Goal: Task Accomplishment & Management: Use online tool/utility

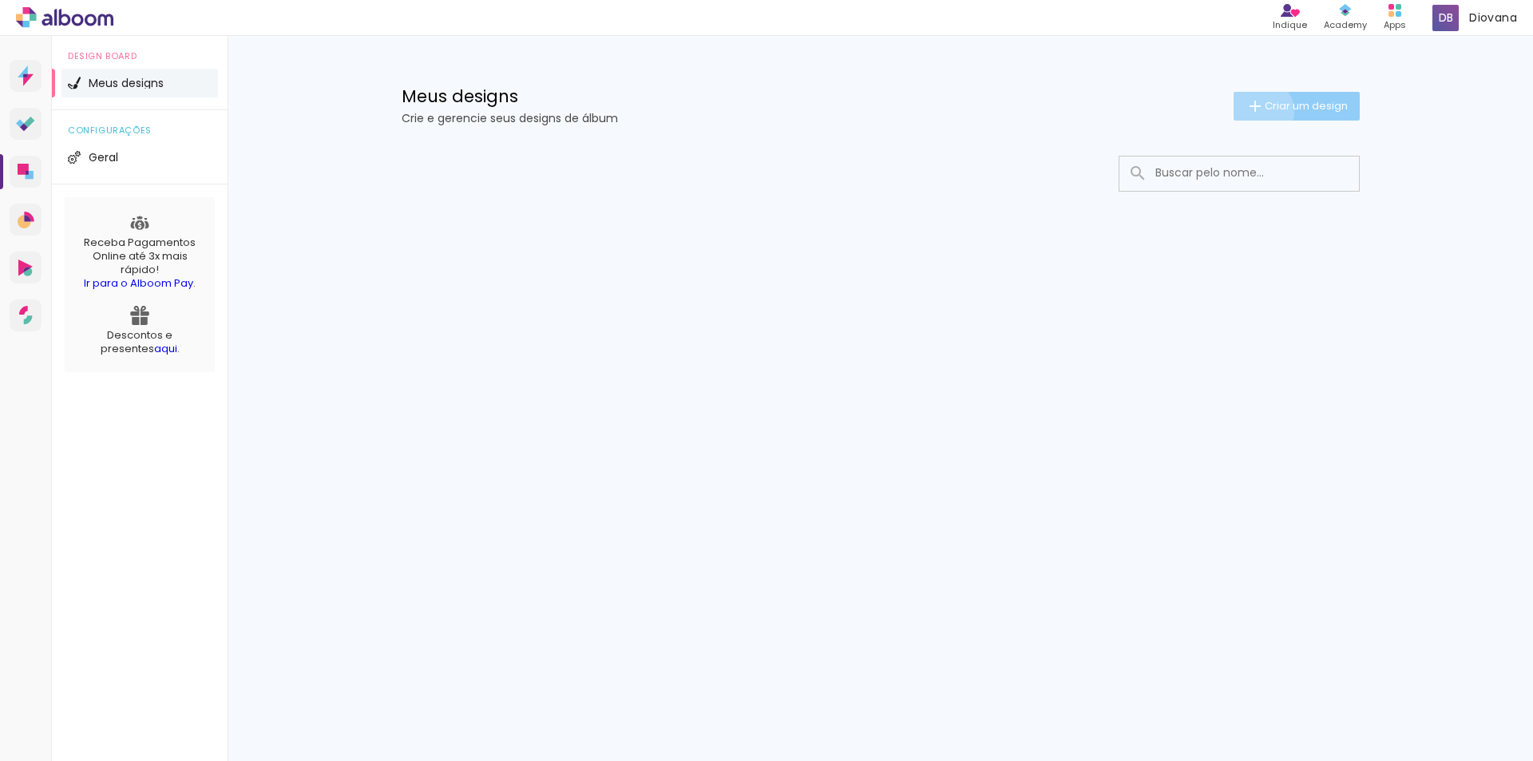
click at [1257, 111] on iron-icon at bounding box center [1255, 106] width 19 height 19
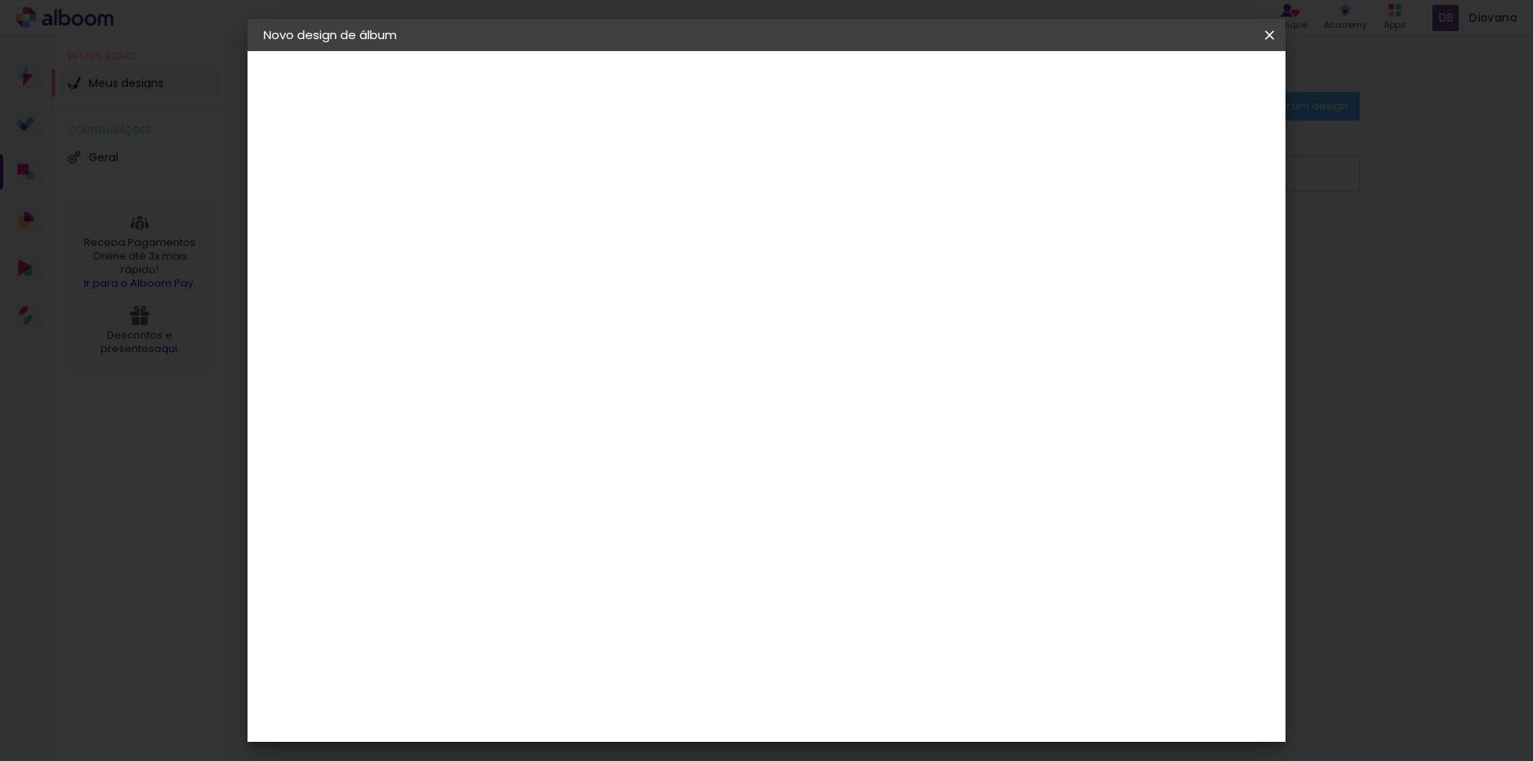
click at [525, 217] on input at bounding box center [525, 214] width 0 height 25
type input "MOISES"
type paper-input "MOISES"
click at [0, 0] on slot "Avançar" at bounding box center [0, 0] width 0 height 0
click at [0, 0] on slot "Tamanho Livre" at bounding box center [0, 0] width 0 height 0
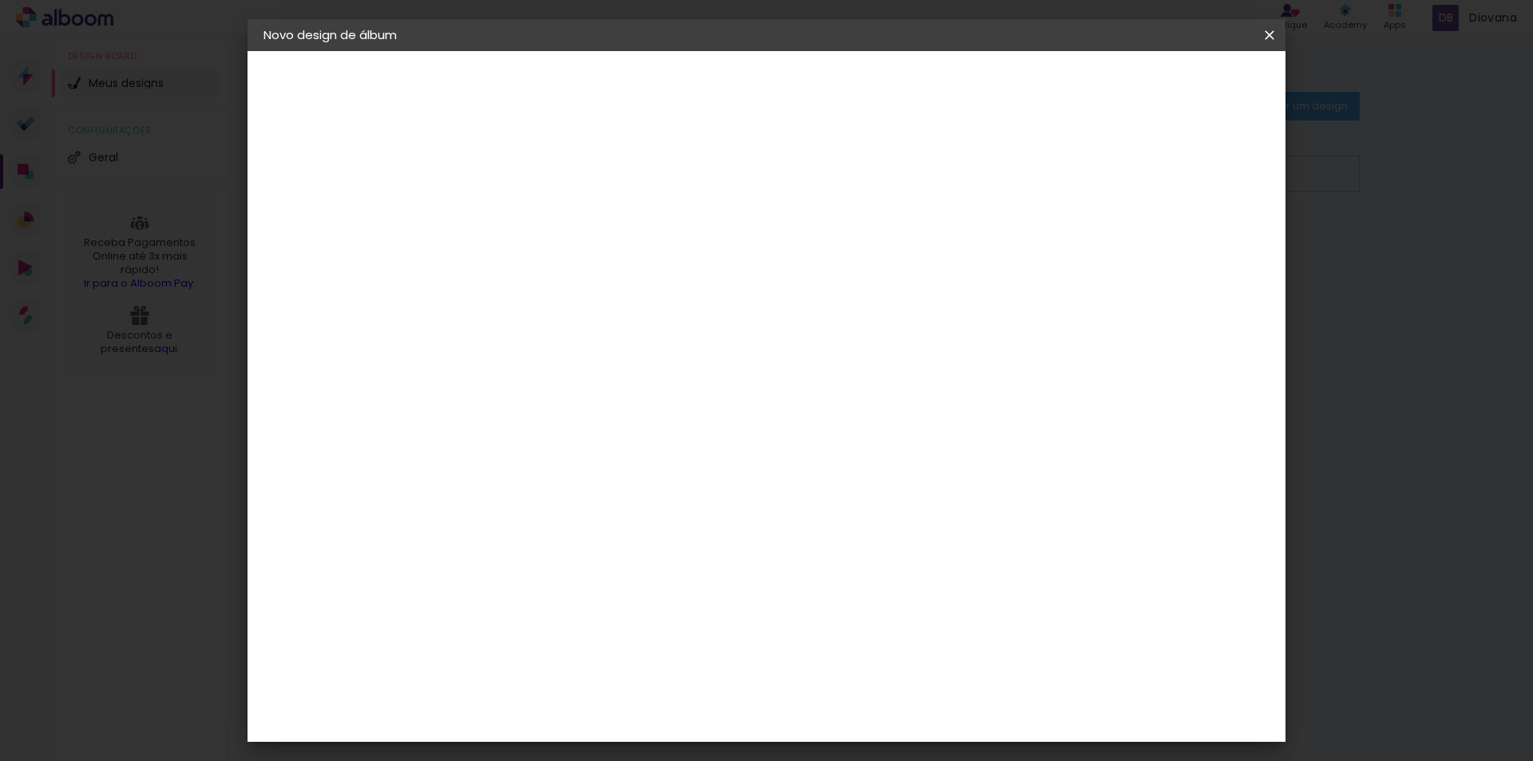
scroll to position [240, 0]
click at [823, 93] on paper-button "Avançar" at bounding box center [784, 84] width 78 height 27
click at [1091, 187] on div at bounding box center [1083, 183] width 14 height 14
type paper-checkbox "on"
drag, startPoint x: 474, startPoint y: 453, endPoint x: 512, endPoint y: 453, distance: 38.3
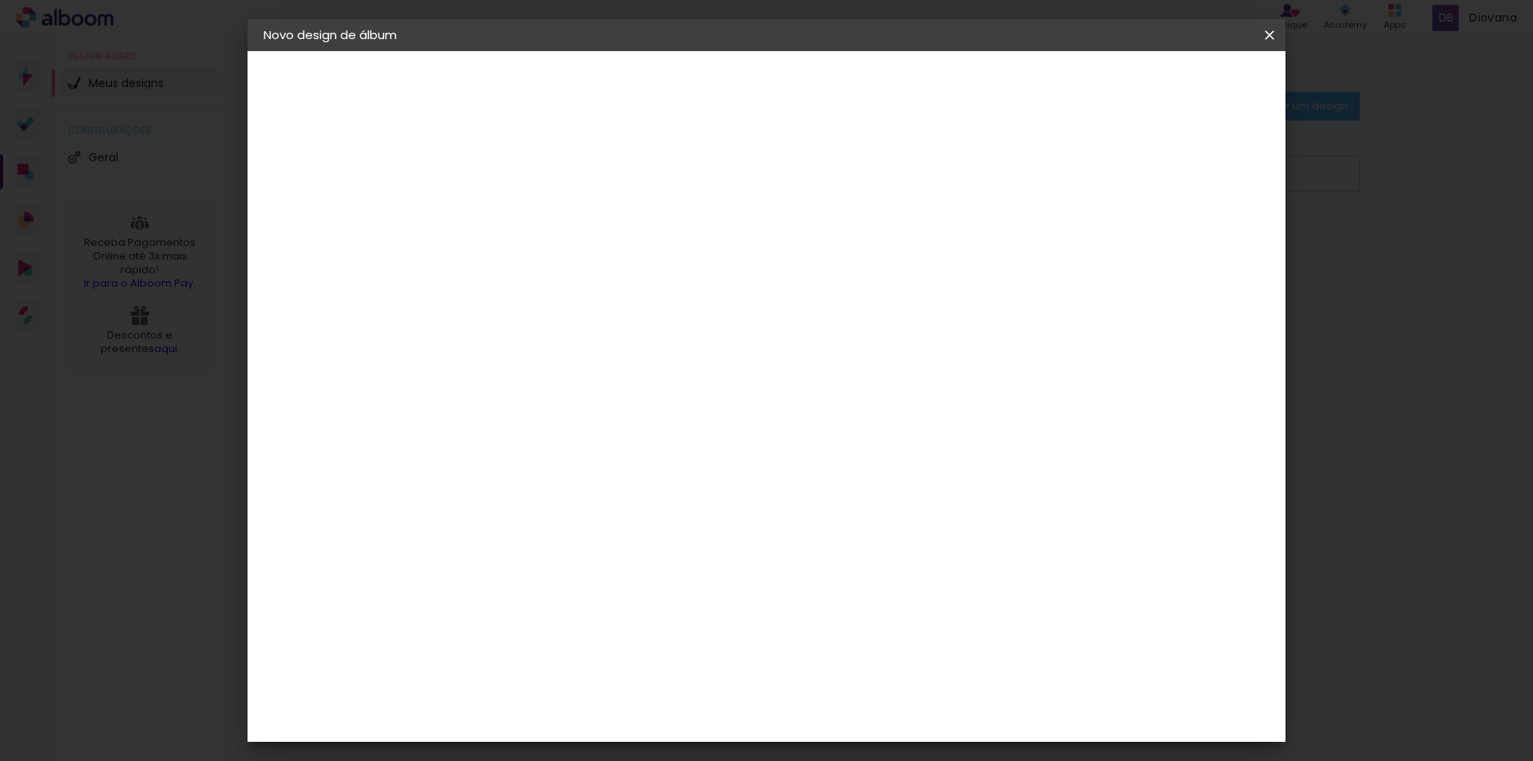
click at [512, 453] on div "30" at bounding box center [484, 454] width 61 height 24
type input "59,4"
type paper-input "59,4"
drag, startPoint x: 851, startPoint y: 704, endPoint x: 886, endPoint y: 704, distance: 35.1
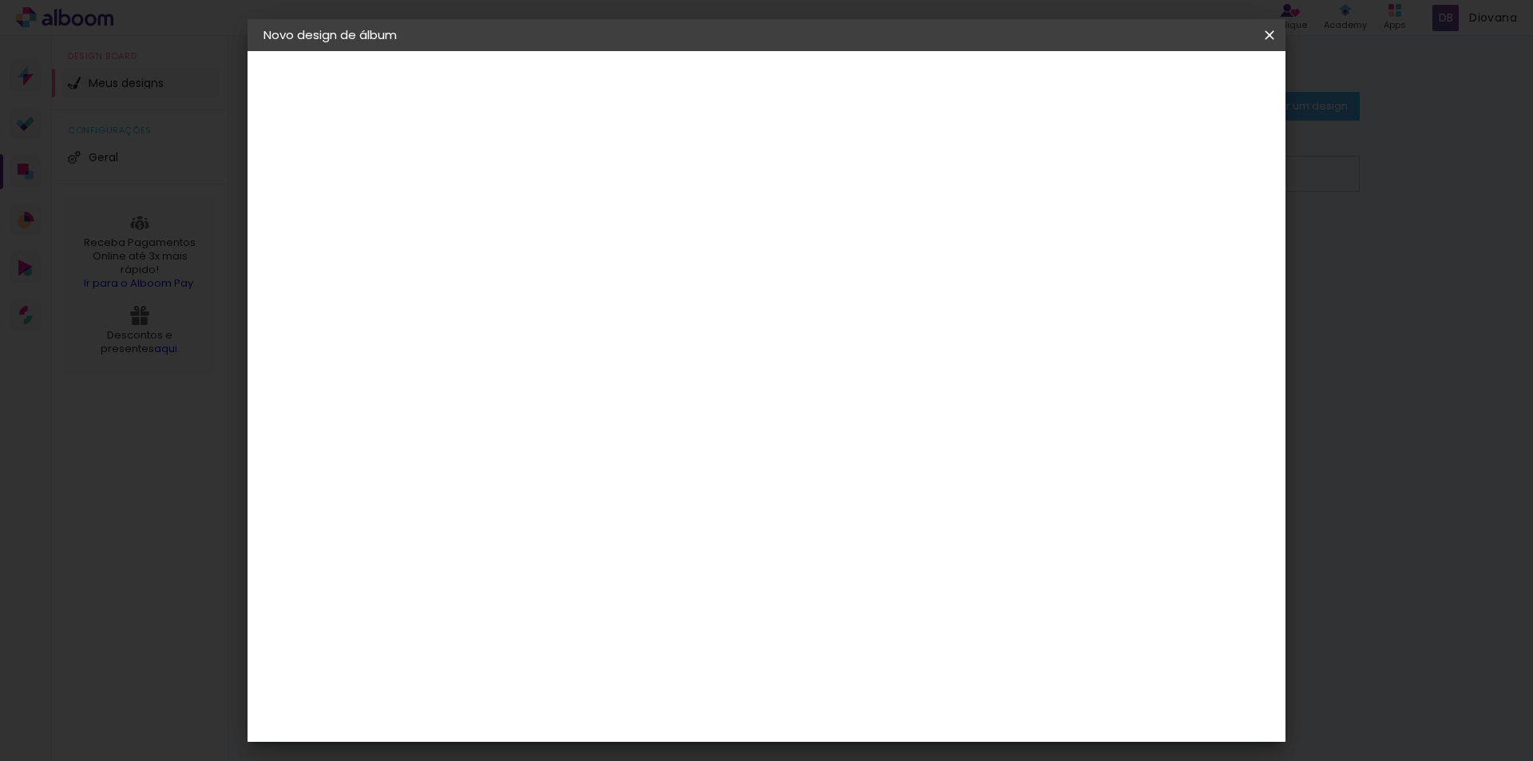
click at [886, 704] on div "60" at bounding box center [864, 701] width 61 height 24
type input "22"
type paper-input "22"
click at [684, 542] on input "59,4" at bounding box center [696, 547] width 42 height 24
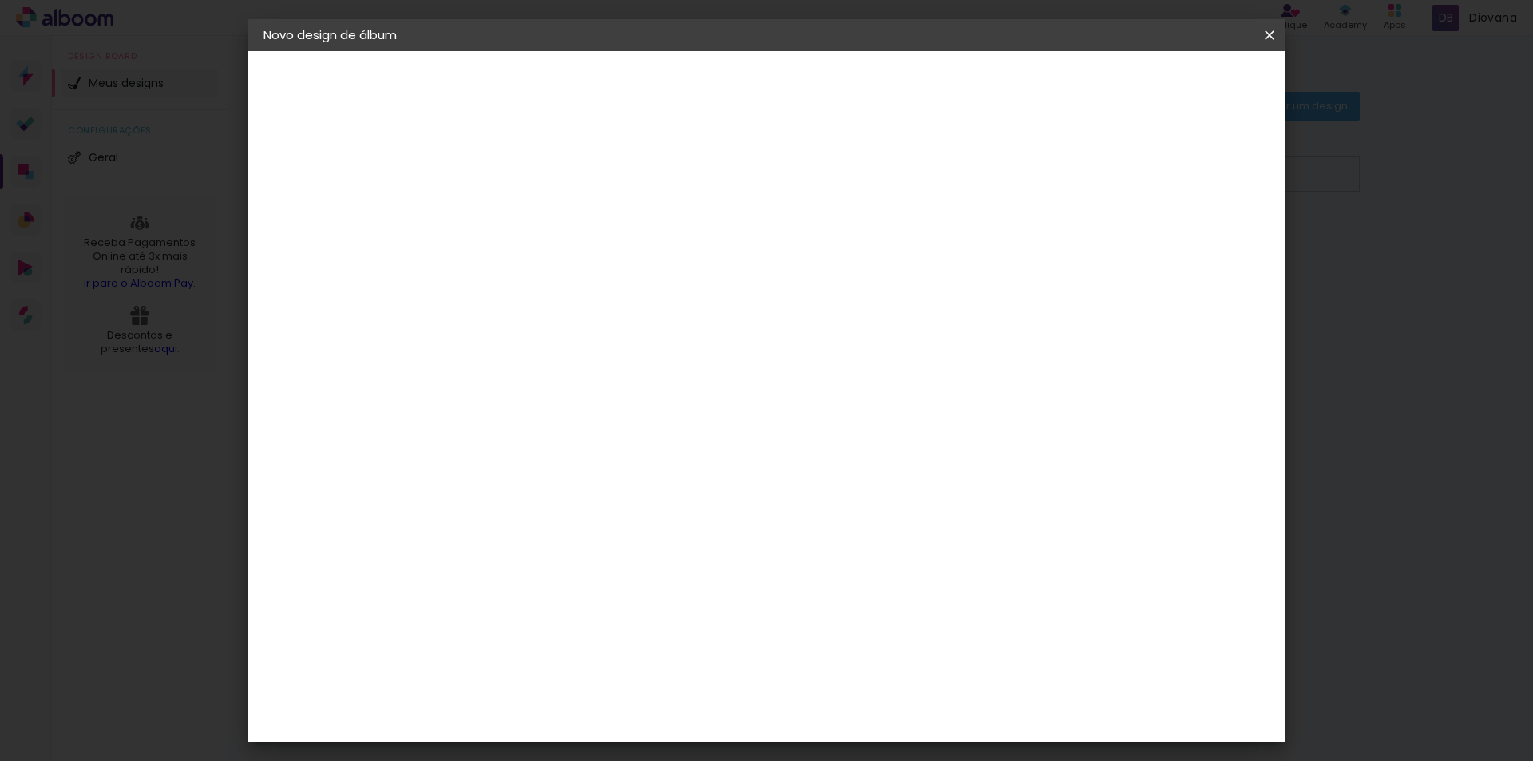
scroll to position [151, 0]
type input "4"
type input "29,7"
type paper-input "29,7"
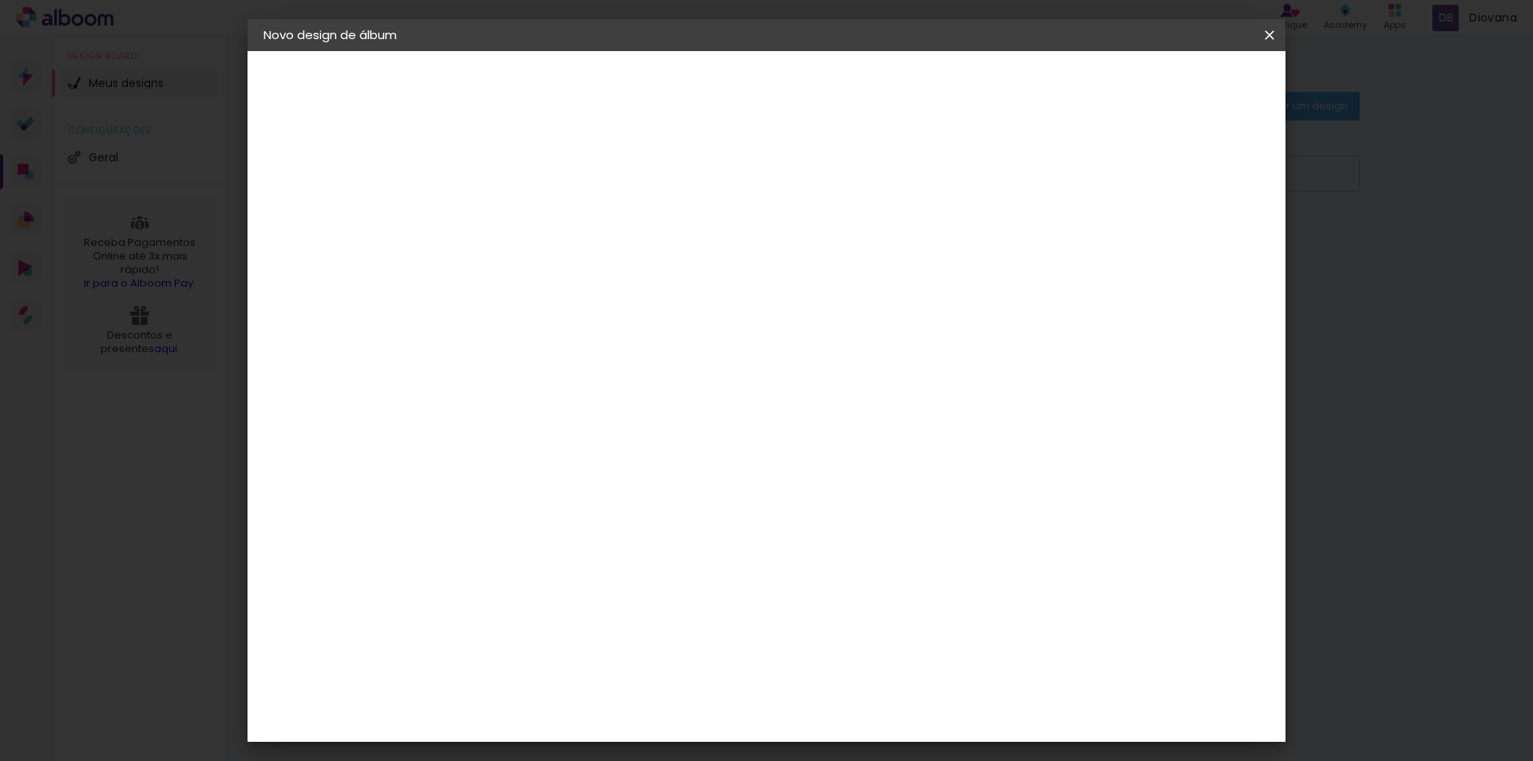
click at [852, 720] on input "22" at bounding box center [855, 713] width 42 height 24
type input "2"
type input "59,4"
type paper-input "59,4"
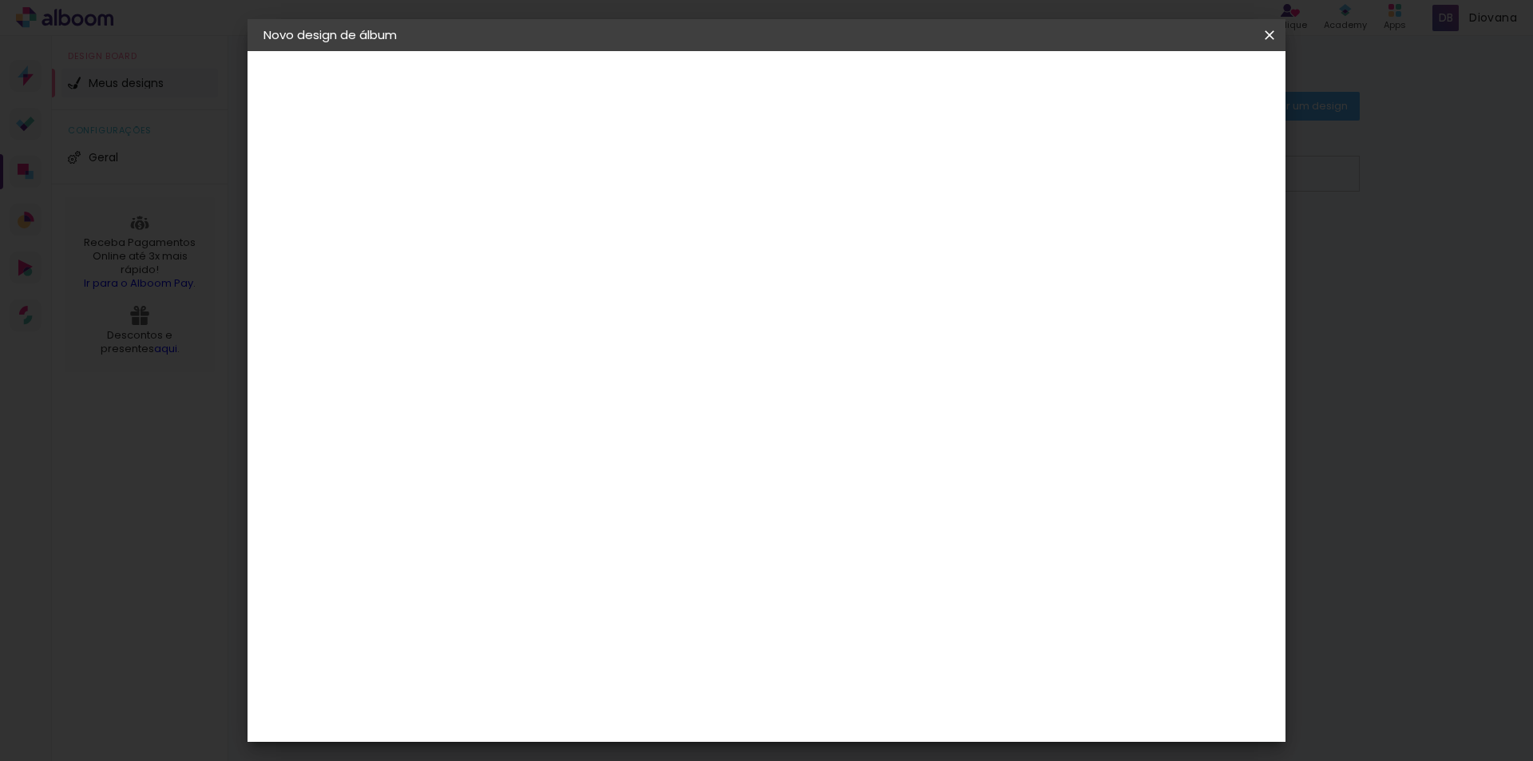
click at [305, 280] on div "3. Revisão" at bounding box center [351, 278] width 175 height 19
click at [1170, 85] on span "Iniciar design" at bounding box center [1133, 84] width 73 height 11
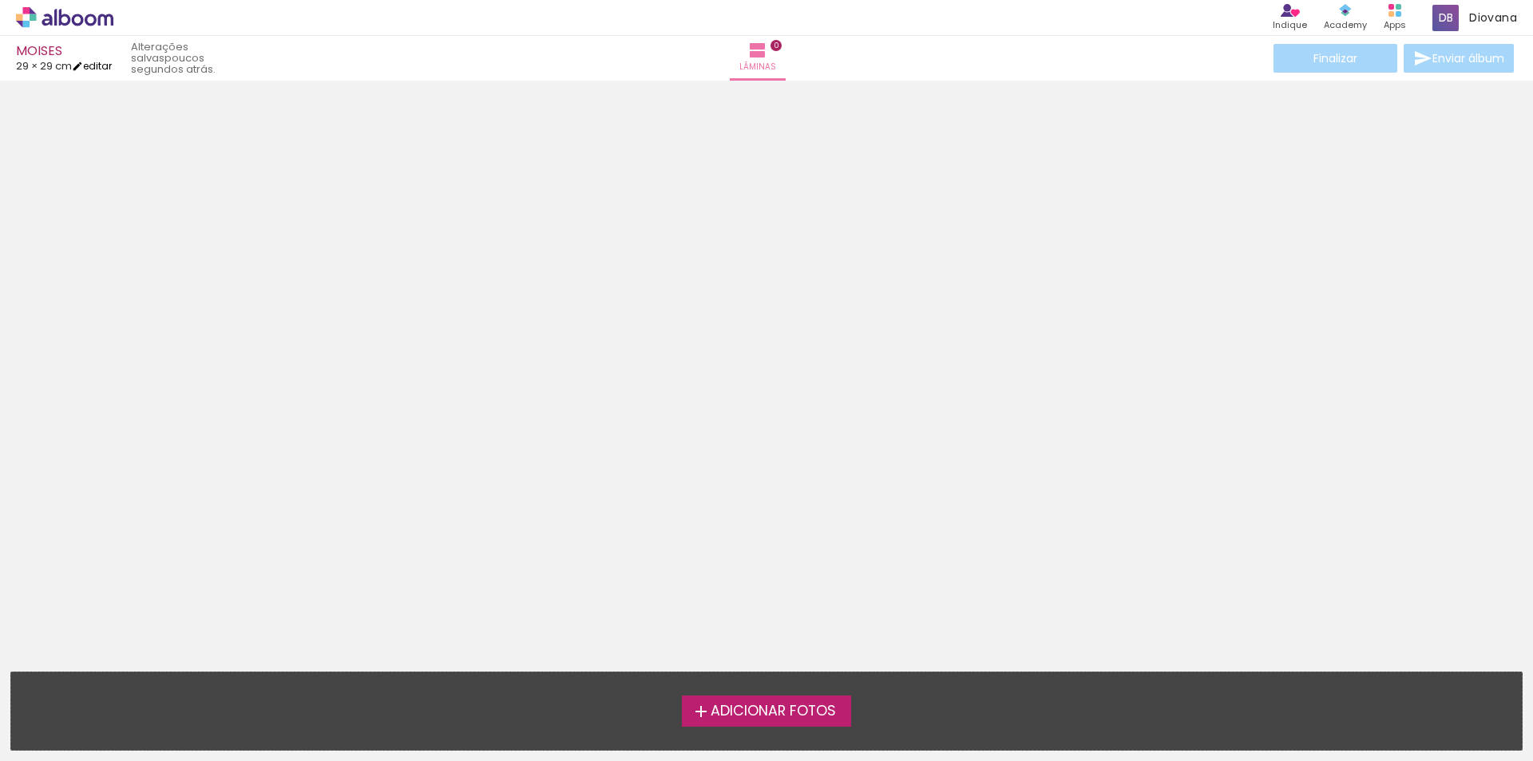
click at [101, 62] on link "editar" at bounding box center [92, 66] width 40 height 14
type input "29,7"
type input "59,4"
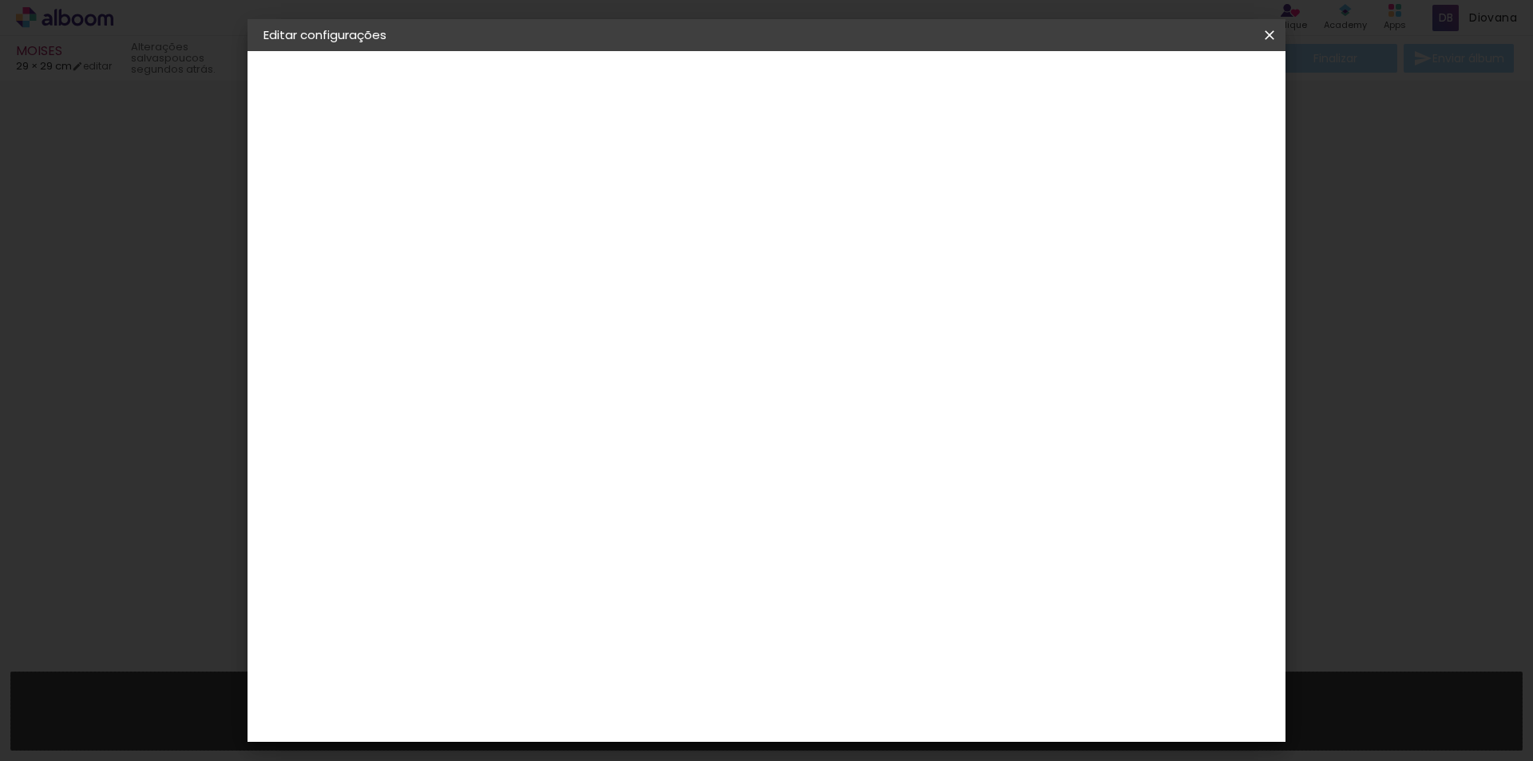
click at [460, 457] on input "29,7" at bounding box center [475, 454] width 42 height 24
type input "7"
type input "22"
type paper-input "22"
click at [1153, 87] on span "Salvar configurações" at bounding box center [1111, 84] width 118 height 11
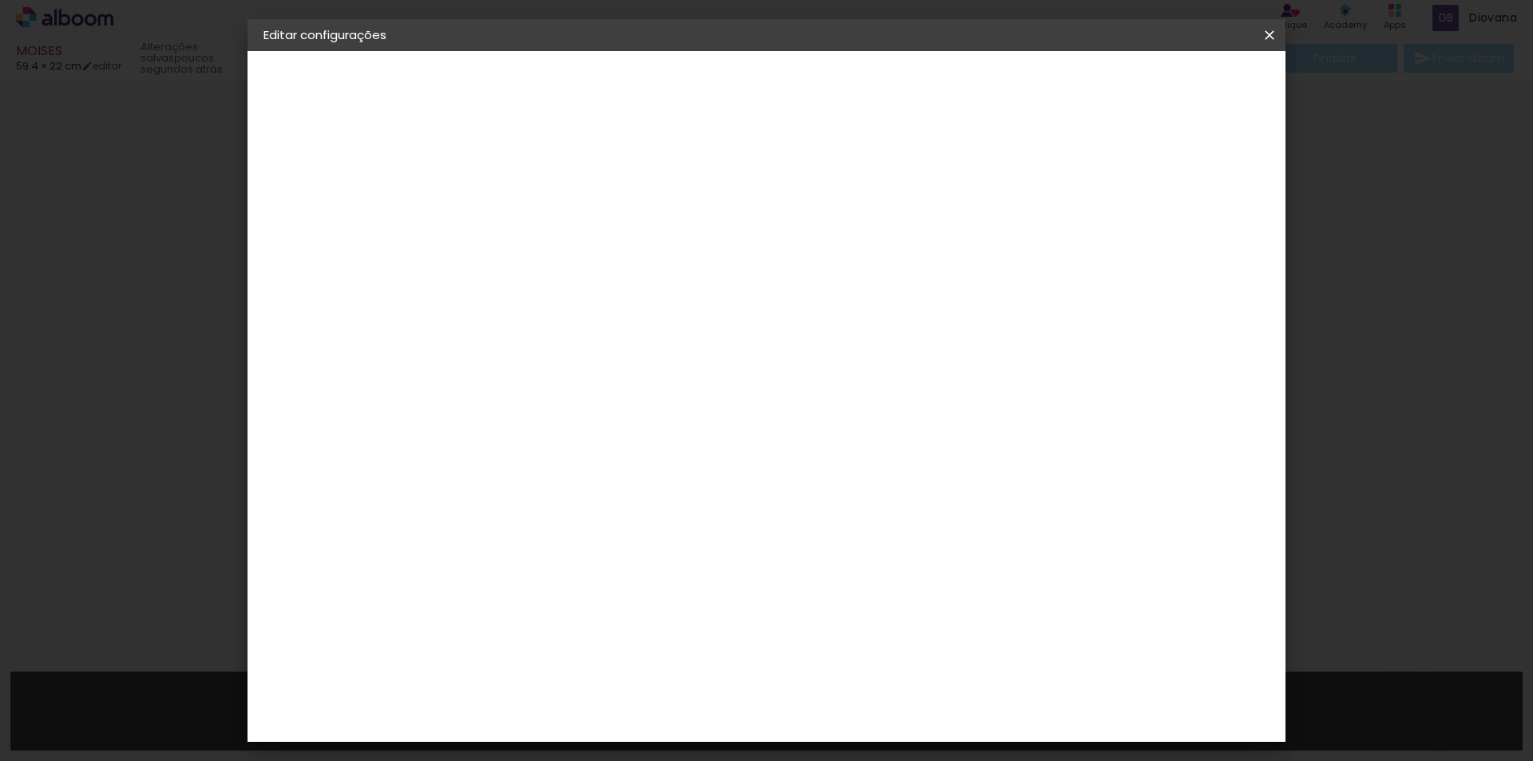
click at [1153, 87] on span "Salvar configurações" at bounding box center [1111, 84] width 118 height 11
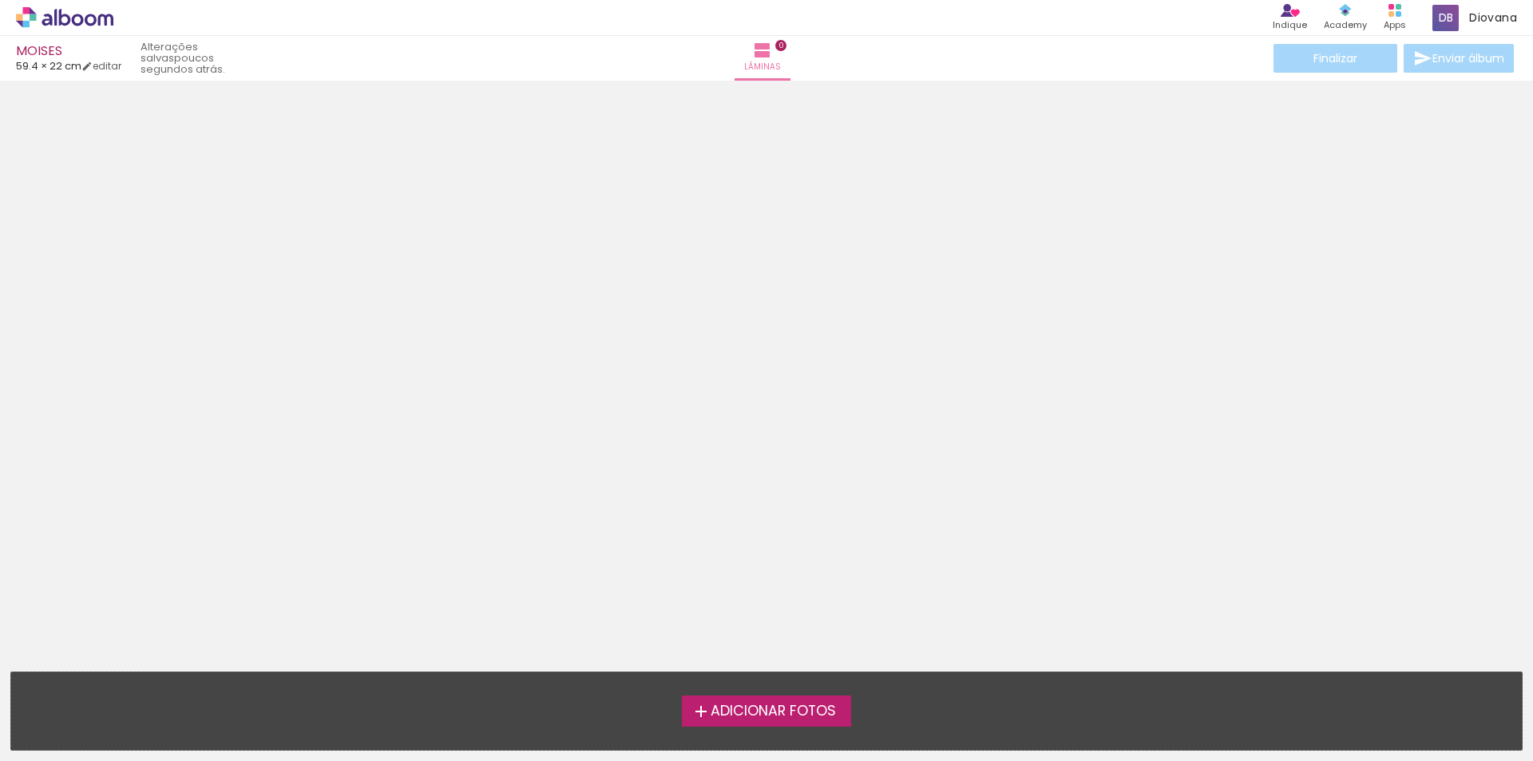
click at [795, 714] on span "Adicionar Fotos" at bounding box center [773, 711] width 125 height 14
click at [0, 0] on input "file" at bounding box center [0, 0] width 0 height 0
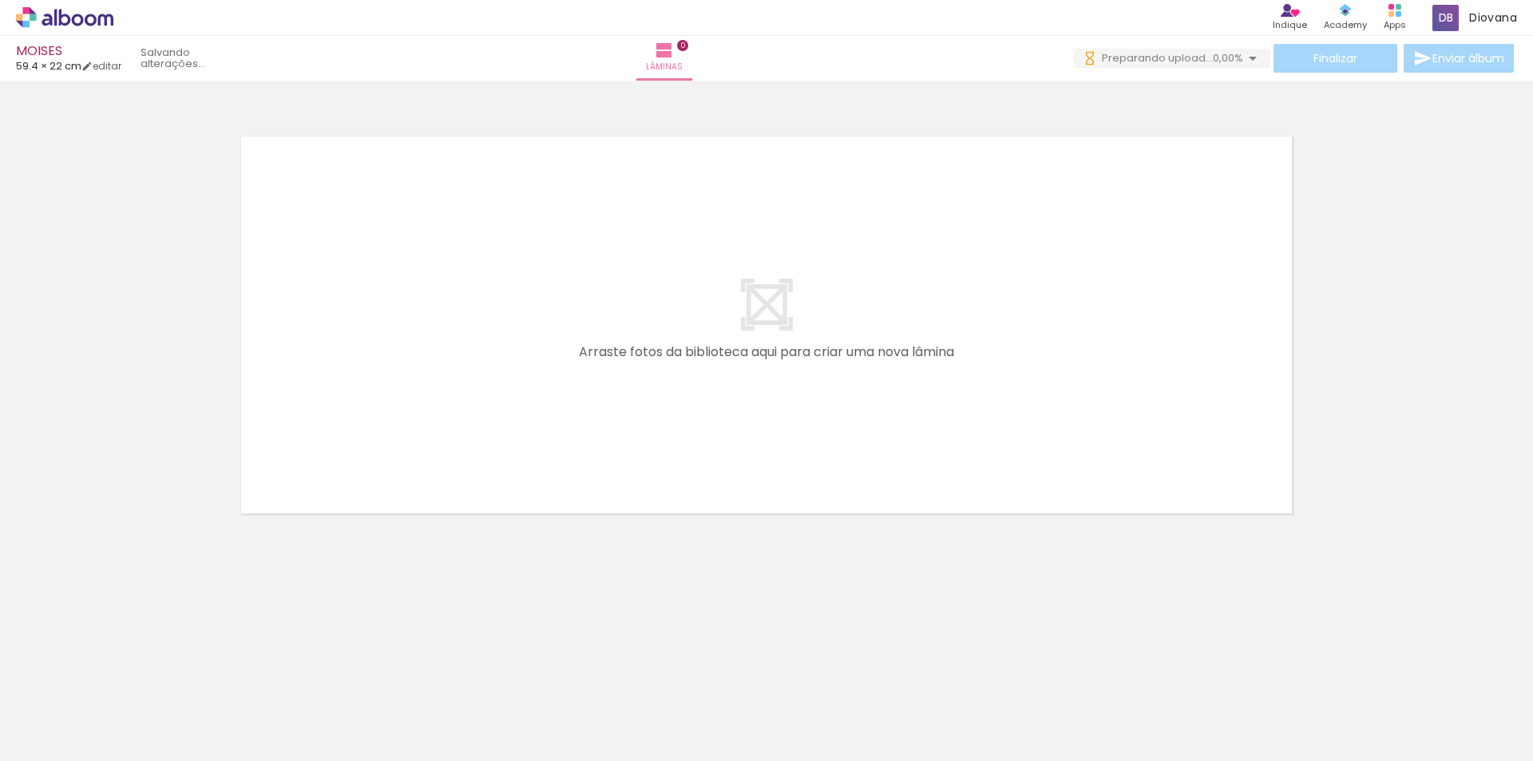
click at [1163, 607] on neon-animatable "Confirmar Cancelar" at bounding box center [766, 380] width 1533 height 598
click at [157, 719] on div at bounding box center [160, 707] width 79 height 53
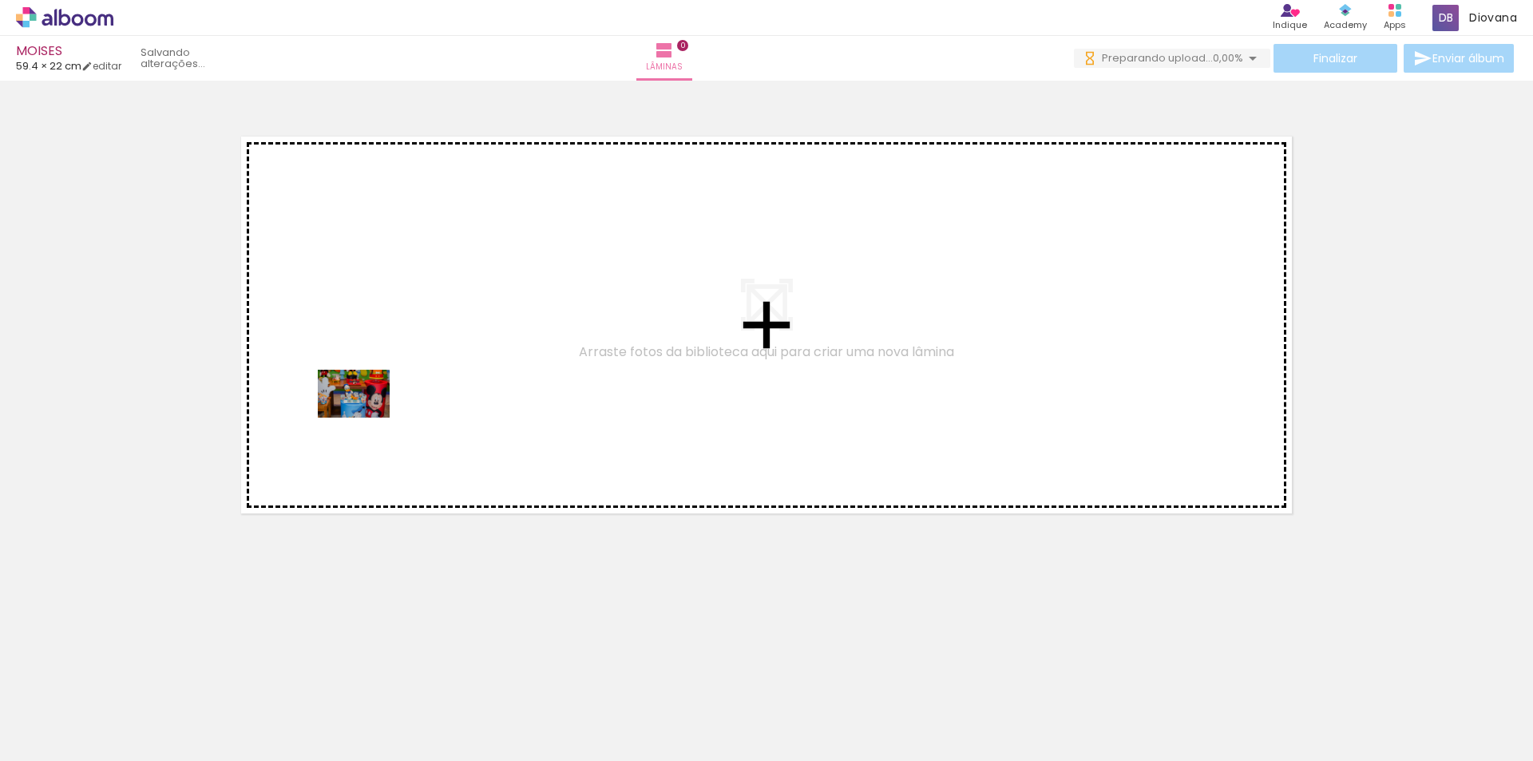
drag, startPoint x: 184, startPoint y: 712, endPoint x: 382, endPoint y: 398, distance: 371.3
click at [382, 398] on quentale-workspace at bounding box center [766, 380] width 1533 height 761
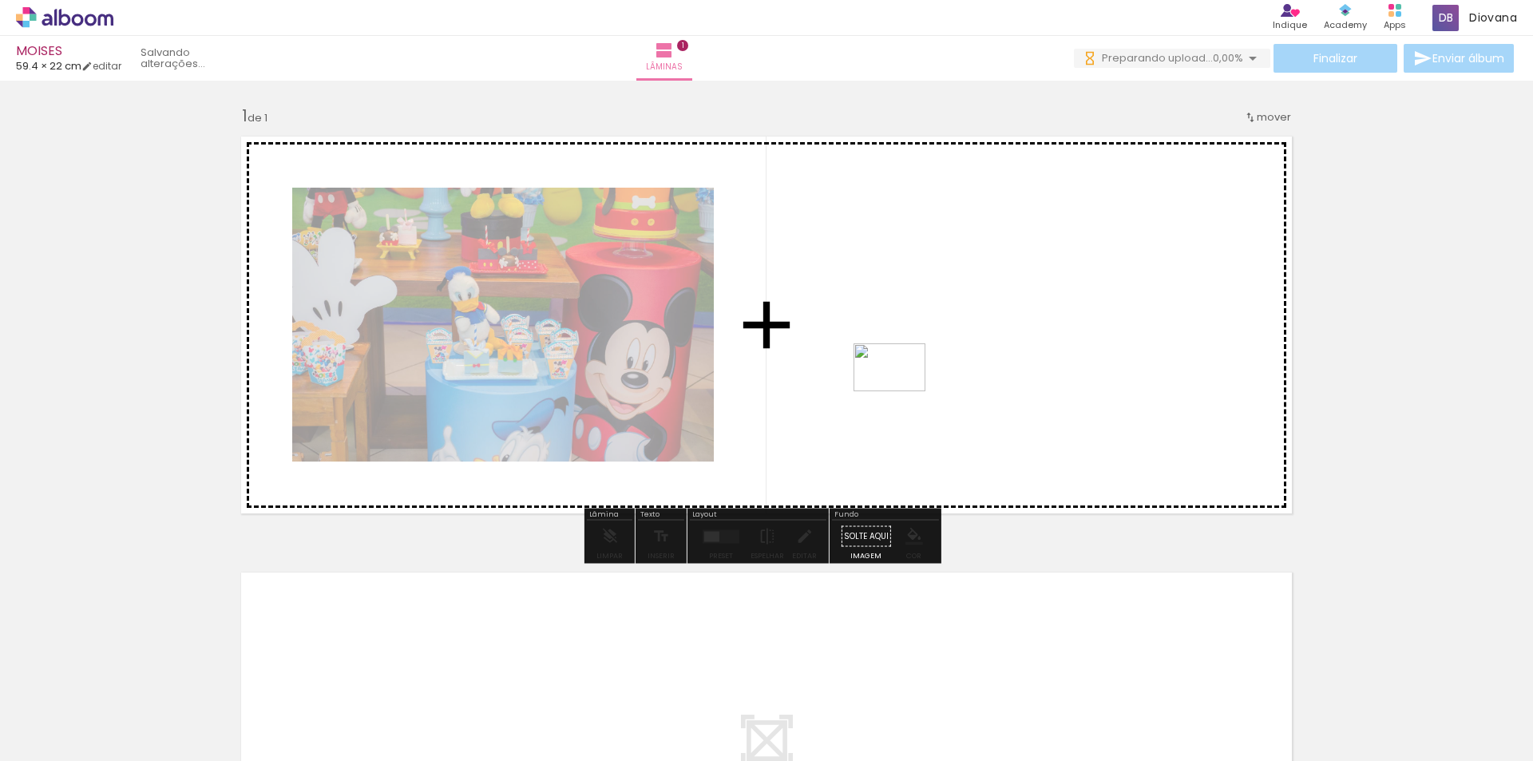
drag, startPoint x: 342, startPoint y: 655, endPoint x: 902, endPoint y: 391, distance: 618.7
click at [902, 391] on quentale-workspace at bounding box center [766, 380] width 1533 height 761
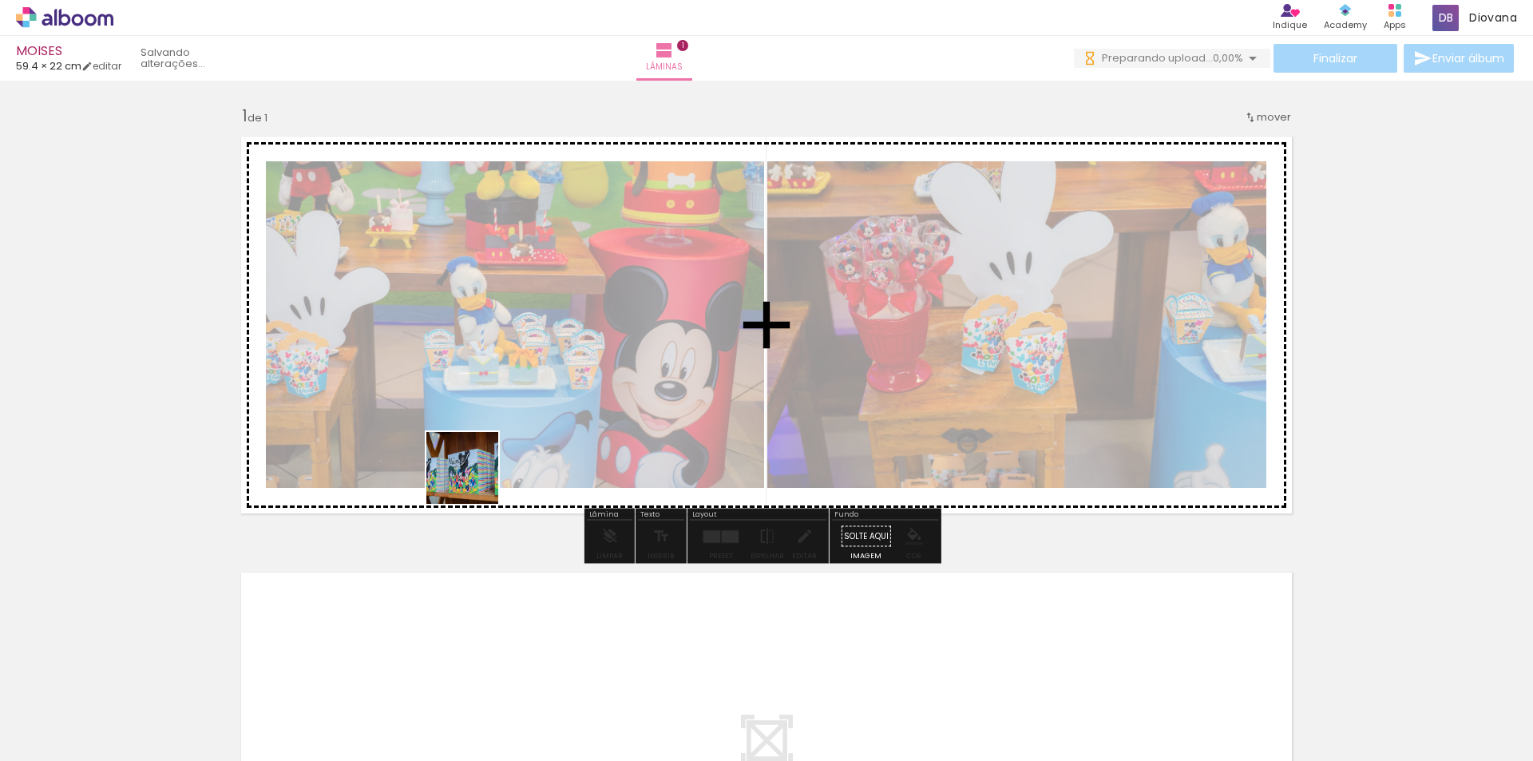
drag, startPoint x: 339, startPoint y: 724, endPoint x: 501, endPoint y: 458, distance: 311.0
click at [497, 441] on quentale-workspace at bounding box center [766, 380] width 1533 height 761
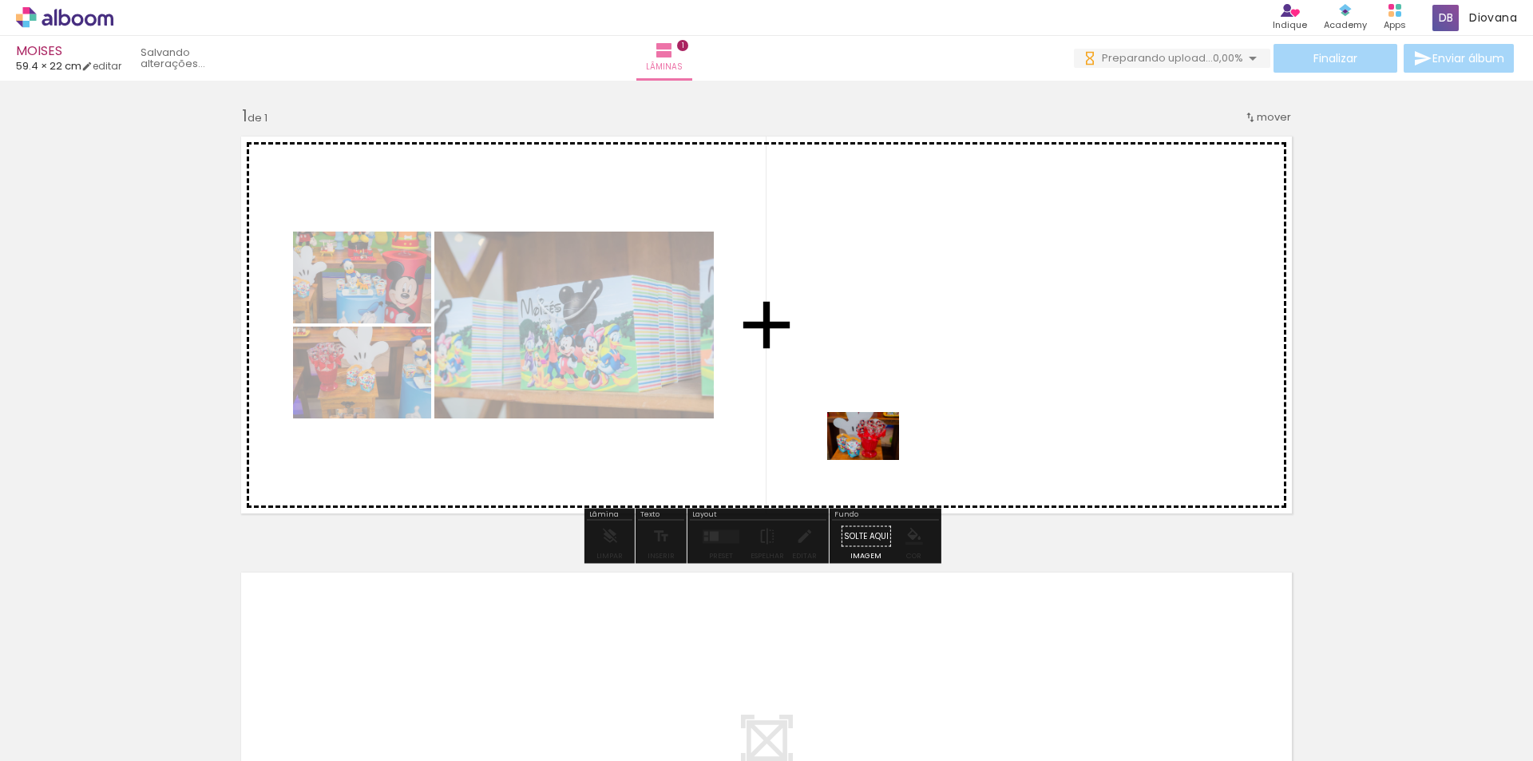
drag, startPoint x: 438, startPoint y: 719, endPoint x: 907, endPoint y: 422, distance: 555.2
click at [907, 422] on quentale-workspace at bounding box center [766, 380] width 1533 height 761
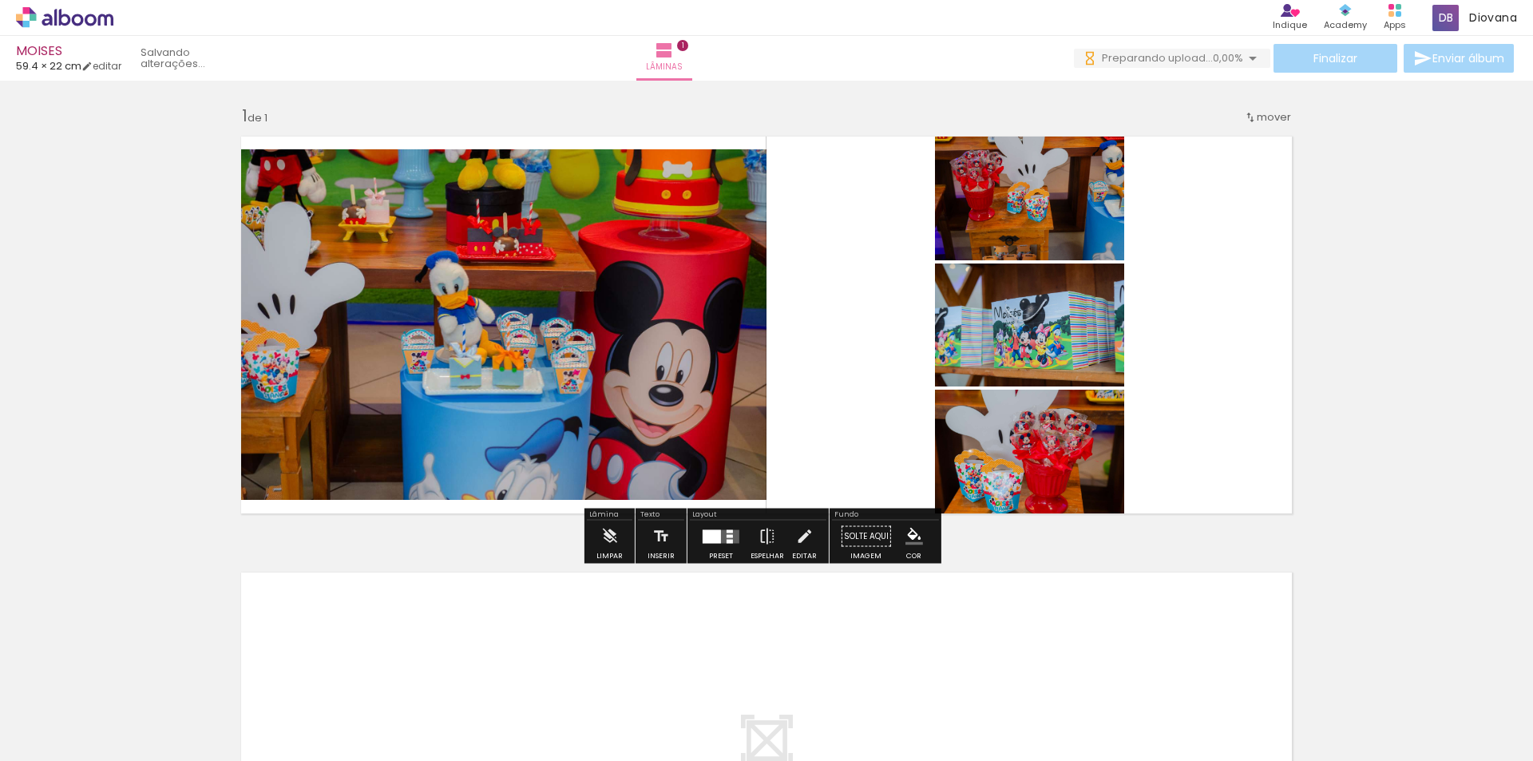
click at [865, 540] on paper-button "Solte aqui Imagem" at bounding box center [866, 541] width 57 height 41
click at [715, 541] on div at bounding box center [712, 536] width 18 height 14
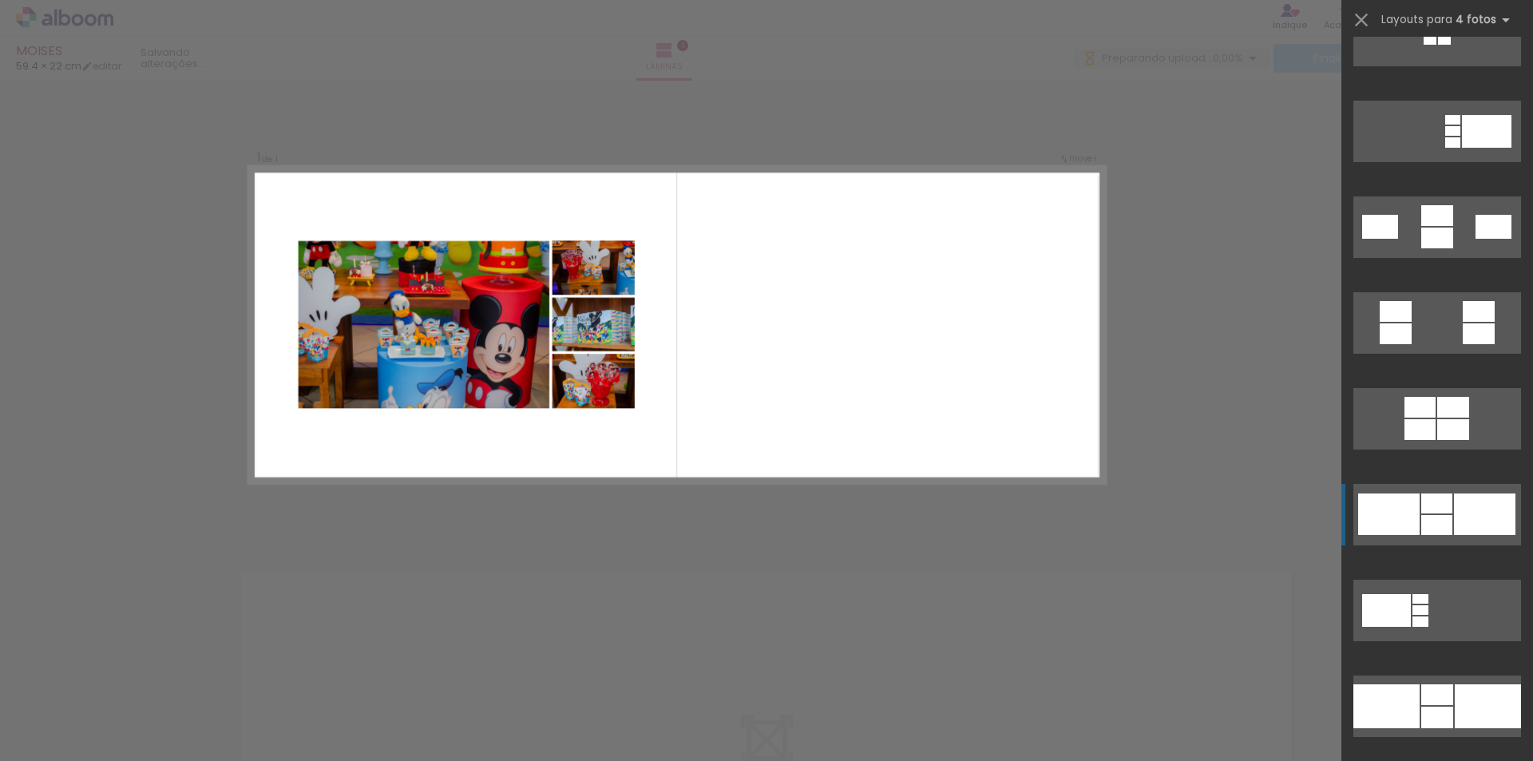
scroll to position [1677, 0]
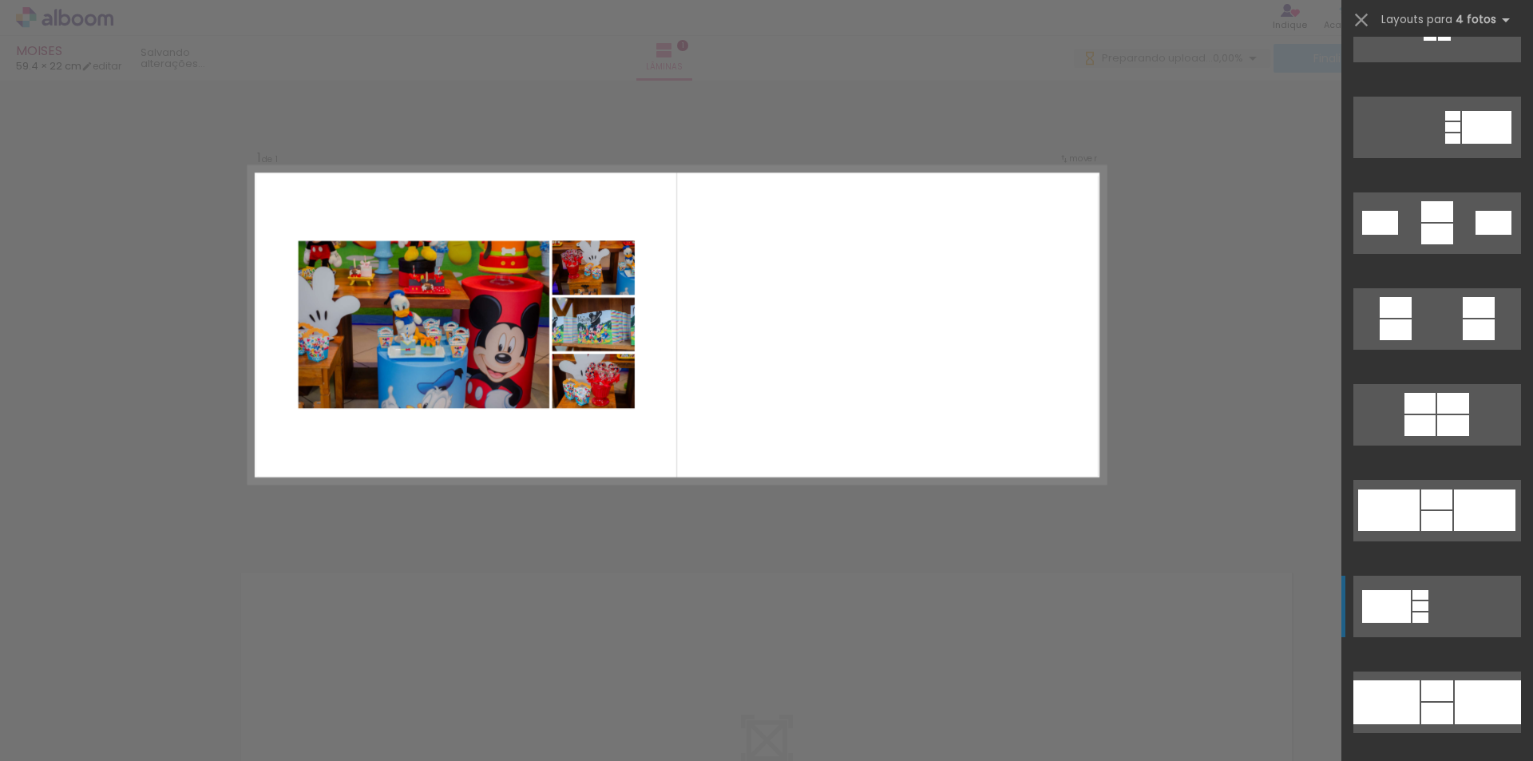
click at [1413, 602] on div at bounding box center [1421, 606] width 16 height 10
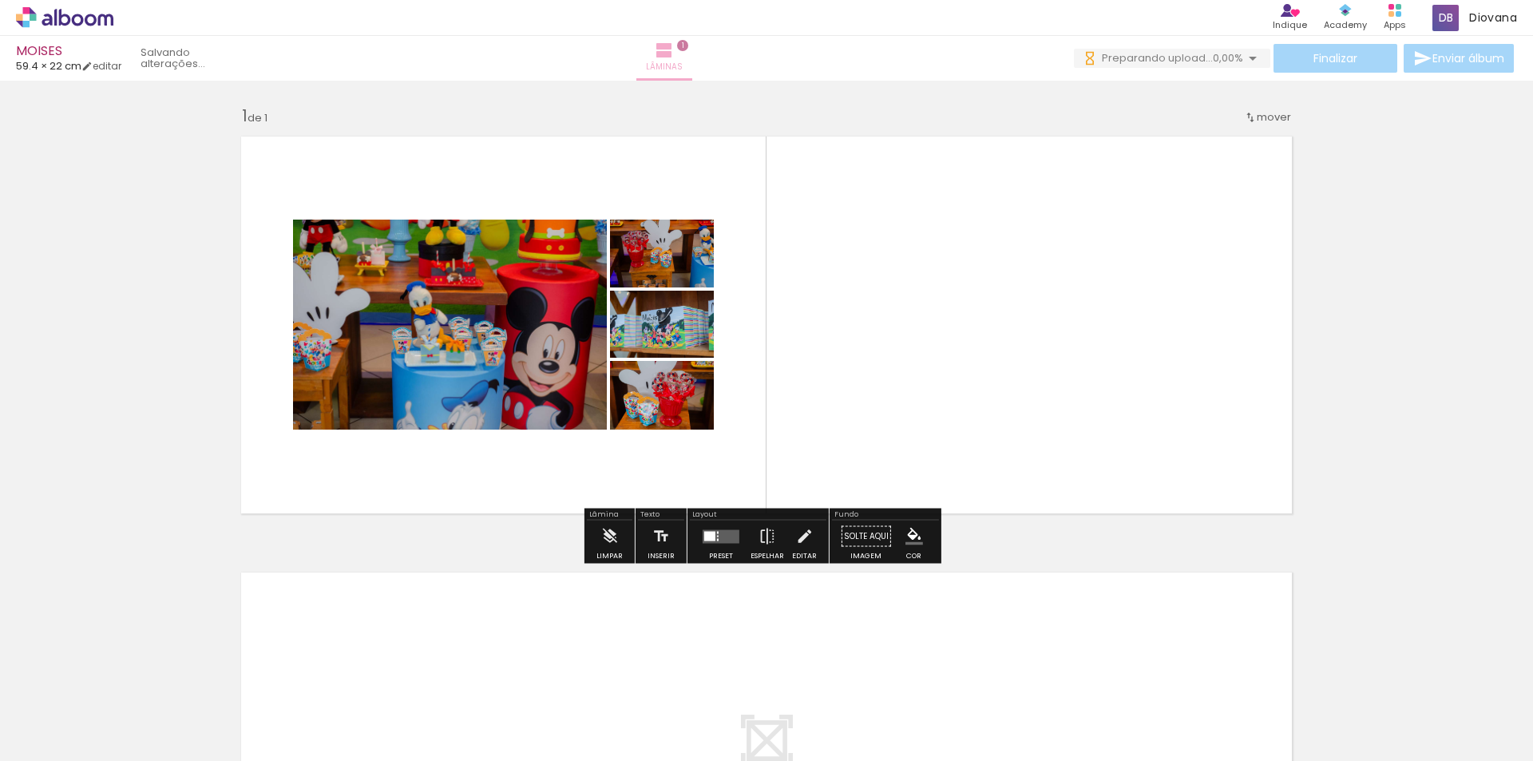
click at [674, 55] on iron-icon at bounding box center [664, 50] width 19 height 19
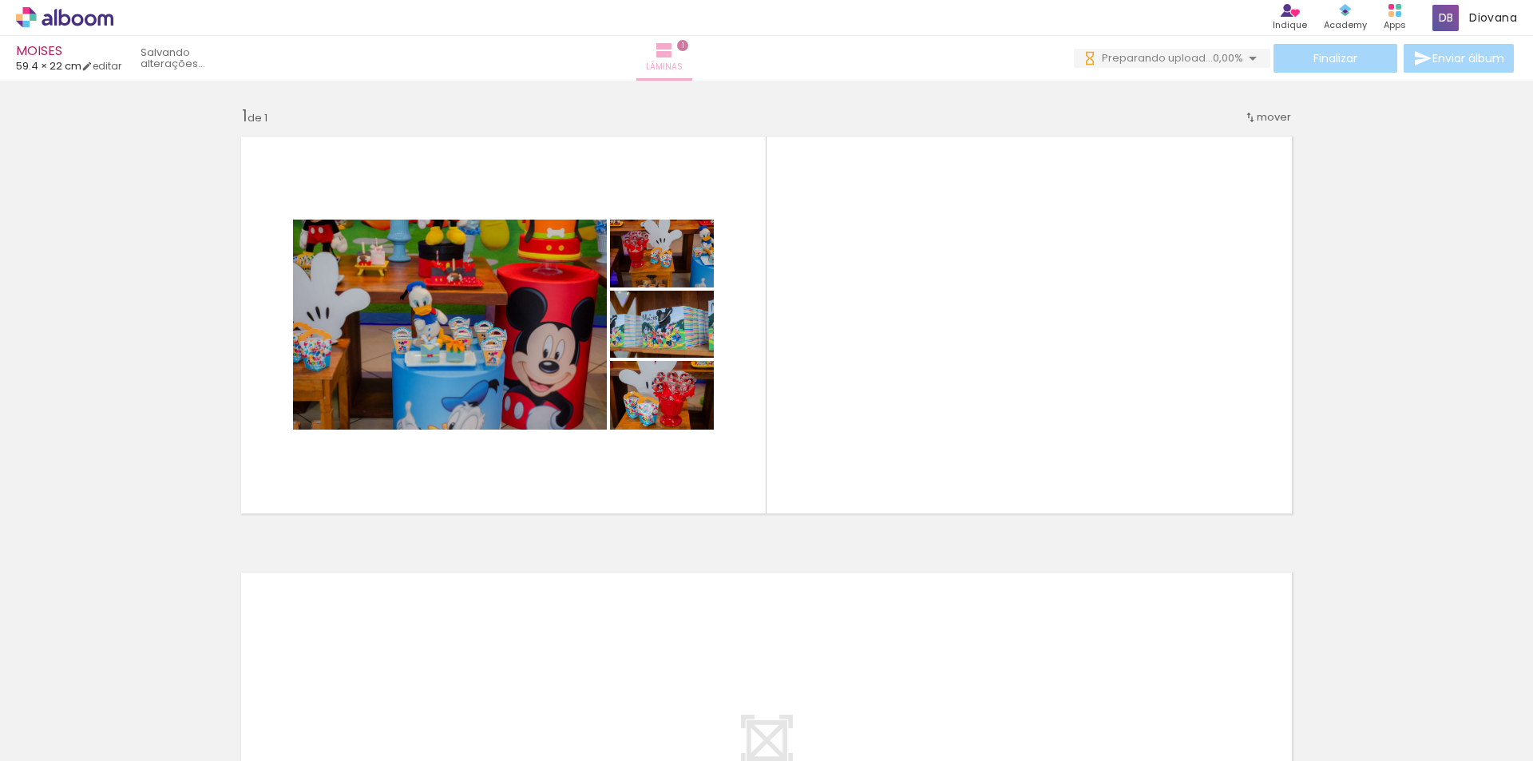
click at [674, 54] on iron-icon at bounding box center [664, 50] width 19 height 19
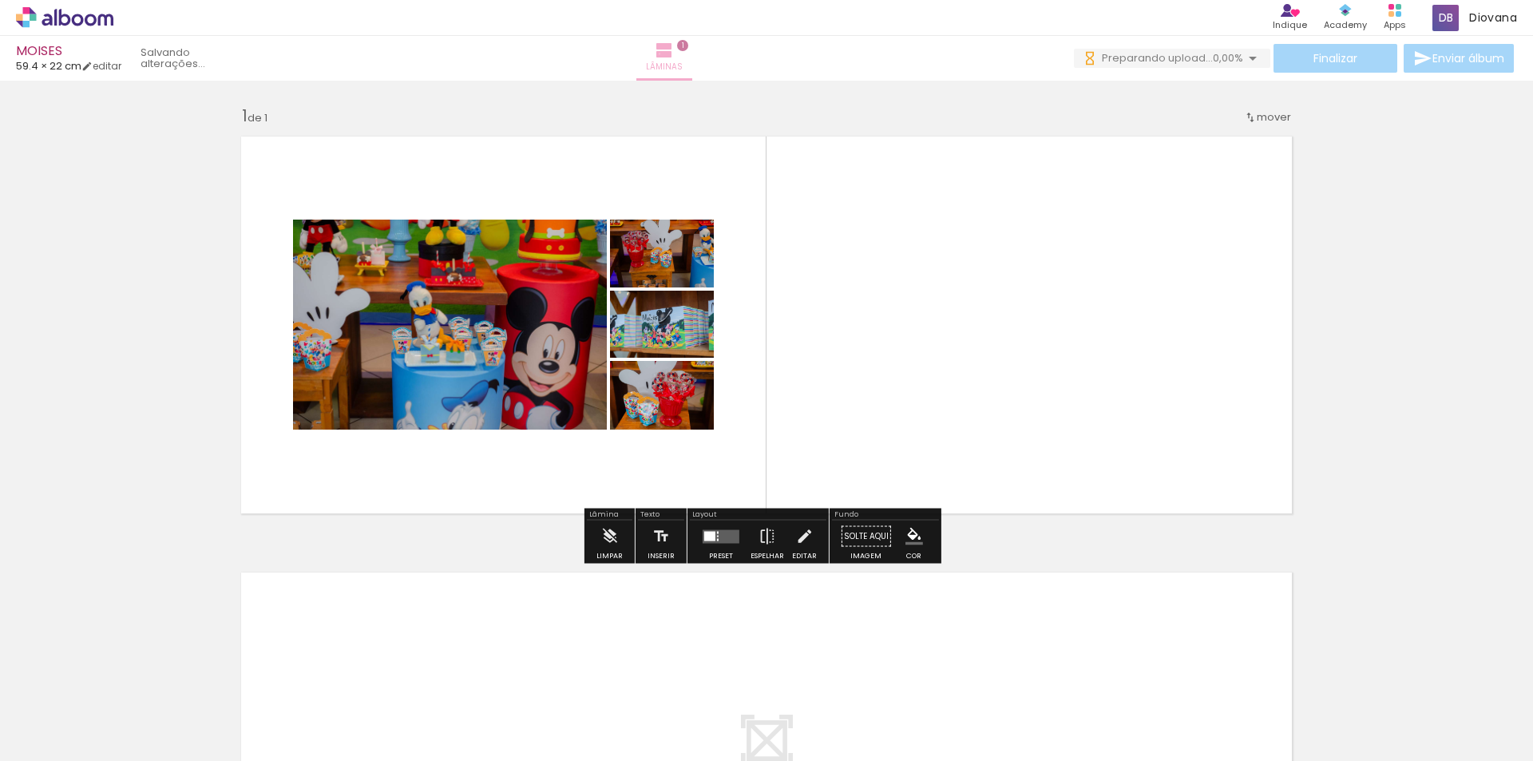
click at [674, 53] on iron-icon at bounding box center [664, 50] width 19 height 19
click at [688, 49] on span "1" at bounding box center [682, 45] width 11 height 11
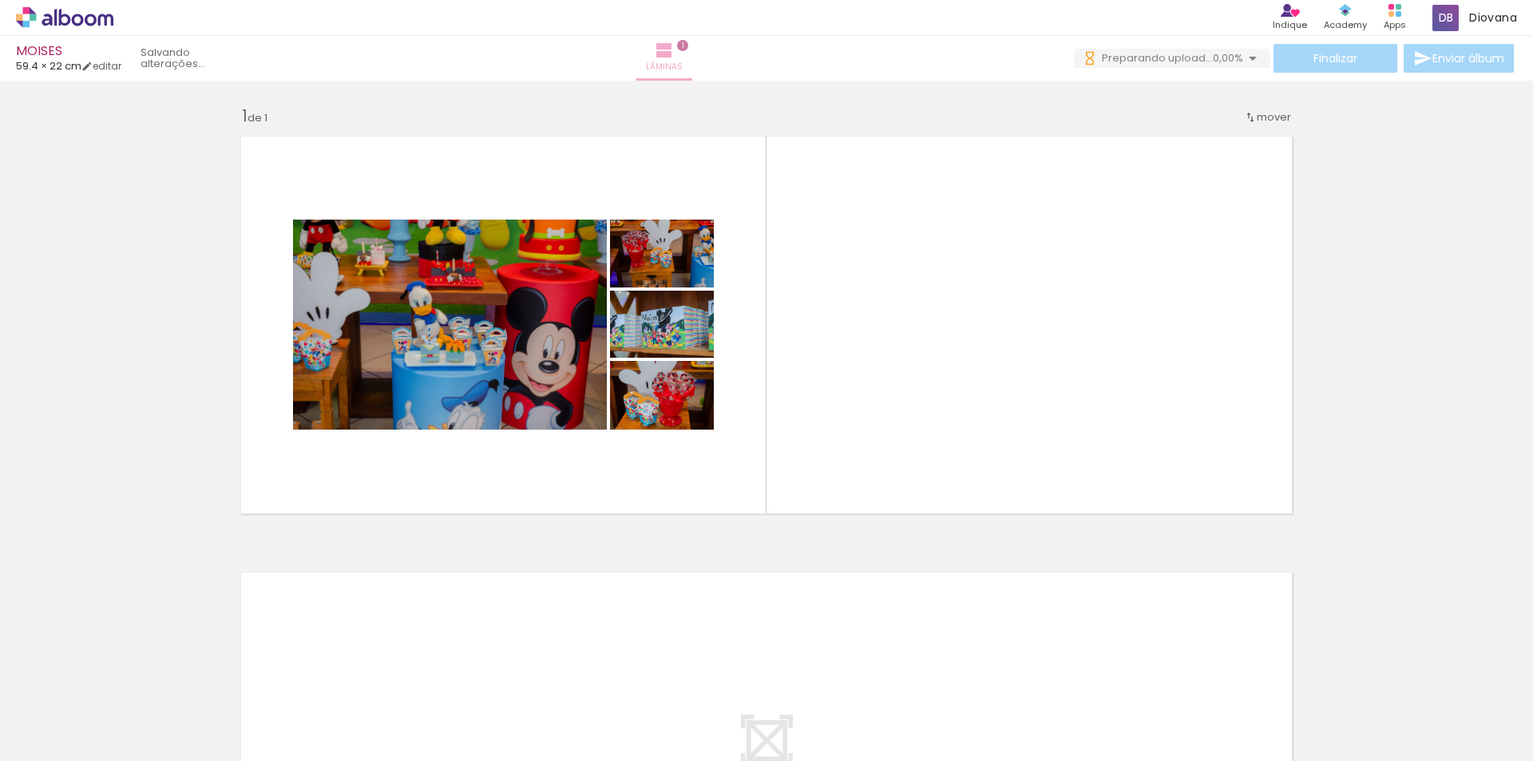
drag, startPoint x: 772, startPoint y: 82, endPoint x: 772, endPoint y: 69, distance: 12.8
click at [683, 69] on span "Lâminas" at bounding box center [664, 67] width 37 height 14
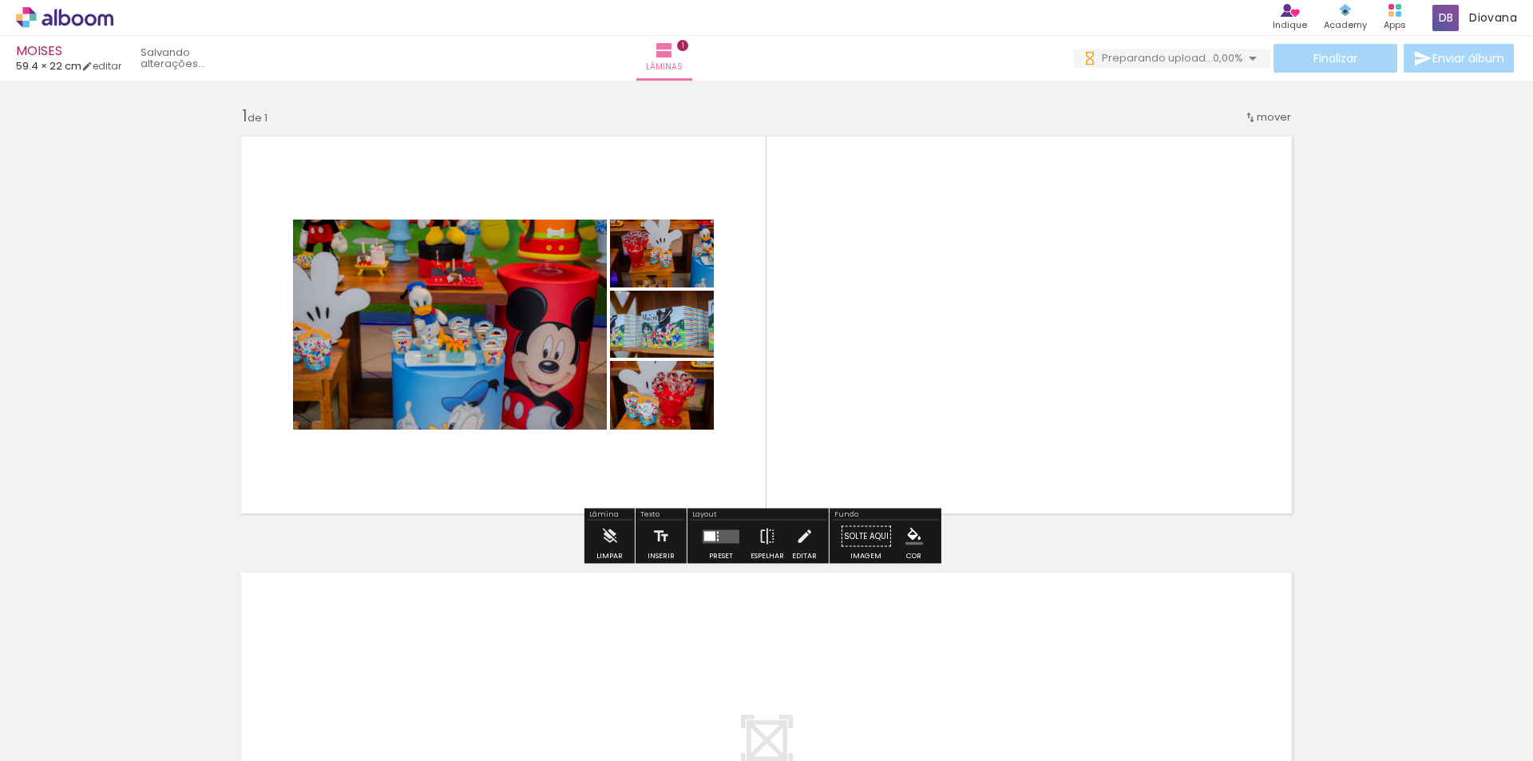
click at [1257, 116] on span "mover" at bounding box center [1274, 116] width 34 height 15
click at [1265, 116] on paper-item "Posição atual: 1" at bounding box center [1227, 114] width 121 height 26
click at [1229, 115] on span "Posição atual:" at bounding box center [1215, 114] width 73 height 26
click at [674, 58] on iron-icon at bounding box center [664, 50] width 19 height 19
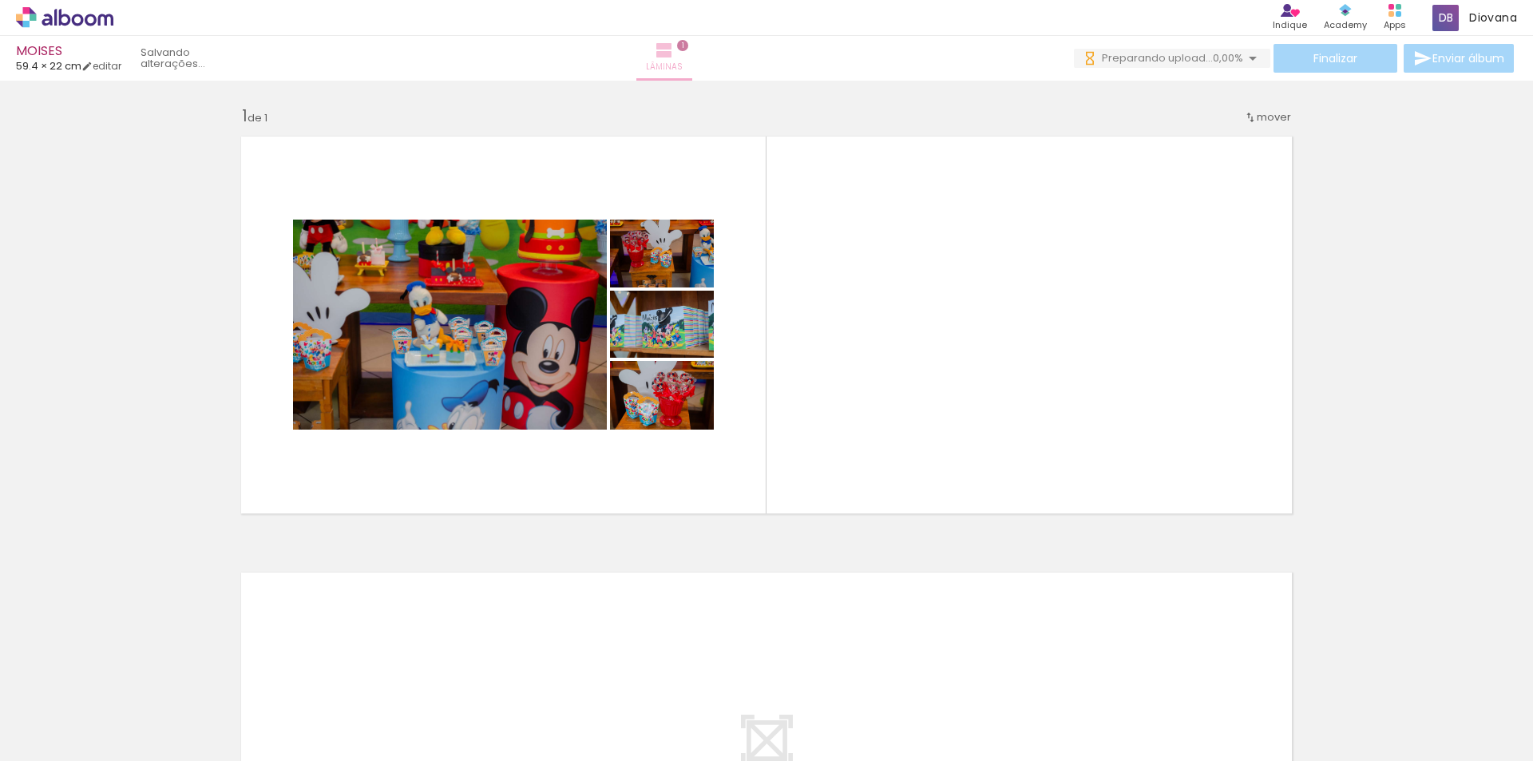
drag, startPoint x: 770, startPoint y: 58, endPoint x: 763, endPoint y: 53, distance: 8.5
click at [674, 53] on iron-icon at bounding box center [664, 50] width 19 height 19
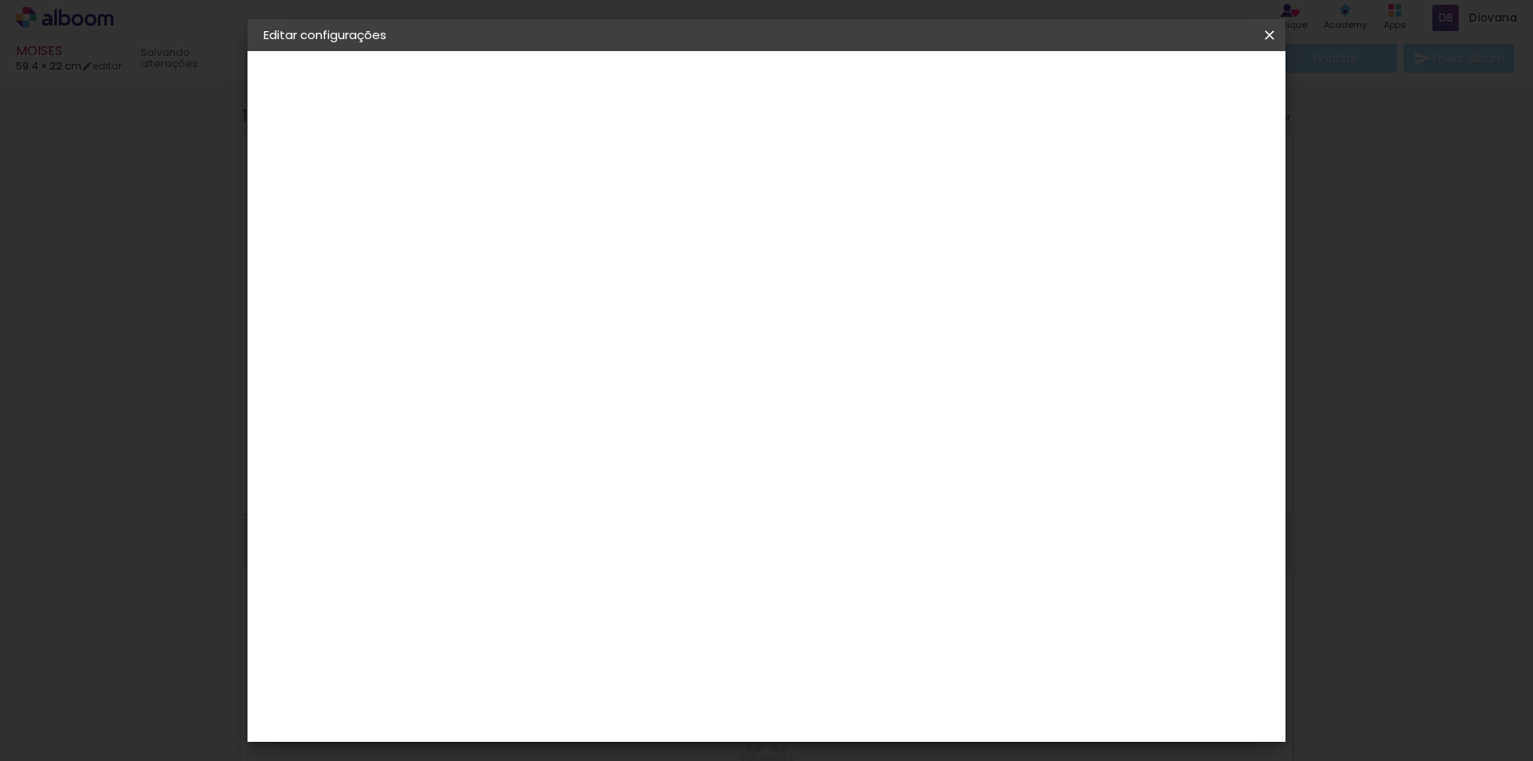
click at [1159, 89] on span "Salvar configurações" at bounding box center [1111, 84] width 118 height 11
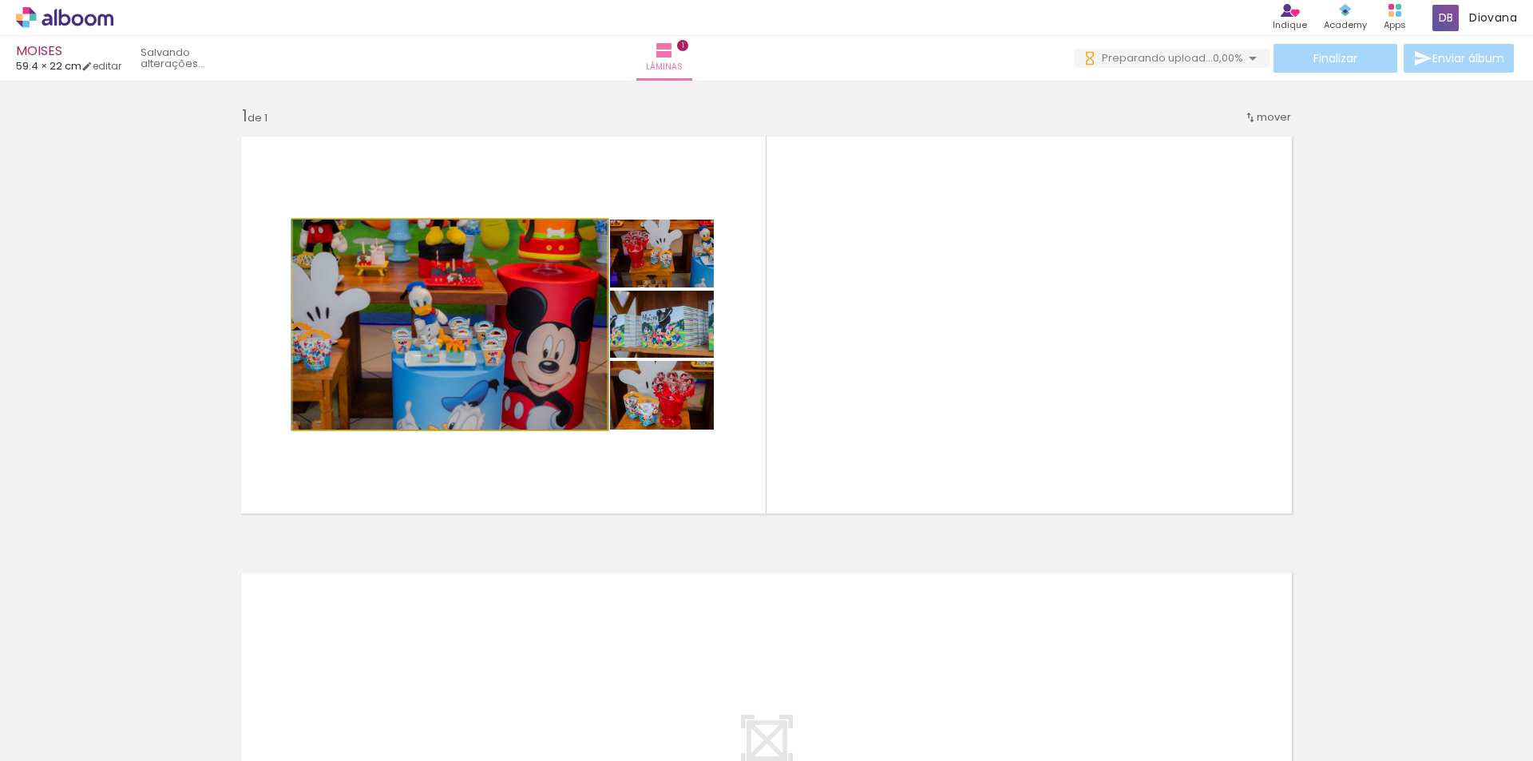
click at [584, 363] on quentale-photo at bounding box center [450, 325] width 314 height 210
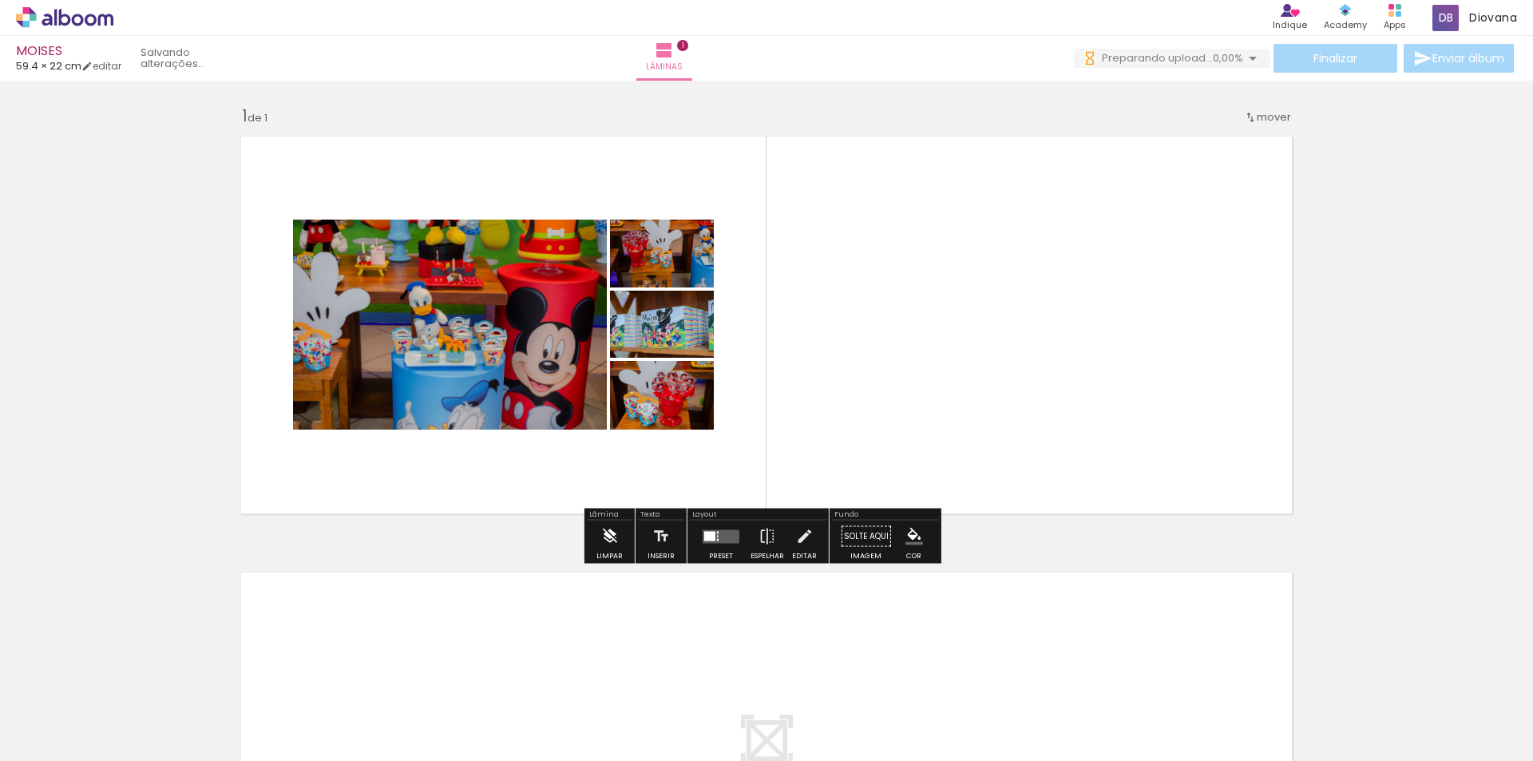
click at [620, 537] on paper-button "Limpar" at bounding box center [609, 541] width 34 height 41
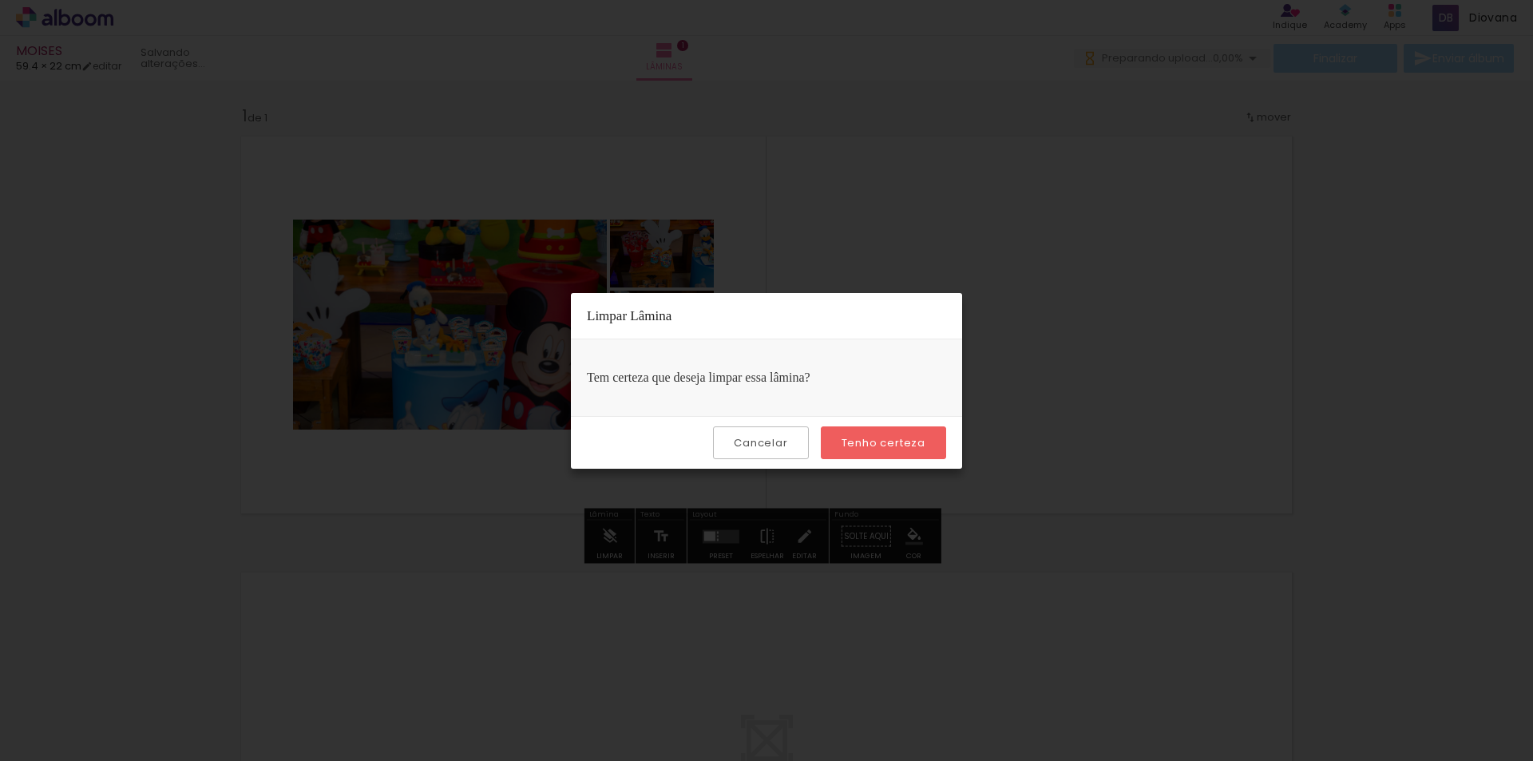
click at [0, 0] on slot "Tenho certeza" at bounding box center [0, 0] width 0 height 0
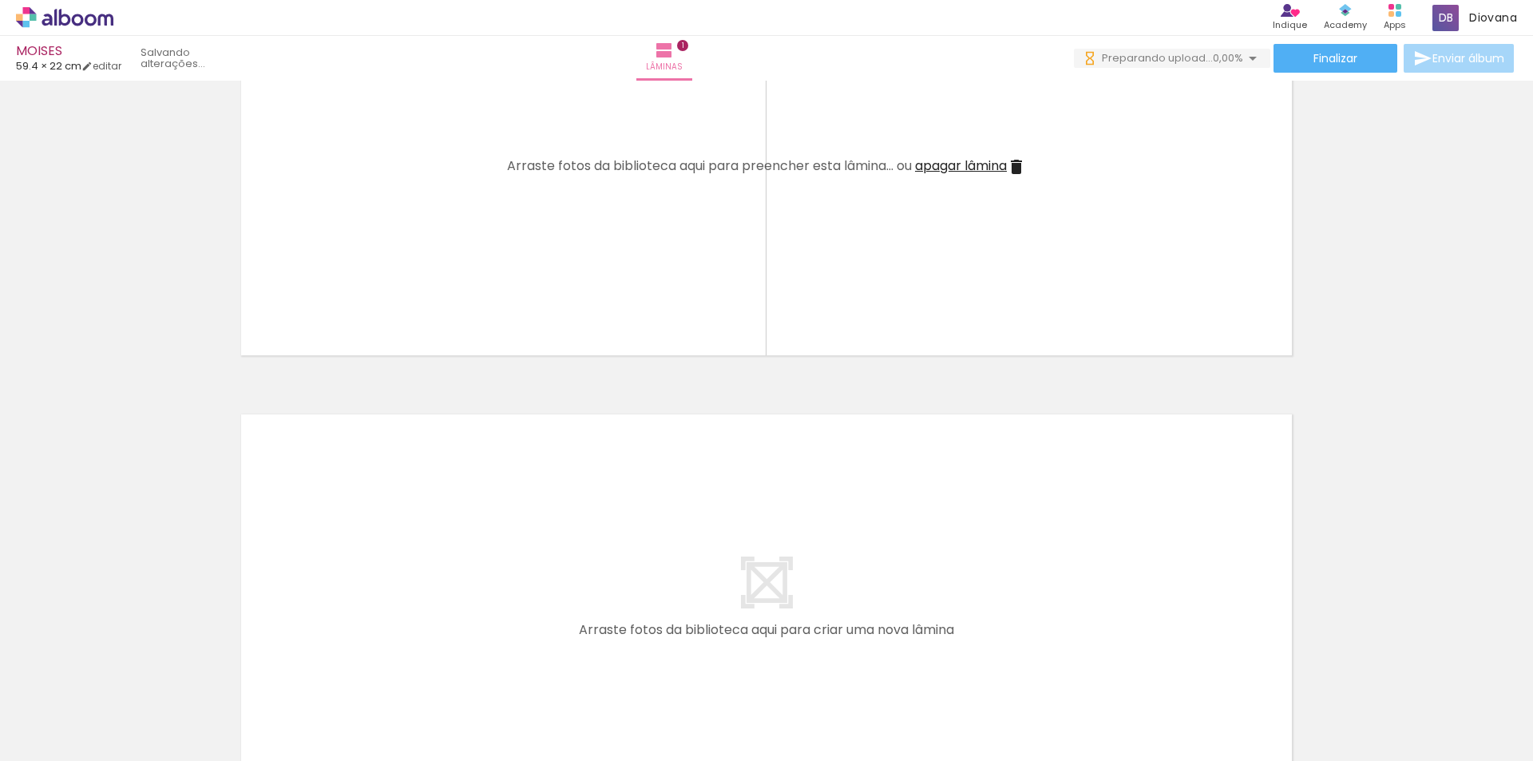
scroll to position [177, 0]
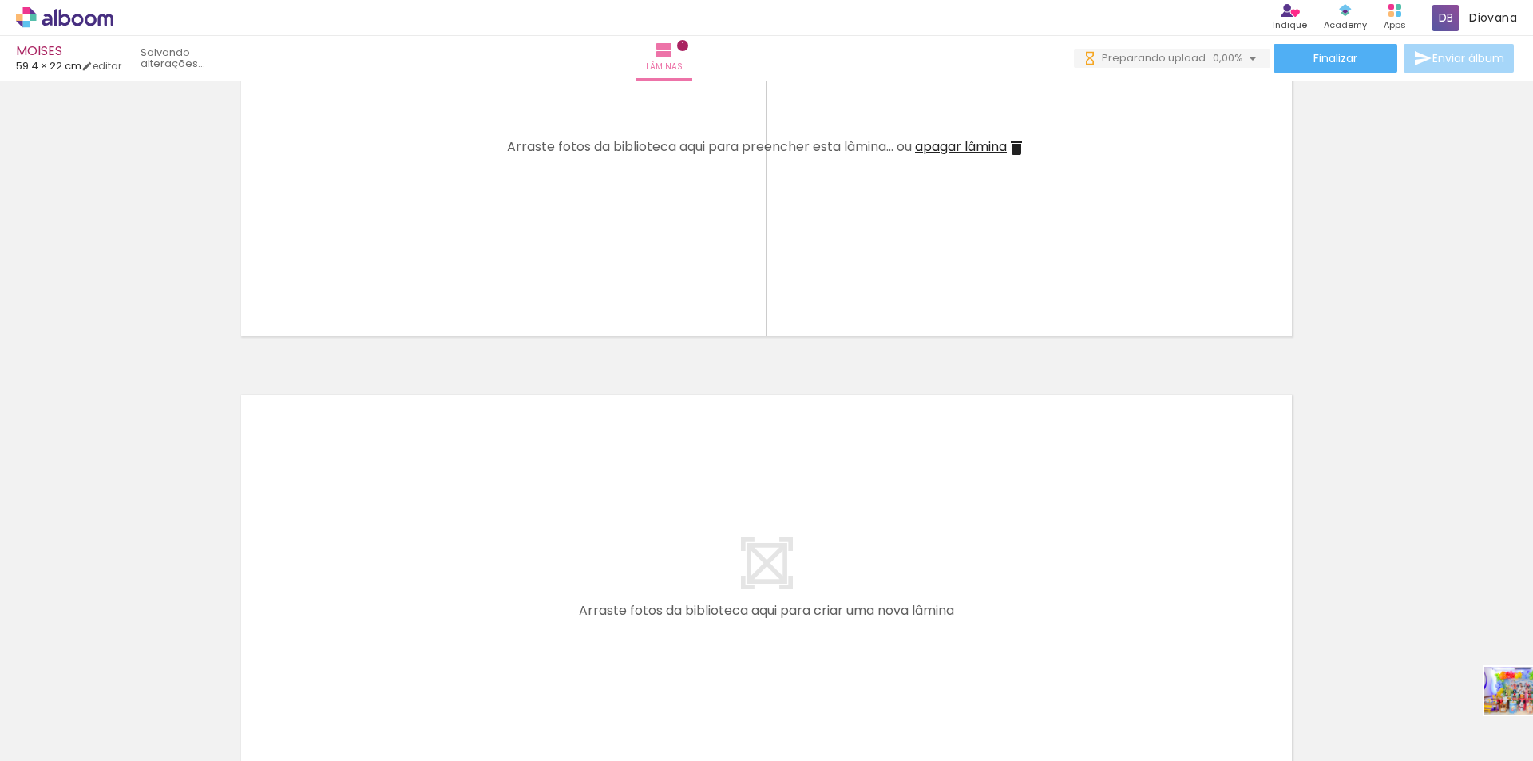
drag, startPoint x: 1489, startPoint y: 721, endPoint x: 1532, endPoint y: 715, distance: 43.6
click at [1532, 715] on div at bounding box center [1501, 707] width 79 height 53
click at [1116, 712] on div at bounding box center [1127, 707] width 79 height 53
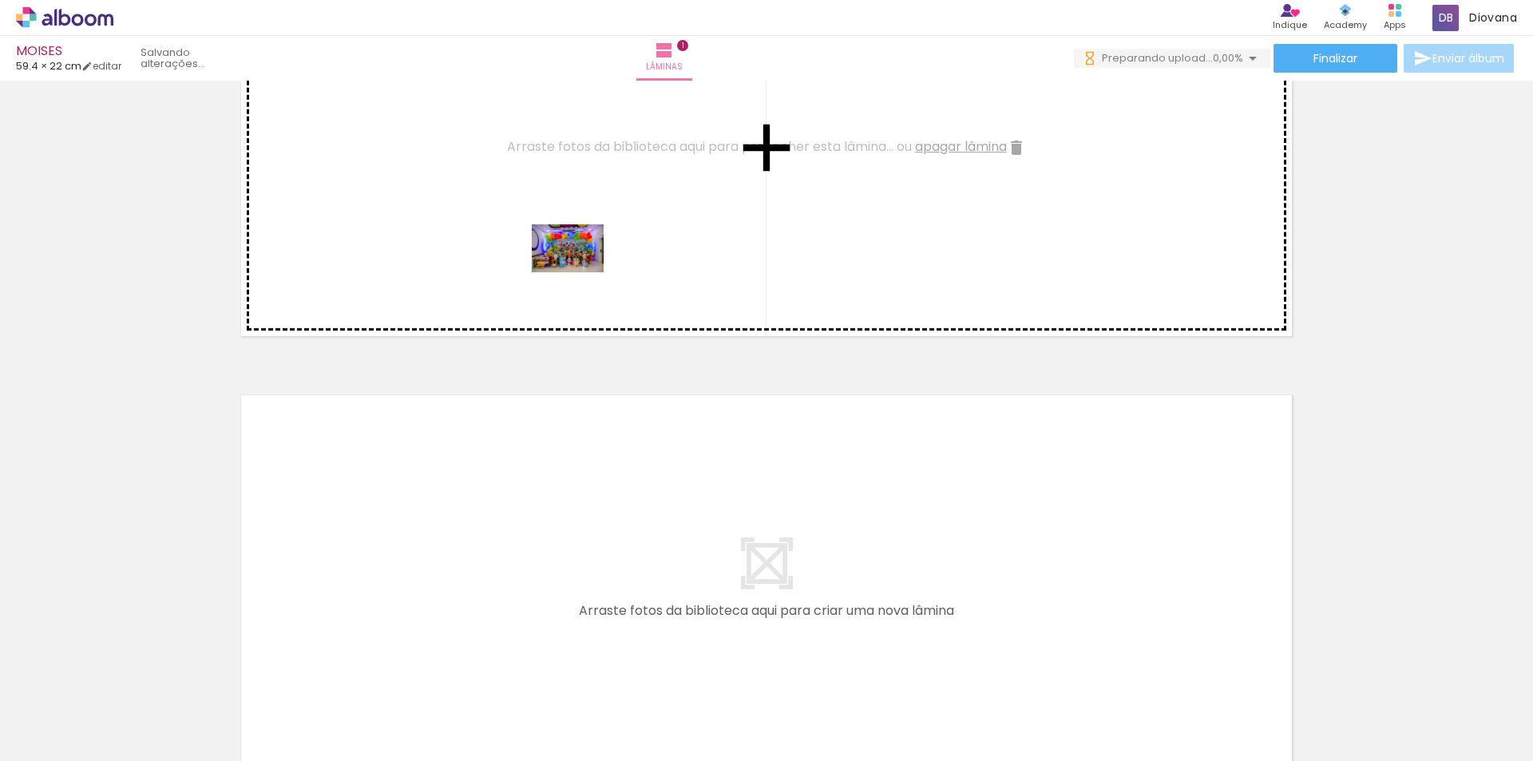
drag, startPoint x: 1136, startPoint y: 724, endPoint x: 579, endPoint y: 269, distance: 719.6
click at [579, 269] on quentale-workspace at bounding box center [766, 380] width 1533 height 761
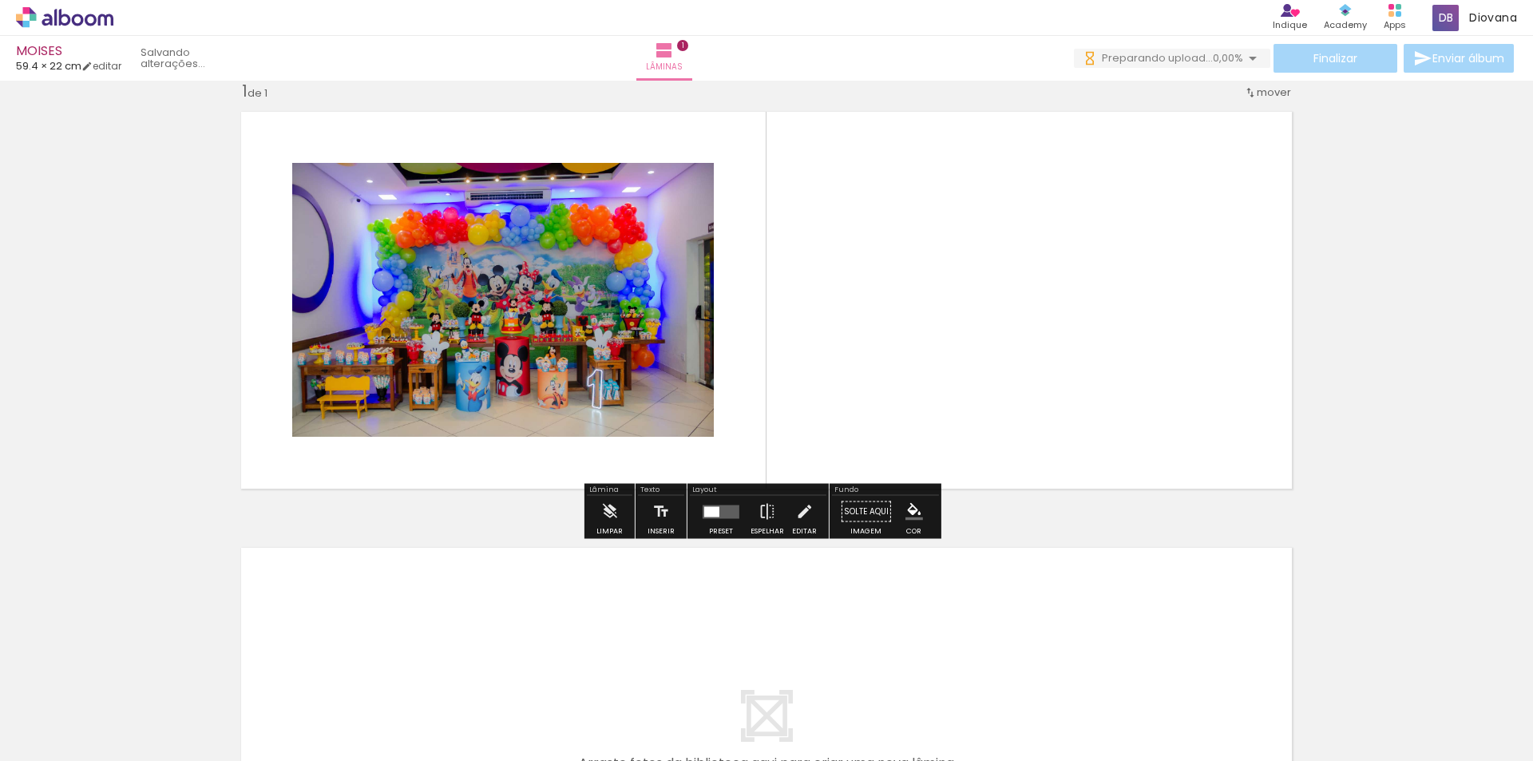
scroll to position [18, 0]
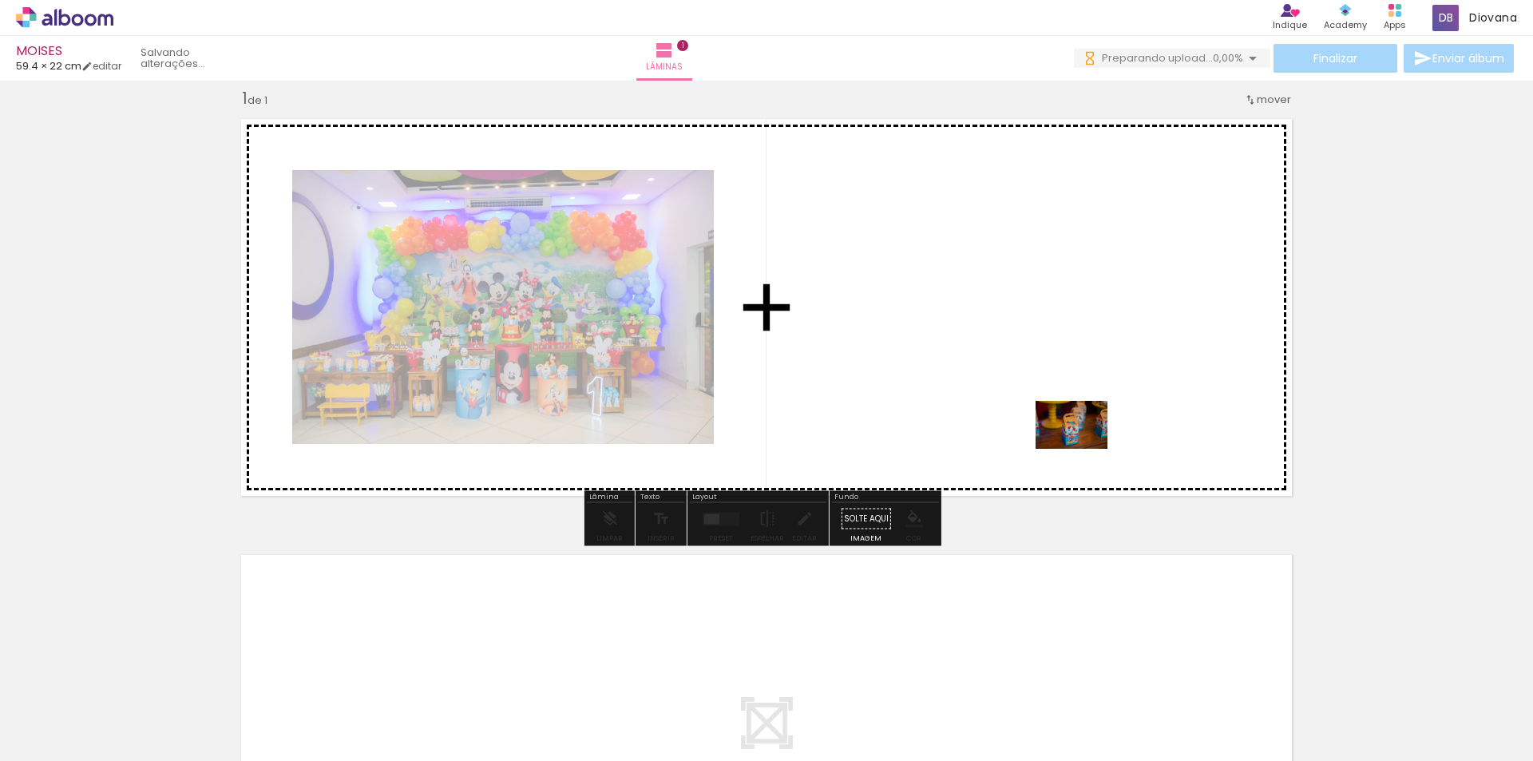
drag, startPoint x: 1336, startPoint y: 719, endPoint x: 1084, endPoint y: 449, distance: 369.5
click at [1084, 449] on quentale-workspace at bounding box center [766, 380] width 1533 height 761
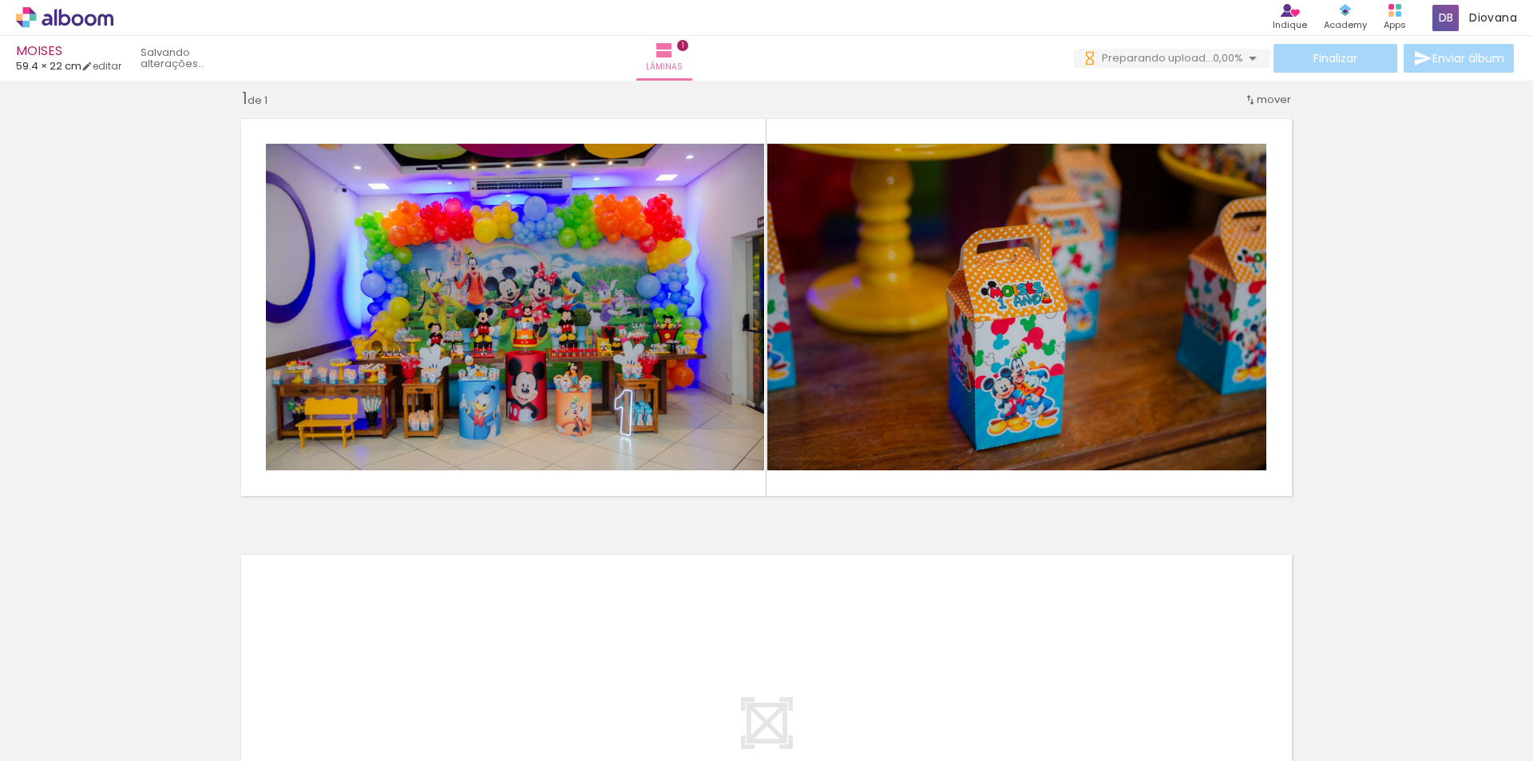
scroll to position [0, 9603]
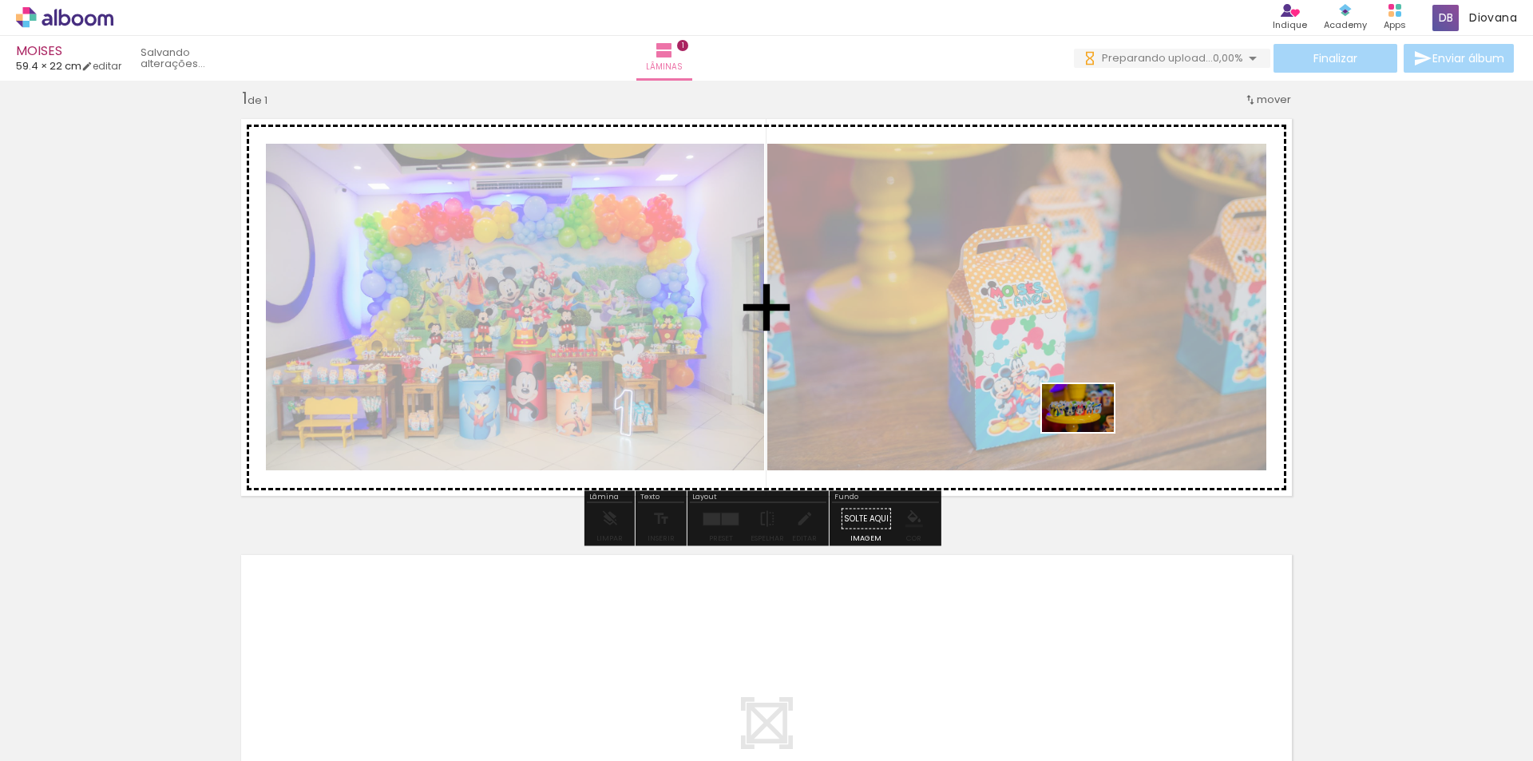
drag, startPoint x: 1014, startPoint y: 714, endPoint x: 1090, endPoint y: 432, distance: 291.9
click at [1090, 432] on quentale-workspace at bounding box center [766, 380] width 1533 height 761
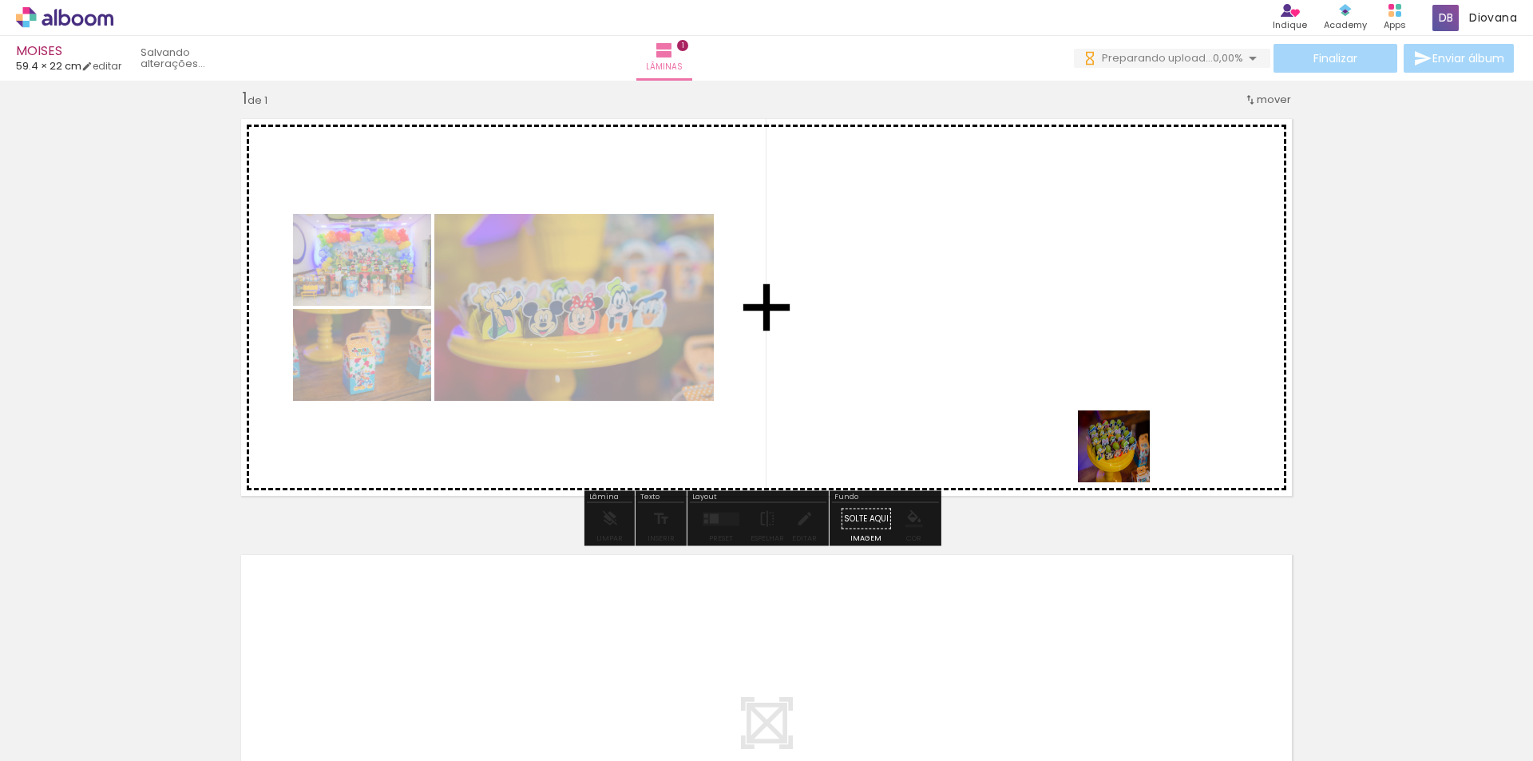
drag, startPoint x: 1132, startPoint y: 719, endPoint x: 1175, endPoint y: 553, distance: 170.6
click at [1126, 426] on quentale-workspace at bounding box center [766, 380] width 1533 height 761
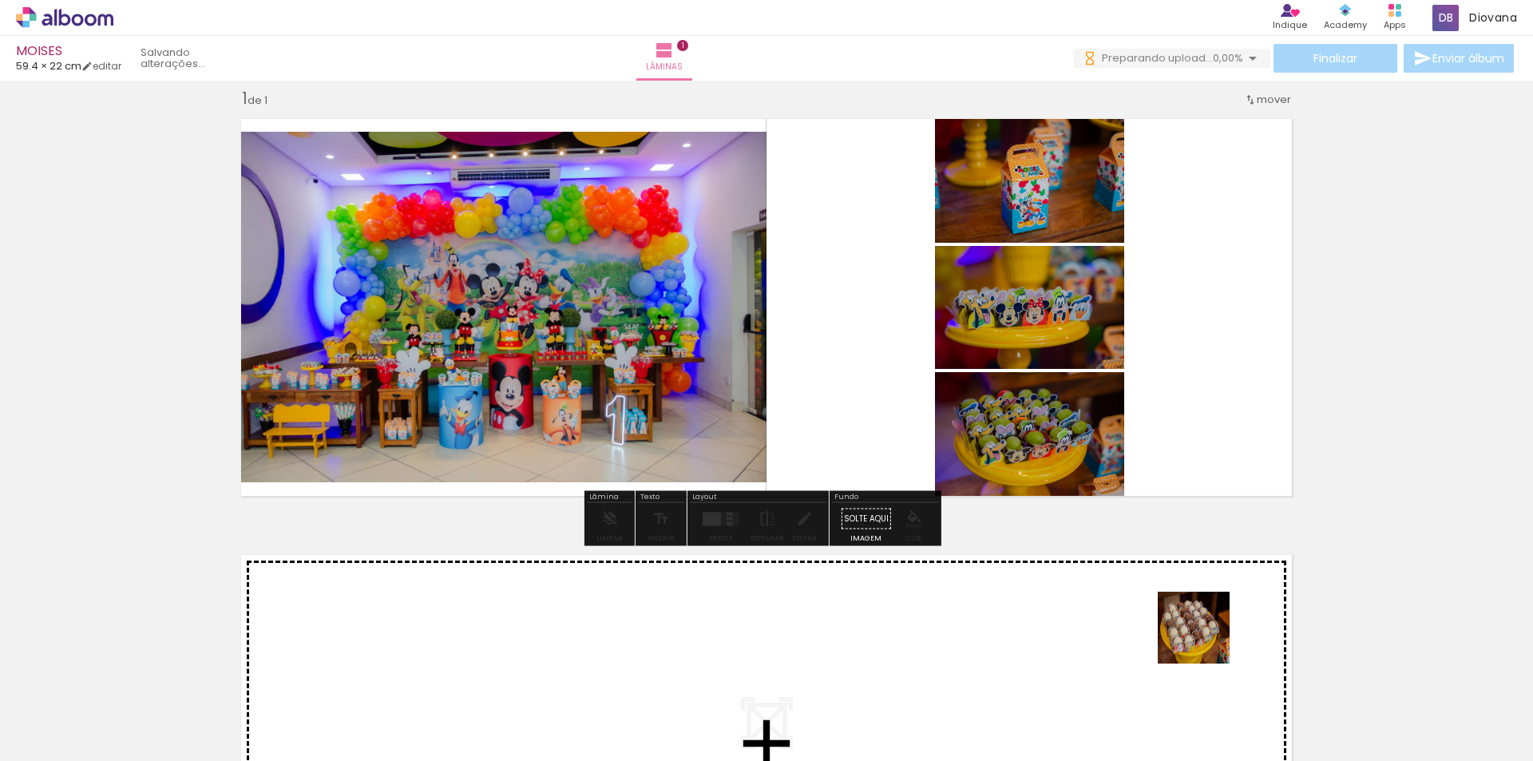
drag, startPoint x: 1206, startPoint y: 717, endPoint x: 1245, endPoint y: 525, distance: 196.4
click at [1206, 418] on quentale-workspace at bounding box center [766, 380] width 1533 height 761
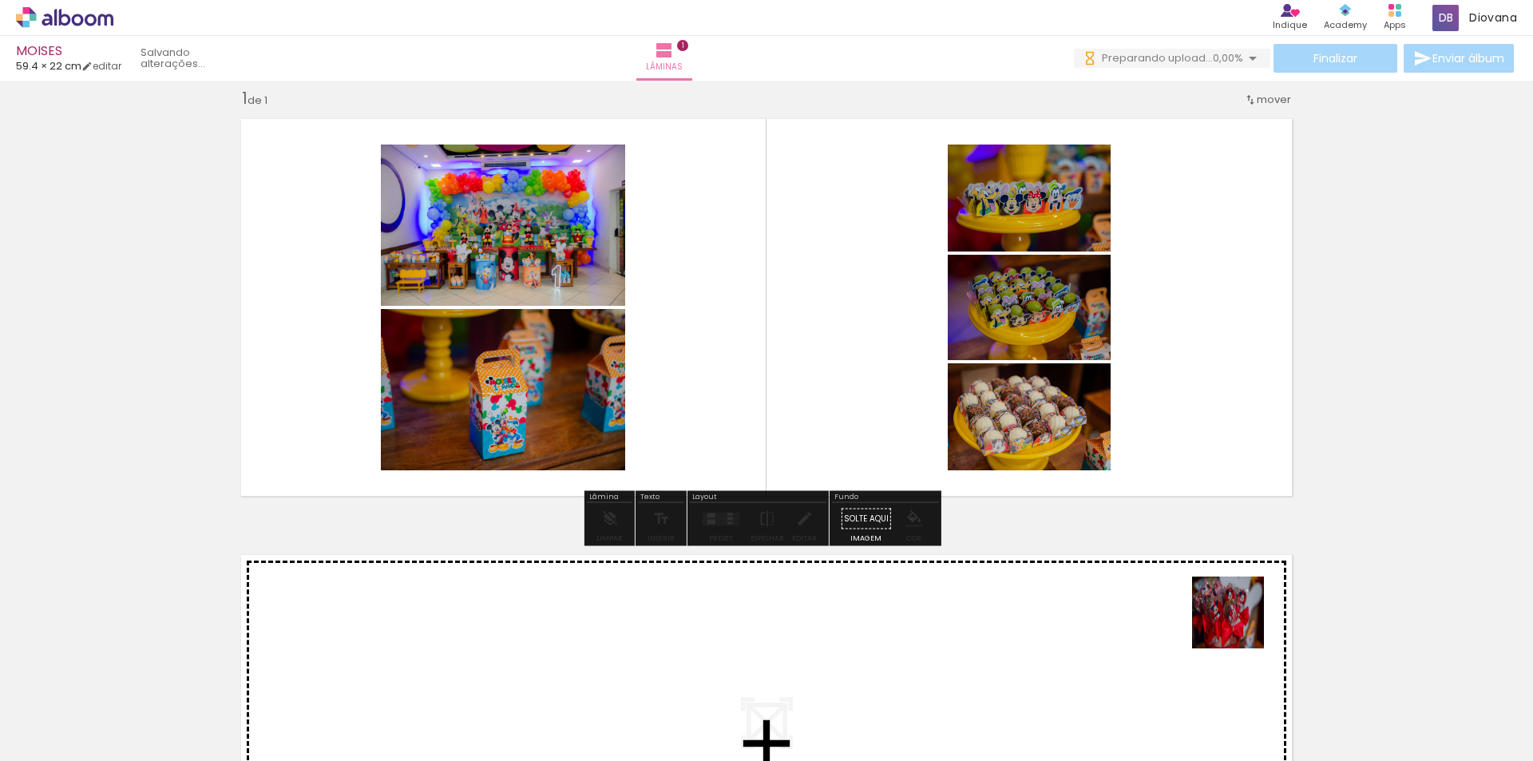
drag, startPoint x: 1302, startPoint y: 715, endPoint x: 1115, endPoint y: 393, distance: 372.5
click at [1115, 393] on quentale-workspace at bounding box center [766, 380] width 1533 height 761
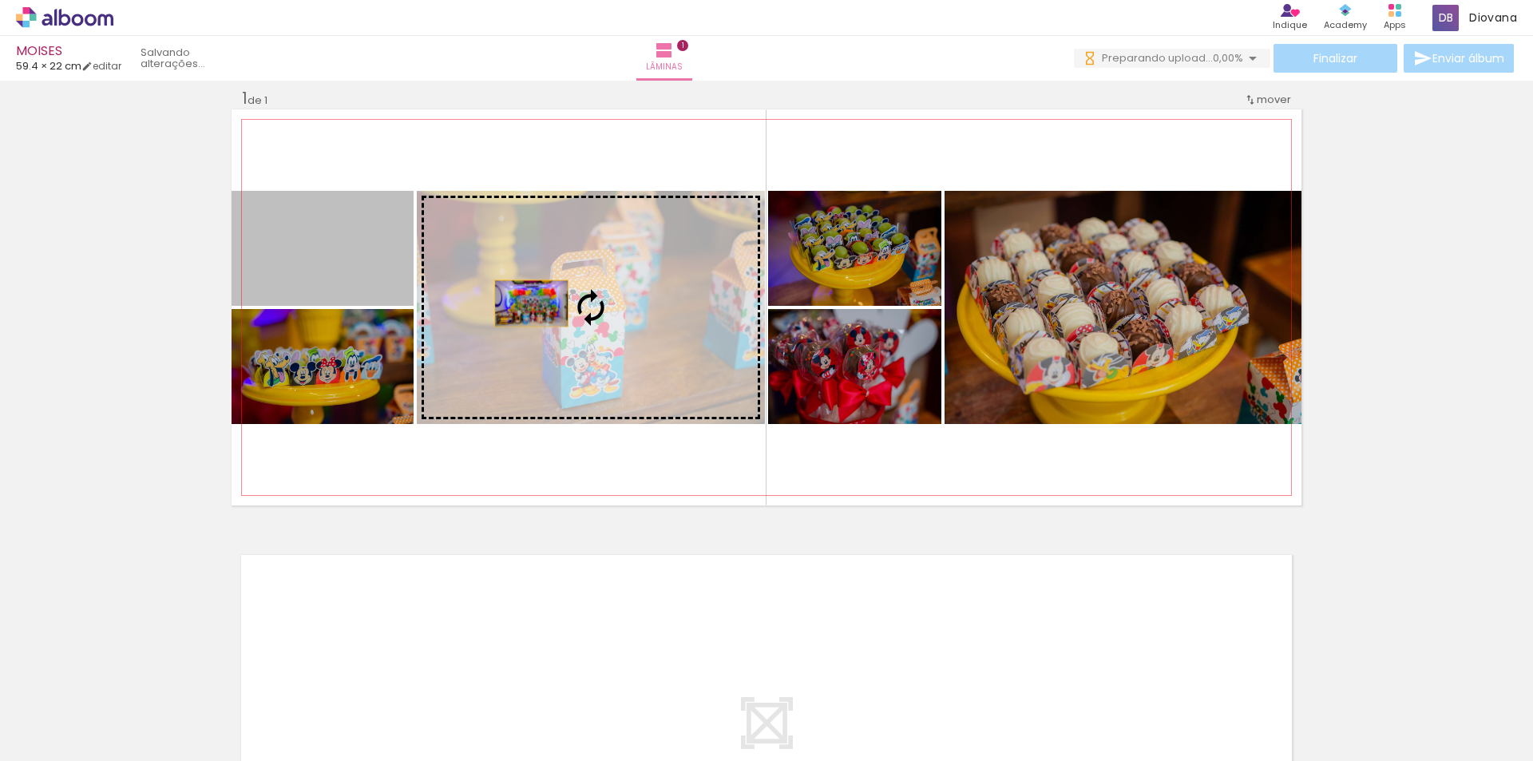
drag, startPoint x: 357, startPoint y: 257, endPoint x: 525, endPoint y: 303, distance: 174.7
click at [0, 0] on slot at bounding box center [0, 0] width 0 height 0
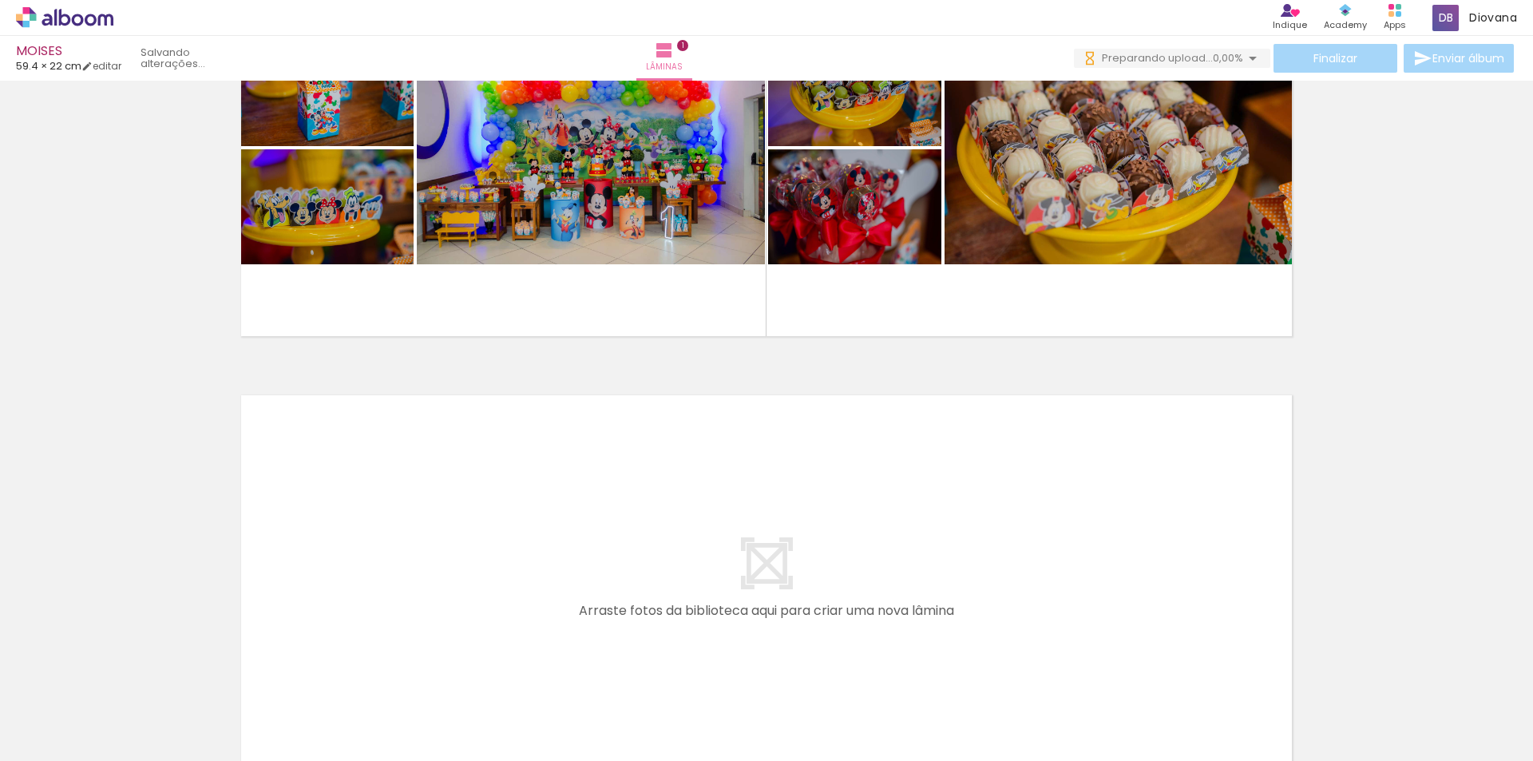
scroll to position [257, 0]
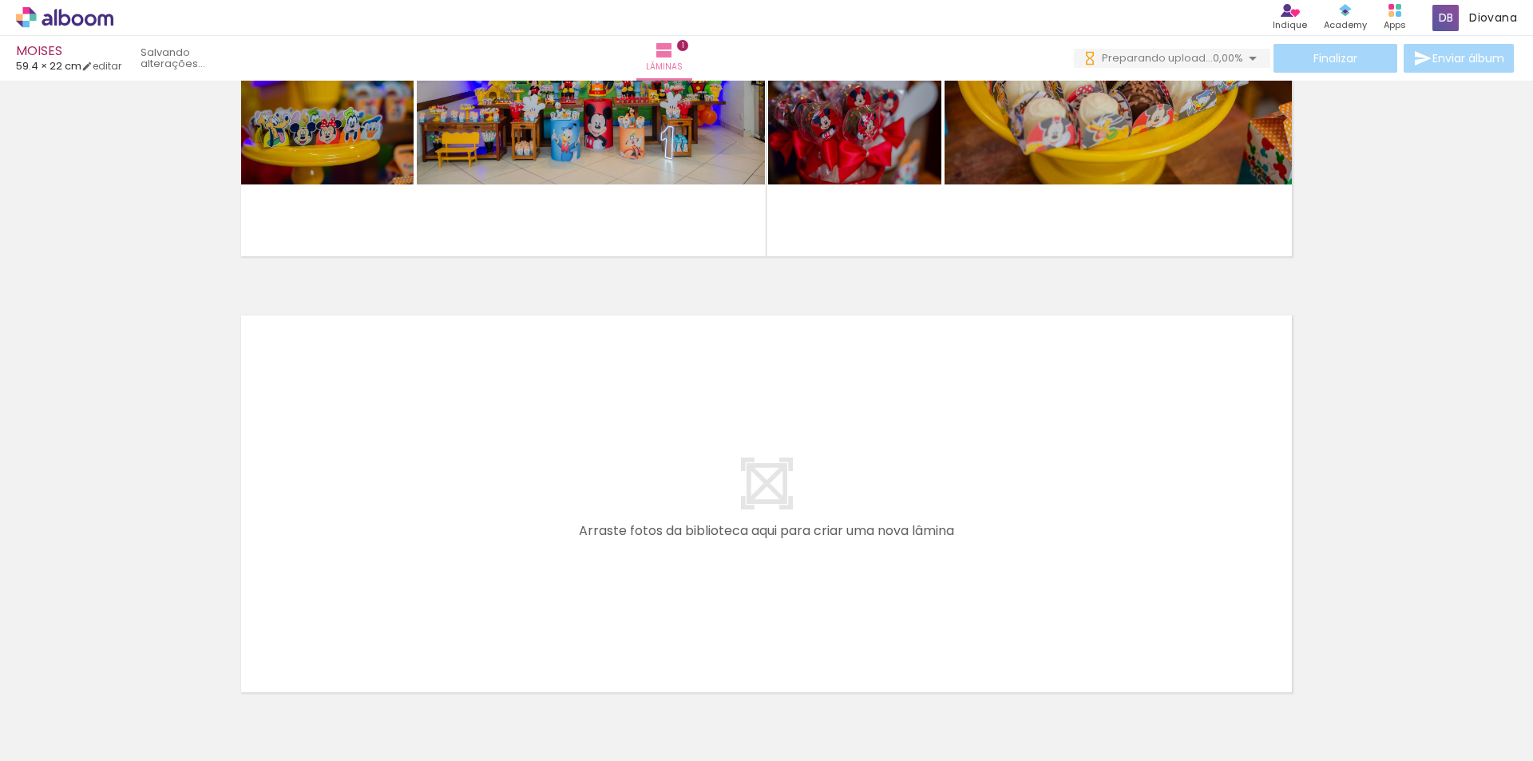
click at [854, 549] on quentale-layouter at bounding box center [767, 504] width 1070 height 396
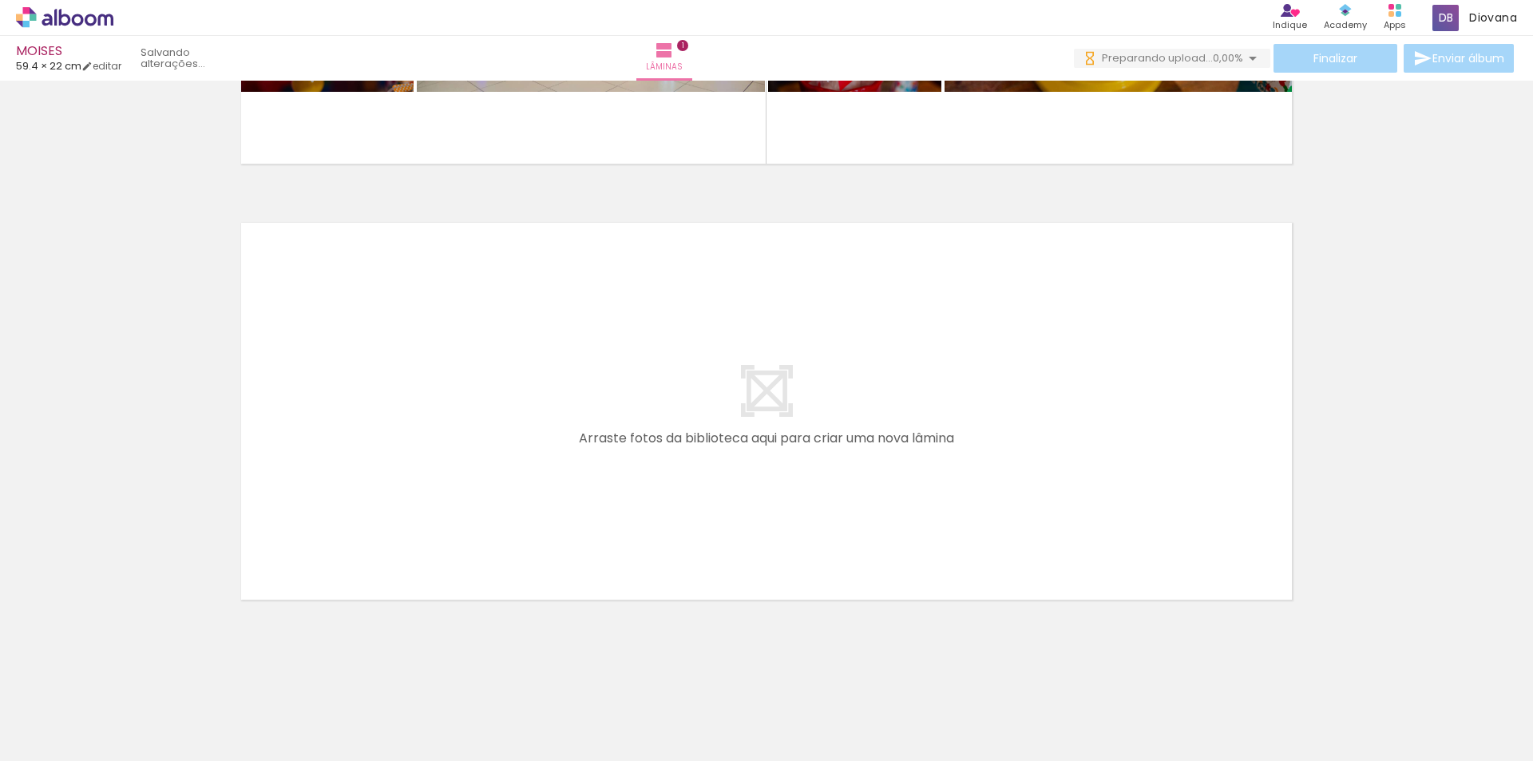
scroll to position [354, 0]
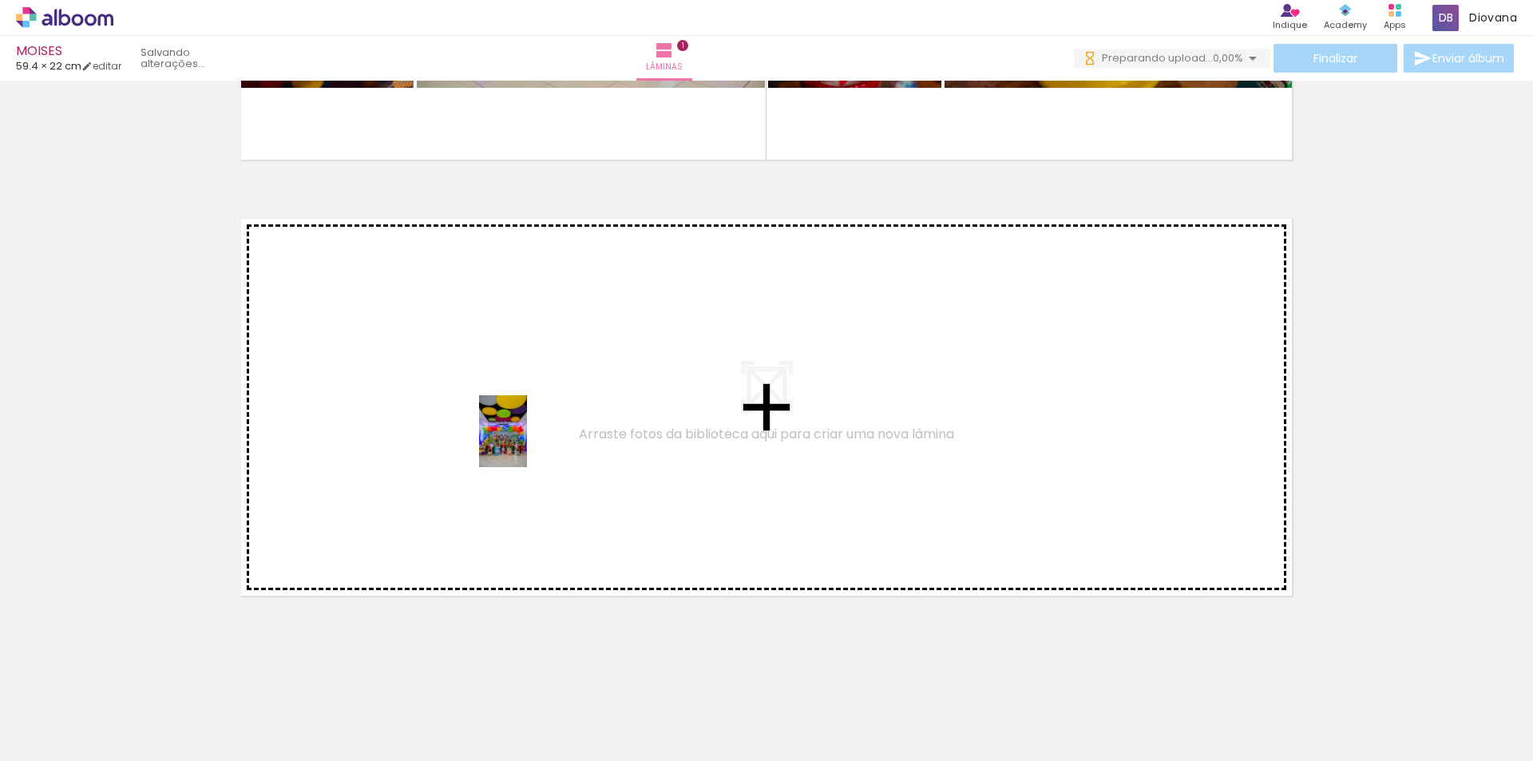
drag, startPoint x: 575, startPoint y: 718, endPoint x: 527, endPoint y: 443, distance: 278.8
click at [527, 443] on quentale-workspace at bounding box center [766, 380] width 1533 height 761
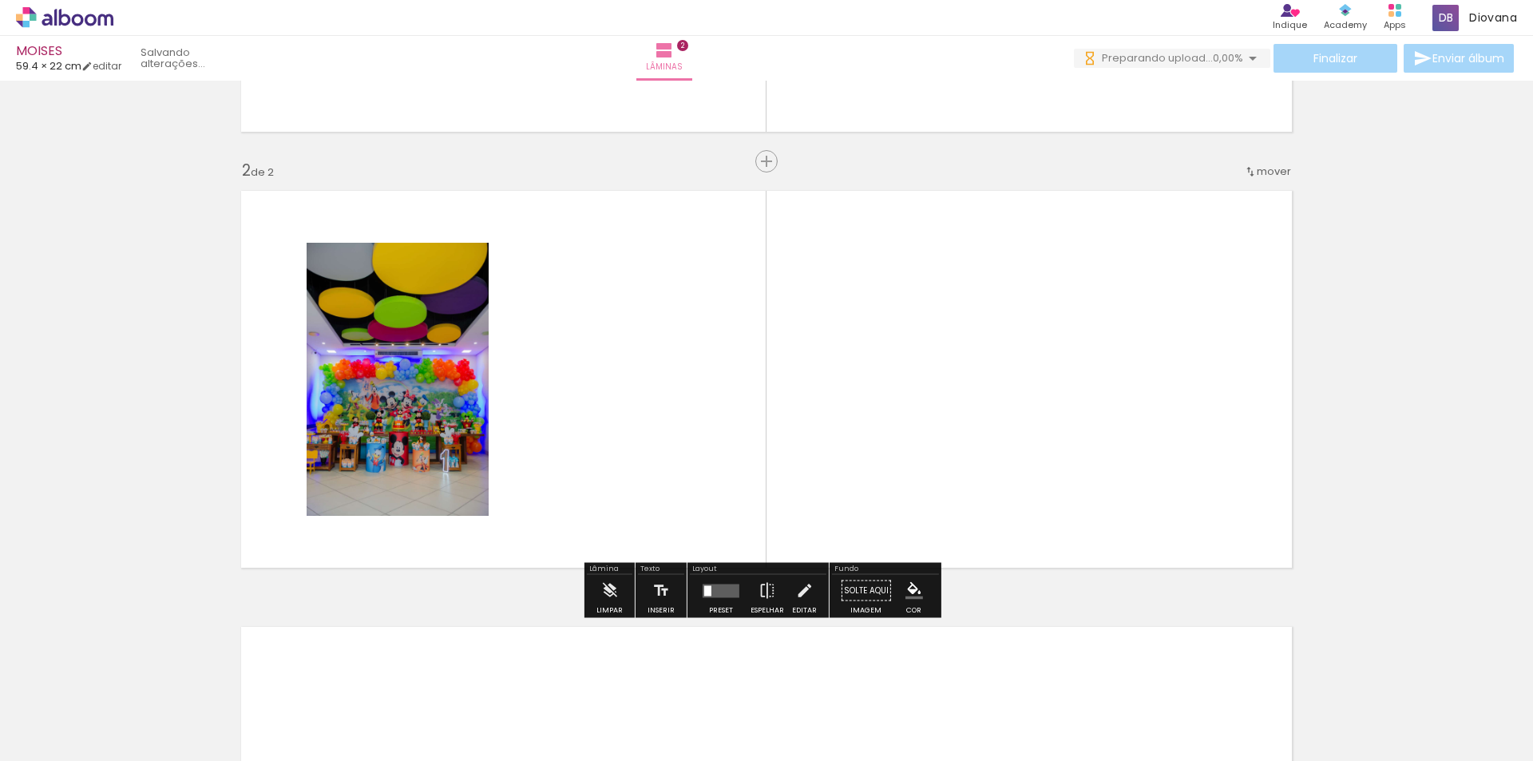
scroll to position [390, 0]
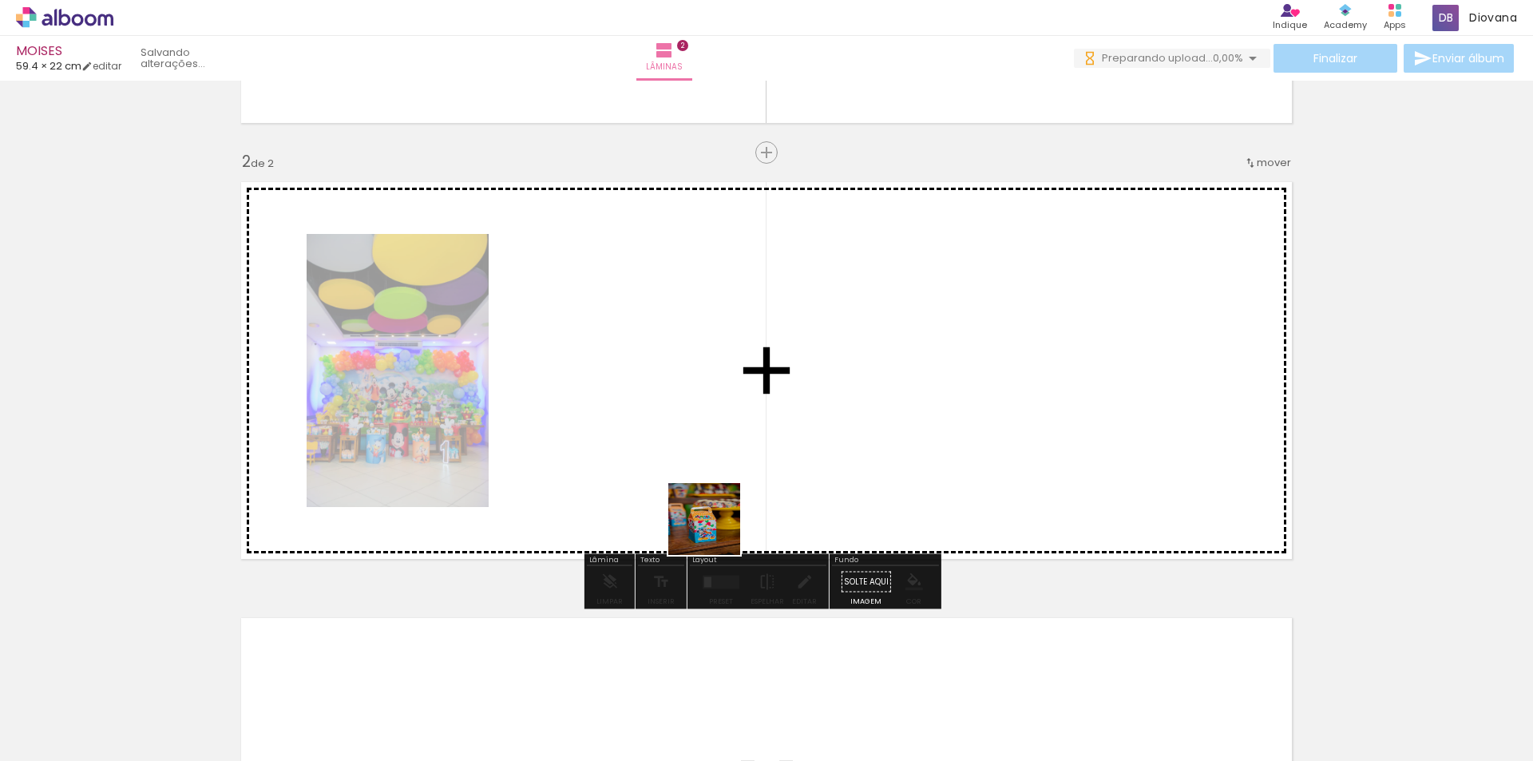
drag, startPoint x: 762, startPoint y: 704, endPoint x: 700, endPoint y: 480, distance: 232.6
click at [700, 480] on quentale-workspace at bounding box center [766, 380] width 1533 height 761
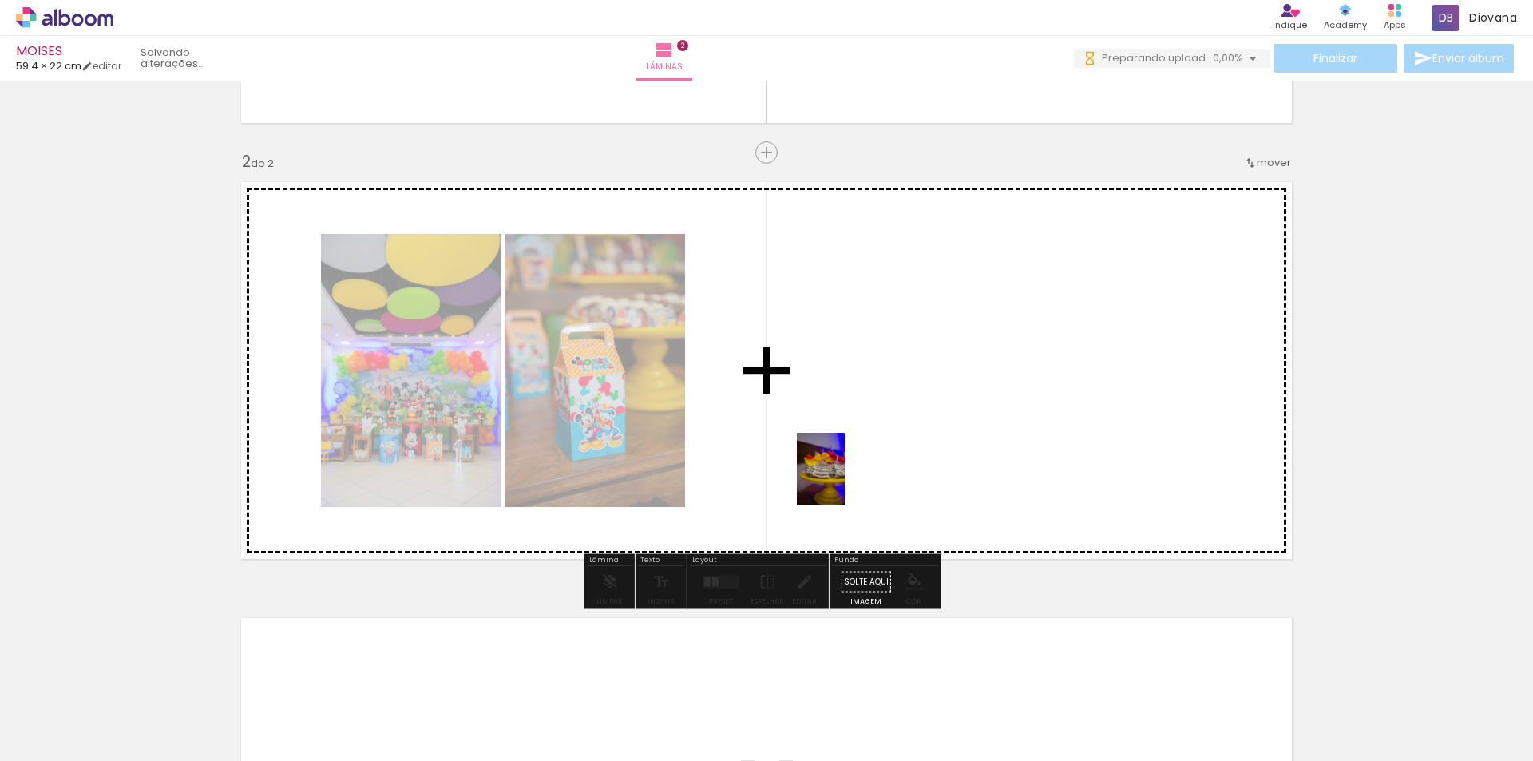
drag, startPoint x: 828, startPoint y: 703, endPoint x: 845, endPoint y: 481, distance: 223.4
click at [845, 481] on quentale-workspace at bounding box center [766, 380] width 1533 height 761
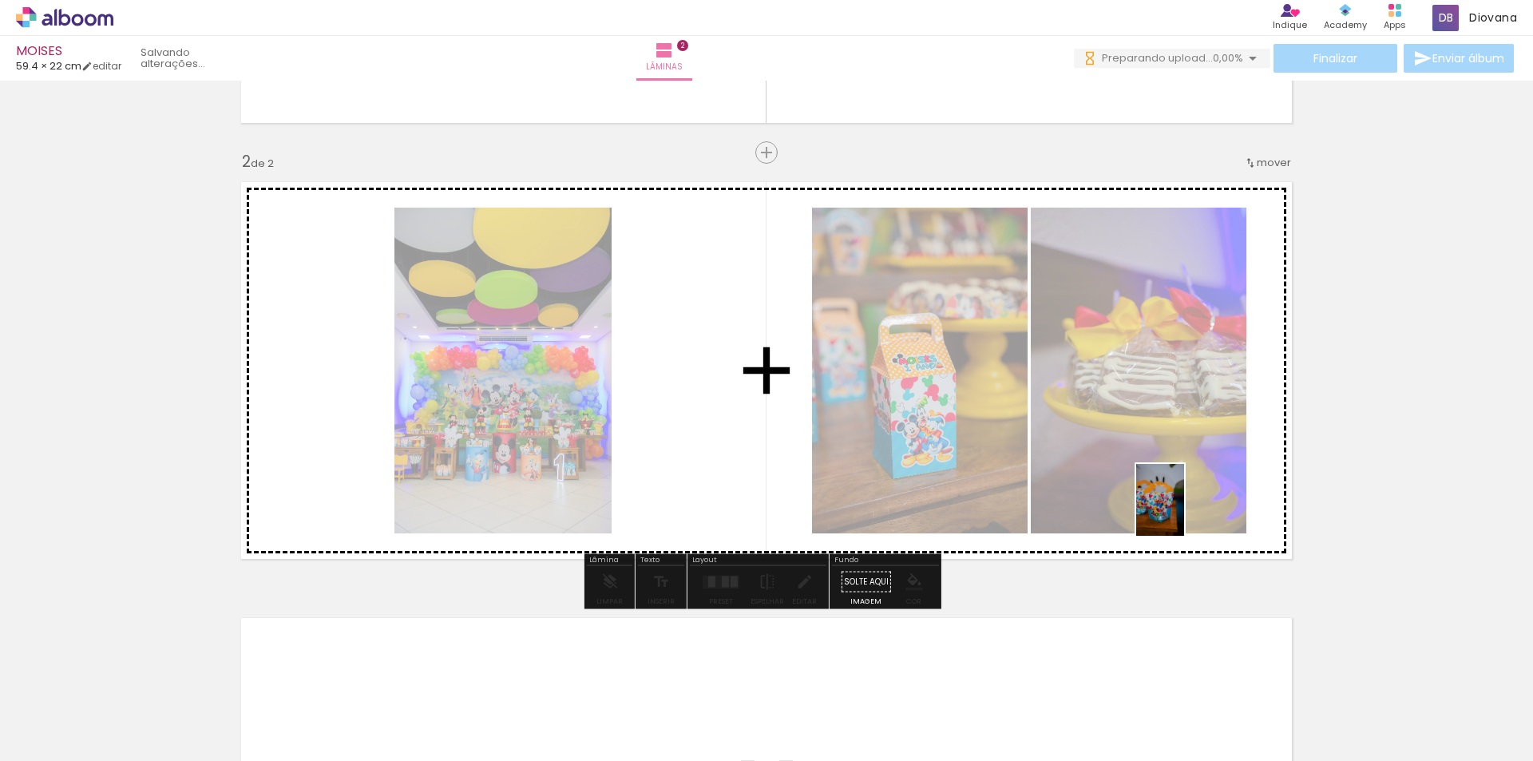
drag, startPoint x: 1464, startPoint y: 704, endPoint x: 1178, endPoint y: 504, distance: 349.8
click at [1178, 504] on quentale-workspace at bounding box center [766, 380] width 1533 height 761
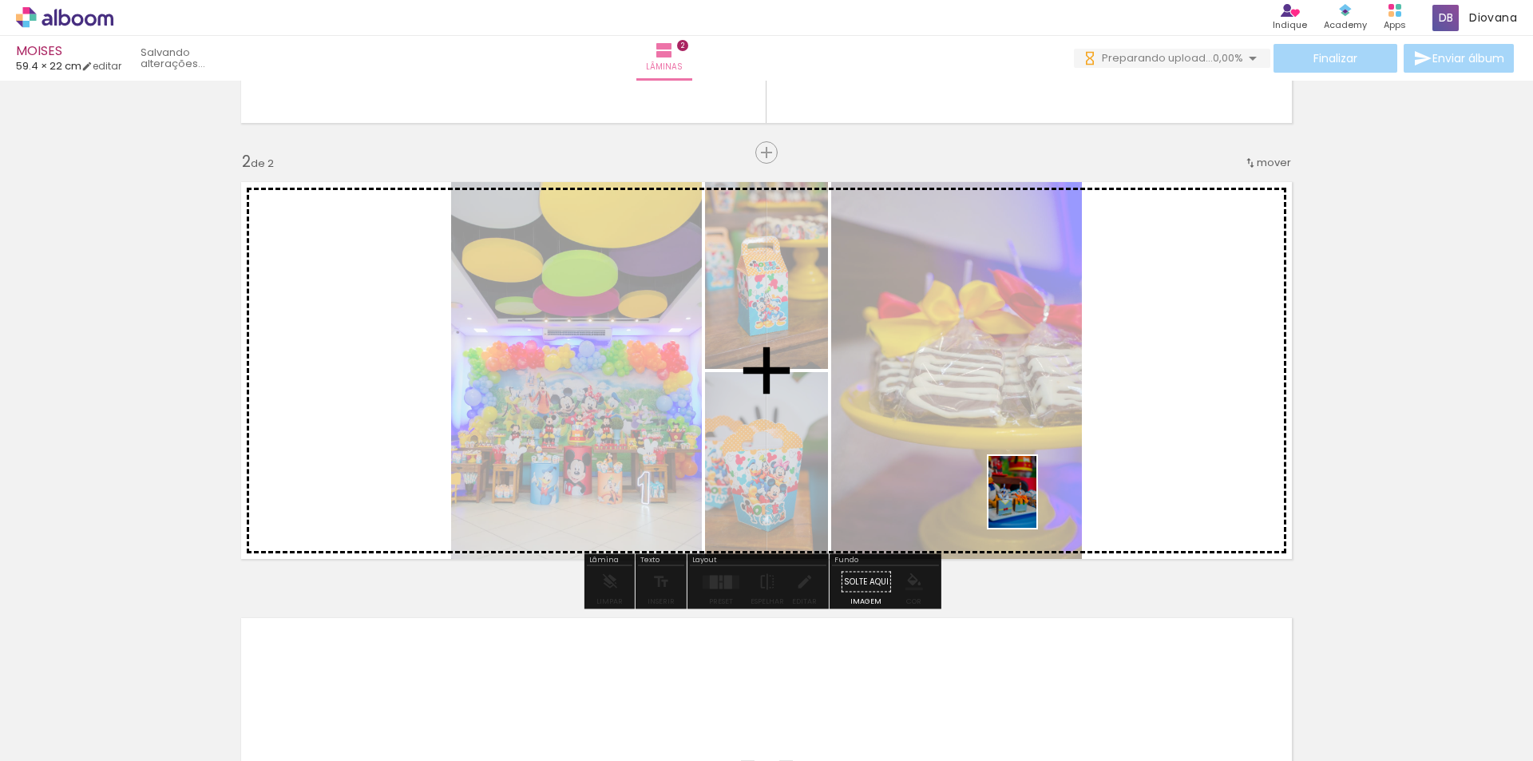
drag, startPoint x: 1394, startPoint y: 704, endPoint x: 1165, endPoint y: 632, distance: 240.4
click at [1027, 486] on quentale-workspace at bounding box center [766, 380] width 1533 height 761
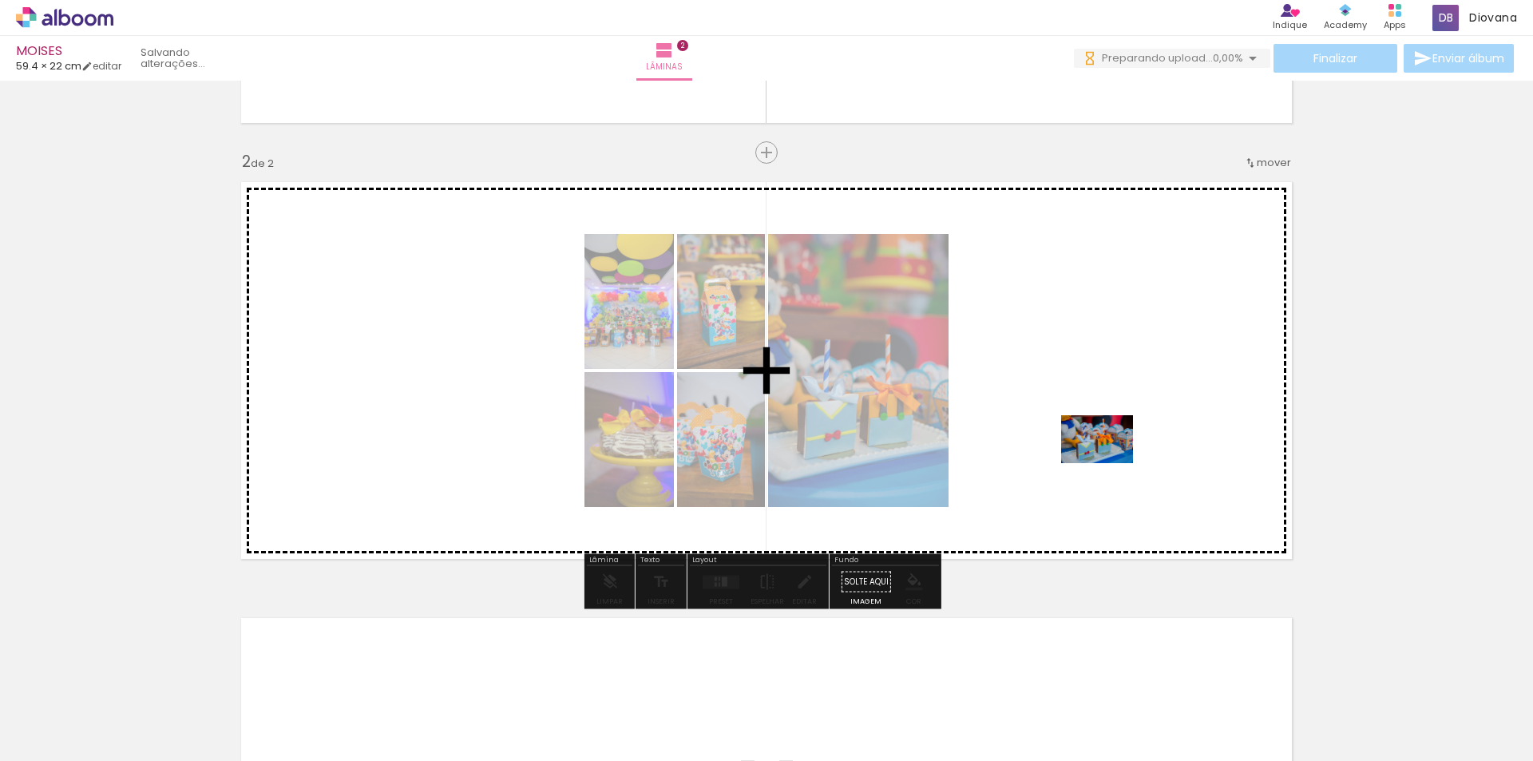
drag, startPoint x: 1270, startPoint y: 699, endPoint x: 1109, endPoint y: 463, distance: 285.5
click at [1109, 463] on quentale-workspace at bounding box center [766, 380] width 1533 height 761
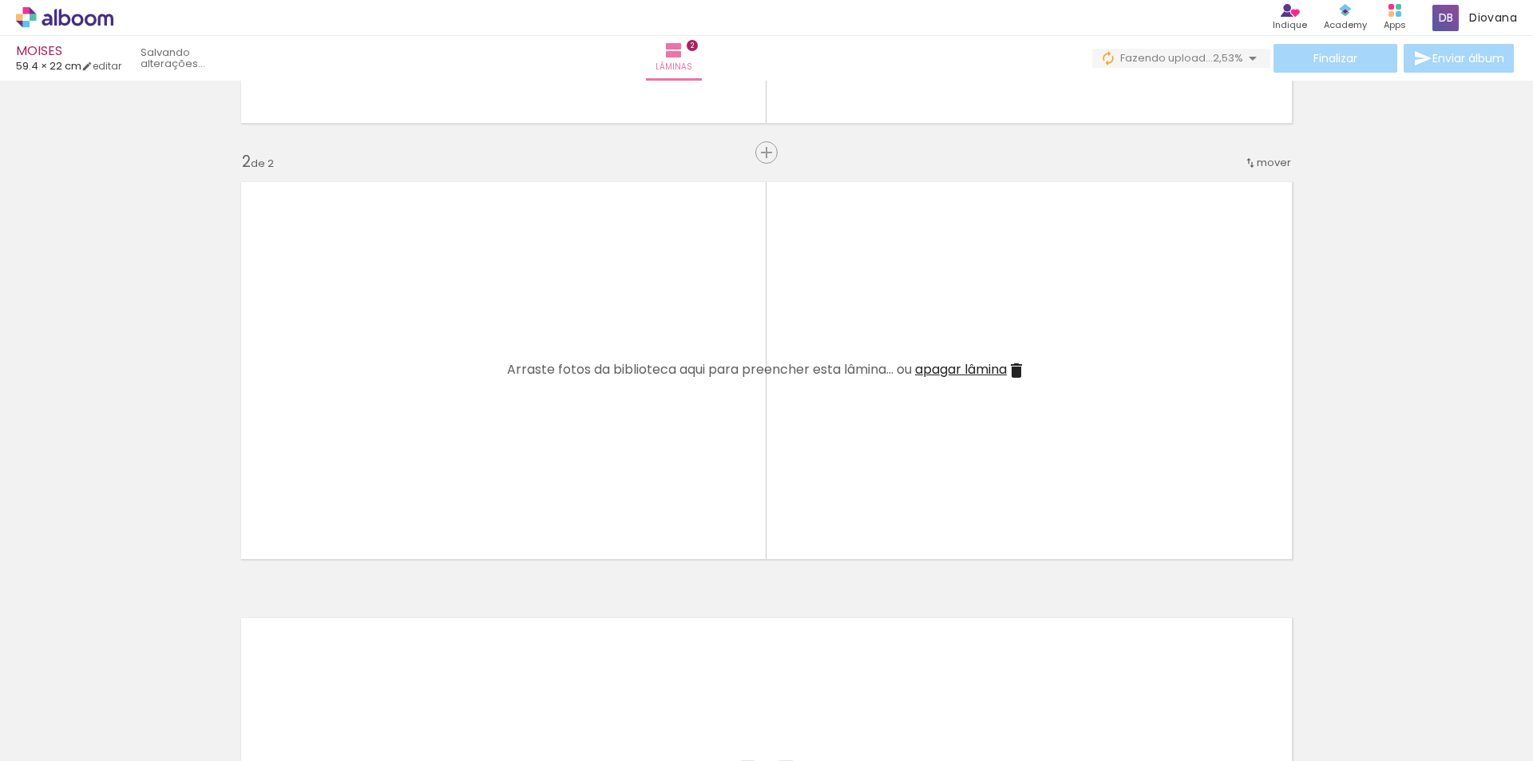
scroll to position [0, 11541]
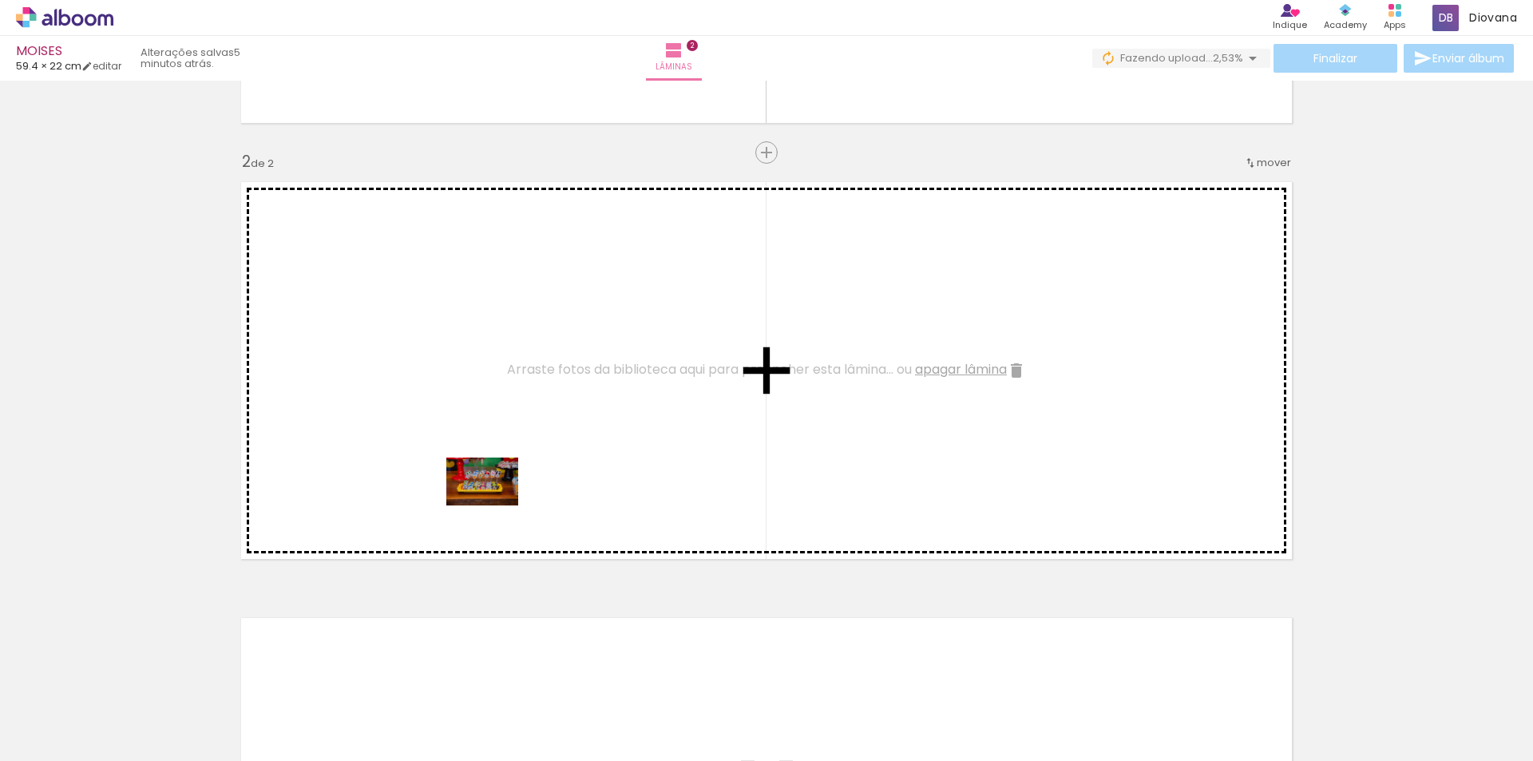
drag, startPoint x: 525, startPoint y: 711, endPoint x: 494, endPoint y: 504, distance: 209.8
click at [494, 504] on quentale-workspace at bounding box center [766, 380] width 1533 height 761
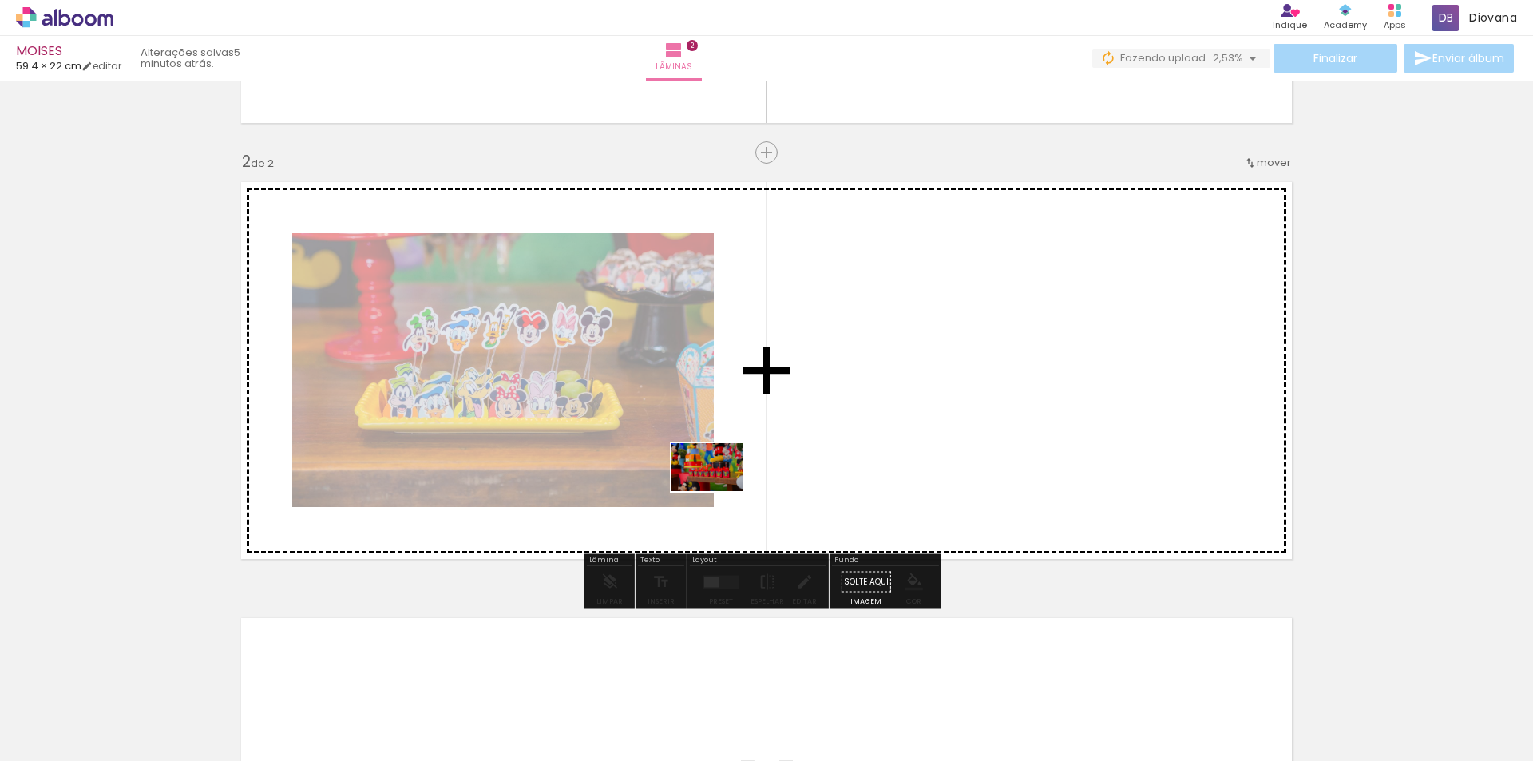
drag, startPoint x: 873, startPoint y: 699, endPoint x: 719, endPoint y: 491, distance: 258.7
click at [719, 491] on quentale-workspace at bounding box center [766, 380] width 1533 height 761
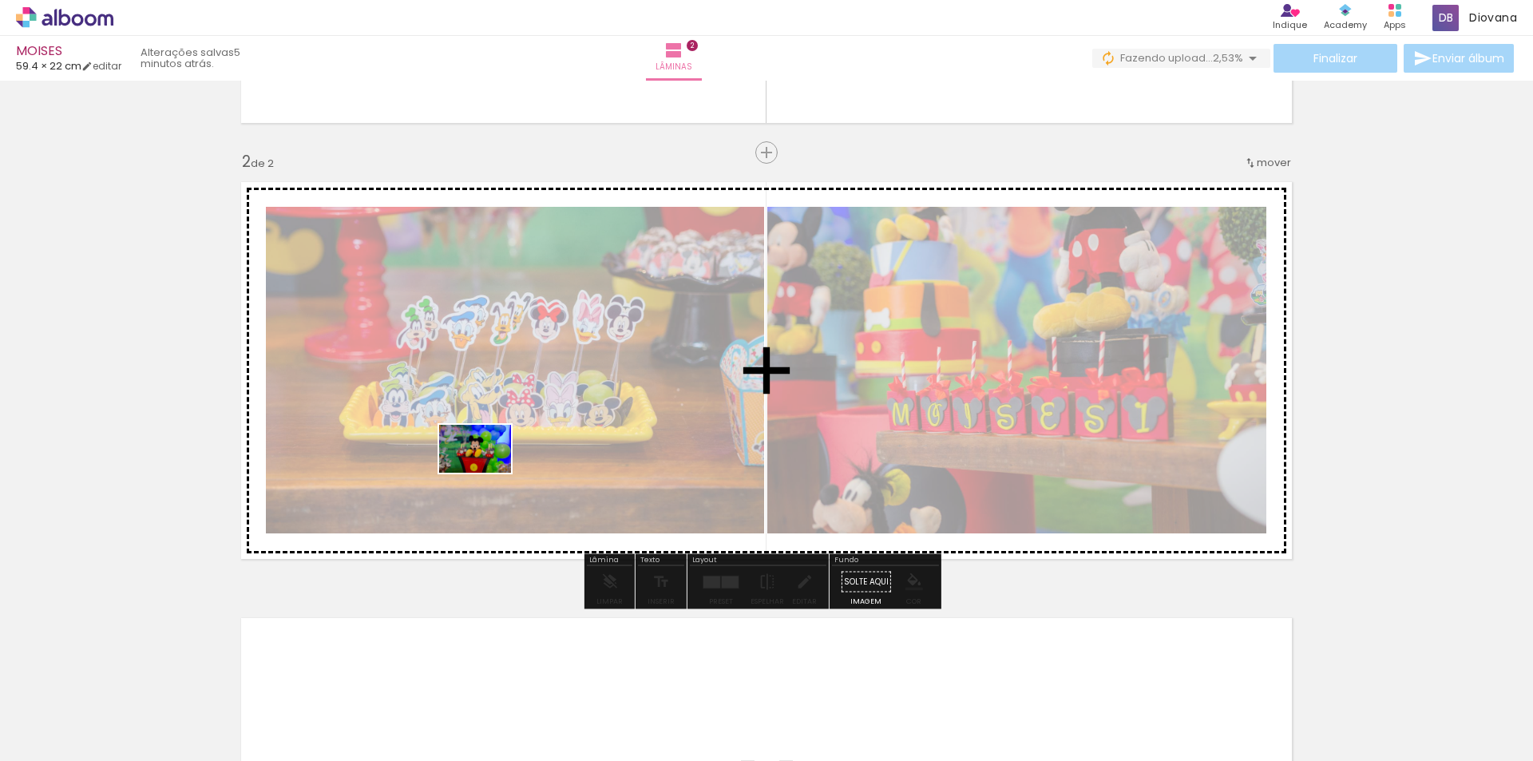
drag, startPoint x: 446, startPoint y: 715, endPoint x: 487, endPoint y: 468, distance: 250.9
click at [487, 468] on quentale-workspace at bounding box center [766, 380] width 1533 height 761
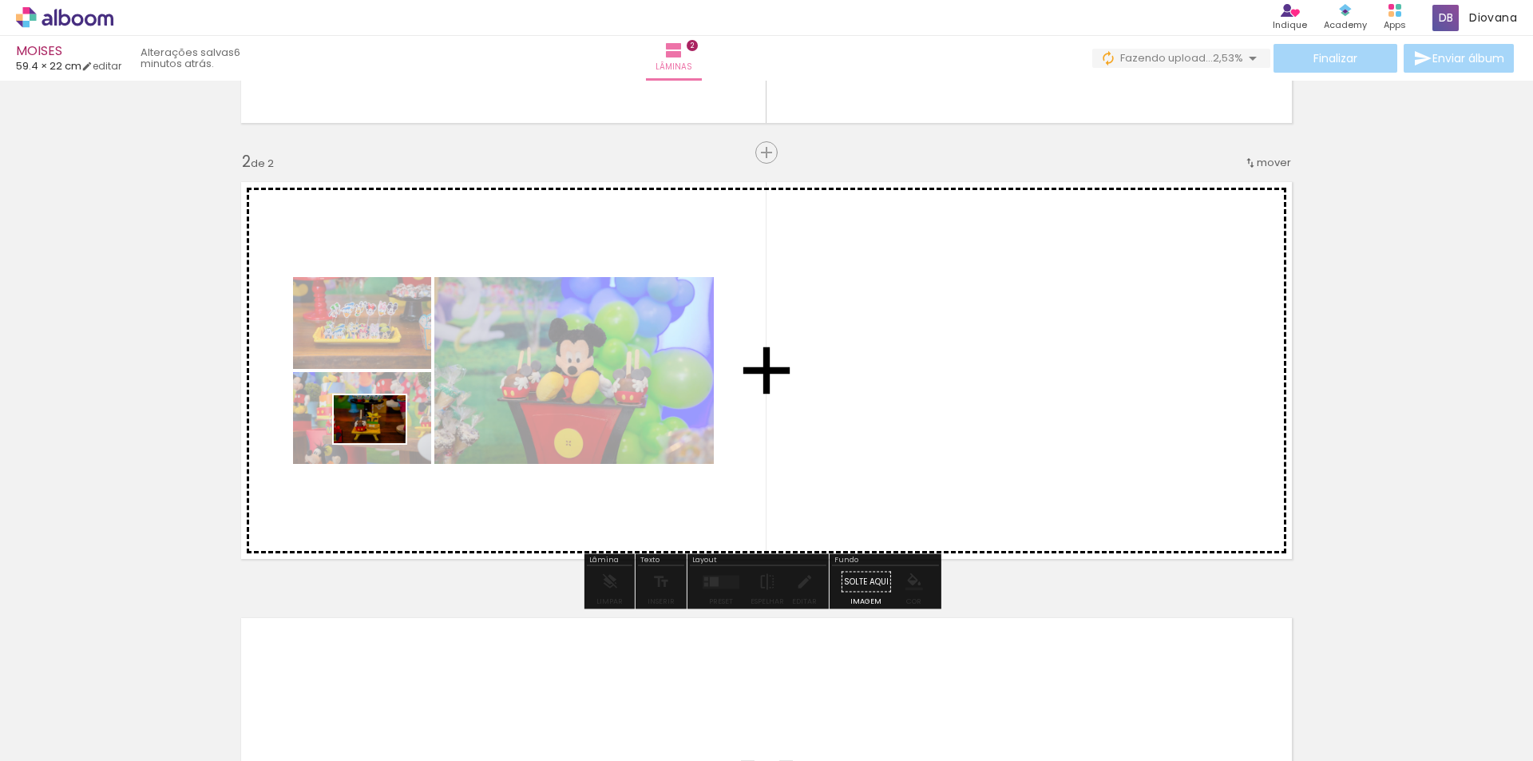
drag, startPoint x: 271, startPoint y: 709, endPoint x: 382, endPoint y: 443, distance: 288.1
click at [382, 443] on quentale-workspace at bounding box center [766, 380] width 1533 height 761
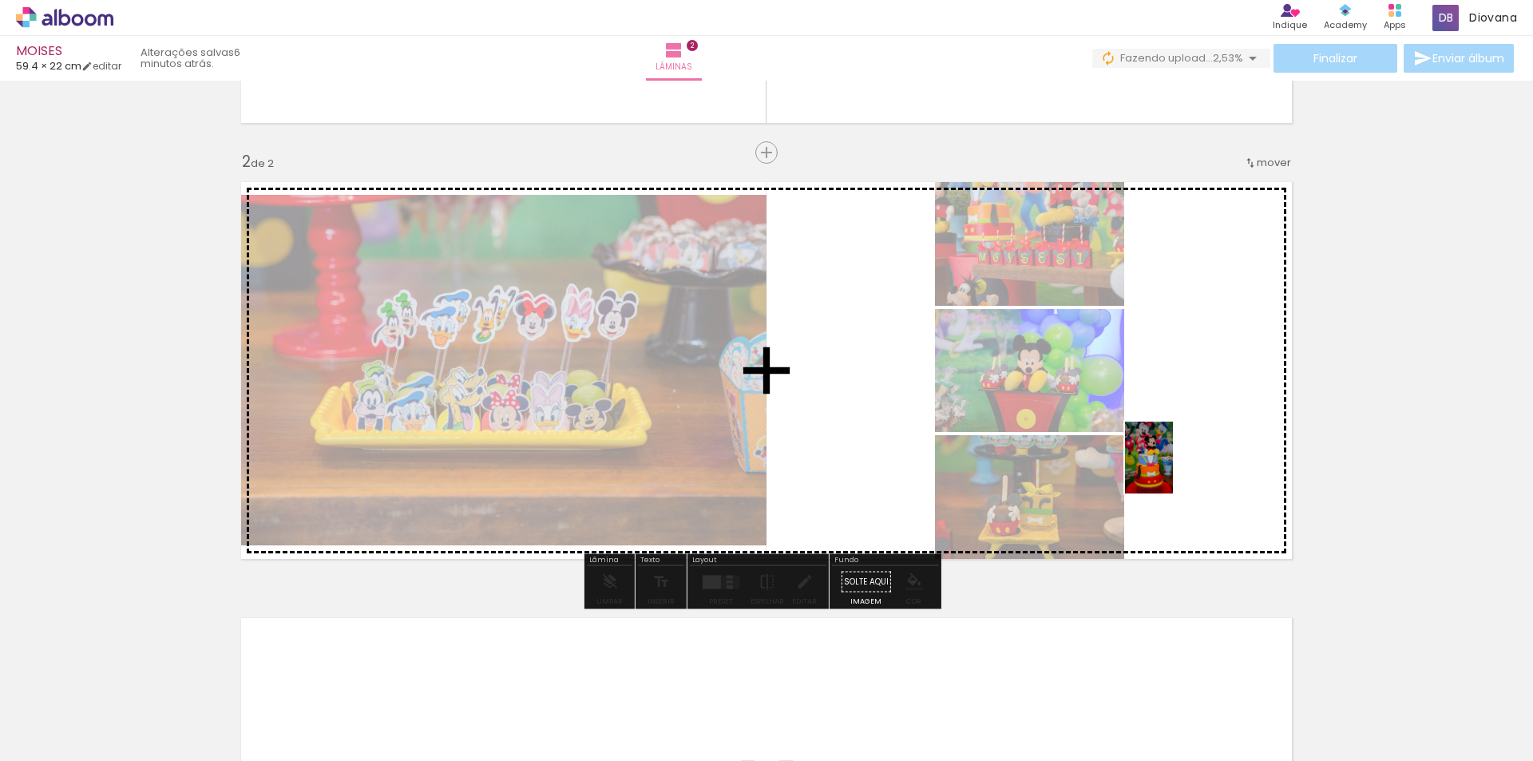
drag, startPoint x: 172, startPoint y: 709, endPoint x: 1173, endPoint y: 470, distance: 1029.6
click at [1173, 470] on quentale-workspace at bounding box center [766, 380] width 1533 height 761
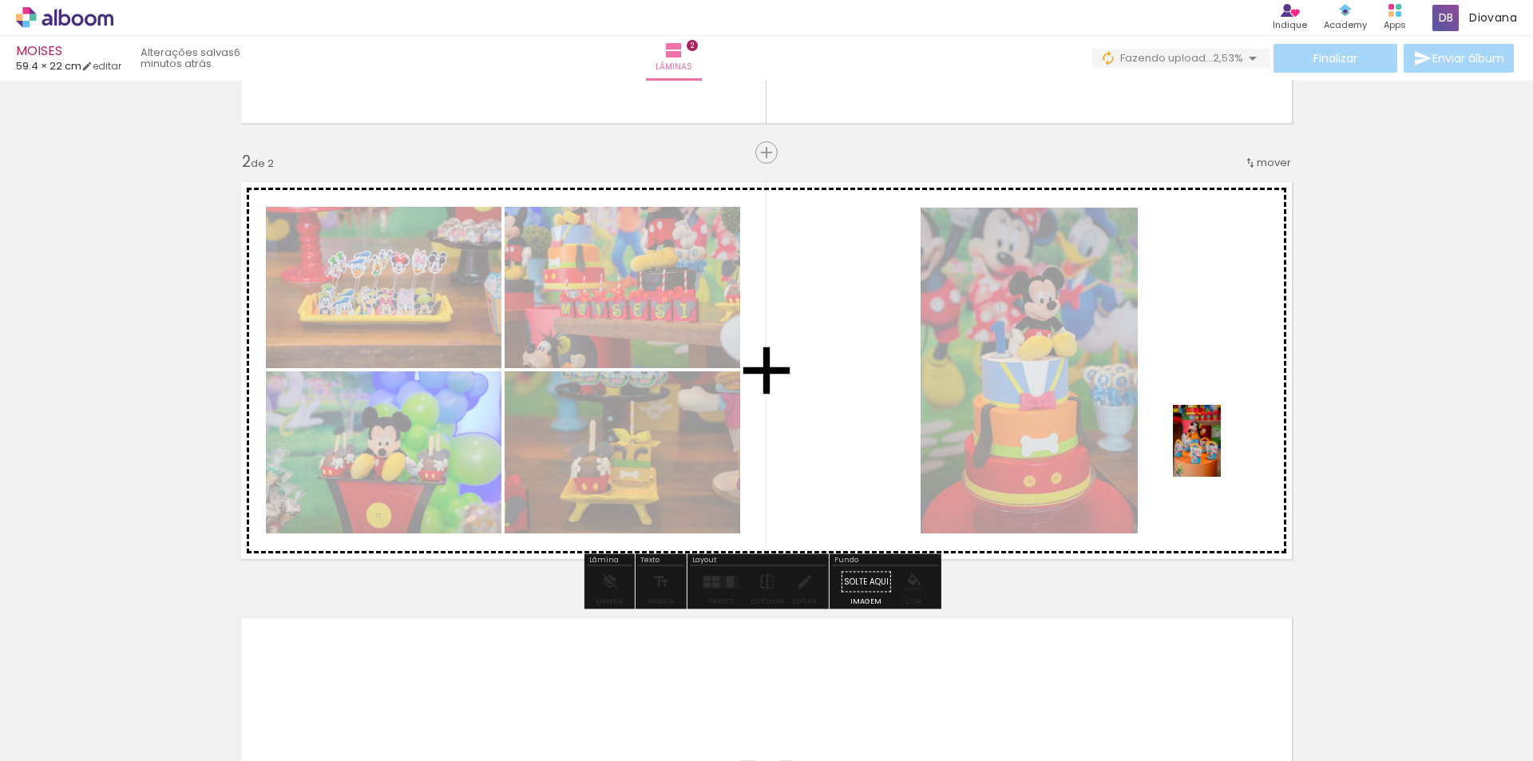
drag, startPoint x: 961, startPoint y: 722, endPoint x: 1221, endPoint y: 453, distance: 374.4
click at [1221, 453] on quentale-workspace at bounding box center [766, 380] width 1533 height 761
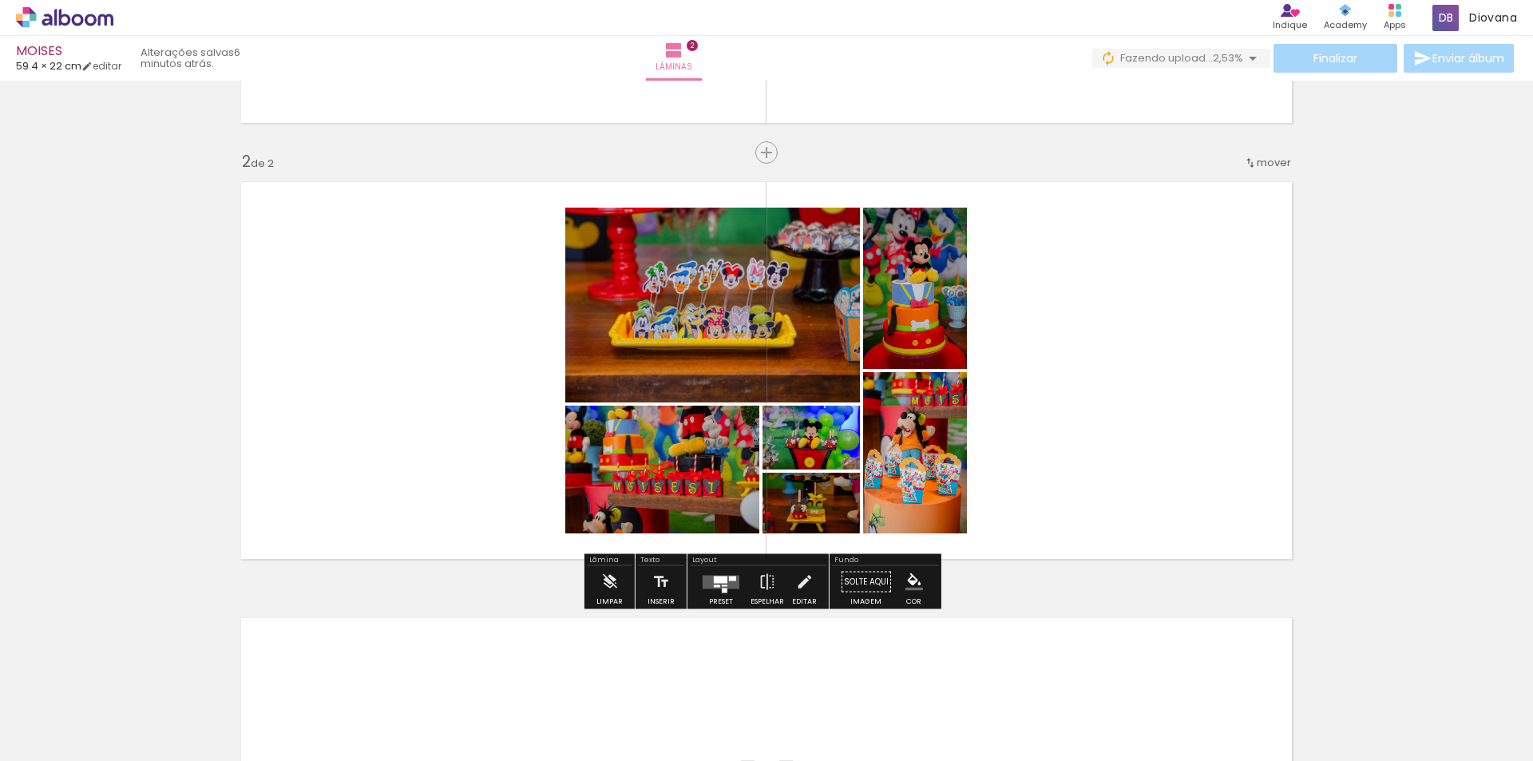
click at [721, 581] on div at bounding box center [721, 579] width 14 height 7
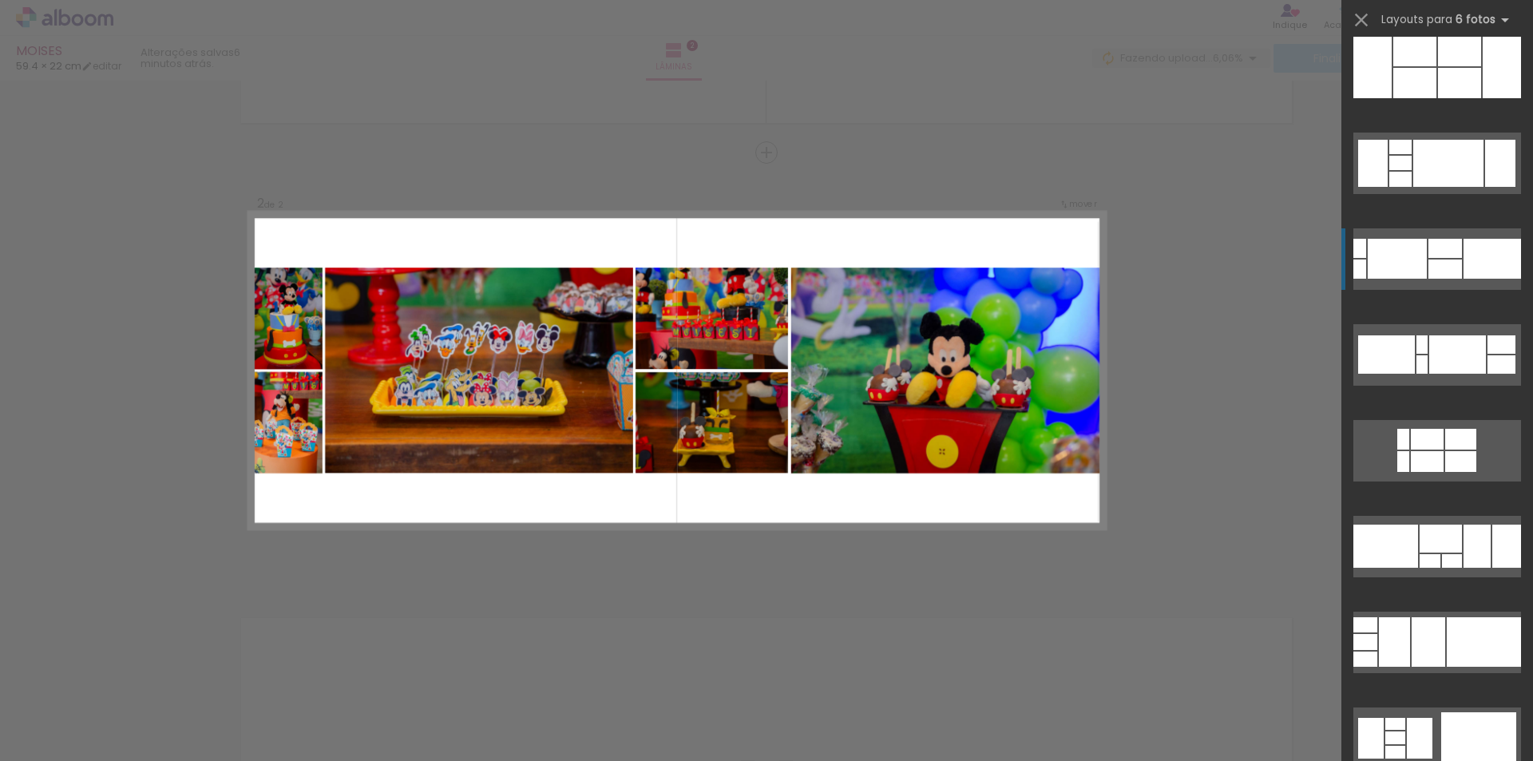
scroll to position [479, 0]
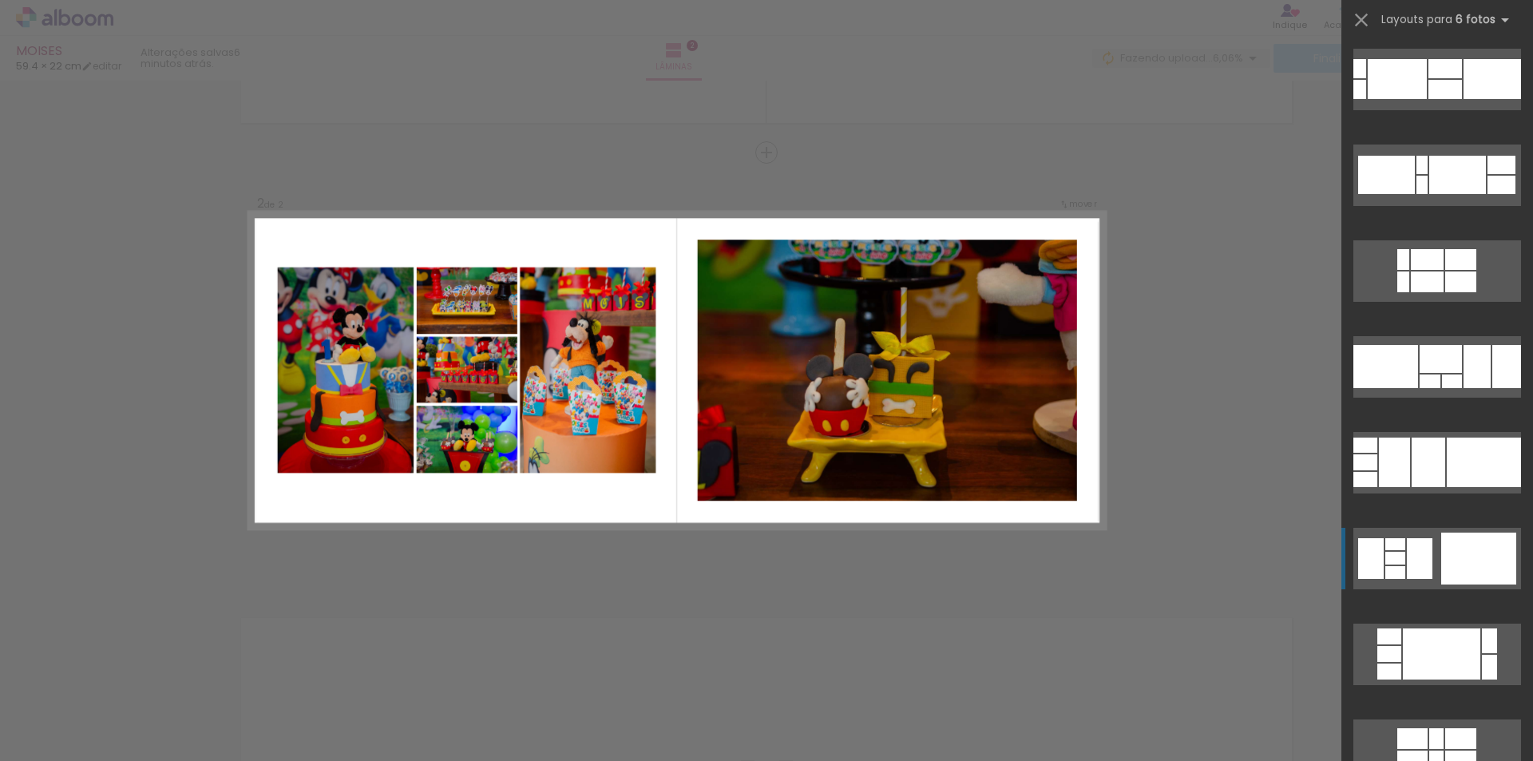
click at [1429, 545] on quentale-layouter at bounding box center [1437, 558] width 168 height 61
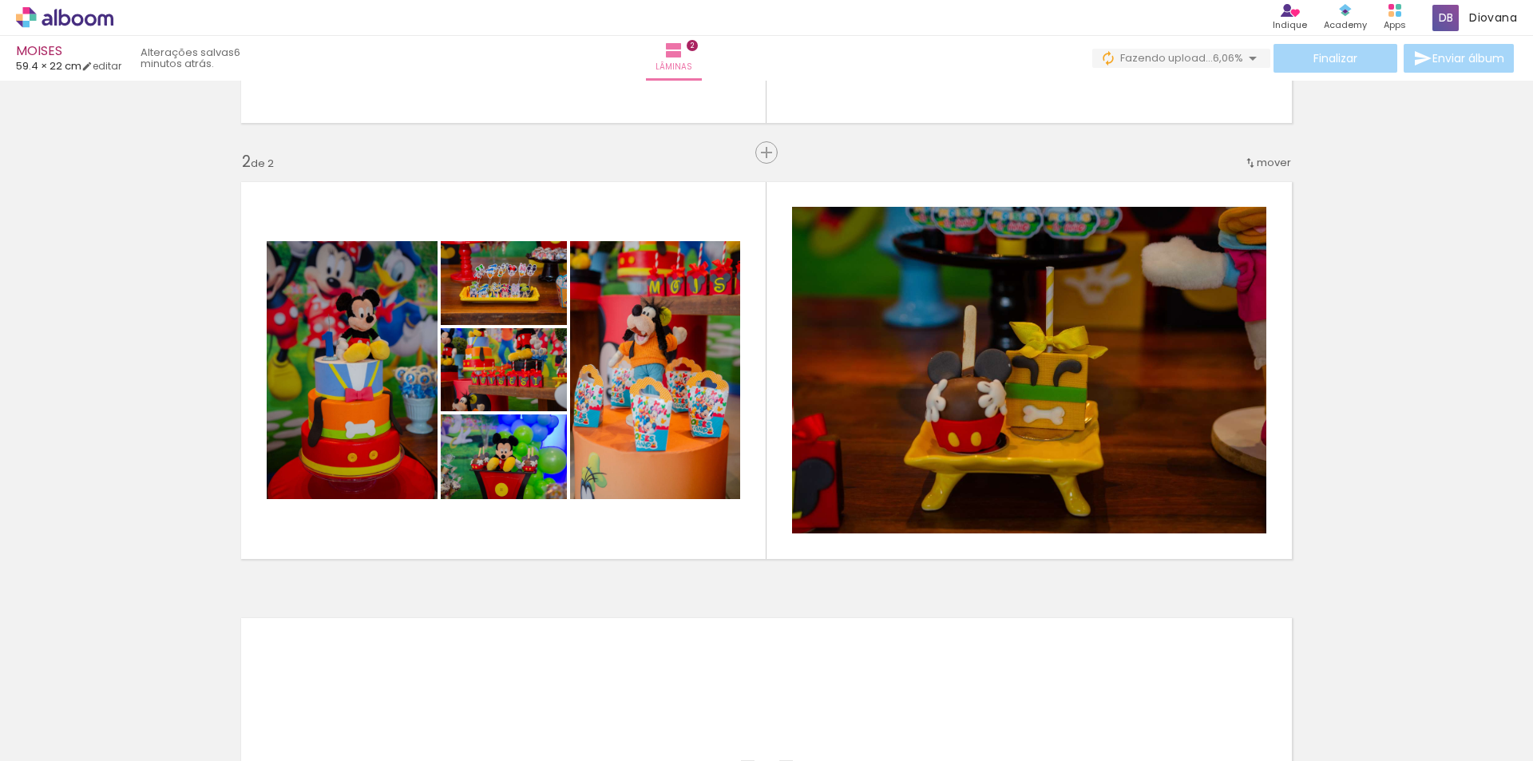
click at [1456, 472] on div "Inserir lâmina 1 de 2 Inserir lâmina 2 de 2" at bounding box center [766, 350] width 1533 height 1309
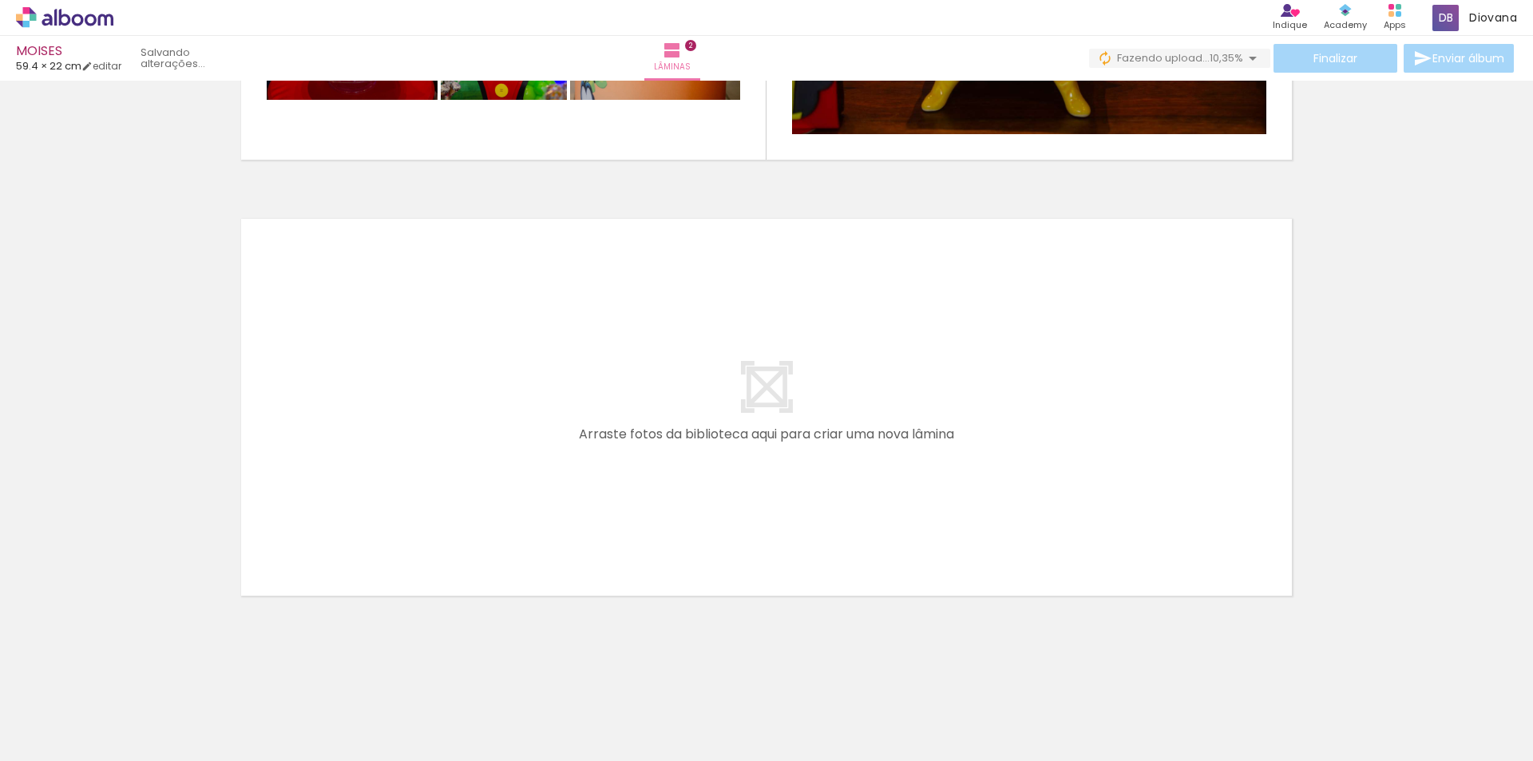
scroll to position [0, 8198]
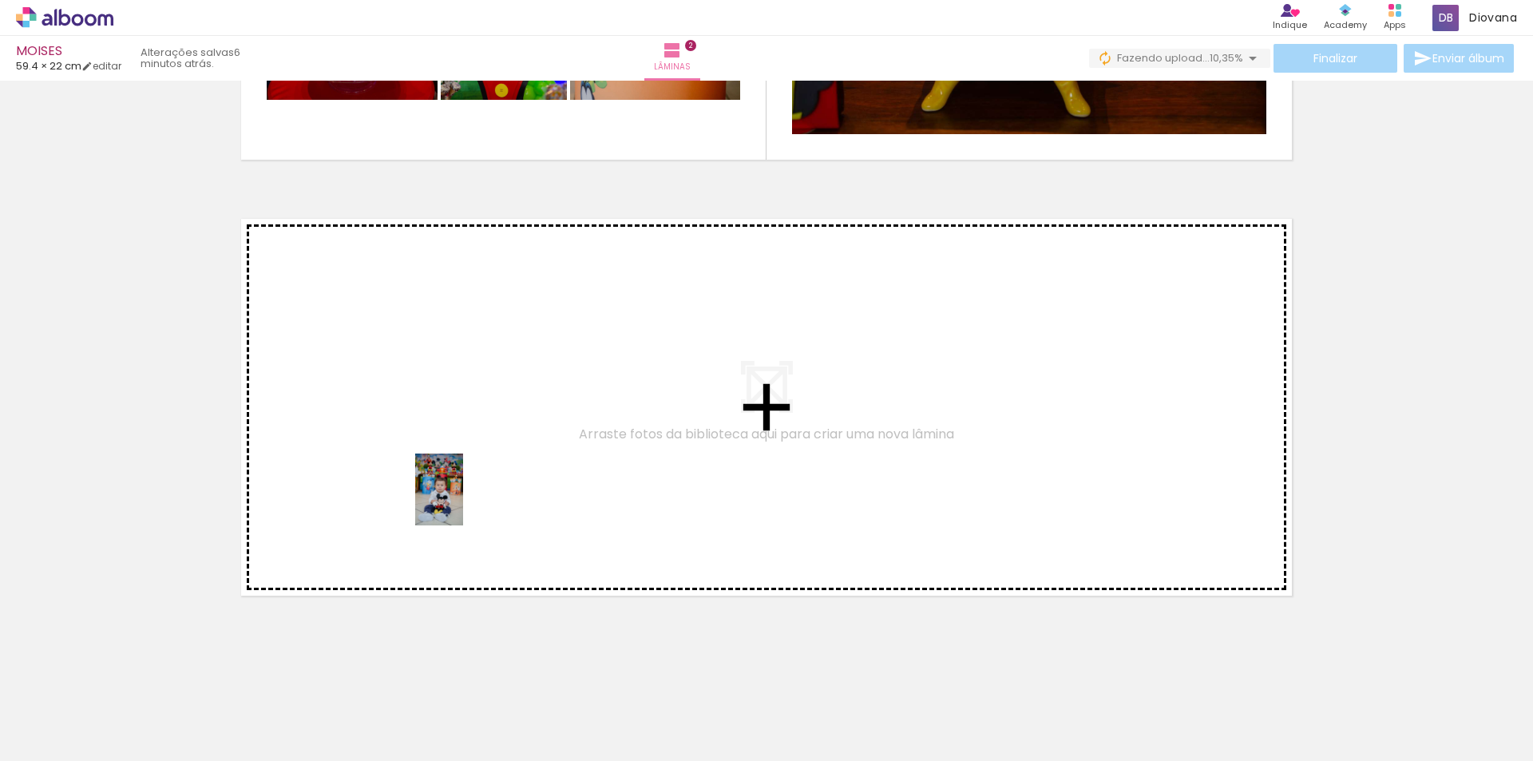
drag, startPoint x: 463, startPoint y: 719, endPoint x: 463, endPoint y: 501, distance: 217.2
click at [463, 501] on quentale-workspace at bounding box center [766, 380] width 1533 height 761
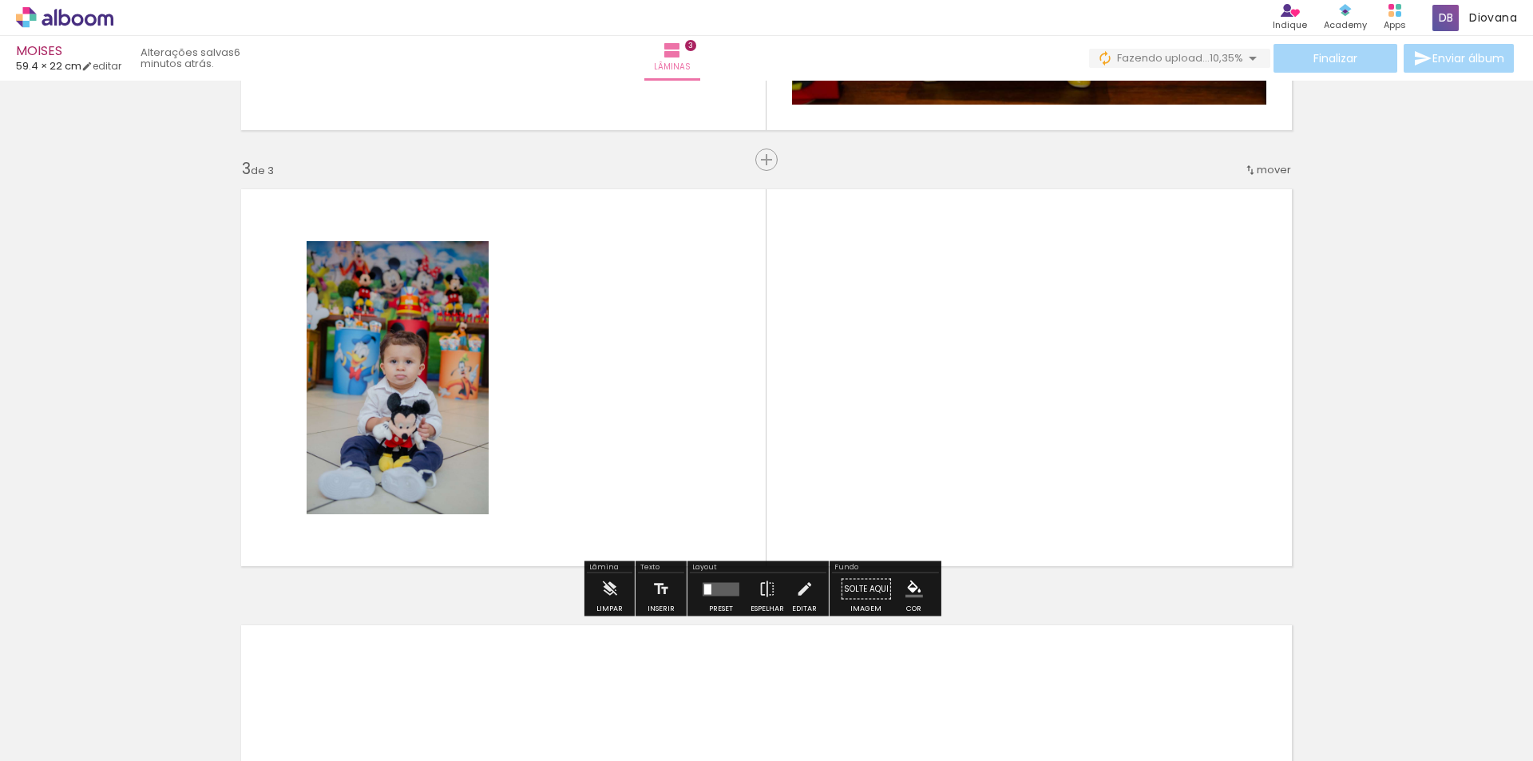
scroll to position [826, 0]
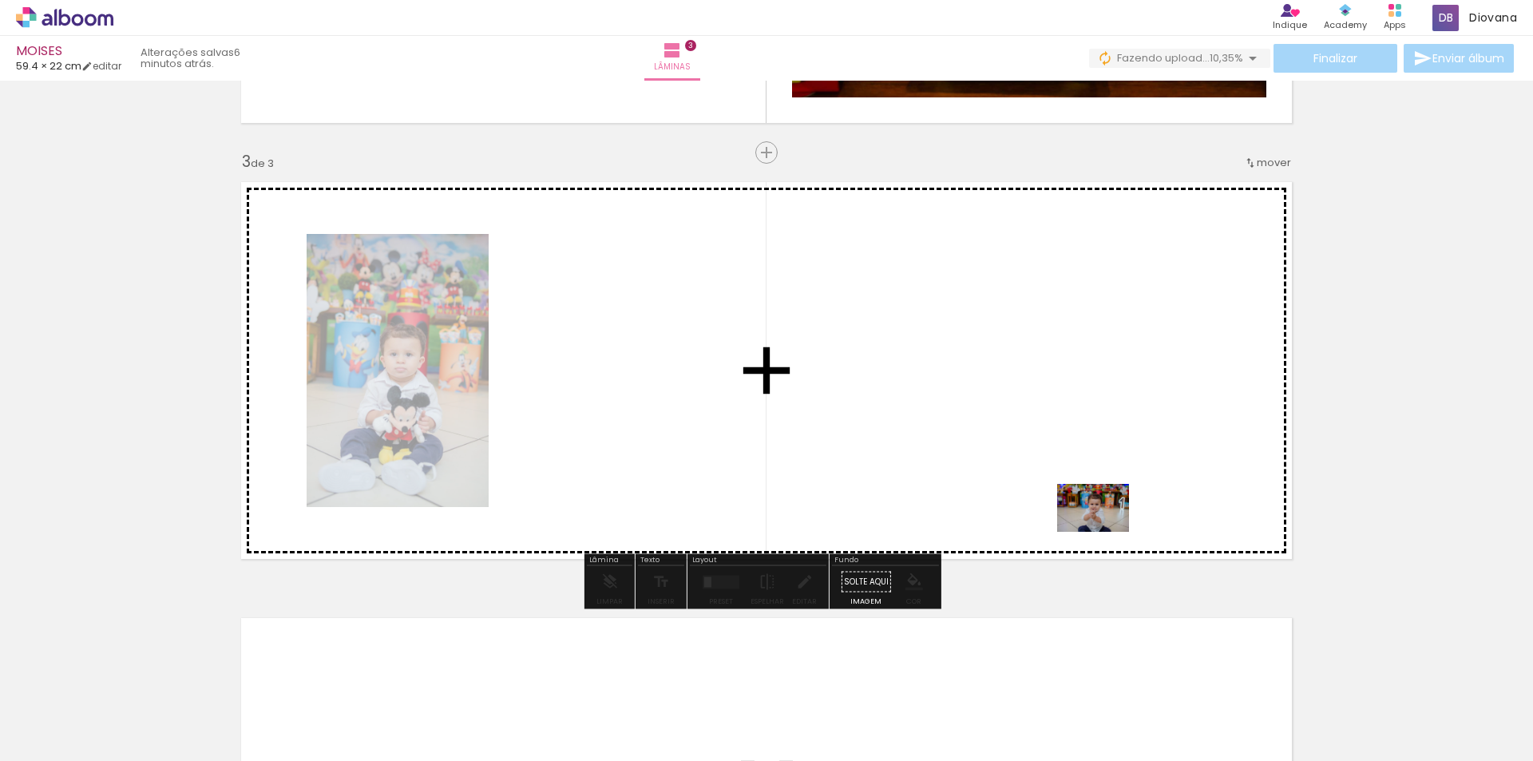
drag, startPoint x: 837, startPoint y: 722, endPoint x: 1105, endPoint y: 532, distance: 328.8
click at [1105, 532] on quentale-workspace at bounding box center [766, 380] width 1533 height 761
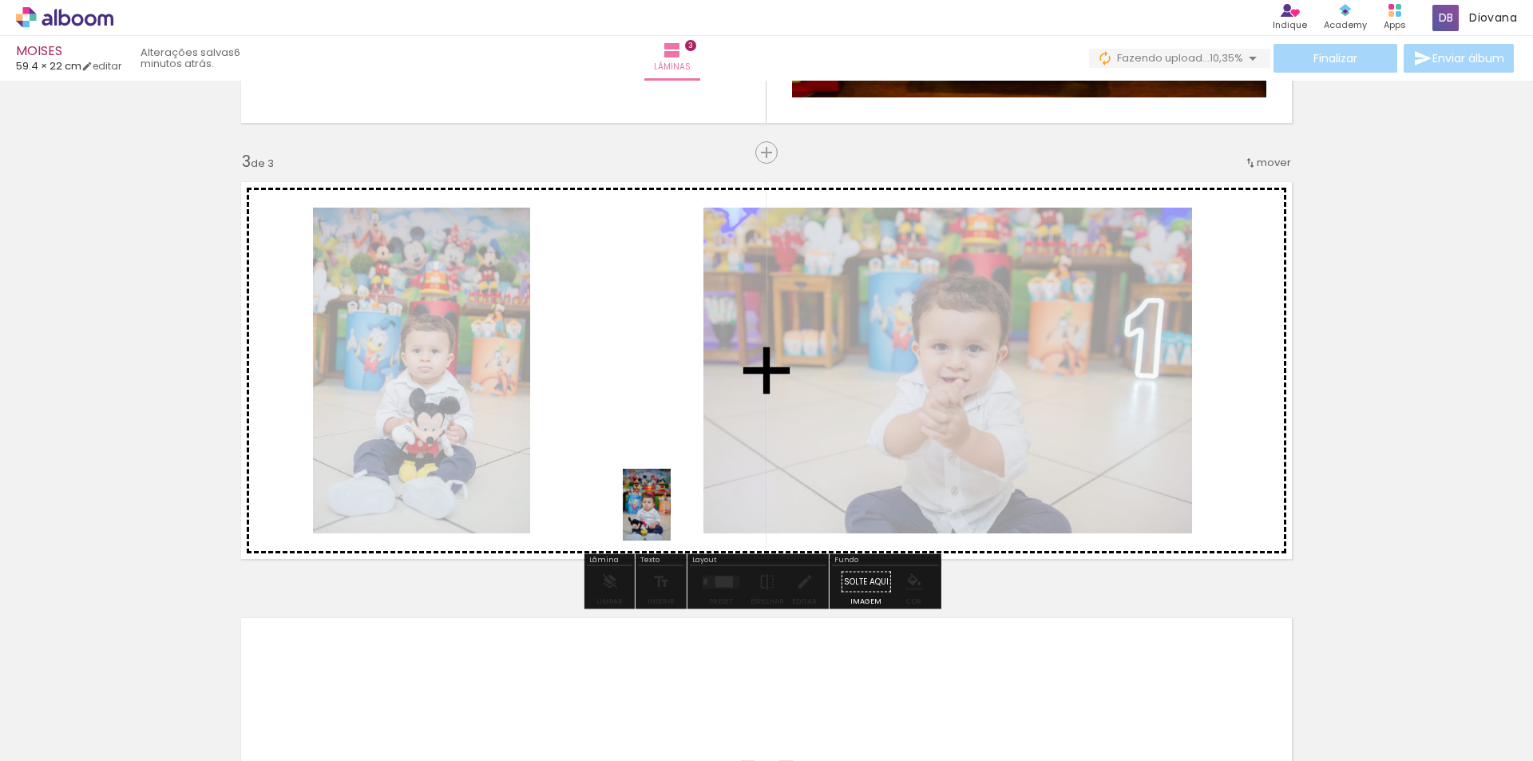
drag, startPoint x: 737, startPoint y: 715, endPoint x: 671, endPoint y: 517, distance: 208.8
click at [671, 517] on quentale-workspace at bounding box center [766, 380] width 1533 height 761
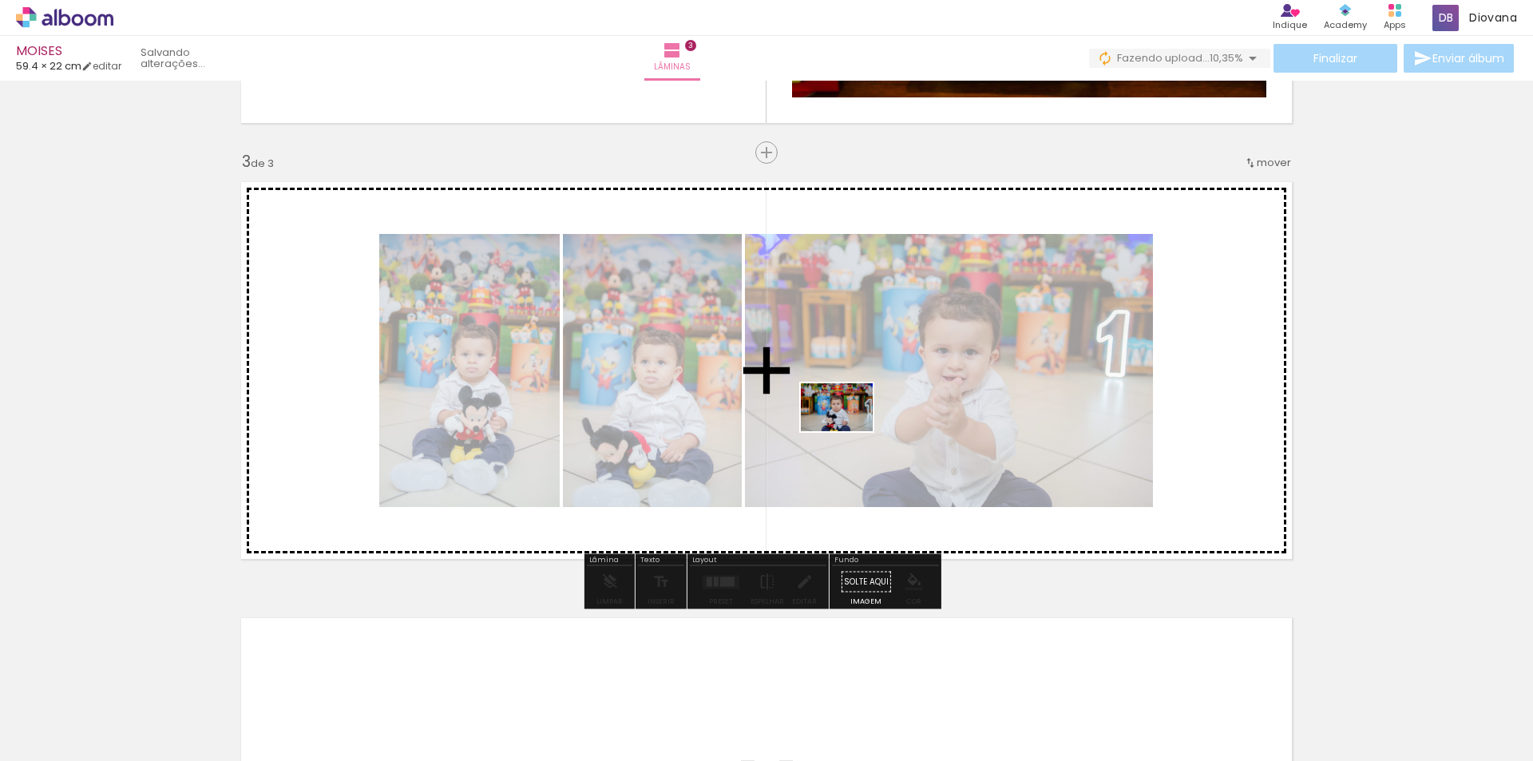
drag, startPoint x: 569, startPoint y: 707, endPoint x: 867, endPoint y: 421, distance: 412.8
click at [867, 421] on quentale-workspace at bounding box center [766, 380] width 1533 height 761
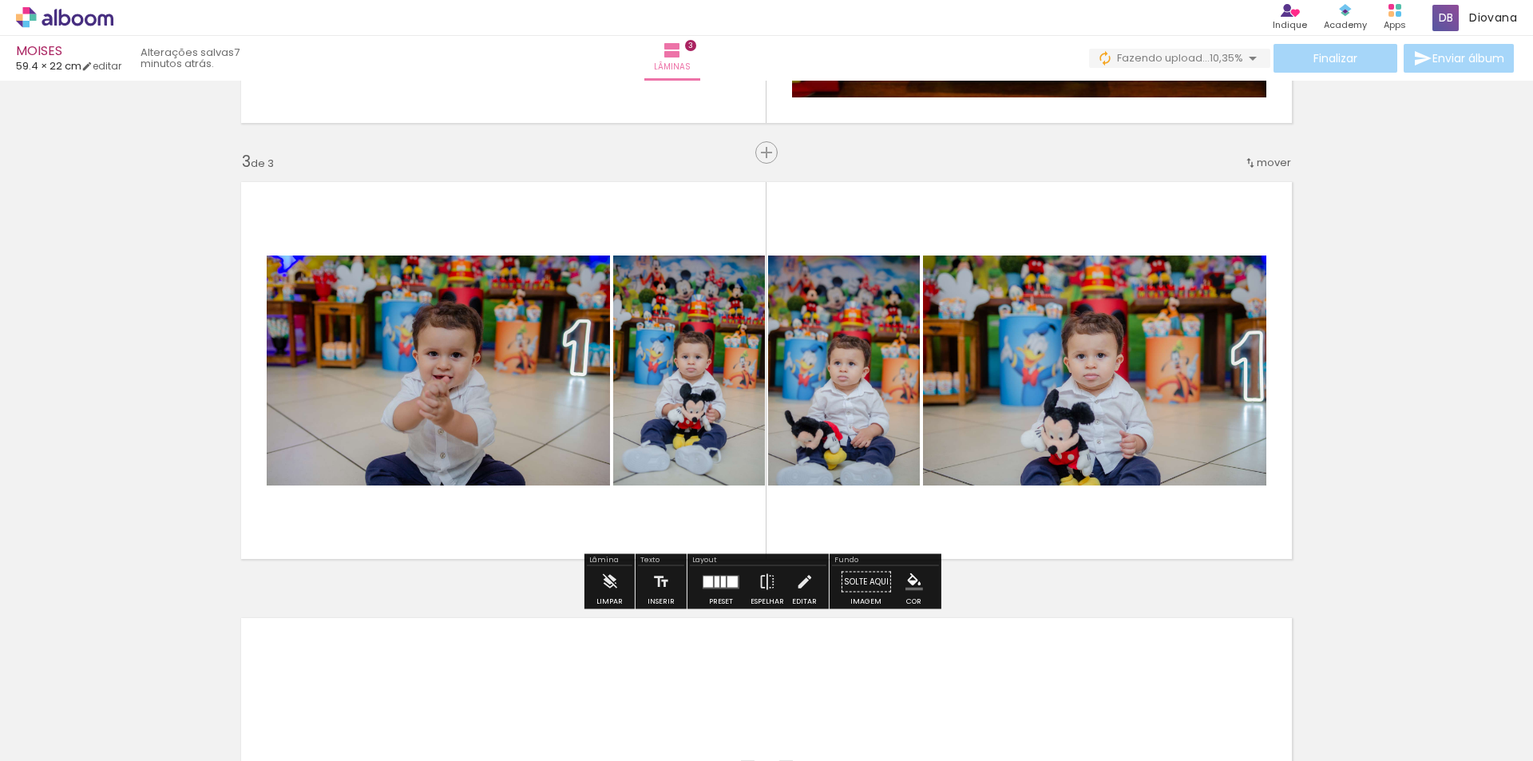
click at [558, 441] on quentale-photo at bounding box center [438, 371] width 343 height 230
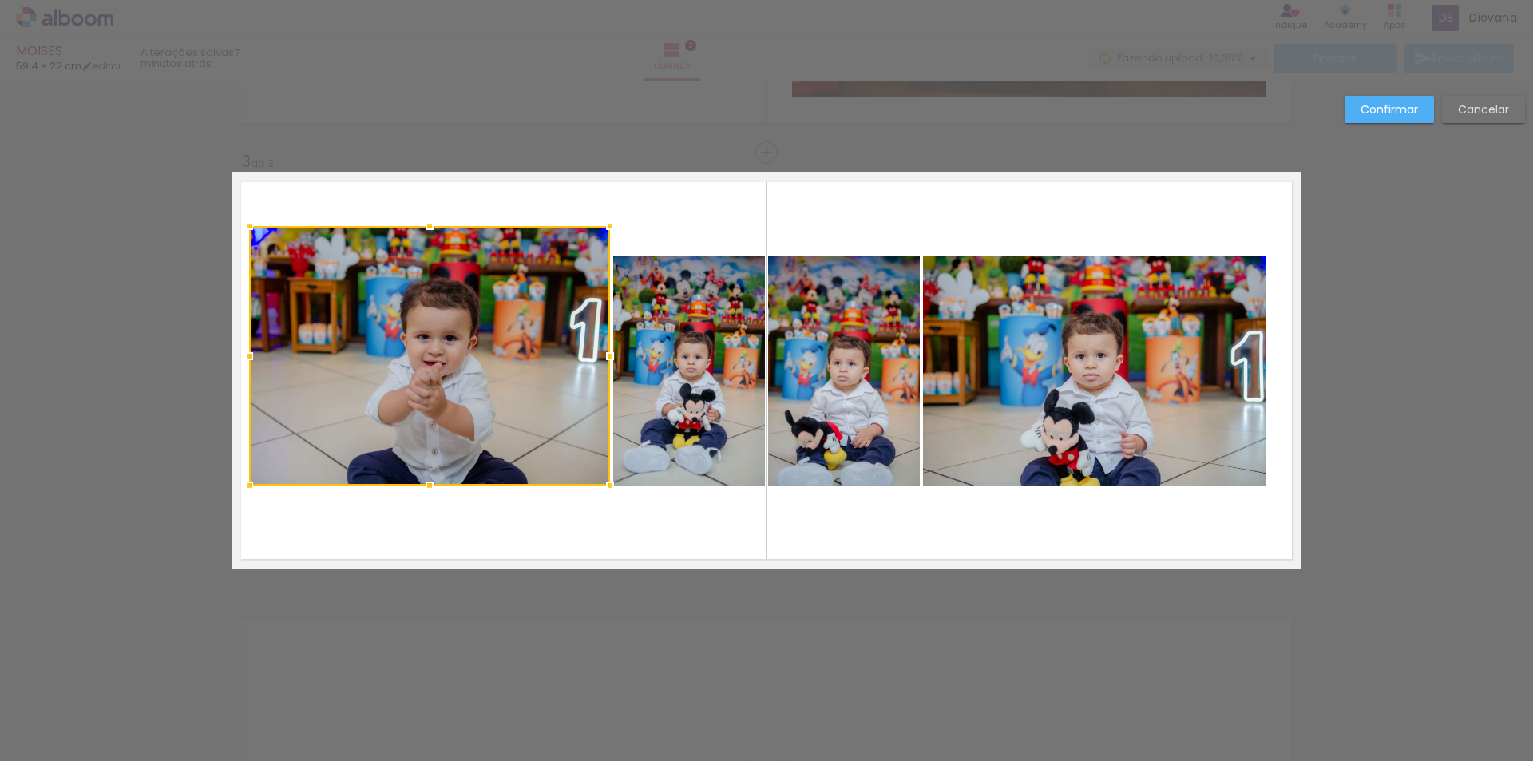
drag, startPoint x: 262, startPoint y: 257, endPoint x: 244, endPoint y: 228, distance: 34.4
click at [244, 228] on div at bounding box center [249, 226] width 32 height 32
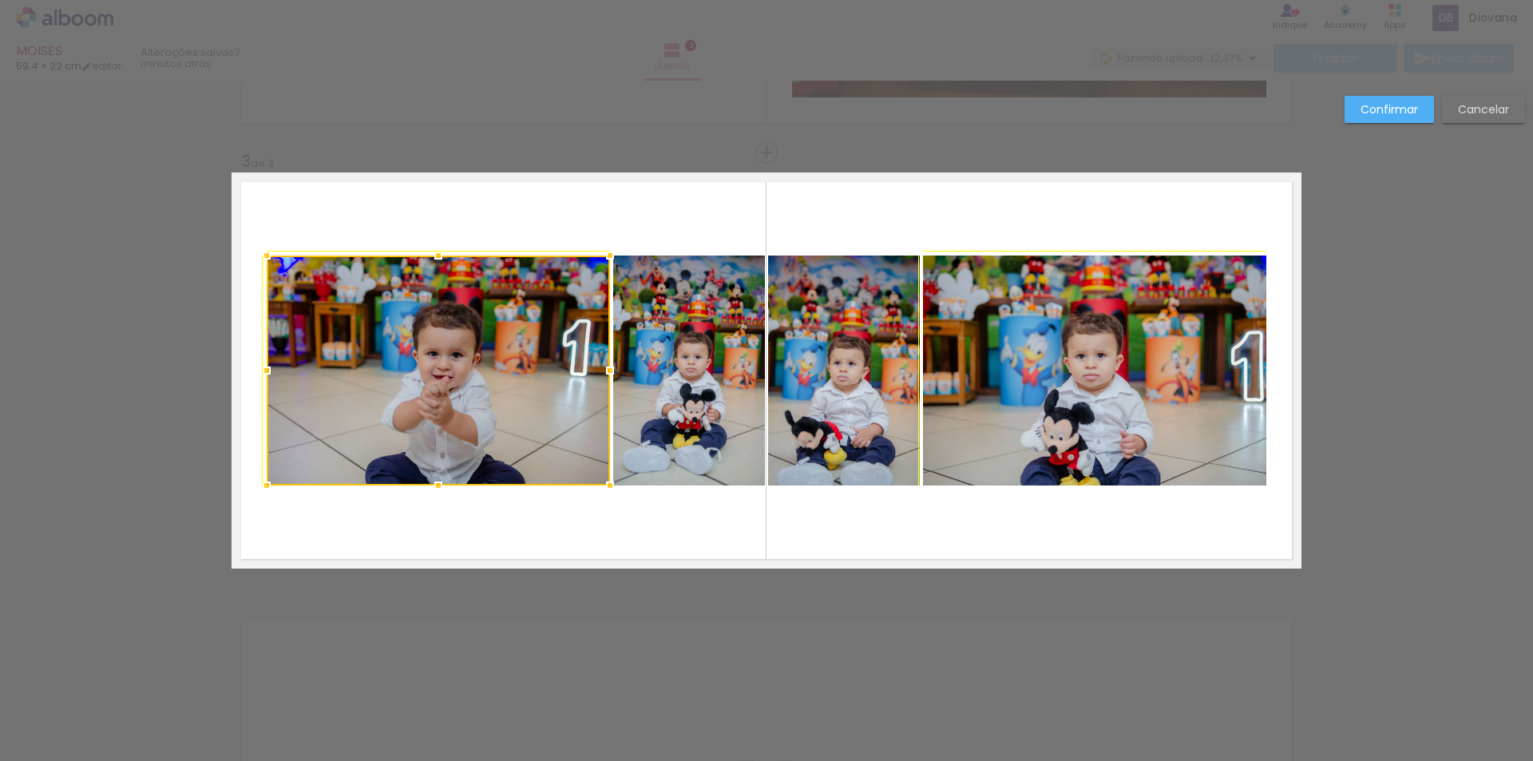
drag, startPoint x: 244, startPoint y: 228, endPoint x: 248, endPoint y: 251, distance: 23.5
click at [251, 251] on div at bounding box center [267, 256] width 32 height 32
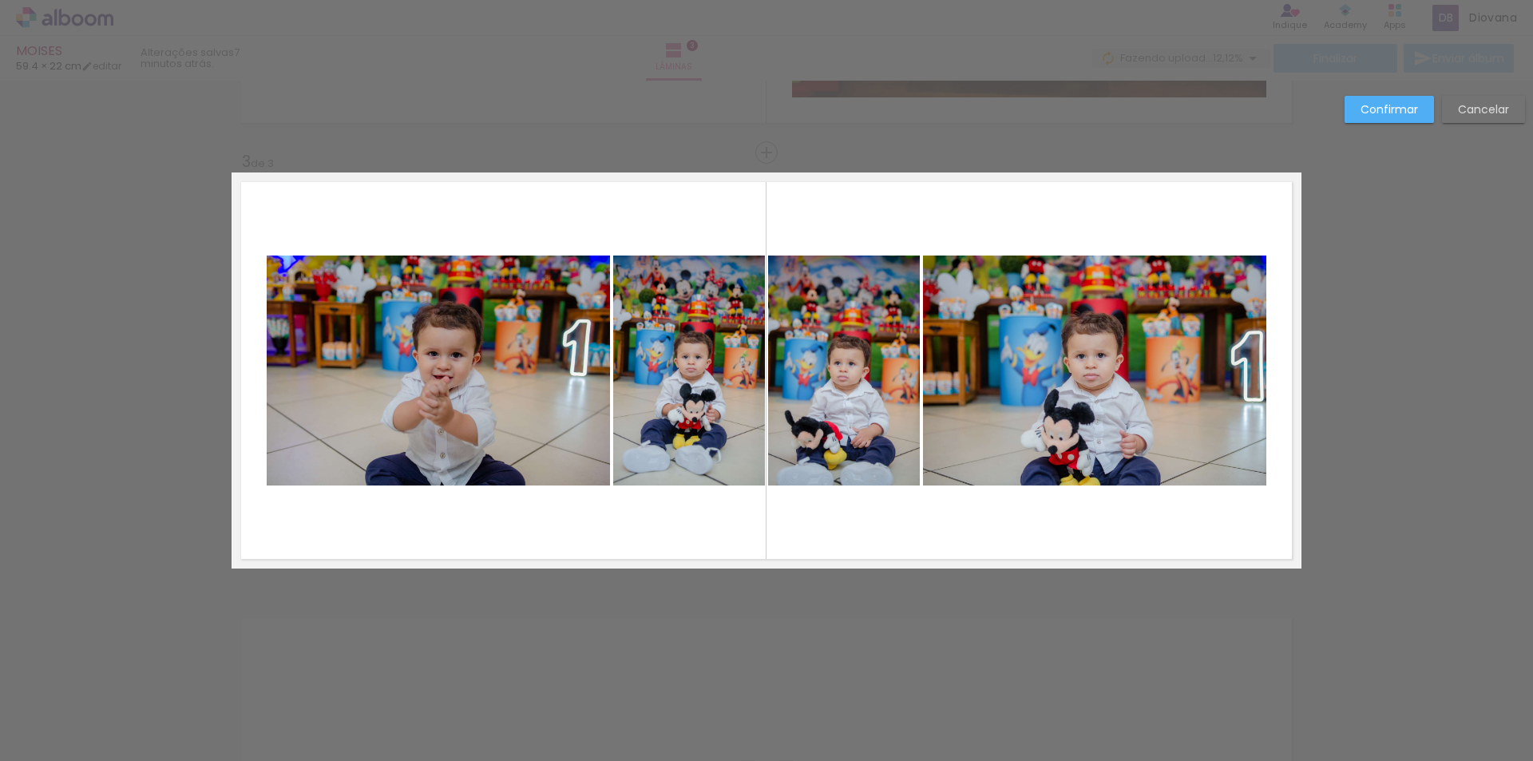
click at [328, 328] on quentale-photo at bounding box center [438, 371] width 343 height 230
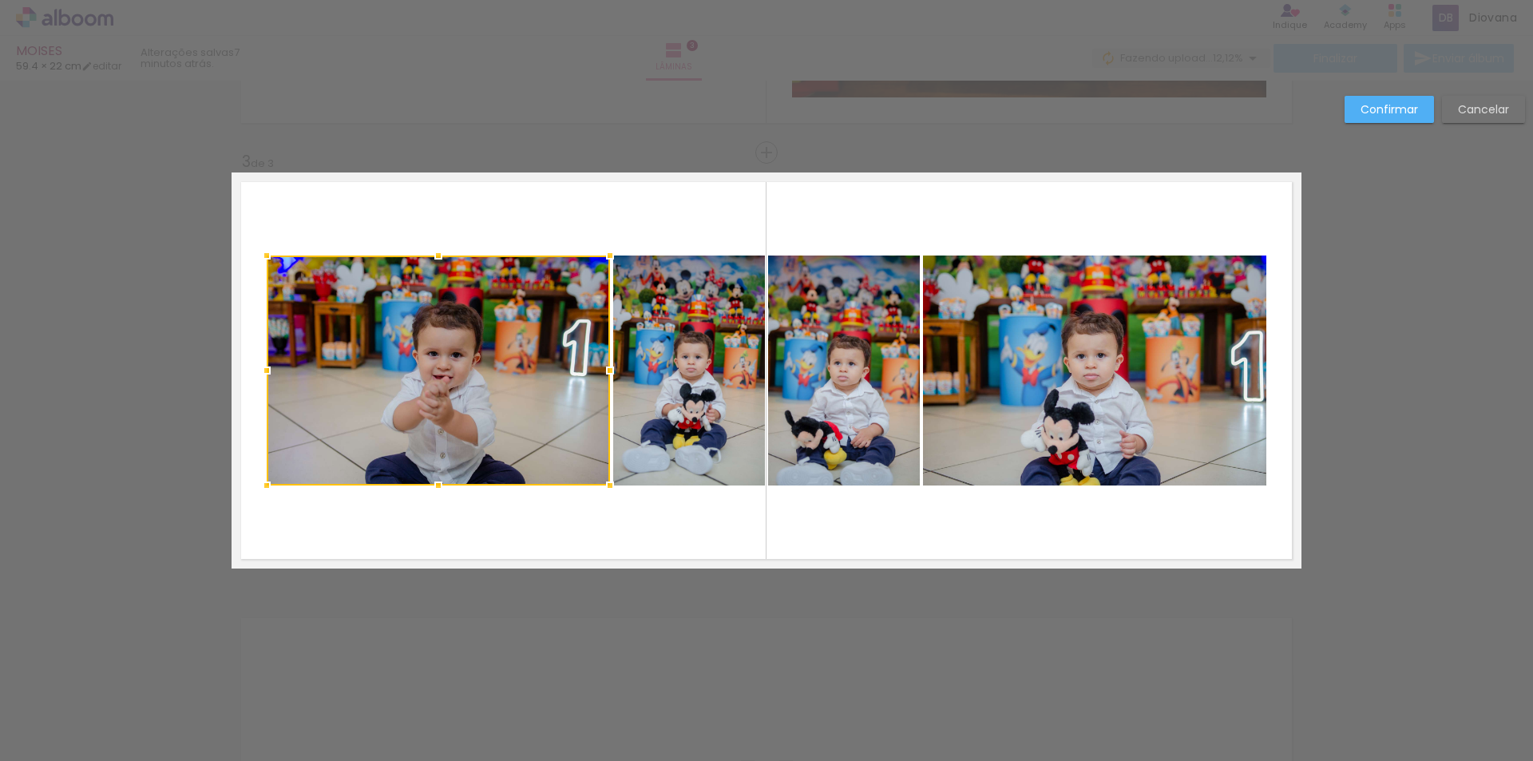
click at [328, 328] on div at bounding box center [438, 371] width 343 height 230
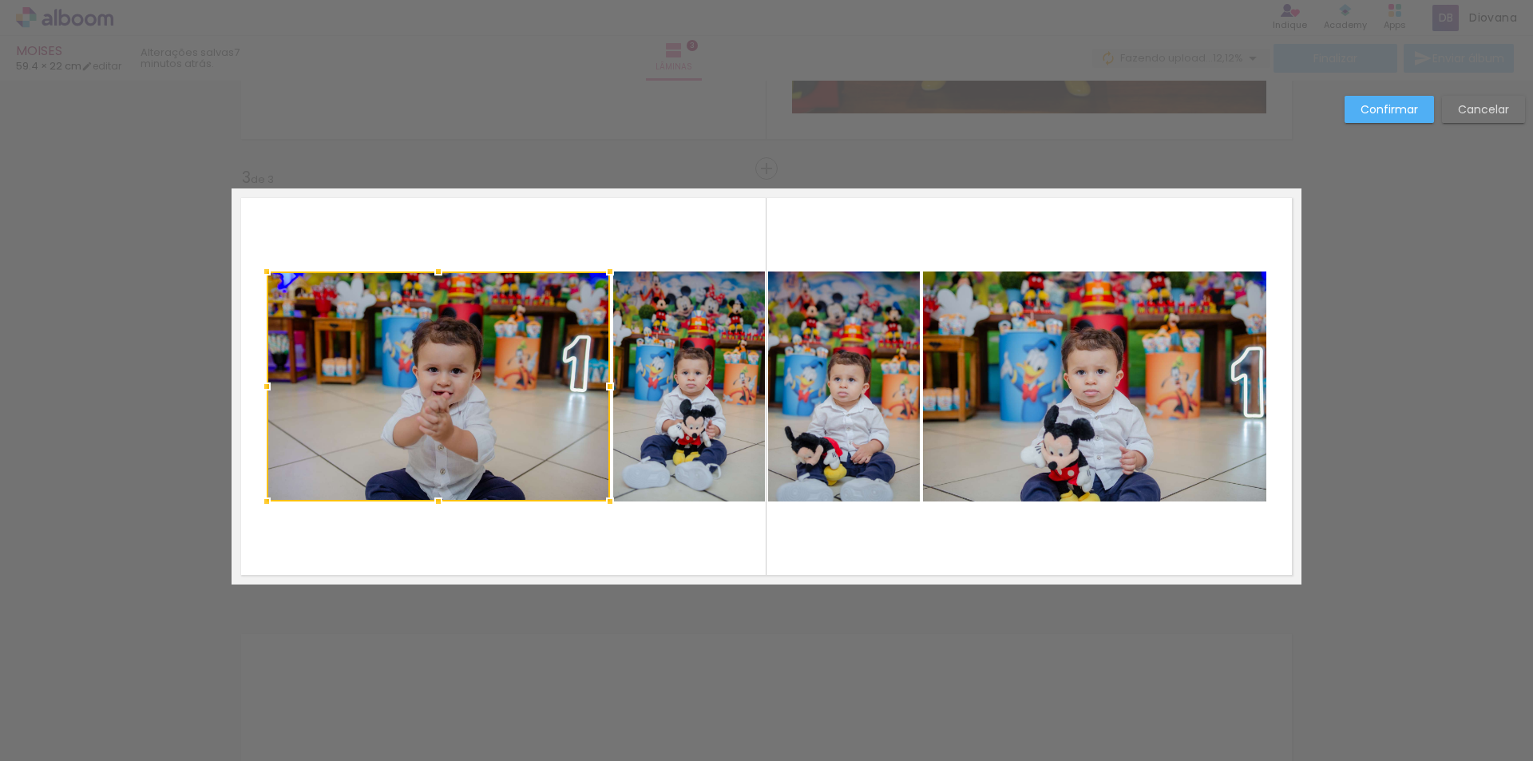
scroll to position [858, 0]
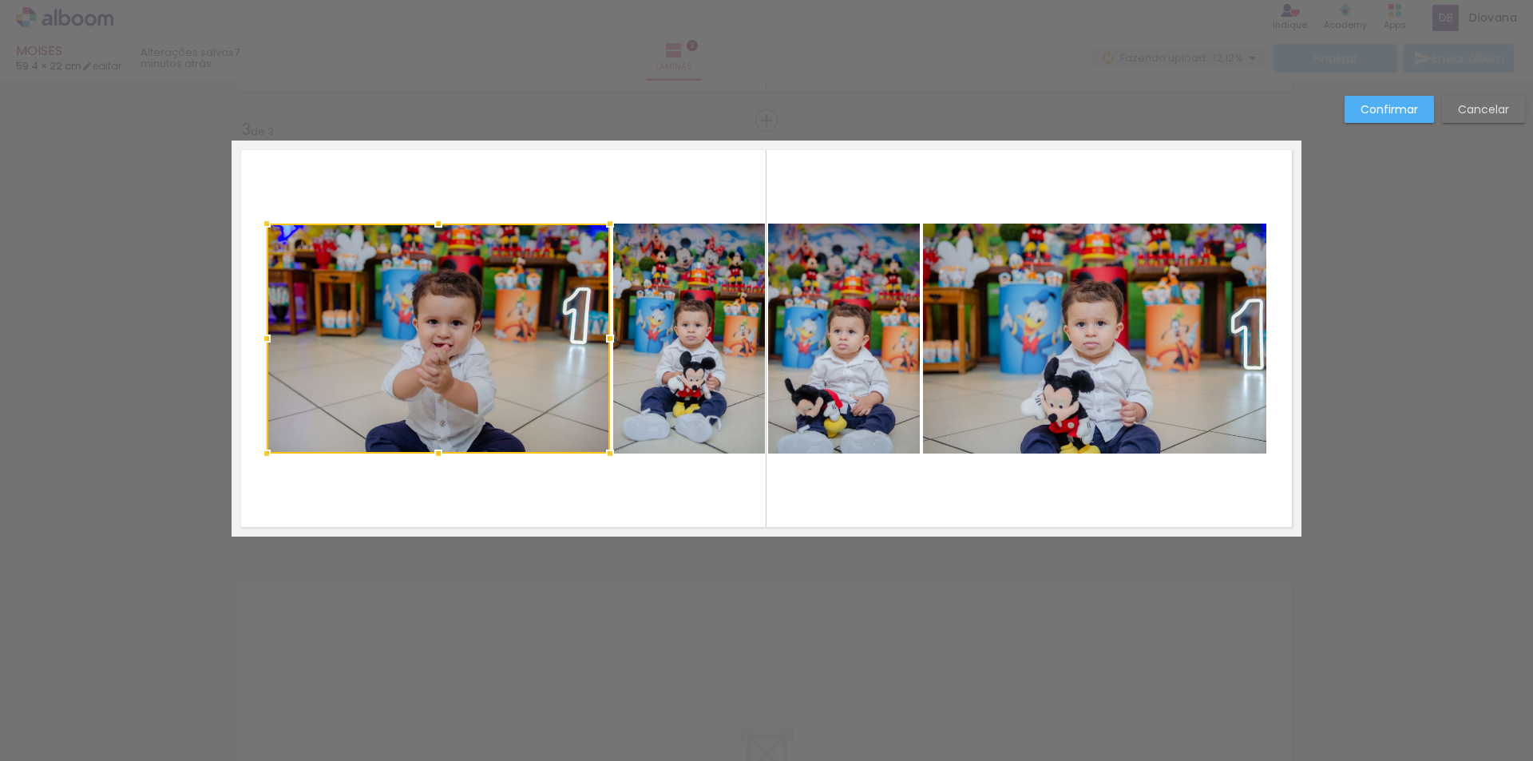
click at [335, 337] on div at bounding box center [438, 339] width 343 height 230
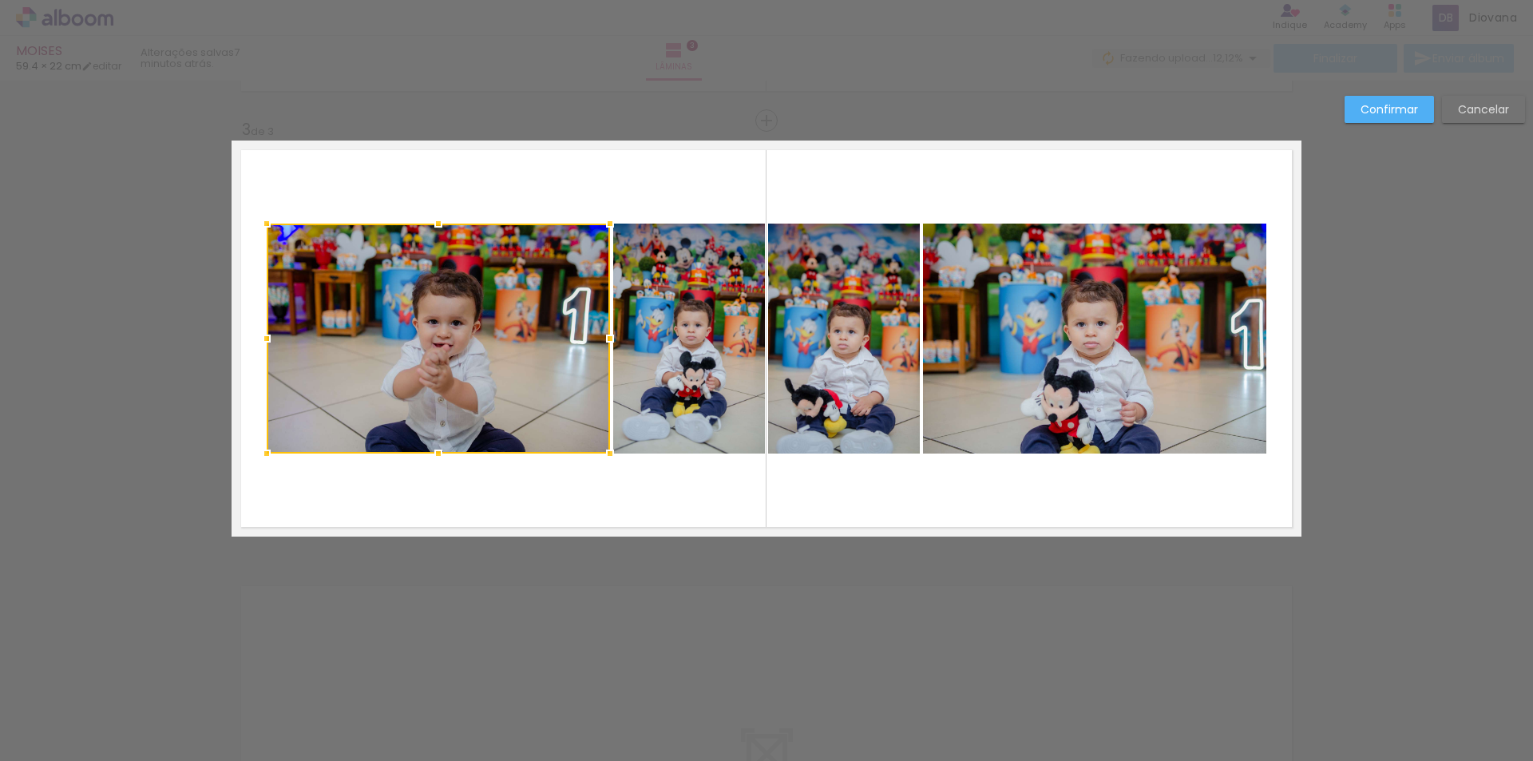
click at [683, 166] on quentale-layouter at bounding box center [767, 339] width 1070 height 396
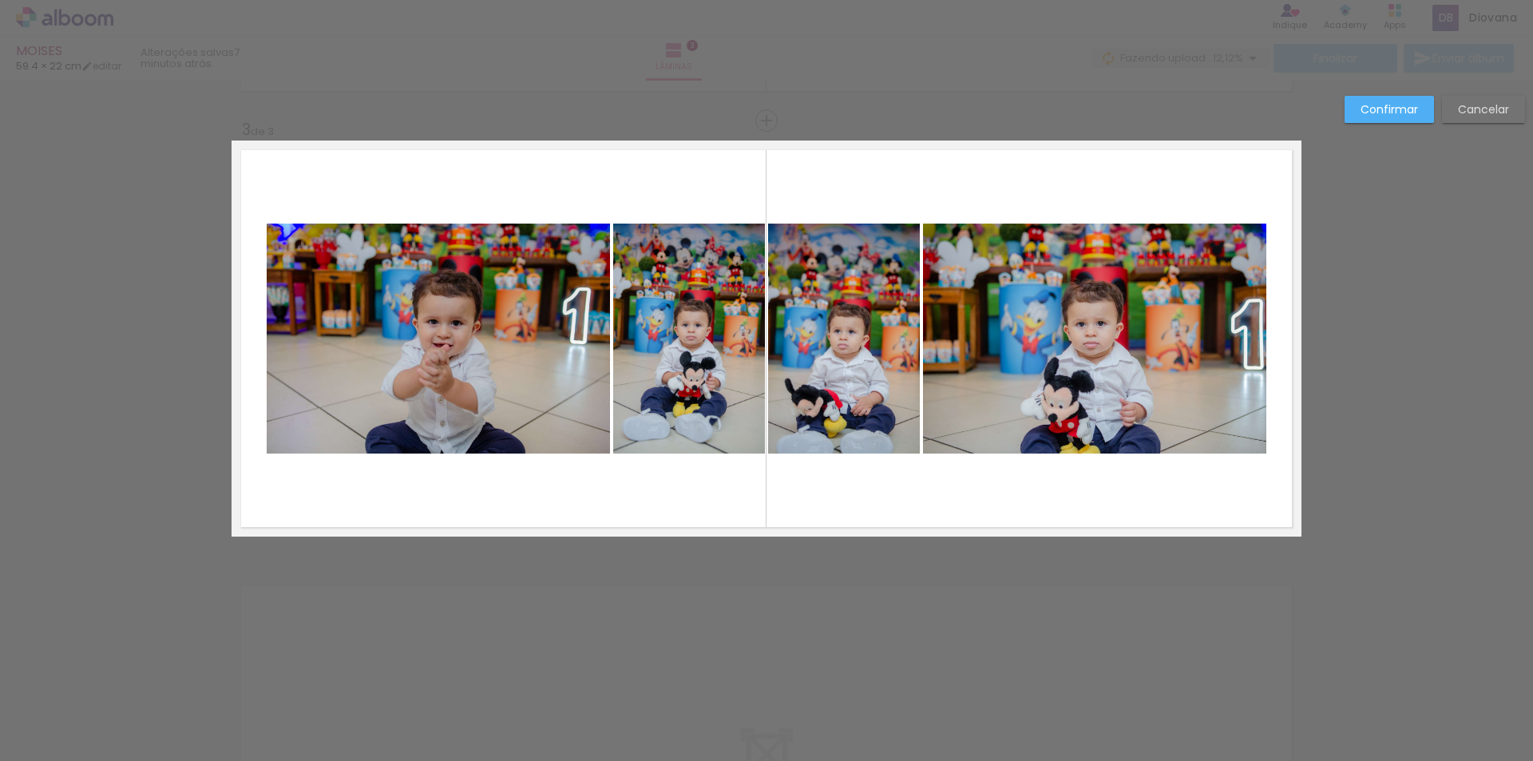
click at [1381, 220] on div "Confirmar Cancelar" at bounding box center [766, 113] width 1533 height 1782
click at [1385, 121] on paper-button "Confirmar" at bounding box center [1389, 109] width 89 height 27
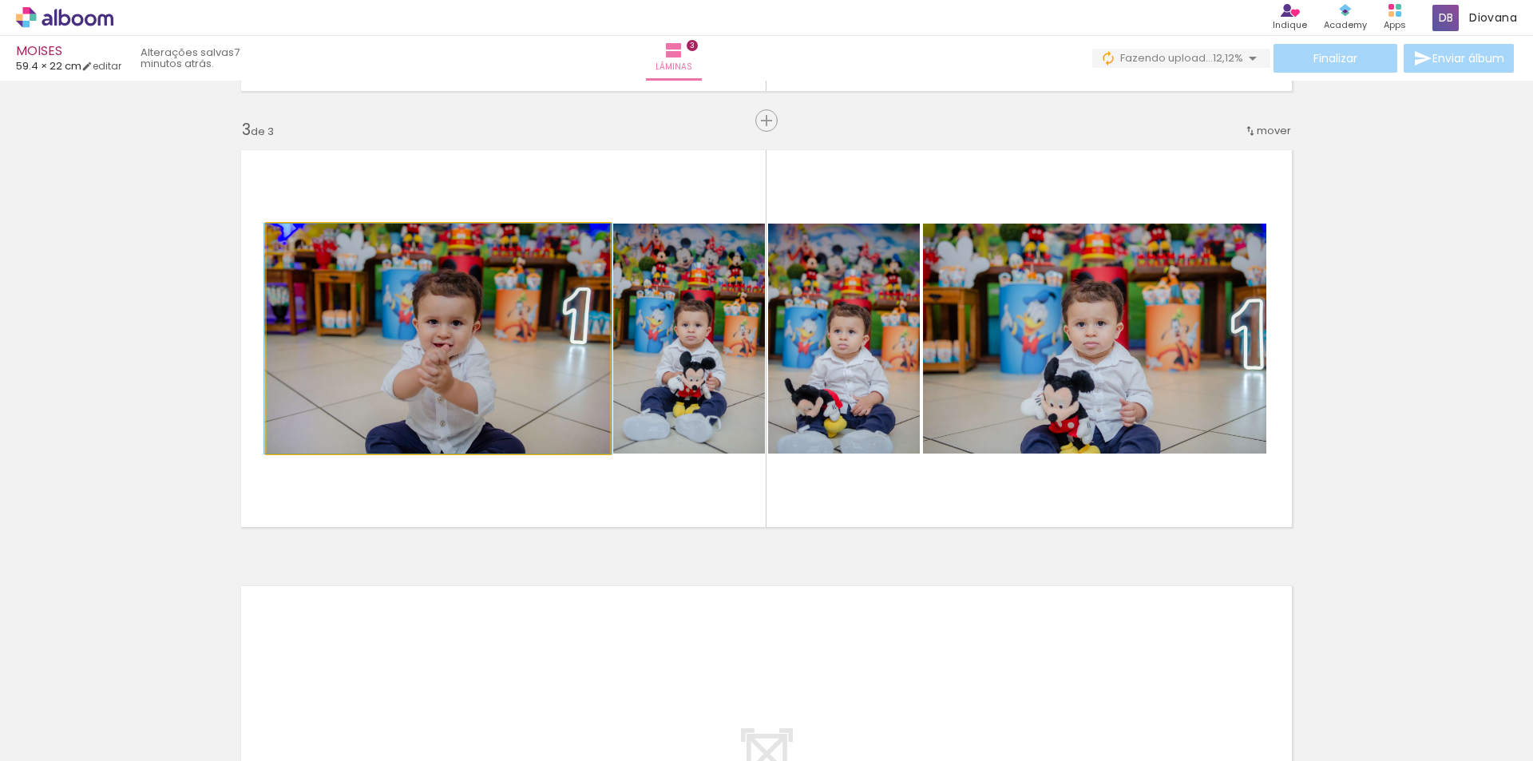
click at [466, 360] on quentale-photo at bounding box center [438, 339] width 343 height 230
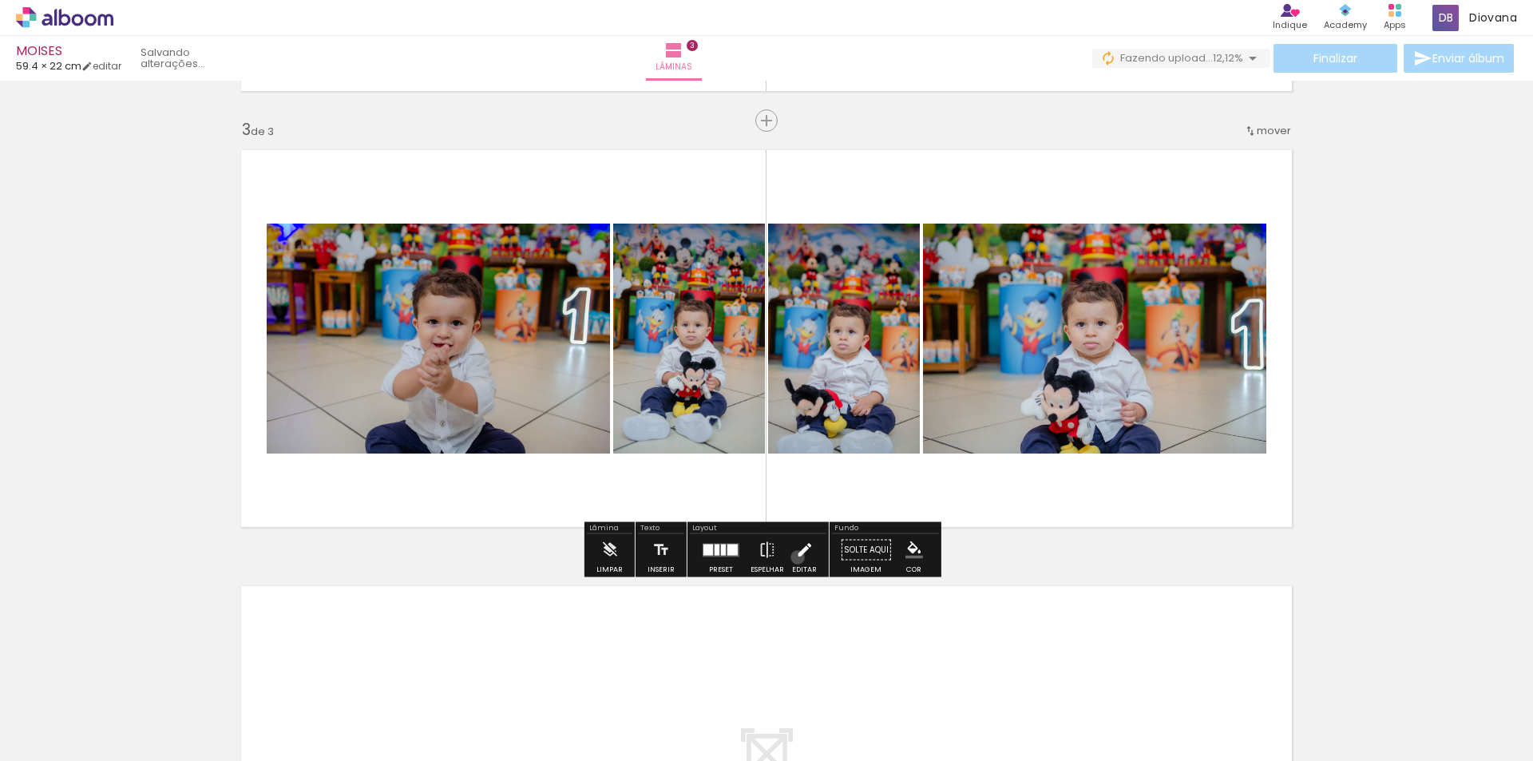
click at [795, 557] on iron-icon at bounding box center [804, 550] width 18 height 32
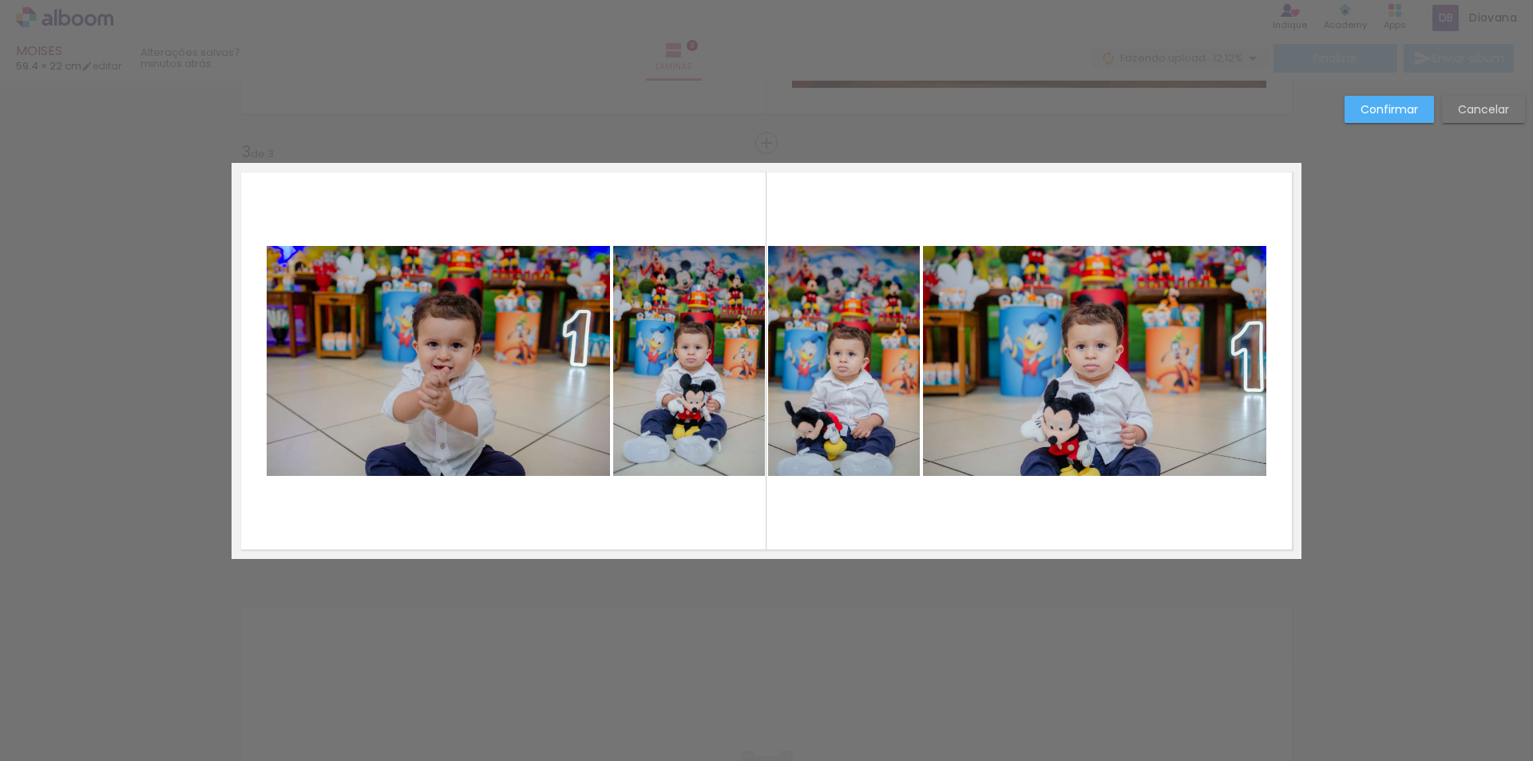
scroll to position [826, 0]
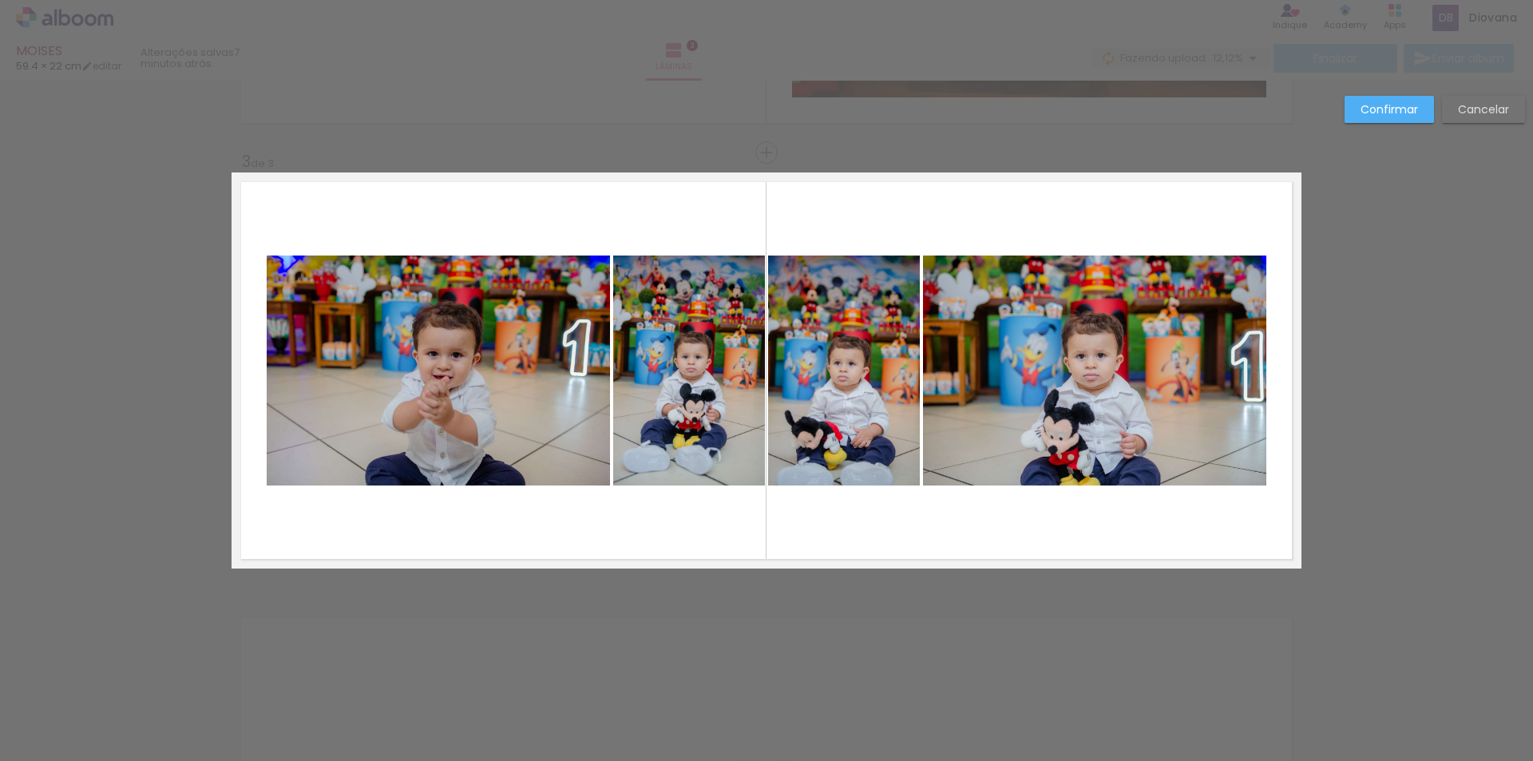
click at [497, 367] on quentale-photo at bounding box center [438, 371] width 343 height 230
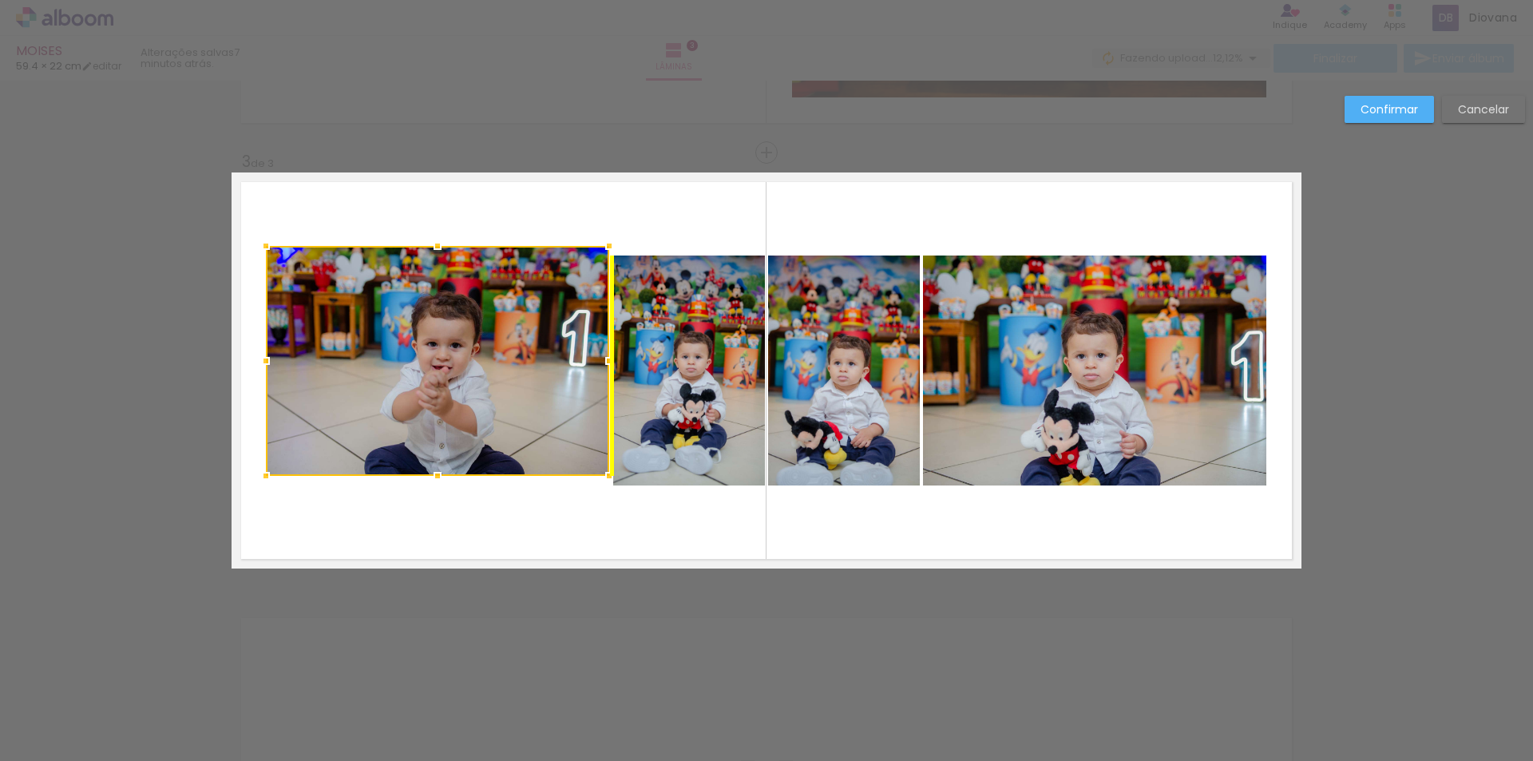
drag, startPoint x: 497, startPoint y: 367, endPoint x: 497, endPoint y: 358, distance: 9.6
click at [497, 358] on div at bounding box center [437, 361] width 343 height 230
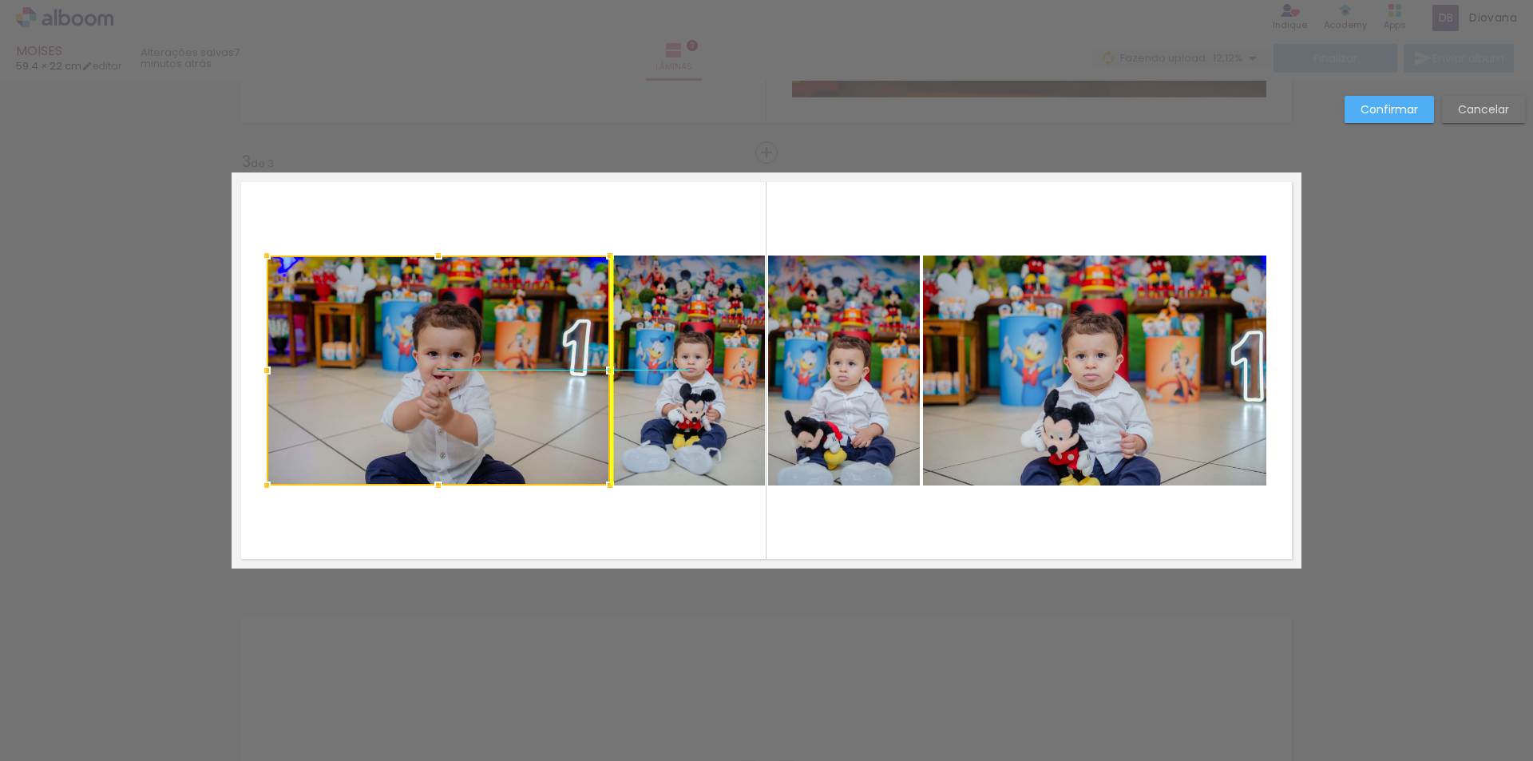
drag, startPoint x: 497, startPoint y: 358, endPoint x: 497, endPoint y: 367, distance: 8.8
click at [497, 367] on div at bounding box center [438, 371] width 343 height 230
click at [699, 523] on quentale-layouter at bounding box center [767, 370] width 1070 height 396
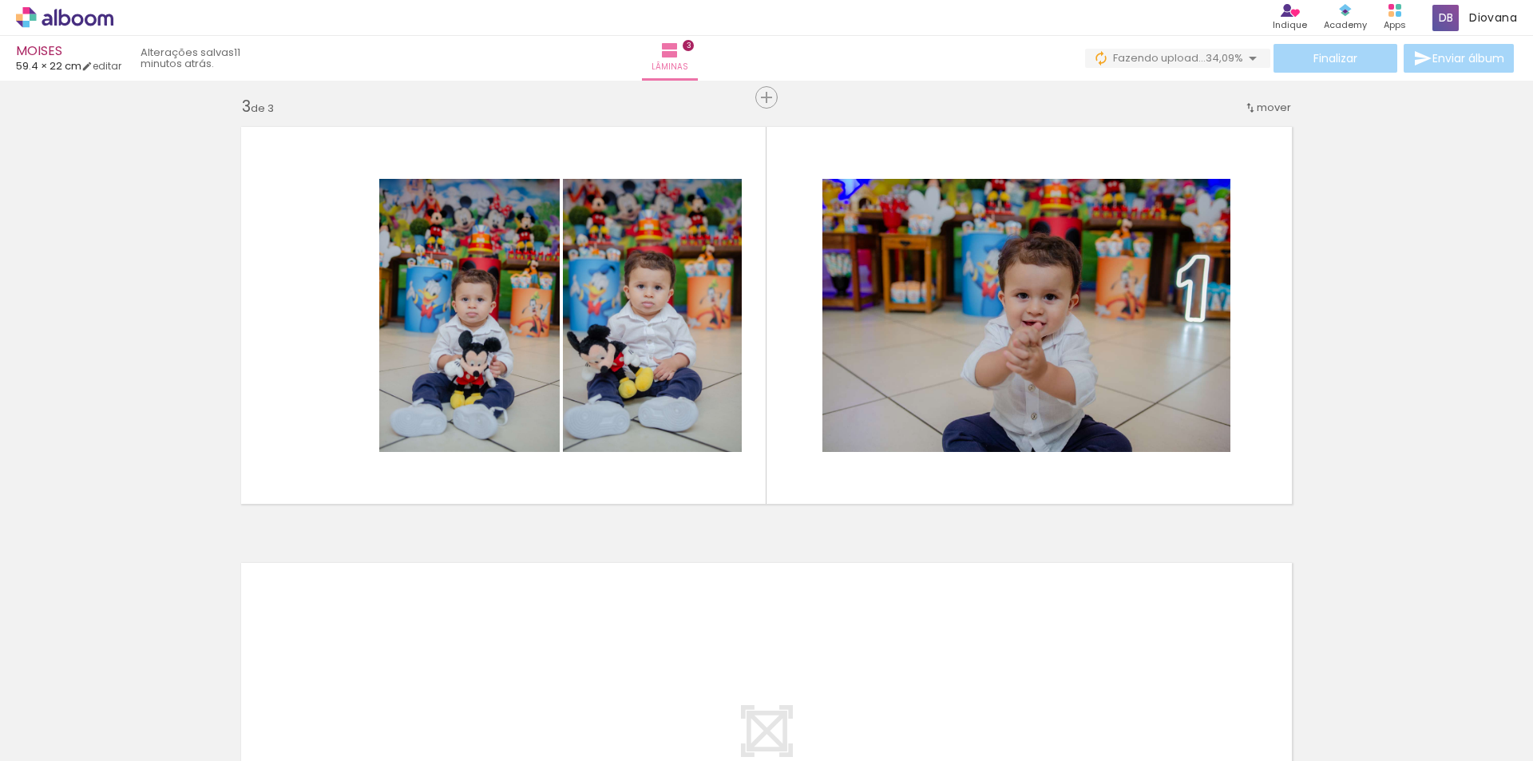
scroll to position [906, 0]
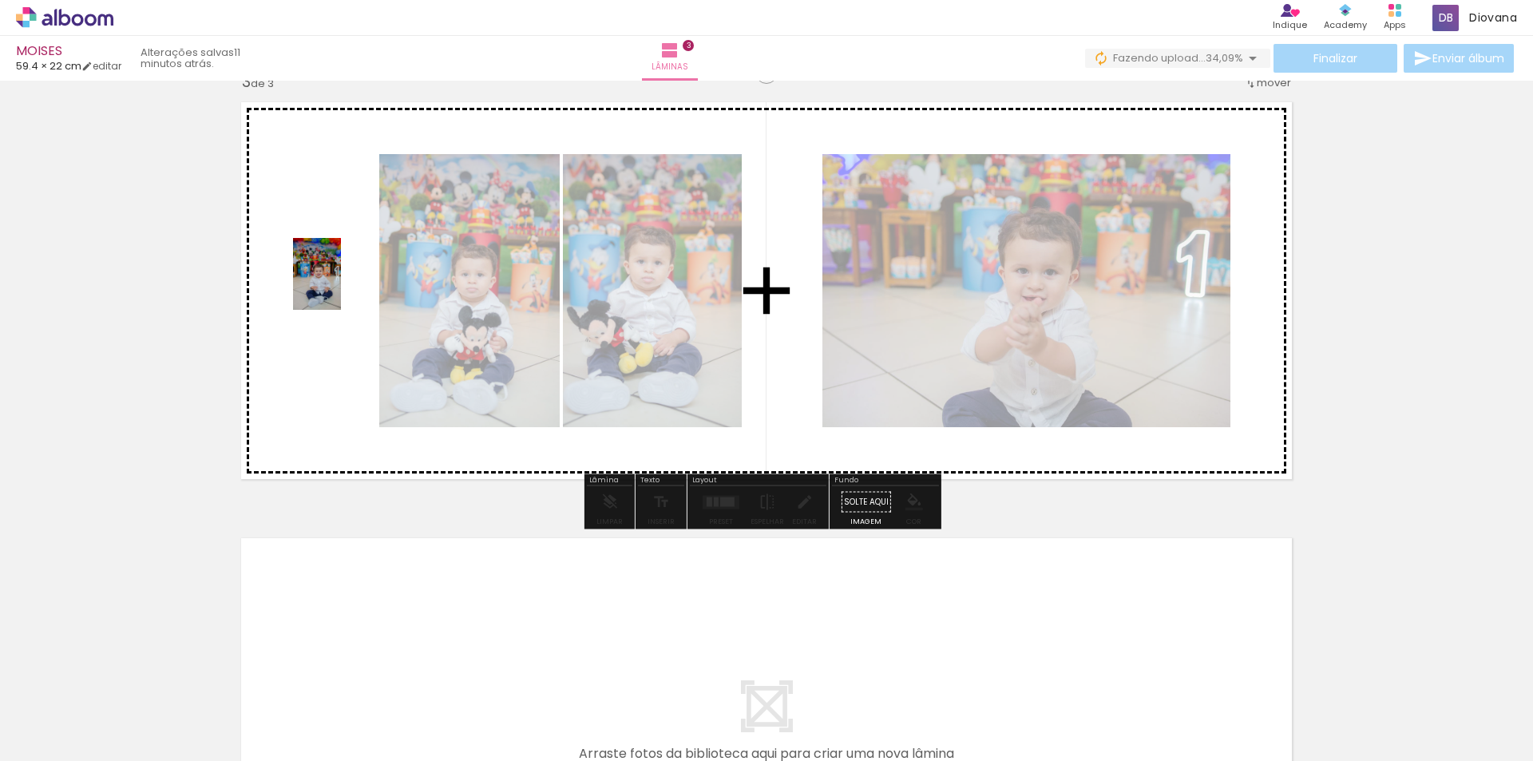
drag, startPoint x: 913, startPoint y: 713, endPoint x: 341, endPoint y: 286, distance: 713.7
click at [341, 286] on quentale-workspace at bounding box center [766, 380] width 1533 height 761
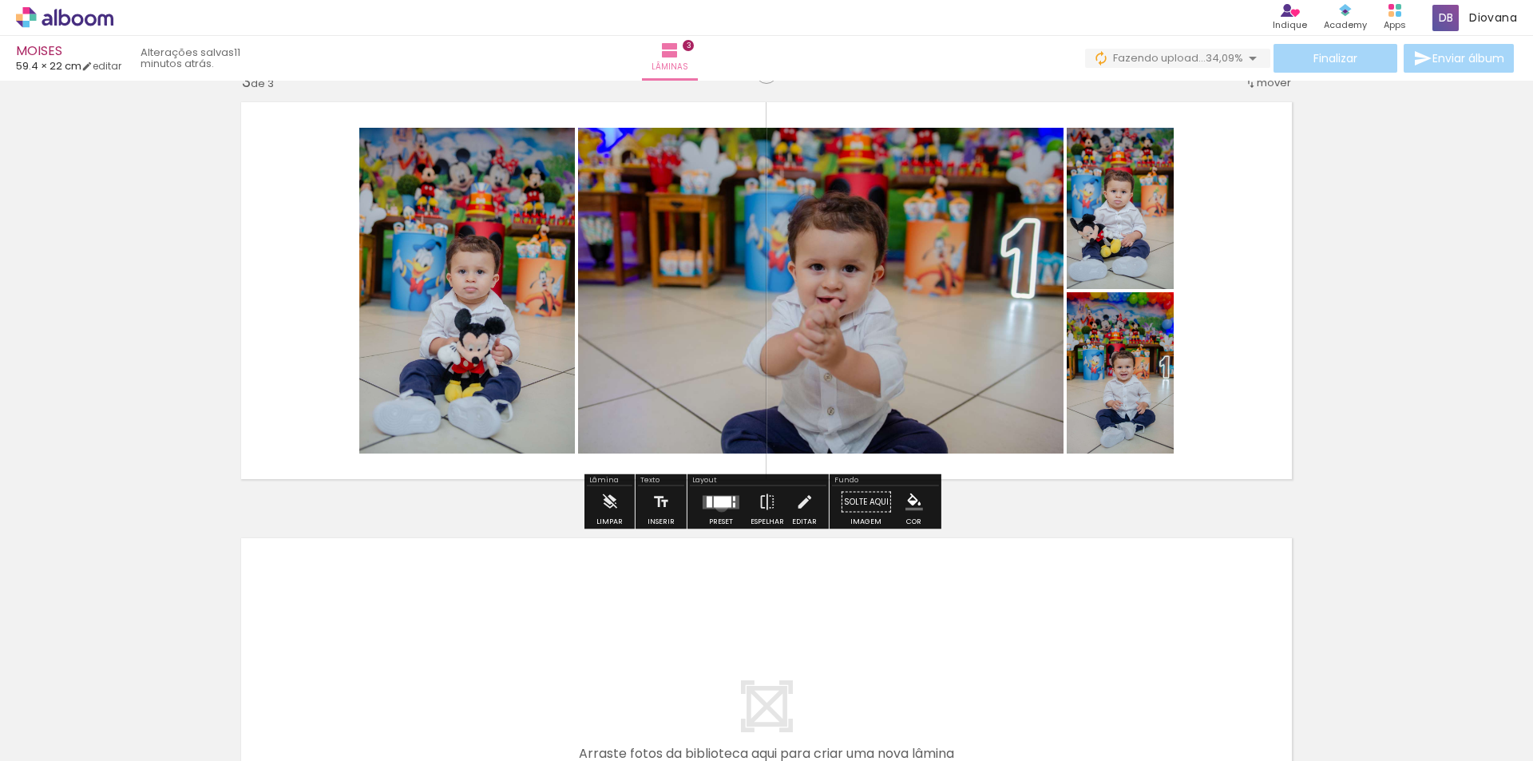
click at [718, 505] on div at bounding box center [723, 501] width 18 height 11
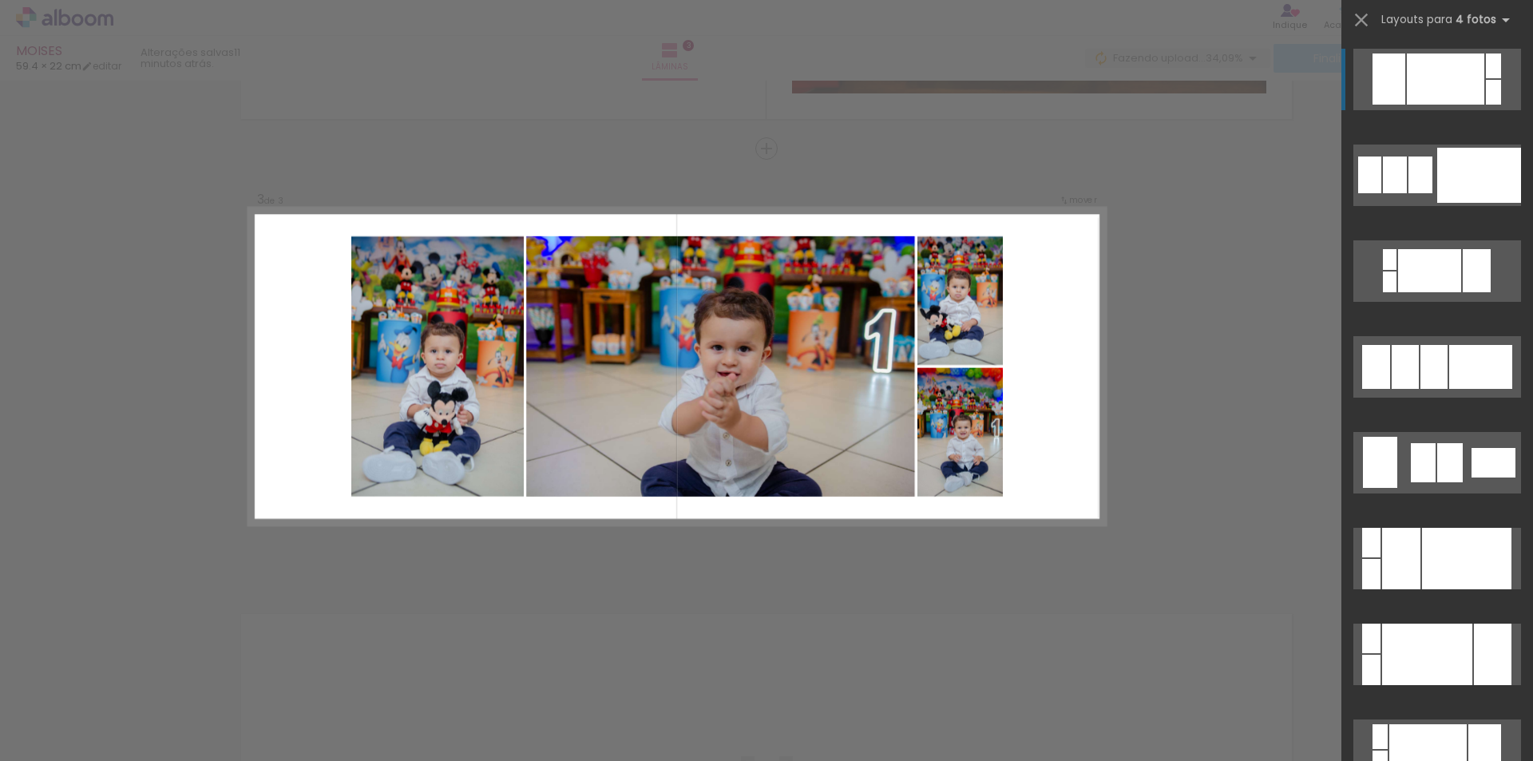
scroll to position [826, 0]
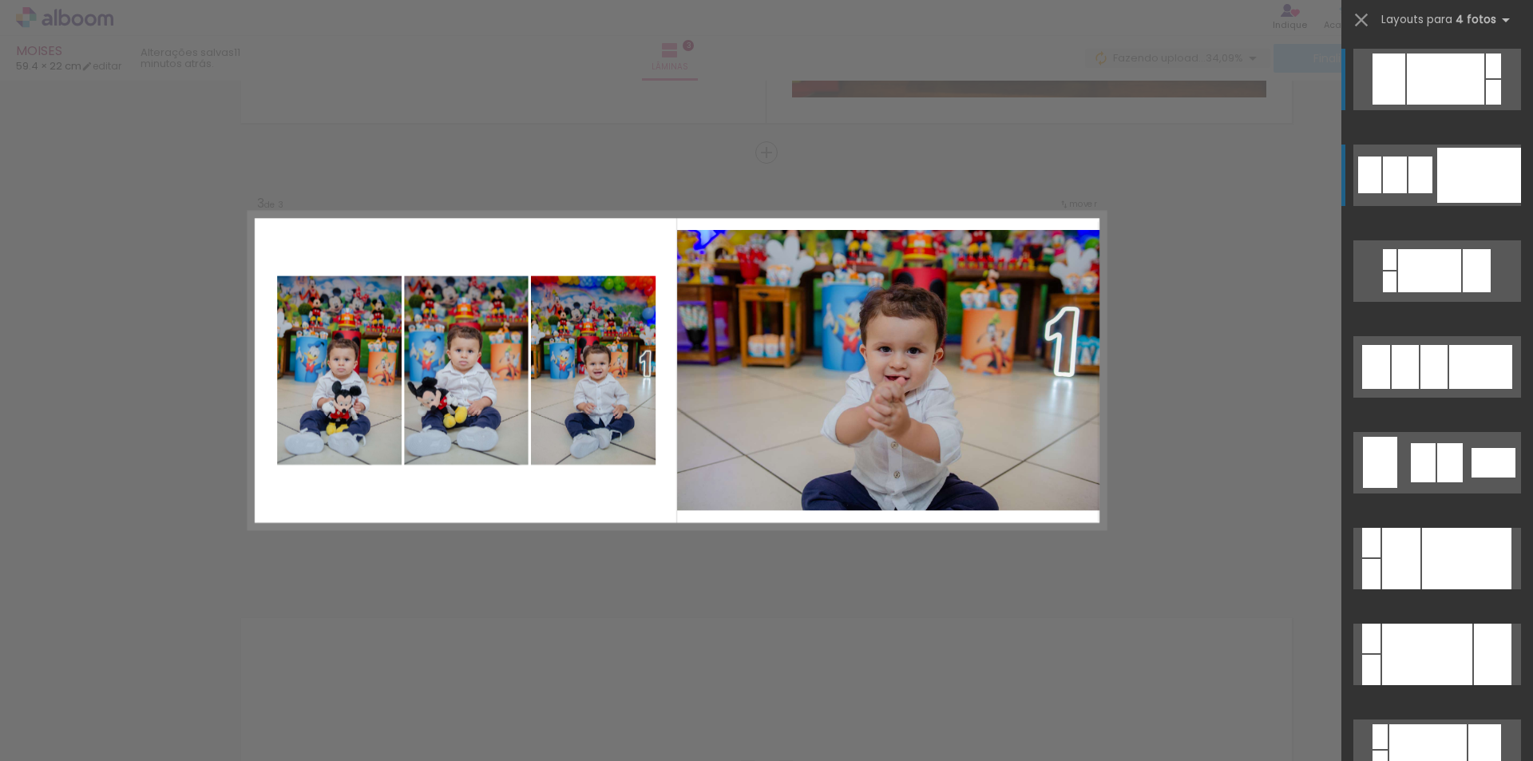
click at [1400, 187] on div at bounding box center [1395, 175] width 24 height 37
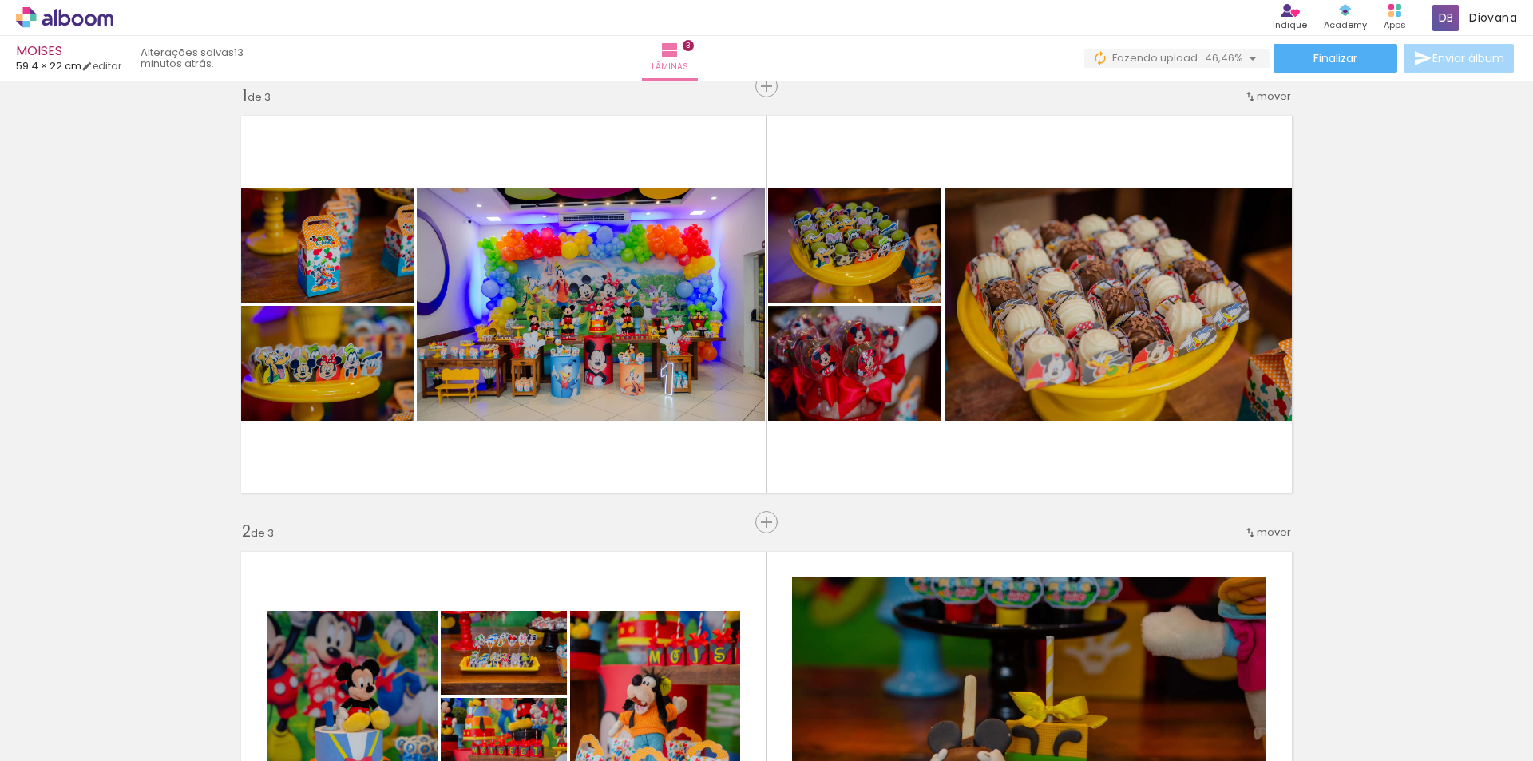
scroll to position [0, 0]
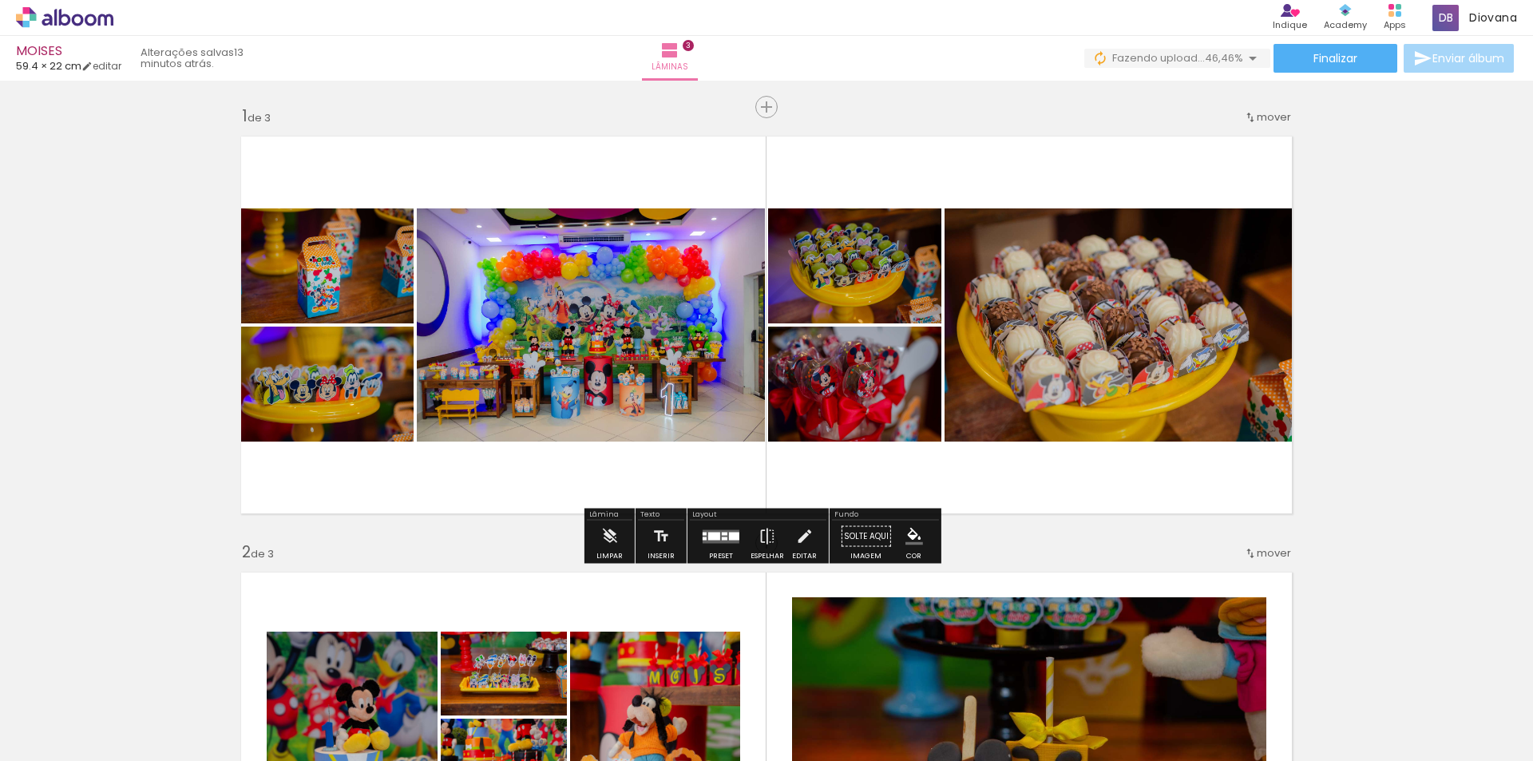
click at [911, 542] on iron-icon "color picker" at bounding box center [914, 537] width 18 height 18
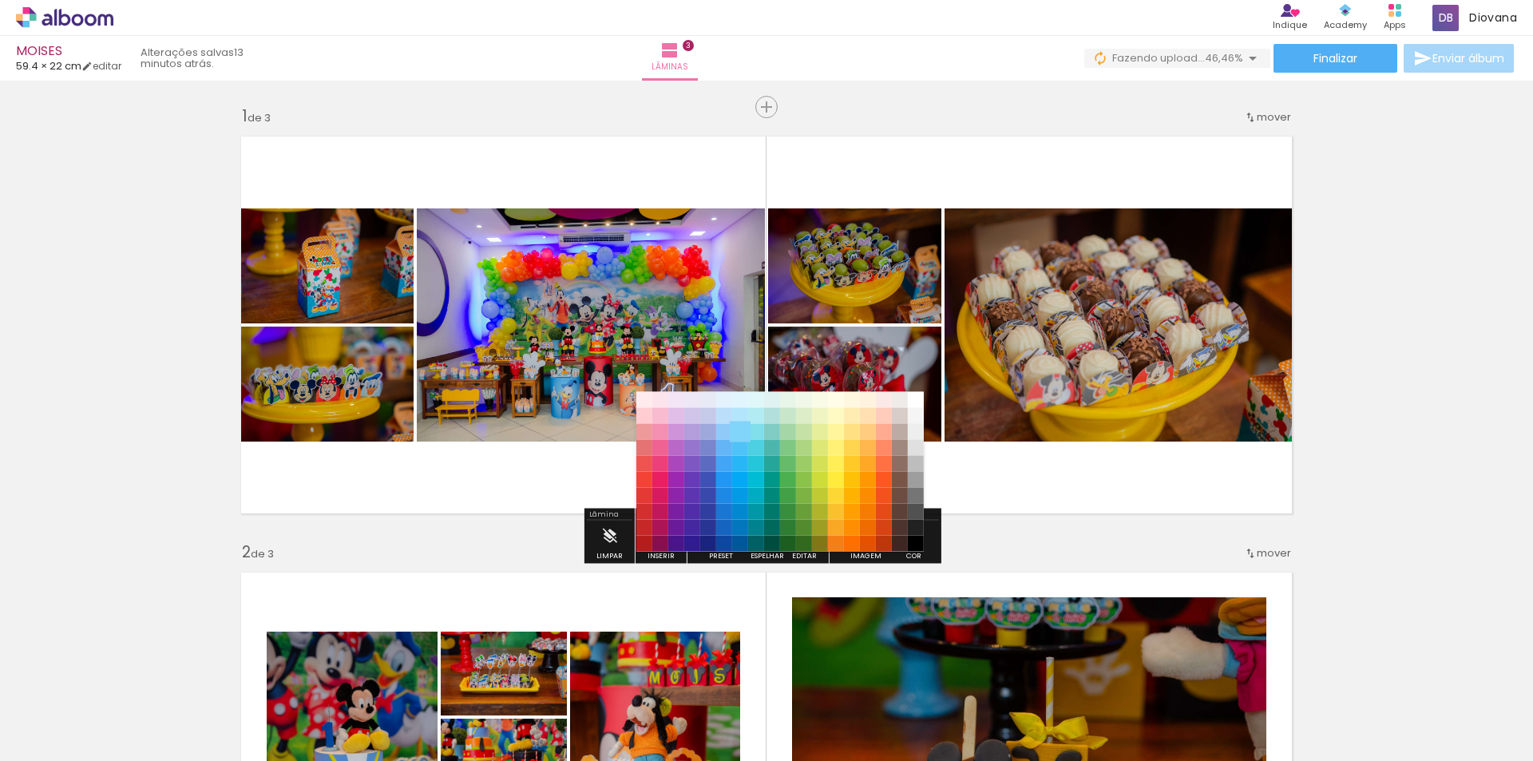
click at [744, 434] on paper-item "#81d4fa" at bounding box center [740, 432] width 16 height 16
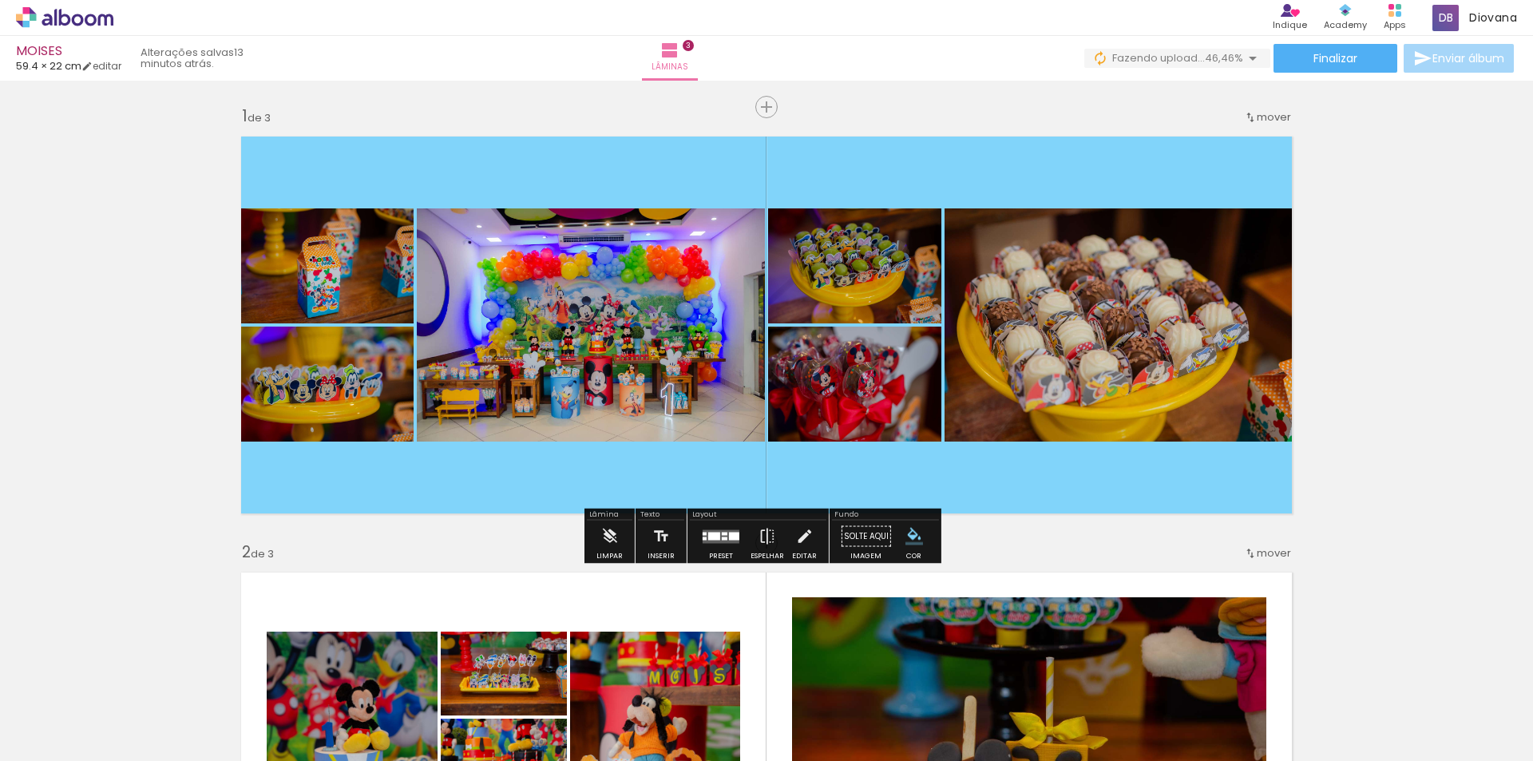
click at [910, 540] on iron-icon "color picker" at bounding box center [914, 537] width 18 height 18
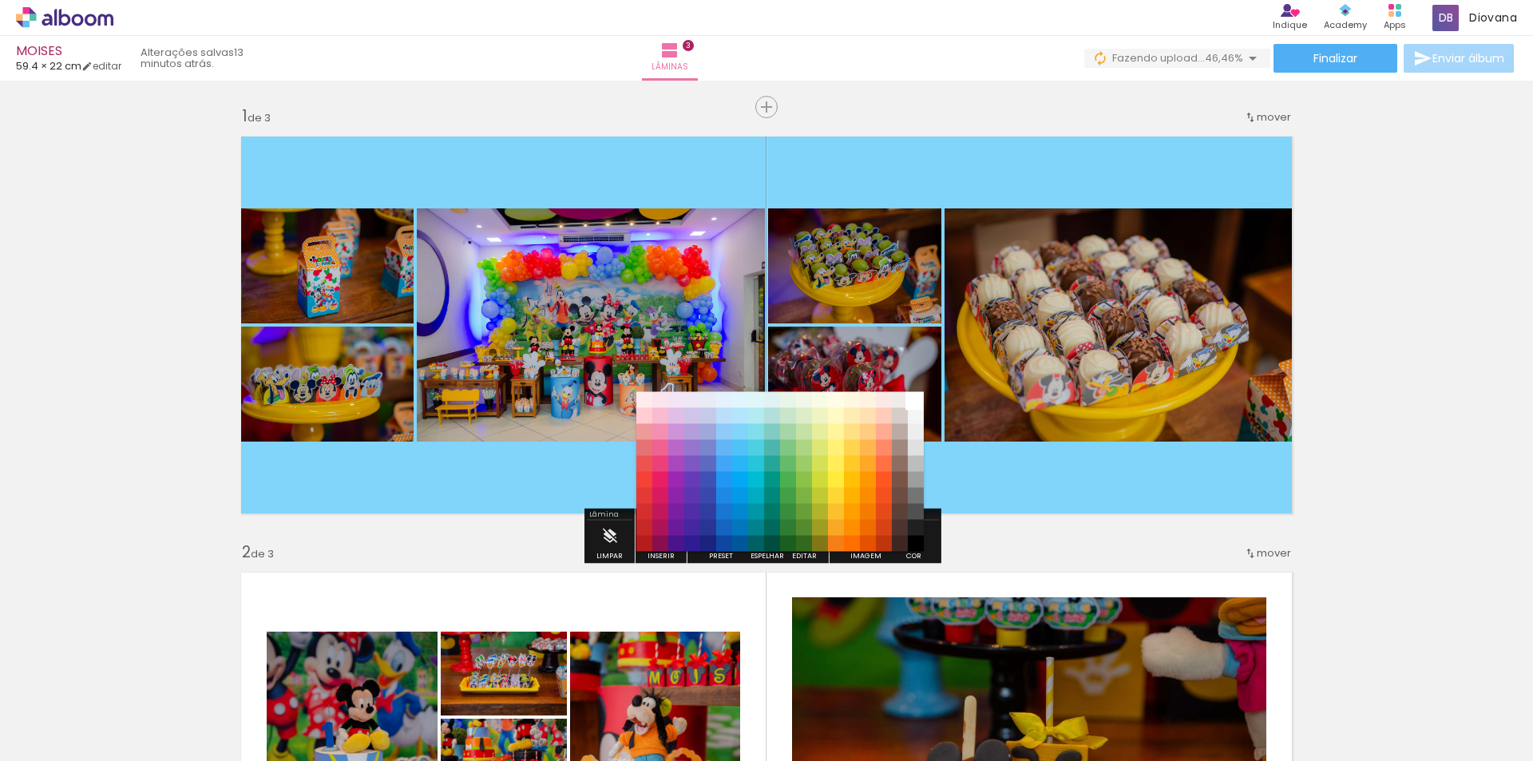
click at [919, 405] on paper-item "#ffffff" at bounding box center [916, 400] width 16 height 16
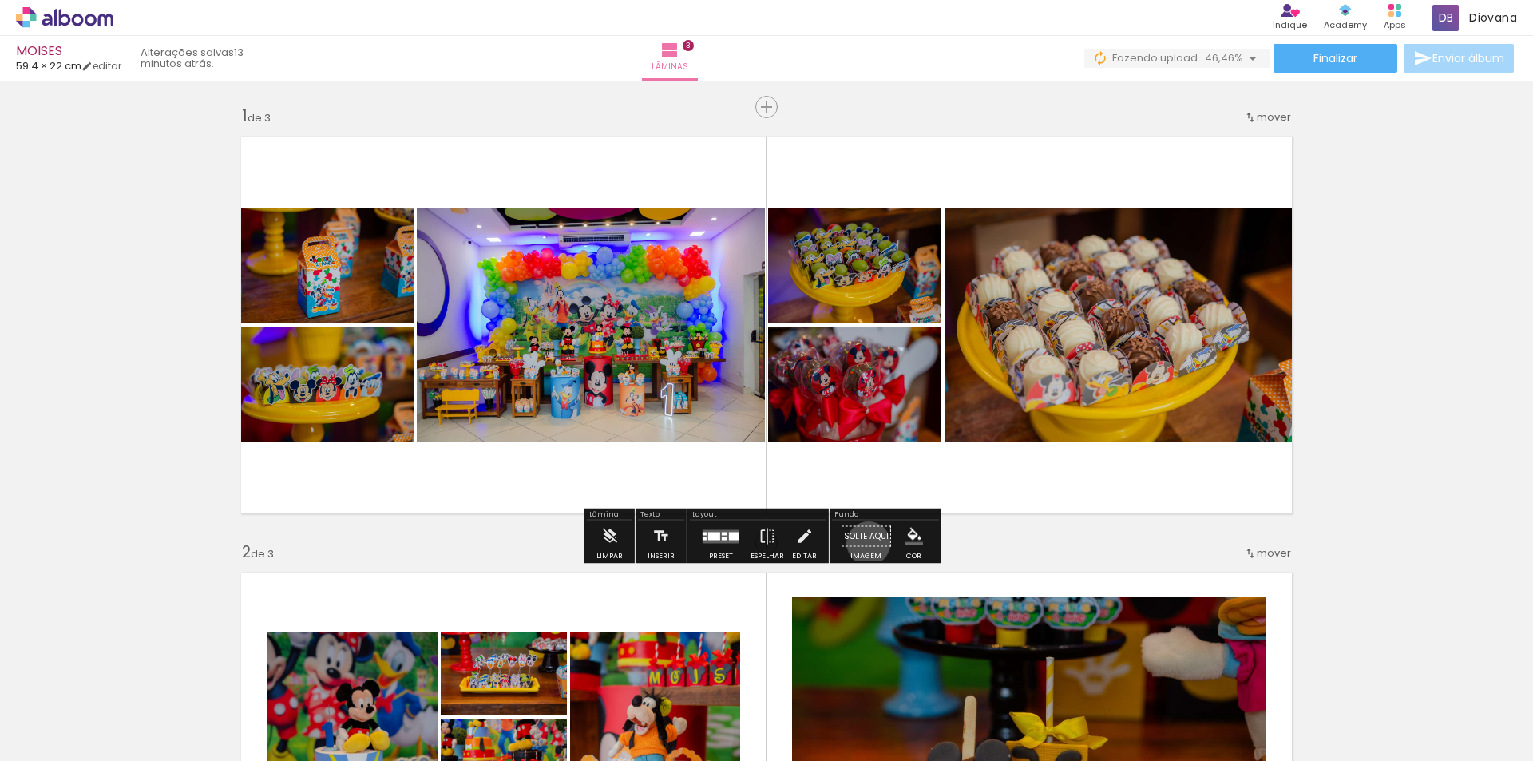
click at [863, 543] on paper-button "Solte aqui Imagem" at bounding box center [866, 541] width 57 height 41
drag, startPoint x: 865, startPoint y: 537, endPoint x: 946, endPoint y: 473, distance: 104.0
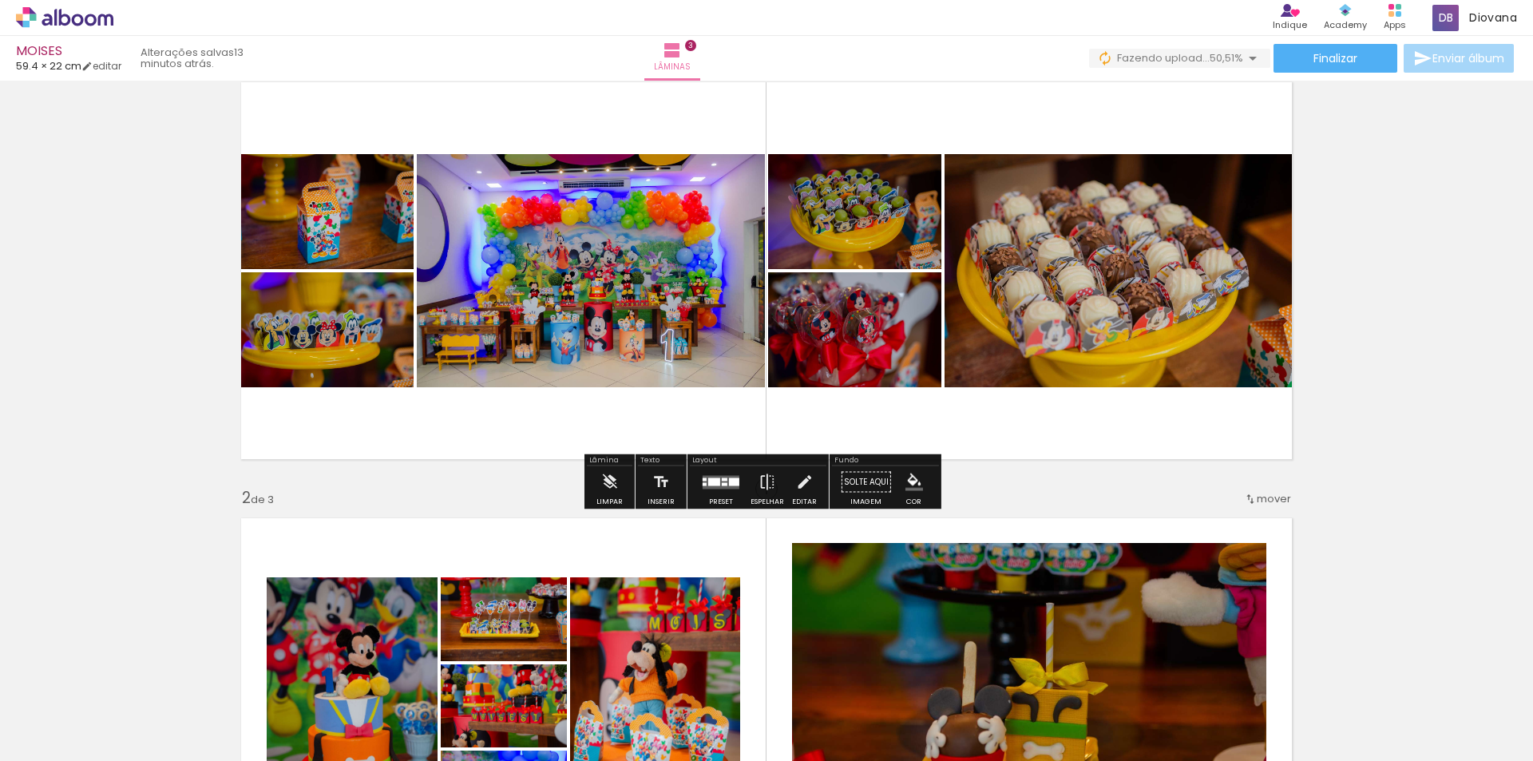
scroll to position [80, 0]
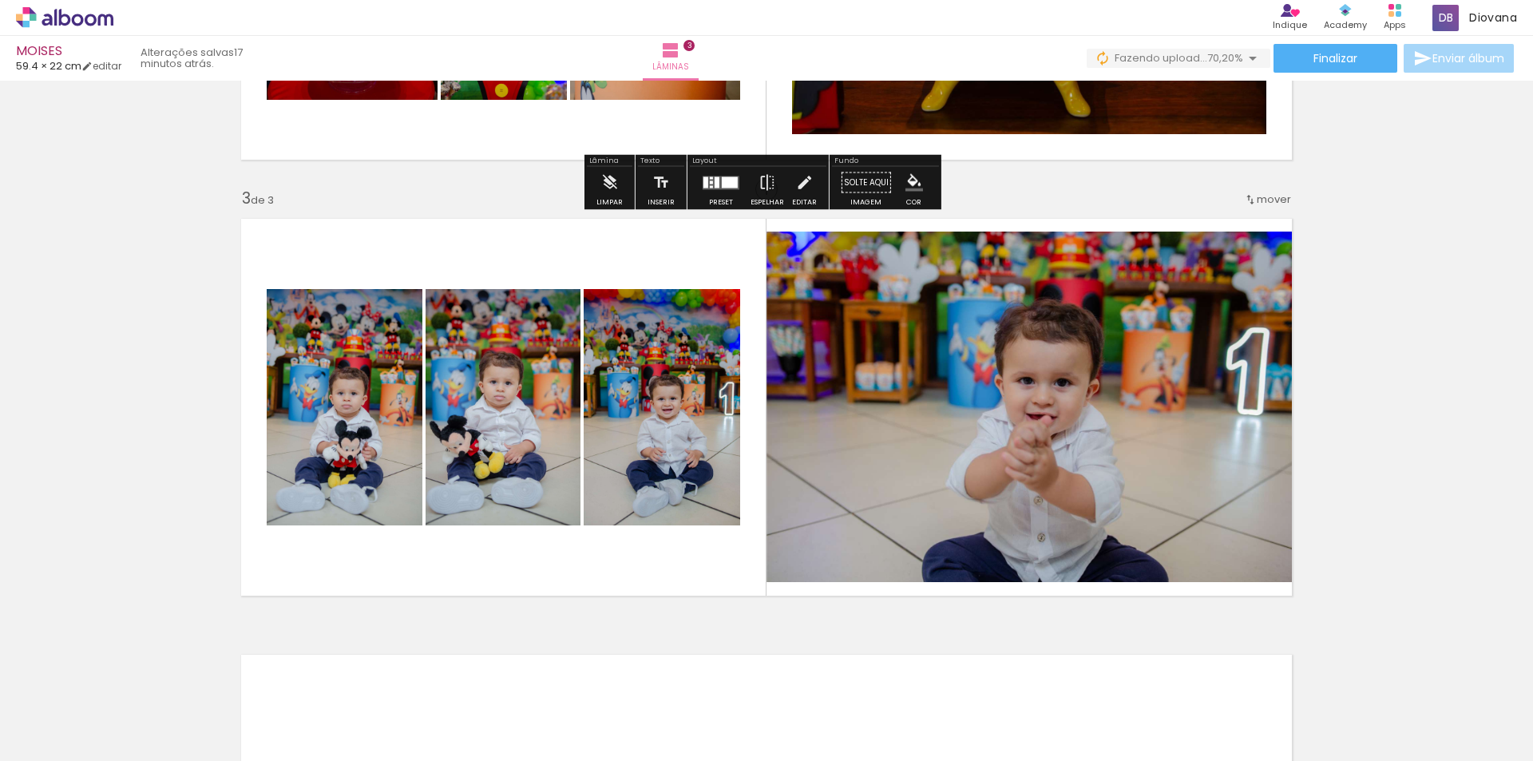
scroll to position [958, 0]
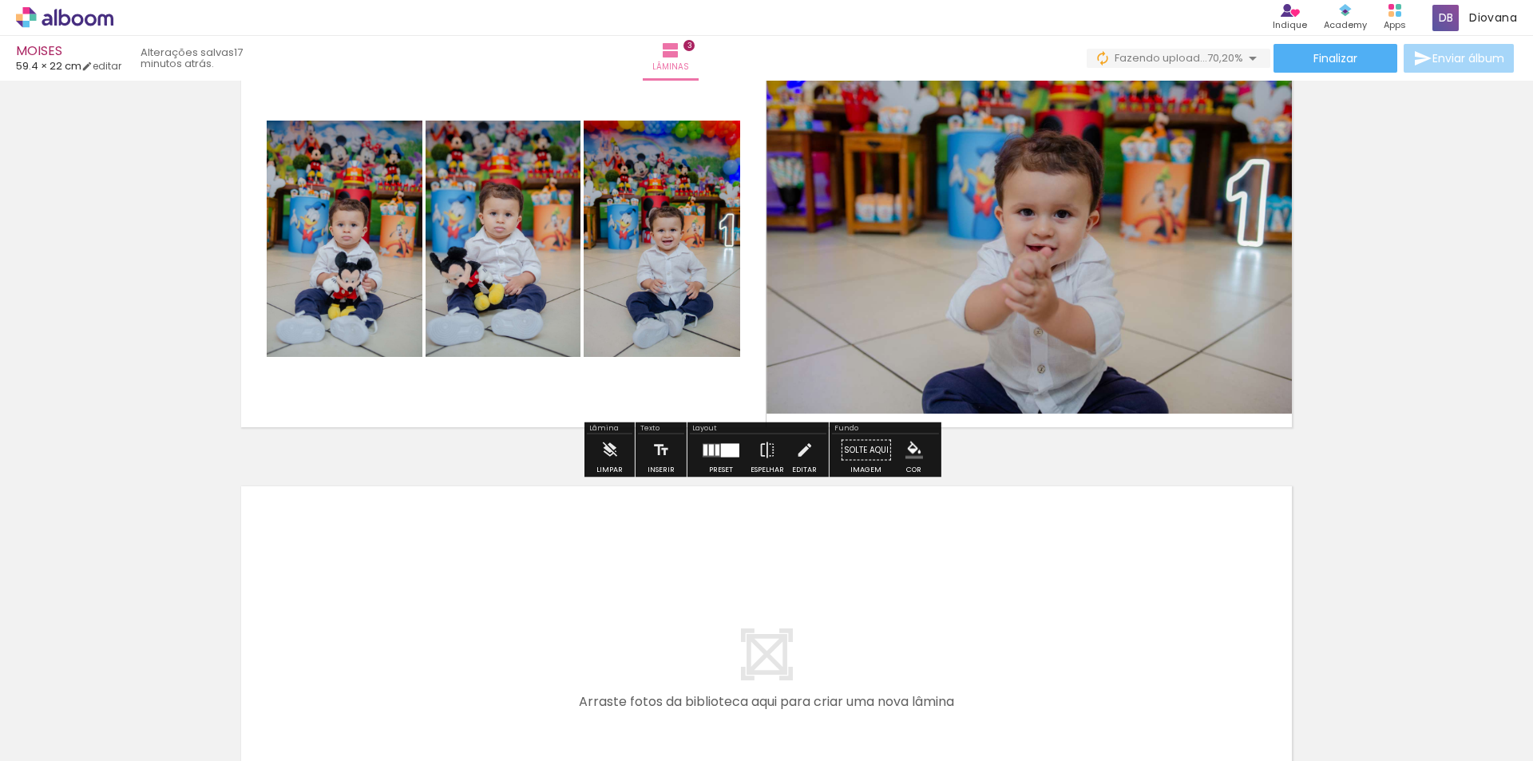
click at [651, 262] on quentale-photo at bounding box center [662, 239] width 157 height 236
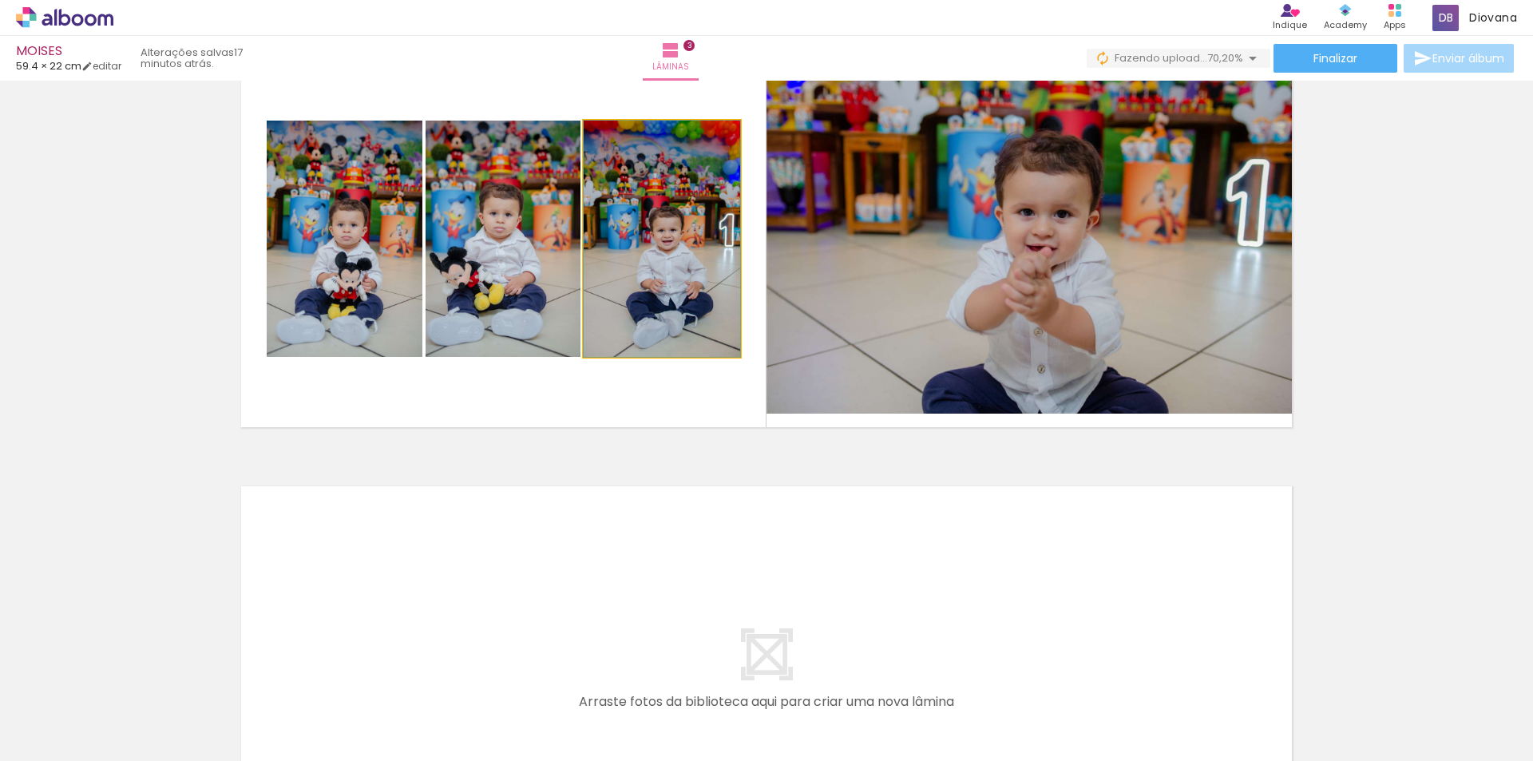
click at [596, 137] on iron-icon at bounding box center [600, 137] width 16 height 16
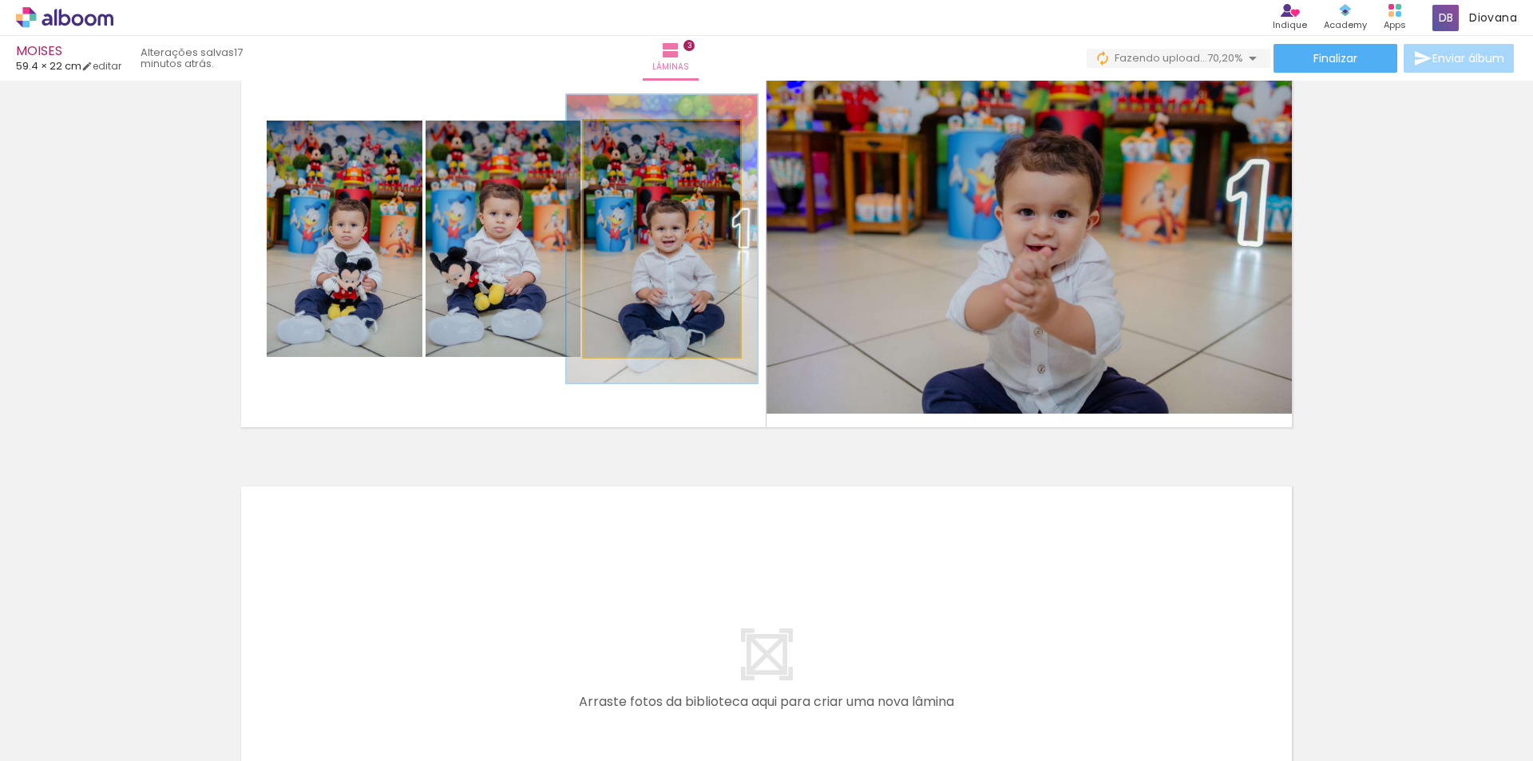
drag, startPoint x: 616, startPoint y: 135, endPoint x: 628, endPoint y: 134, distance: 12.0
type paper-slider "122"
click at [628, 134] on div at bounding box center [633, 137] width 14 height 14
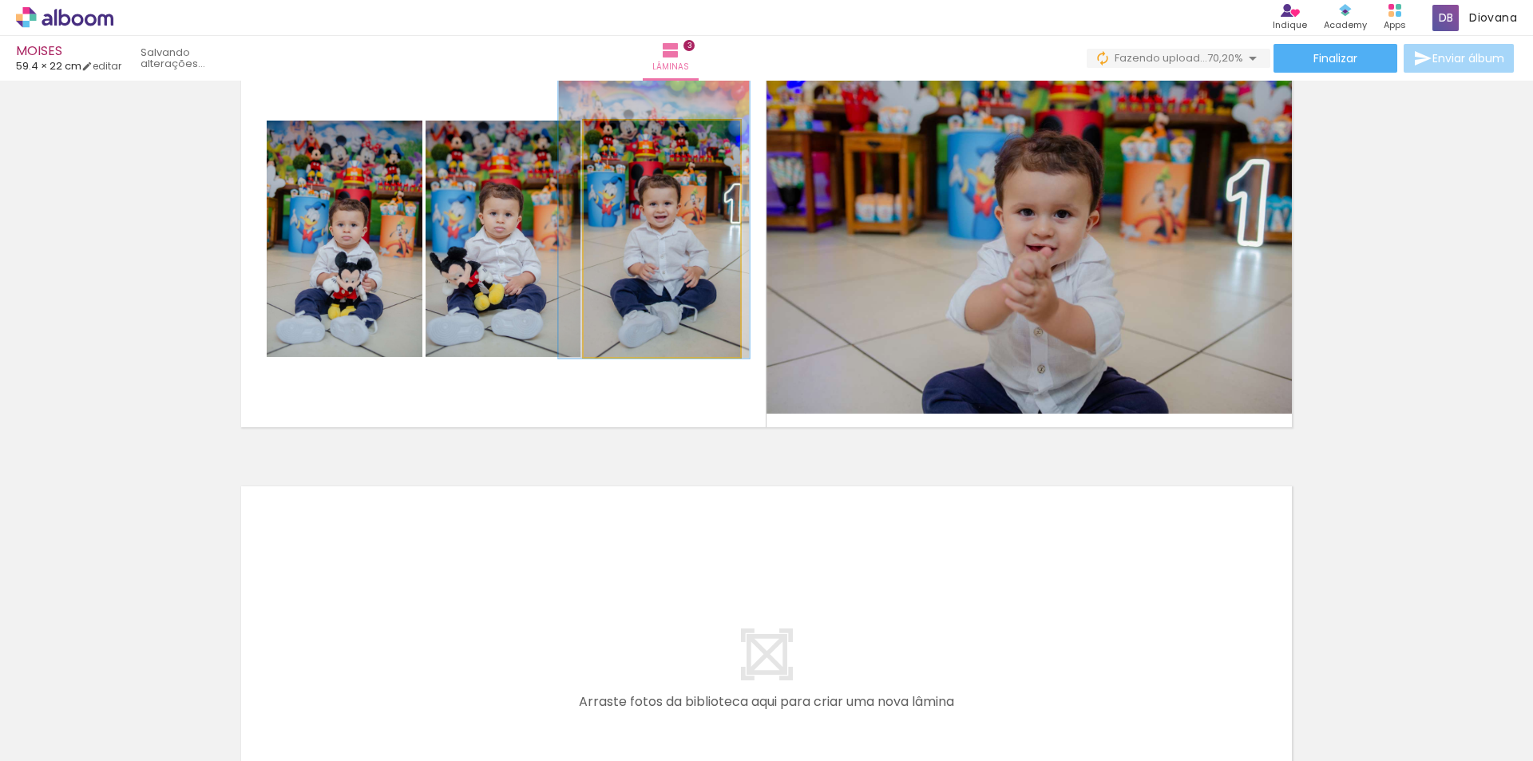
drag, startPoint x: 680, startPoint y: 223, endPoint x: 672, endPoint y: 198, distance: 26.0
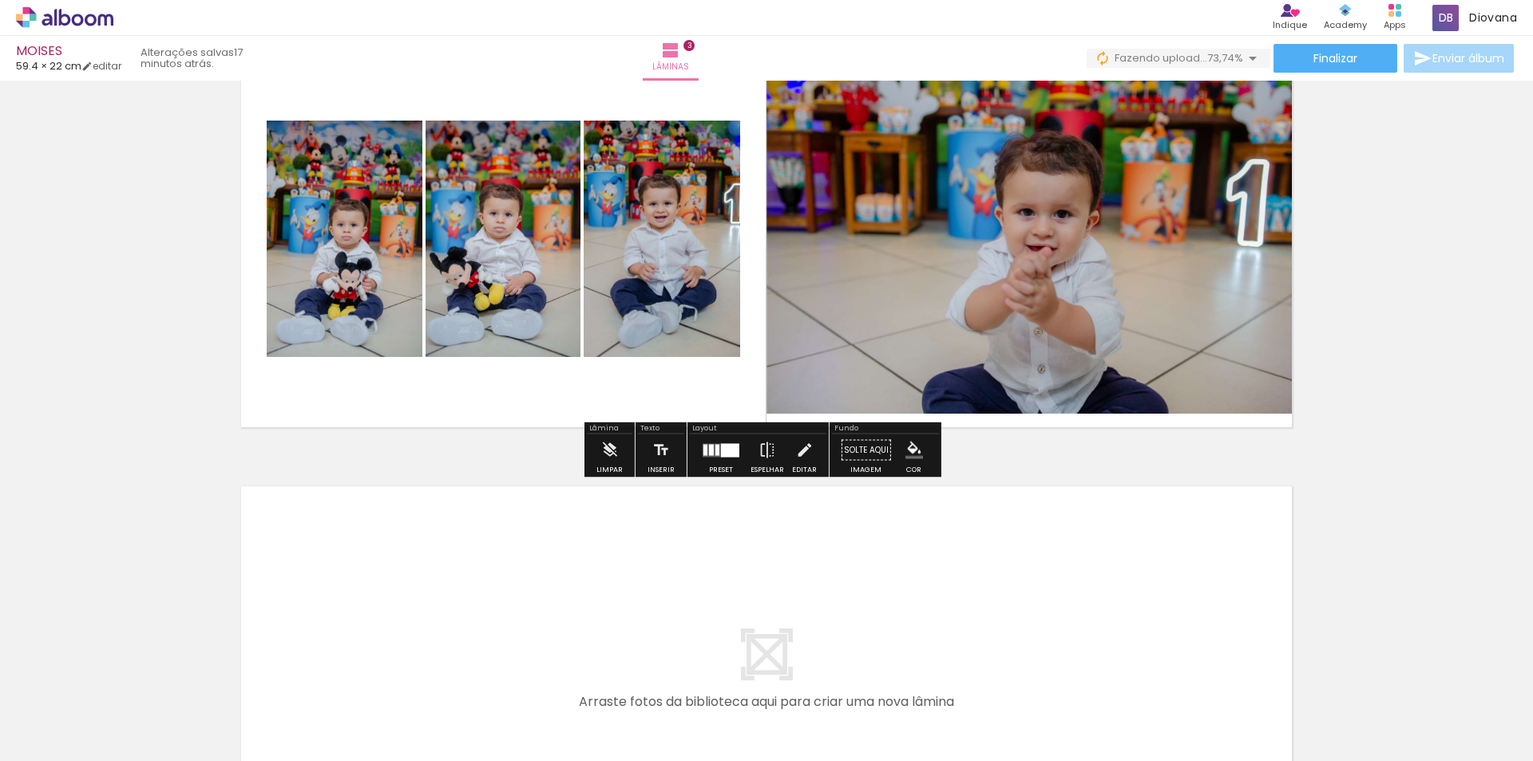
click at [672, 203] on quentale-photo at bounding box center [662, 239] width 157 height 236
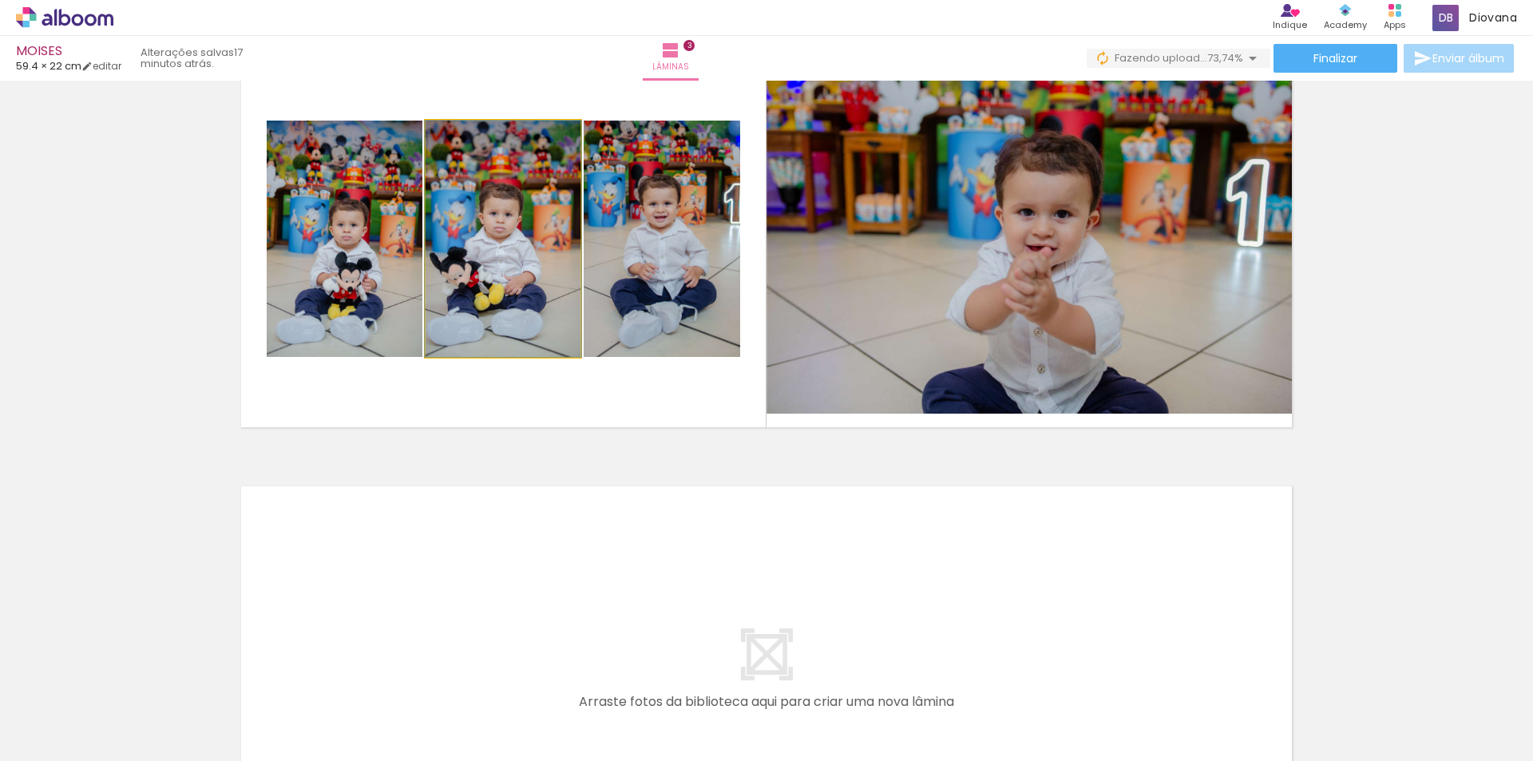
click at [486, 223] on quentale-photo at bounding box center [503, 239] width 155 height 236
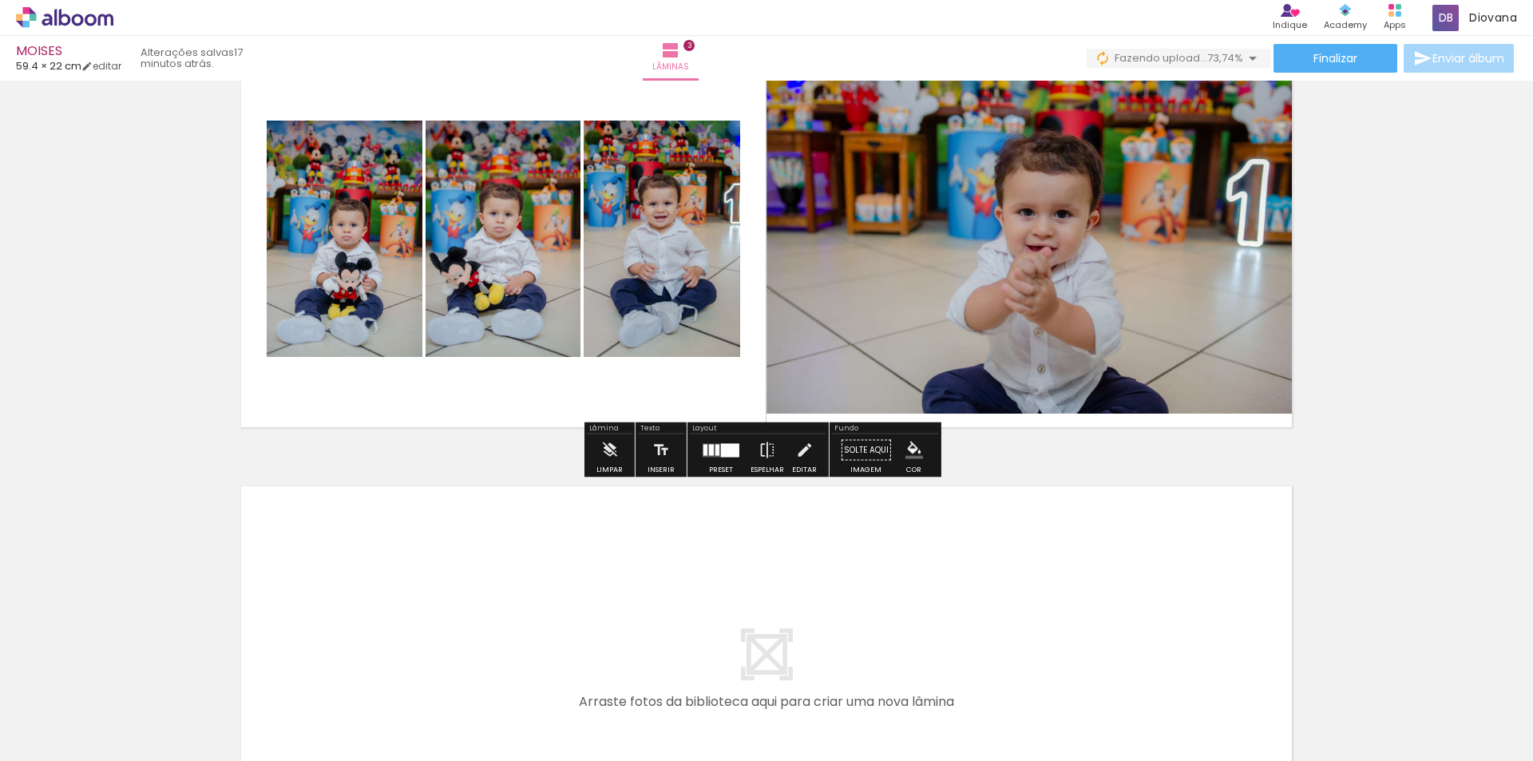
click at [438, 134] on iron-icon at bounding box center [442, 137] width 16 height 16
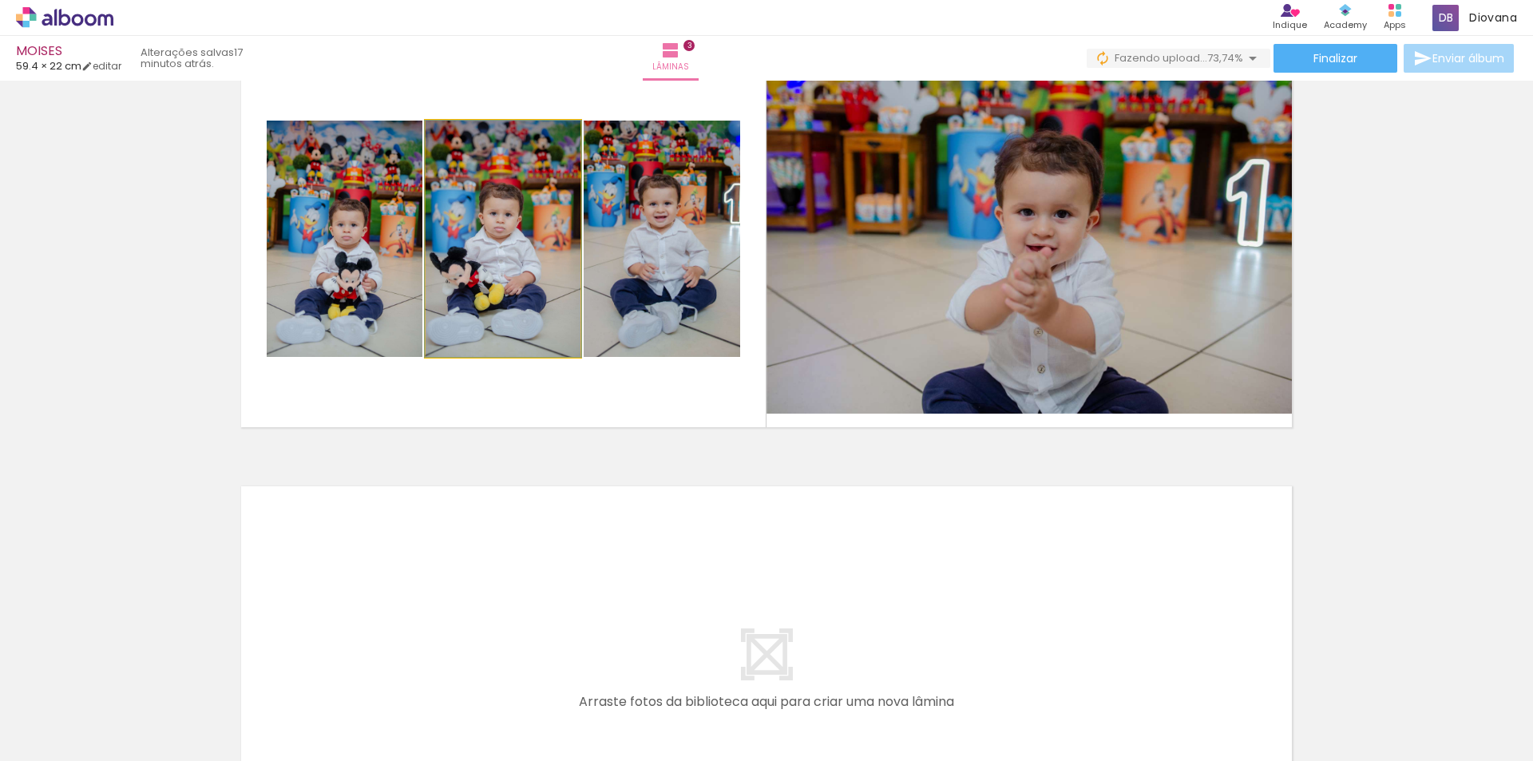
click at [489, 197] on quentale-photo at bounding box center [503, 239] width 155 height 236
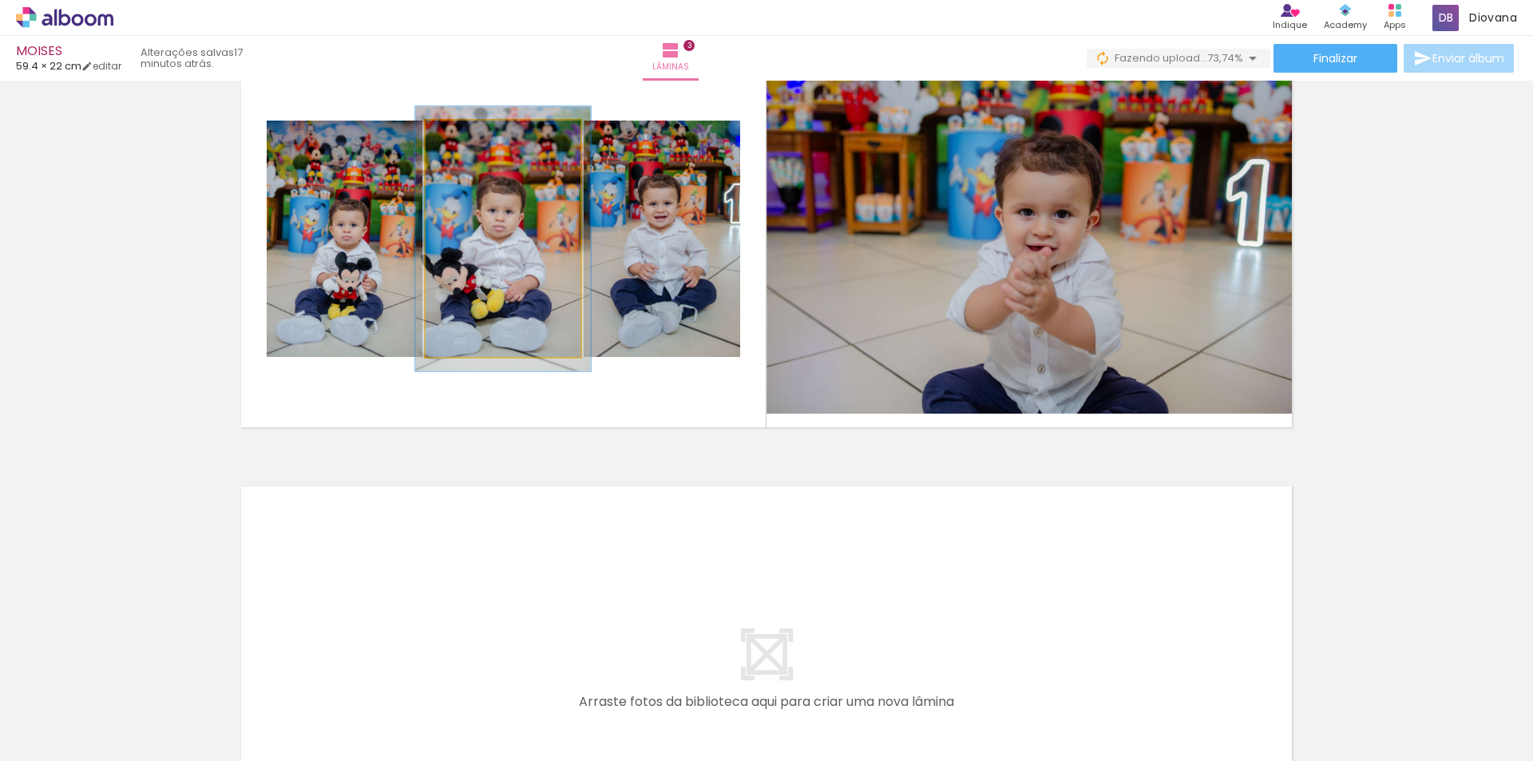
type paper-slider "112"
click at [467, 135] on div at bounding box center [469, 137] width 14 height 14
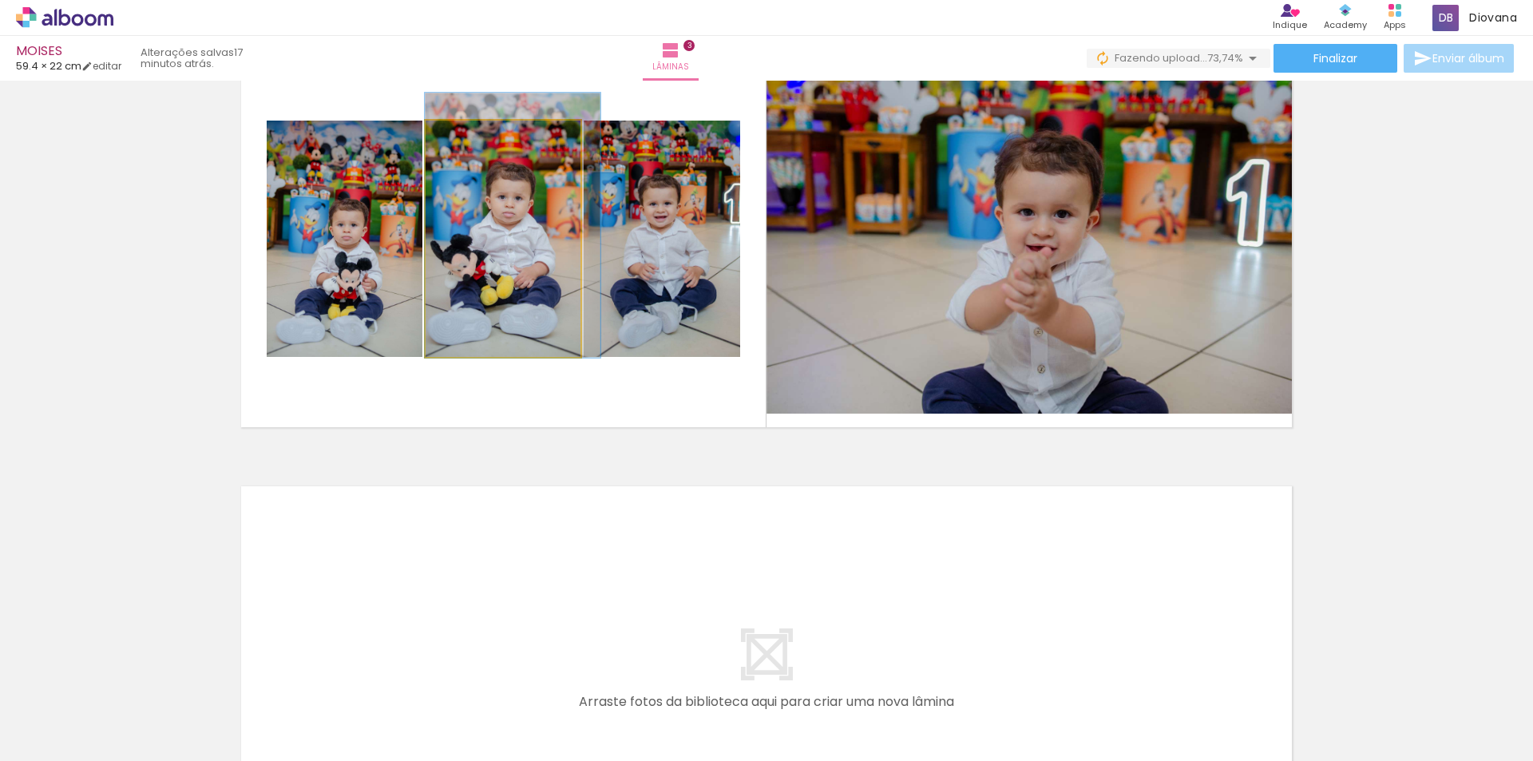
drag, startPoint x: 500, startPoint y: 225, endPoint x: 517, endPoint y: 212, distance: 21.6
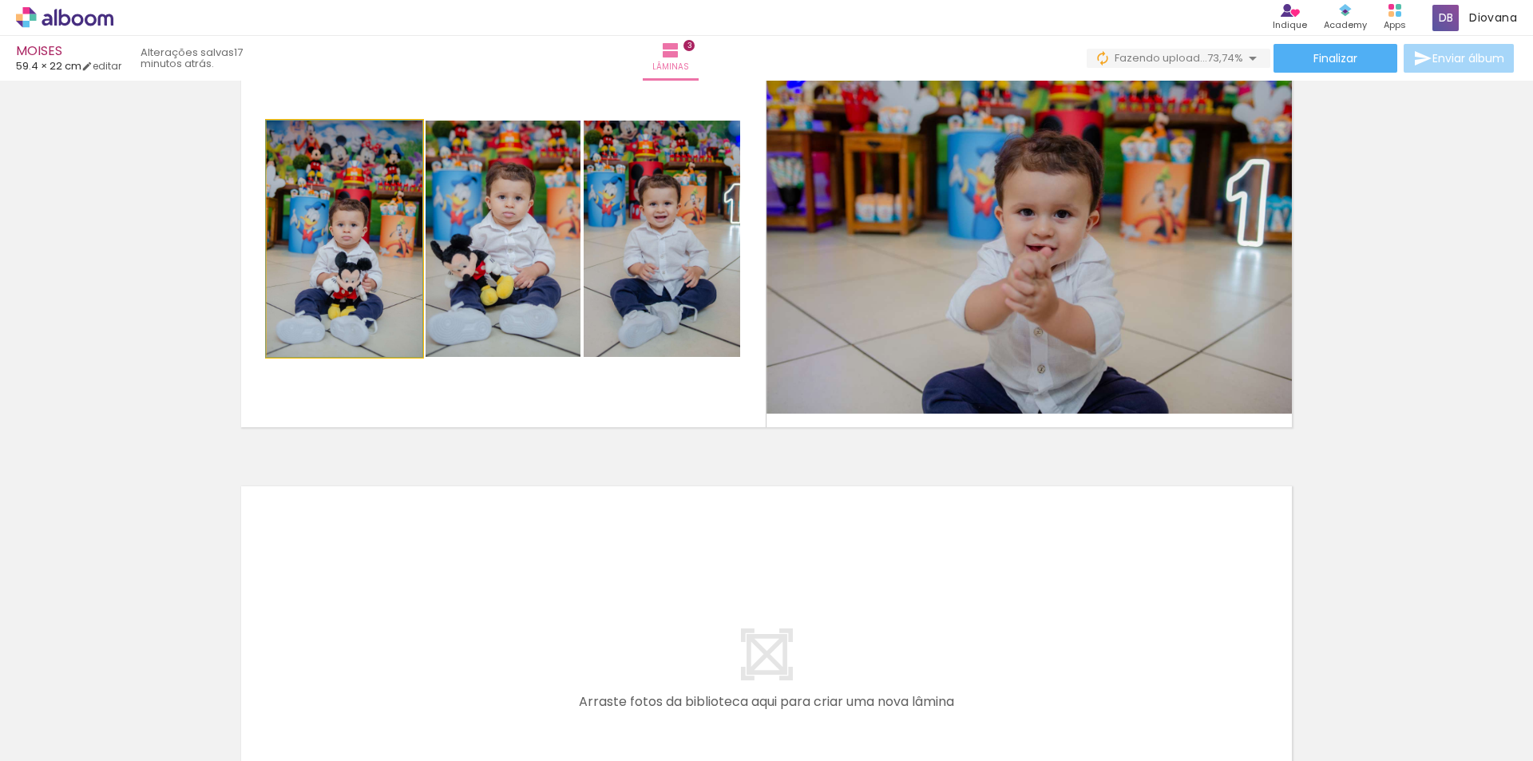
click at [382, 228] on quentale-photo at bounding box center [345, 239] width 156 height 236
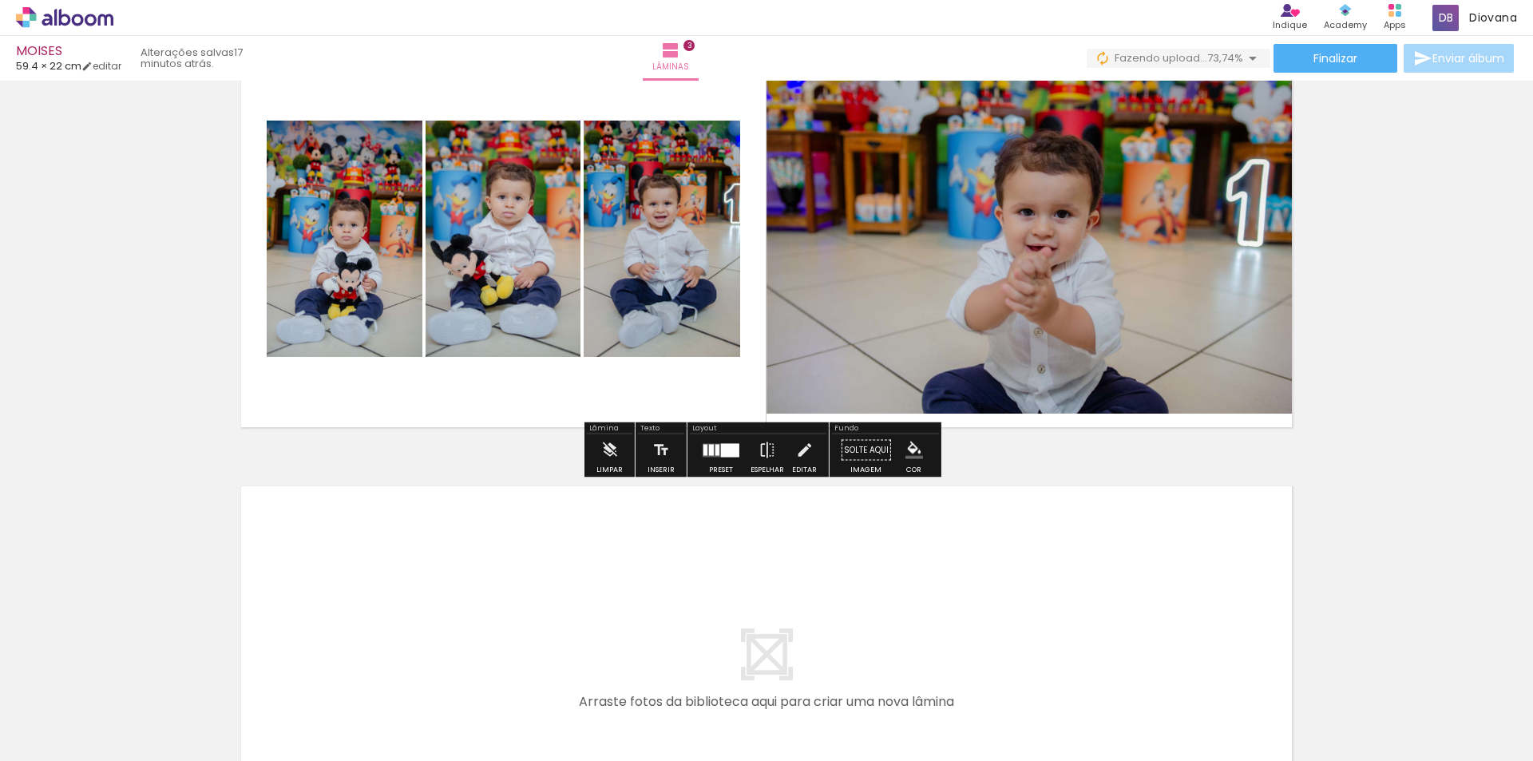
click at [275, 139] on iron-icon at bounding box center [283, 137] width 16 height 16
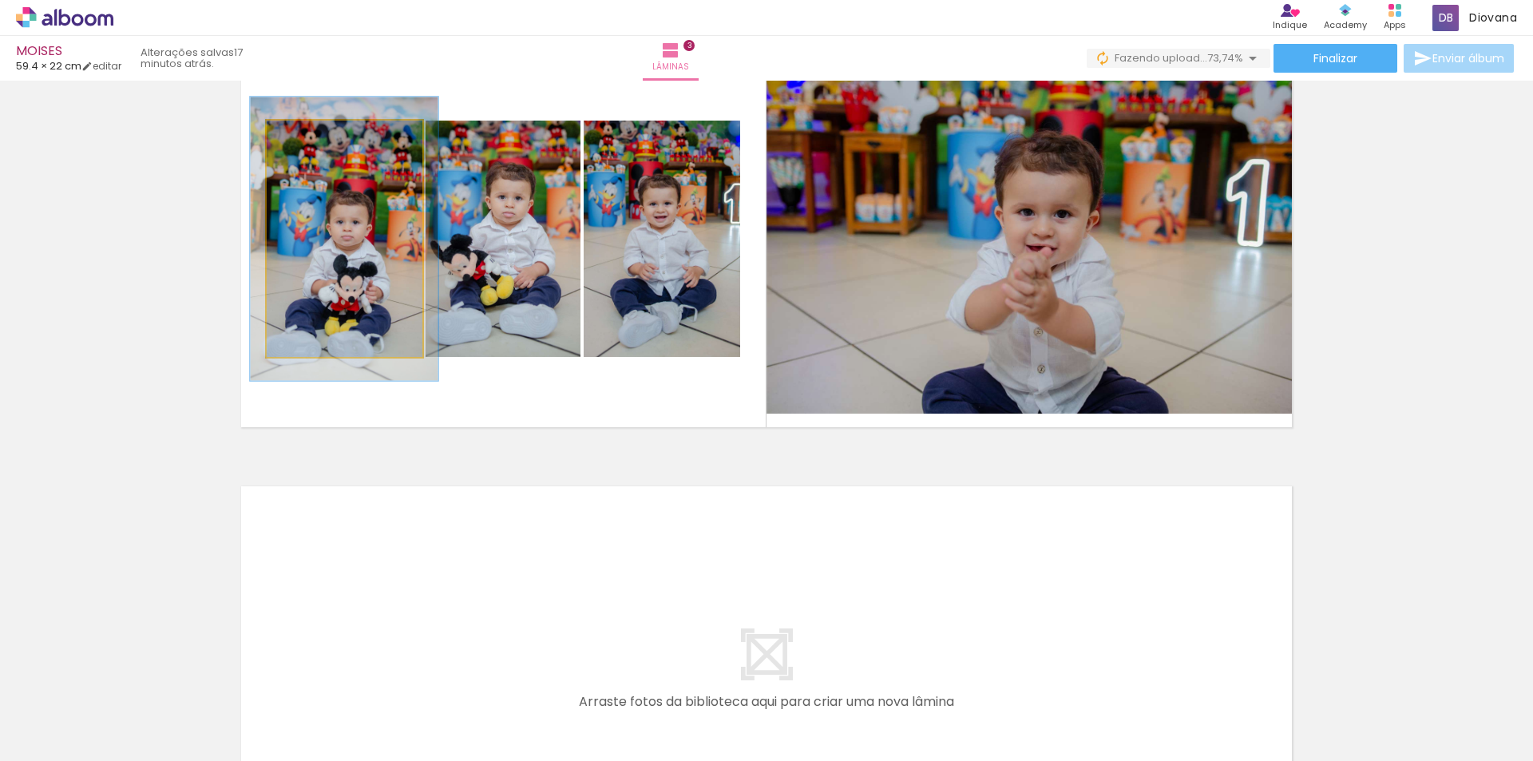
drag, startPoint x: 299, startPoint y: 139, endPoint x: 310, endPoint y: 137, distance: 11.3
type paper-slider "120"
click at [310, 137] on div at bounding box center [315, 137] width 14 height 14
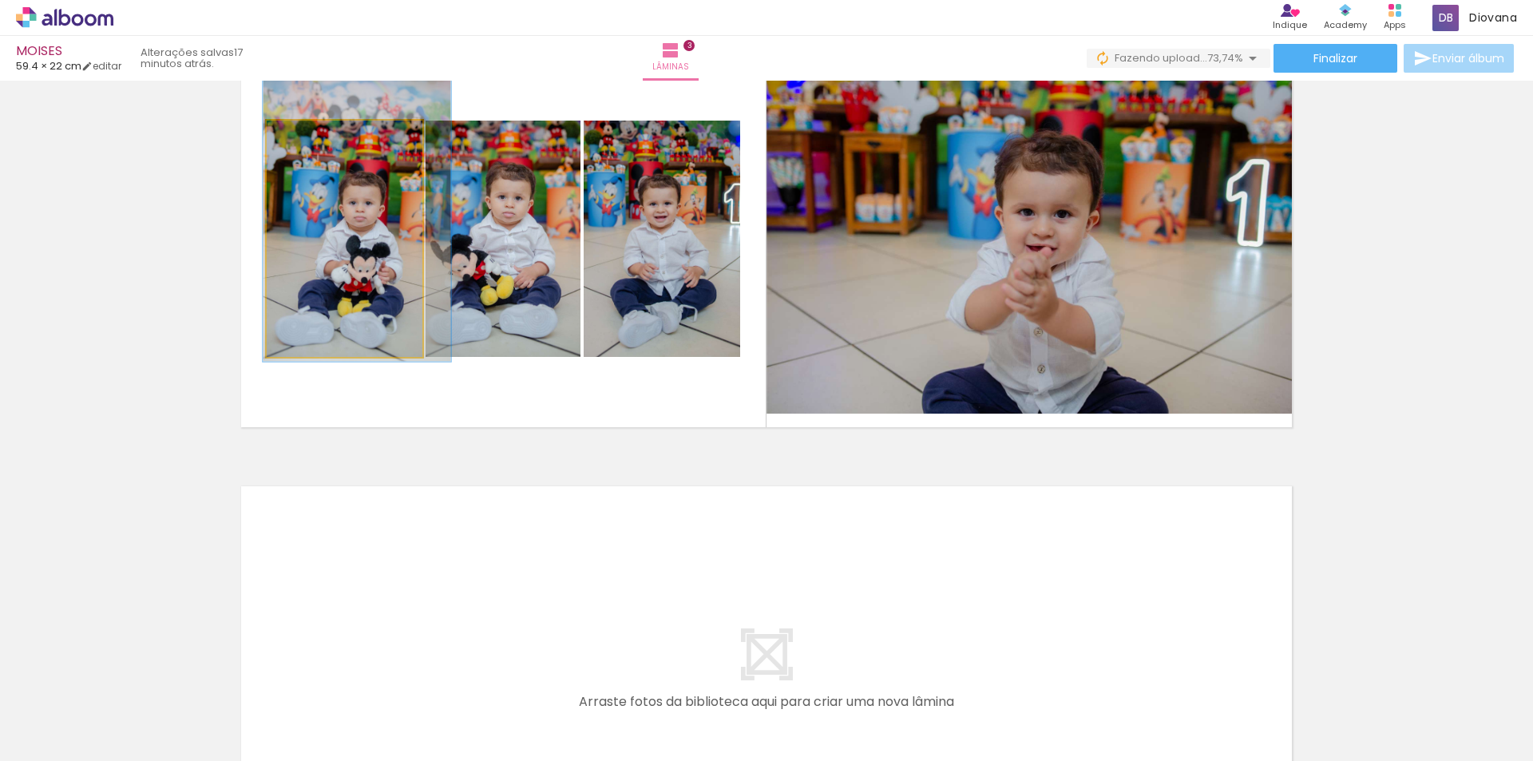
drag, startPoint x: 350, startPoint y: 233, endPoint x: 361, endPoint y: 218, distance: 18.8
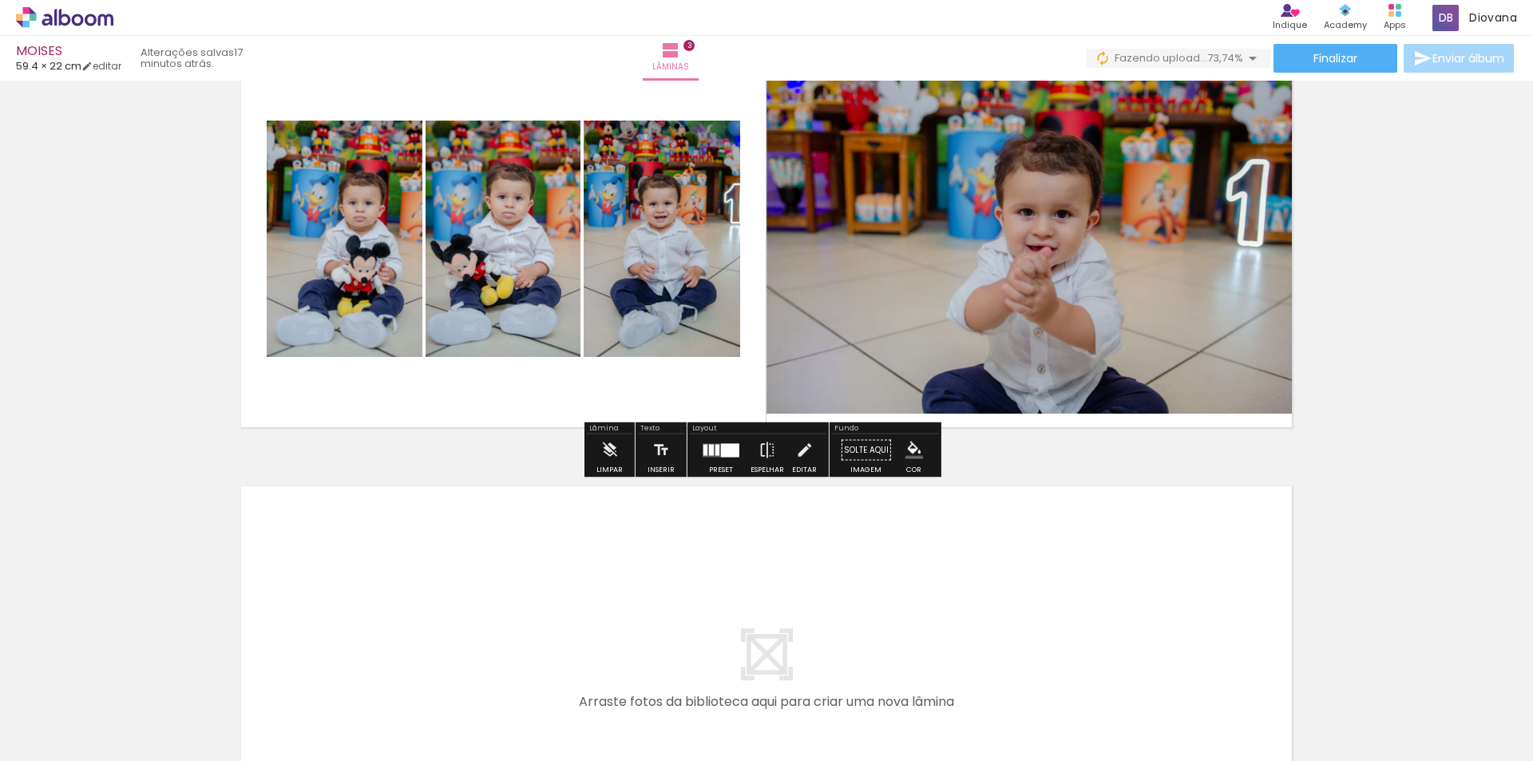
click at [458, 500] on quentale-layouter at bounding box center [767, 675] width 1070 height 396
click at [852, 264] on quentale-photo at bounding box center [1034, 238] width 535 height 351
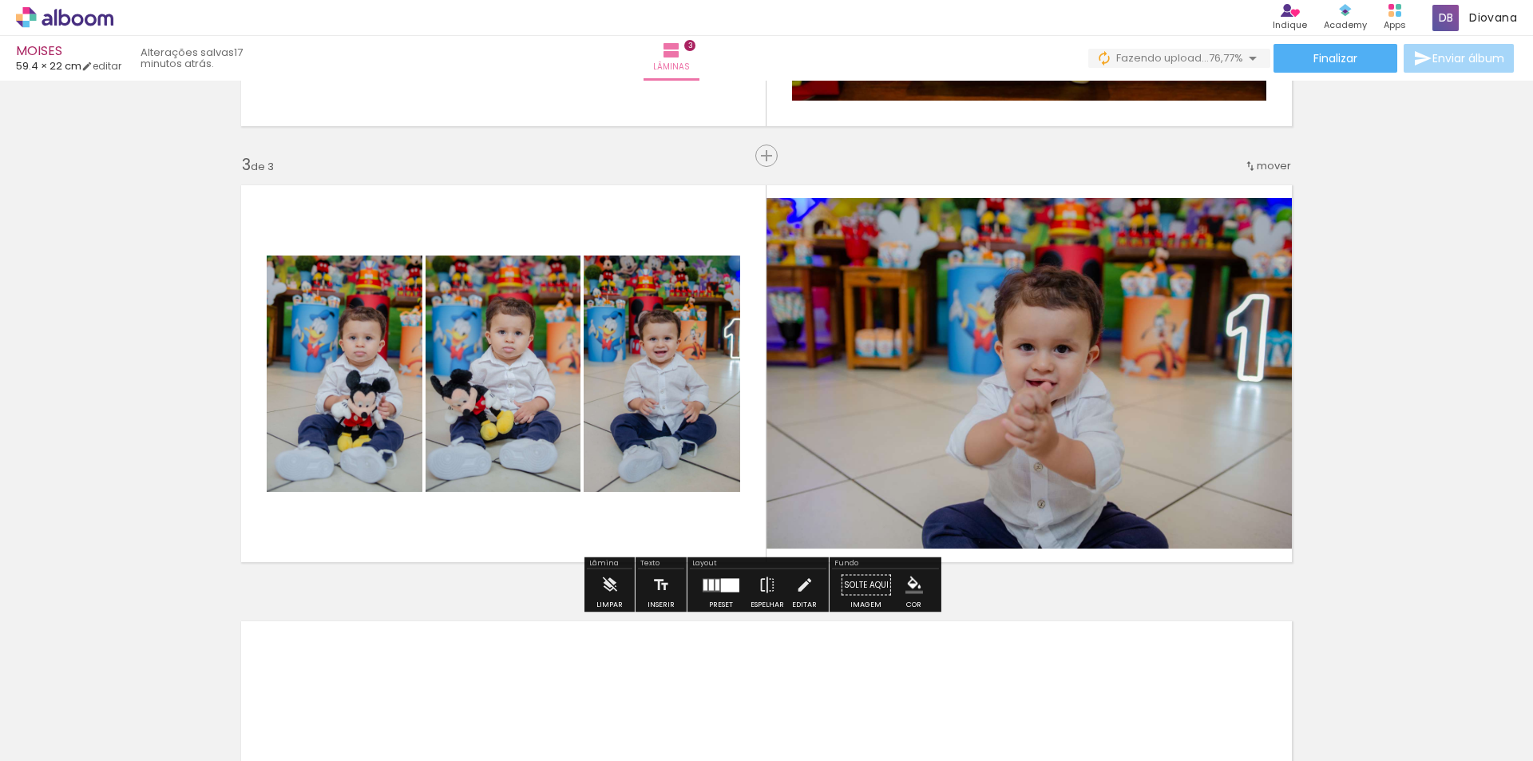
scroll to position [798, 0]
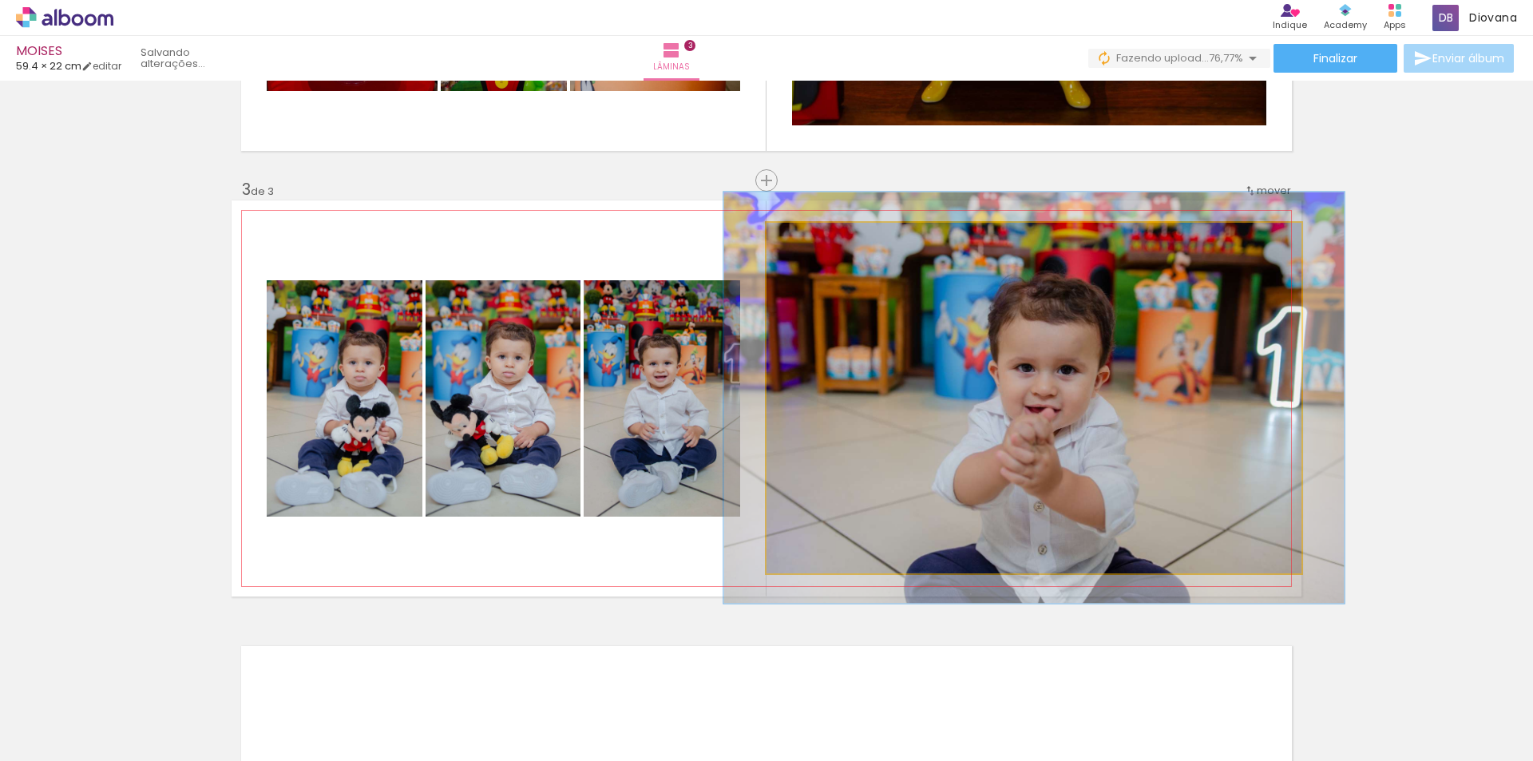
drag, startPoint x: 802, startPoint y: 240, endPoint x: 810, endPoint y: 238, distance: 8.9
type paper-slider "116"
click at [810, 238] on div at bounding box center [813, 239] width 14 height 14
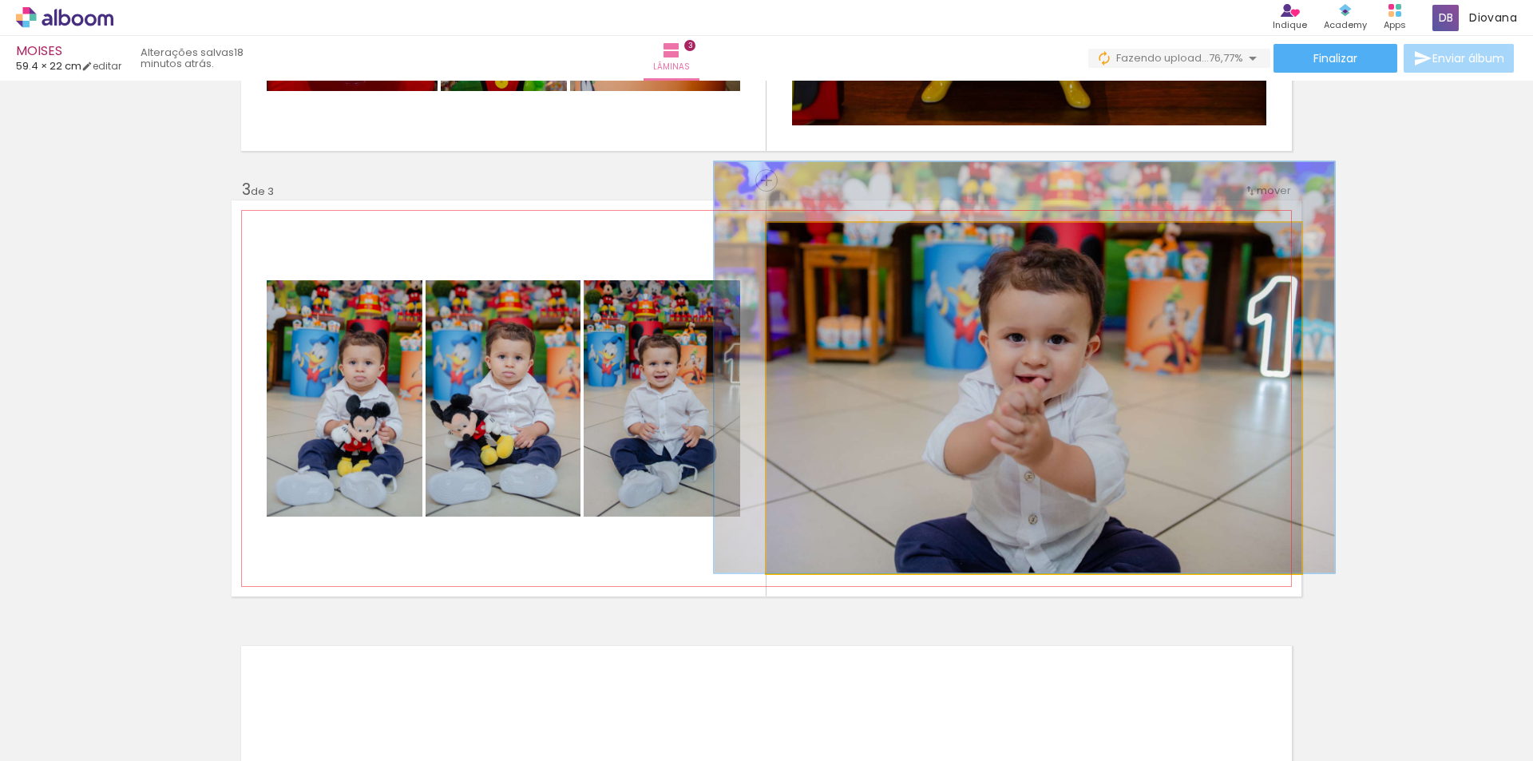
drag, startPoint x: 977, startPoint y: 366, endPoint x: 968, endPoint y: 317, distance: 49.6
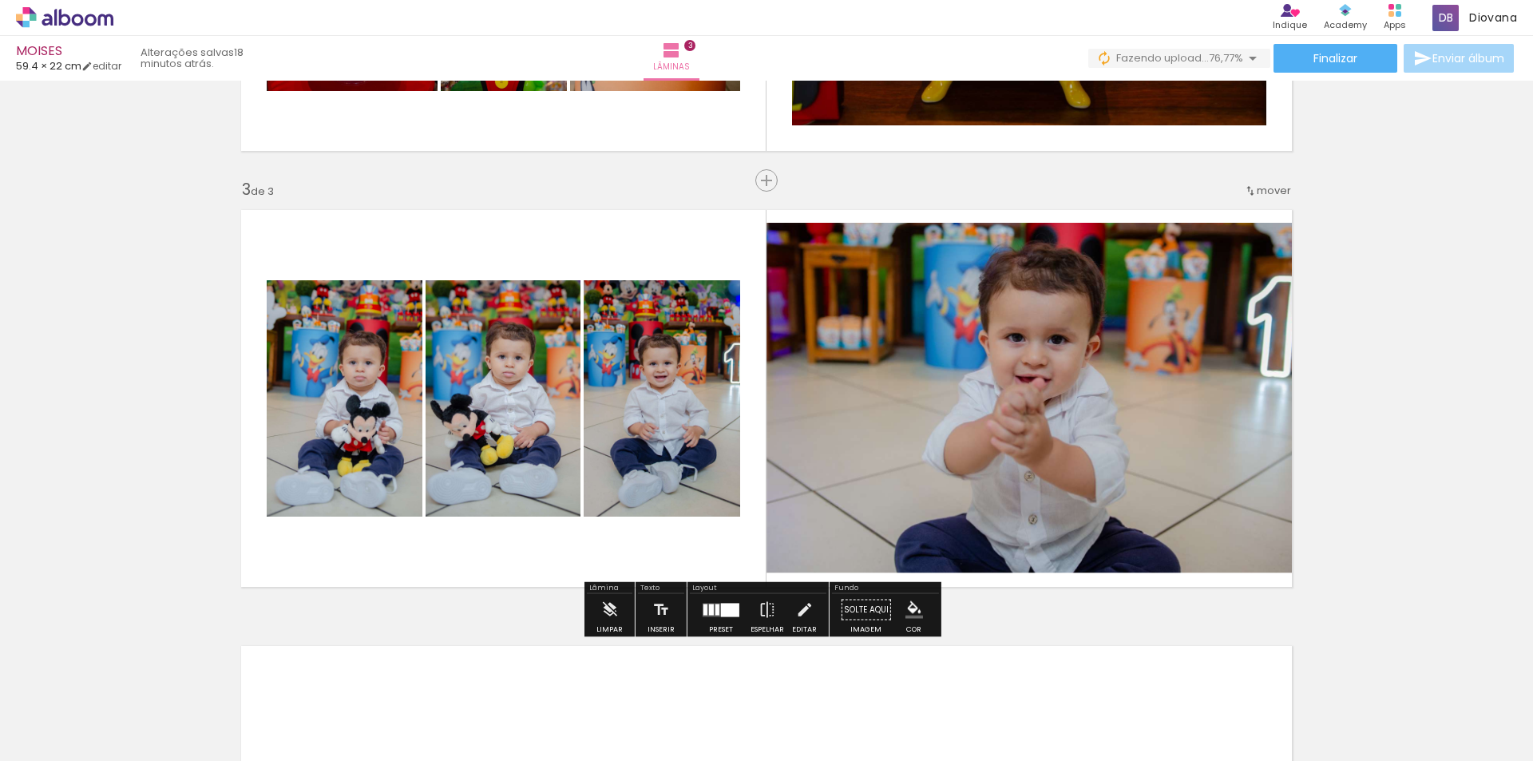
click at [924, 295] on paper-item at bounding box center [929, 299] width 29 height 11
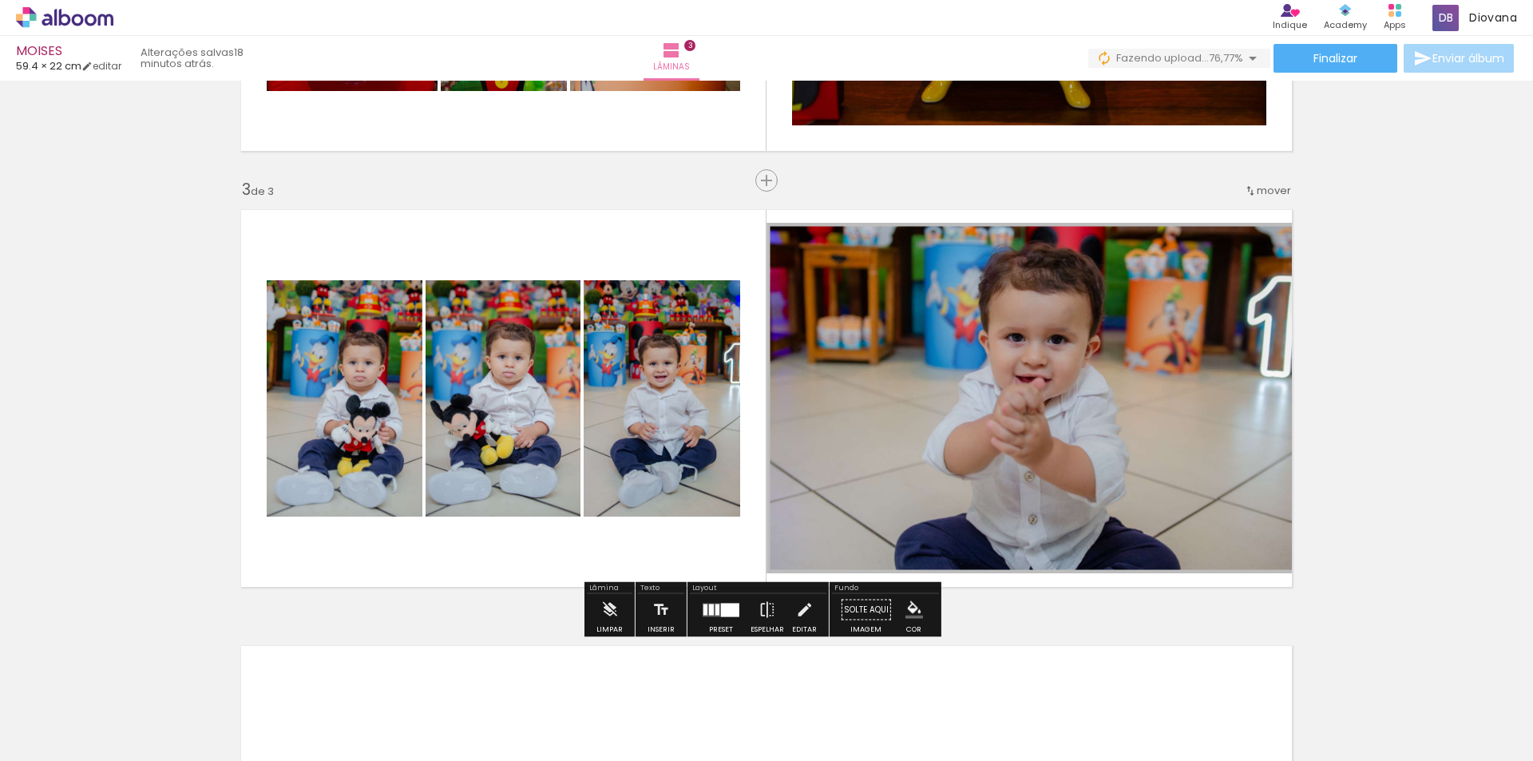
click at [982, 231] on quentale-photo at bounding box center [1034, 398] width 535 height 351
click at [930, 248] on div "Largura Cor" at bounding box center [929, 240] width 29 height 24
click at [926, 275] on paper-item at bounding box center [929, 276] width 29 height 11
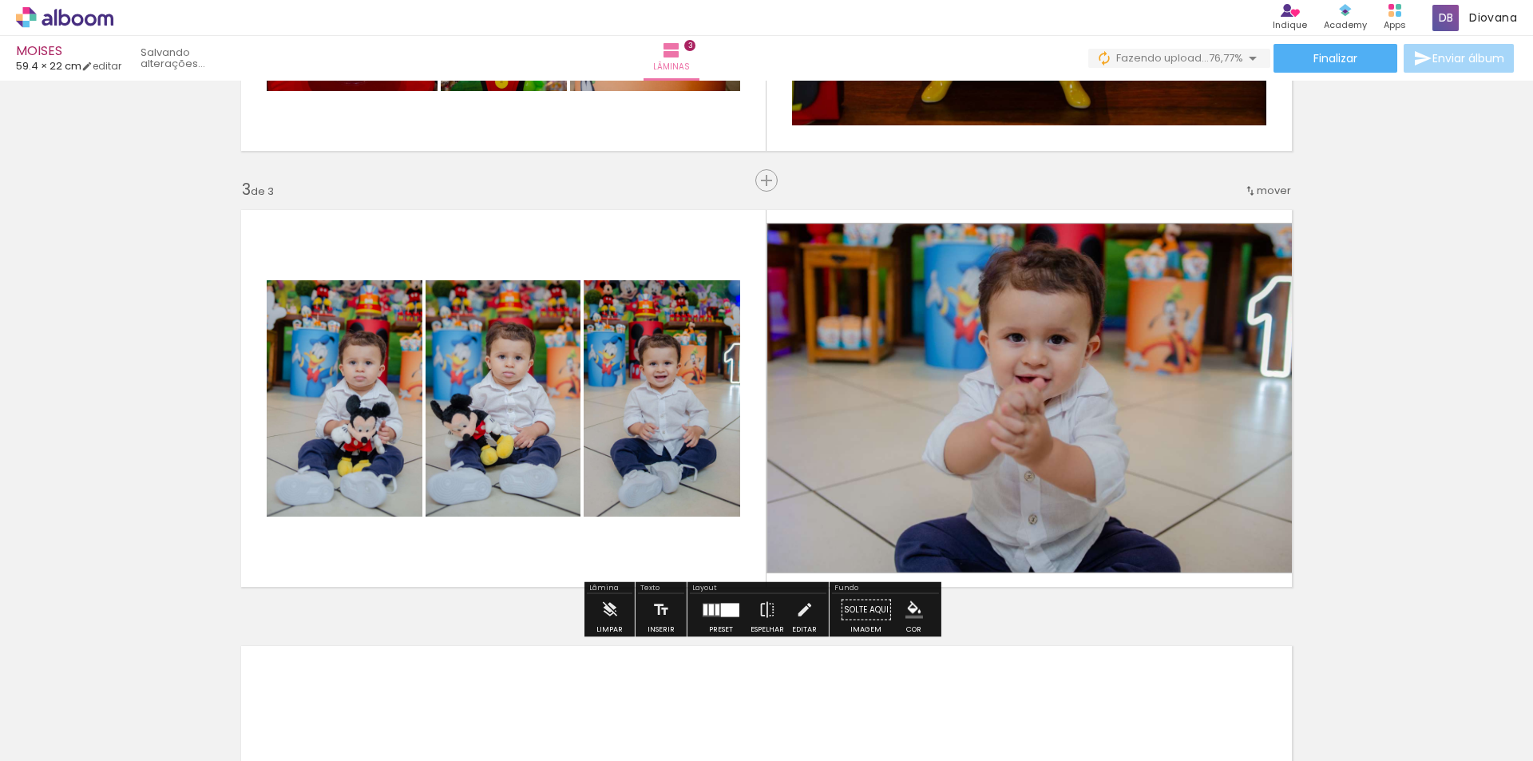
click at [1332, 345] on div "Inserir lâmina 1 de 3 Inserir lâmina 2 de 3 Inserir lâmina 3 de 3" at bounding box center [766, 160] width 1533 height 1745
click at [1255, 374] on quentale-photo at bounding box center [1034, 398] width 535 height 351
click at [1278, 568] on quentale-photo at bounding box center [1034, 398] width 535 height 351
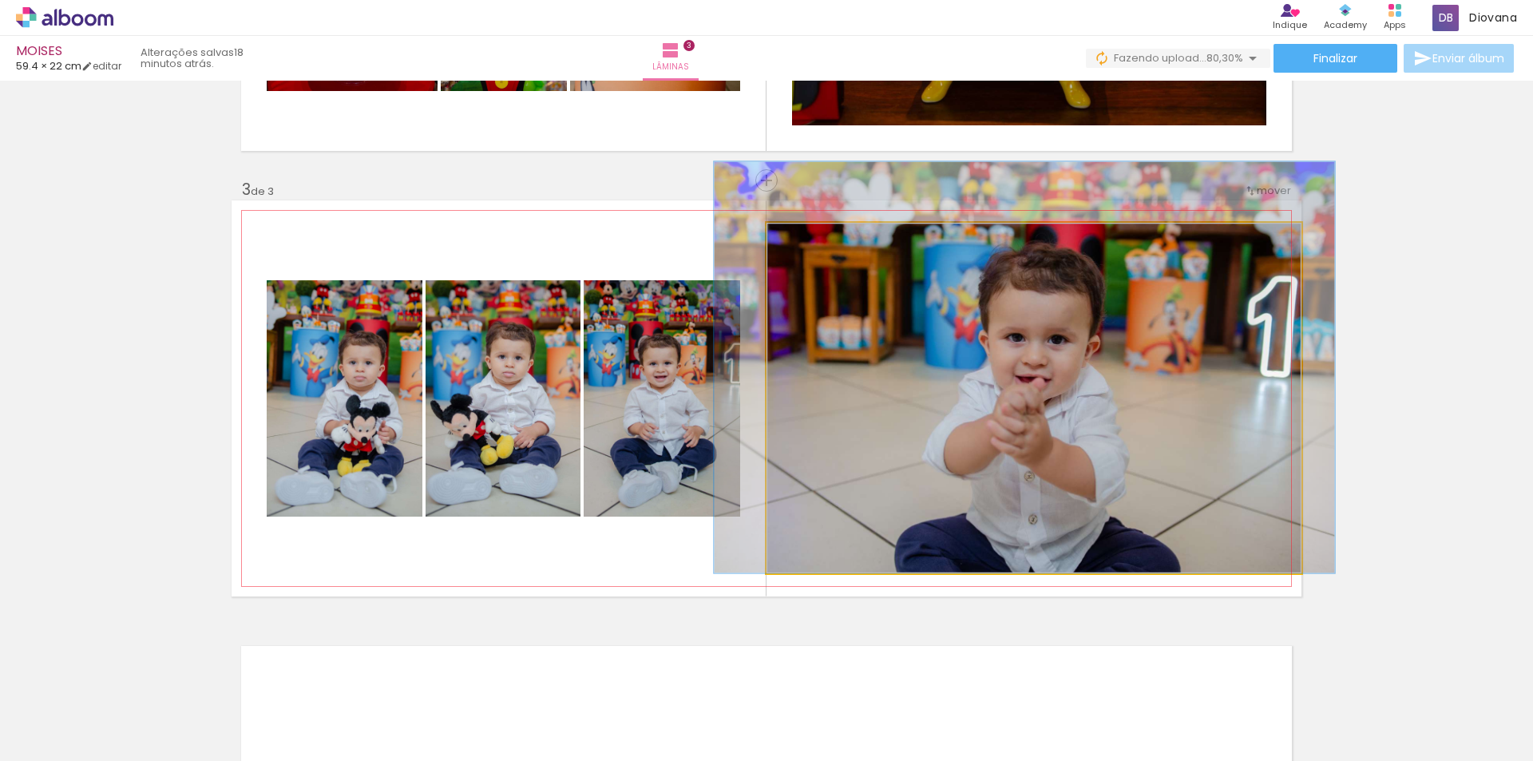
click at [1253, 552] on quentale-photo at bounding box center [1034, 398] width 535 height 351
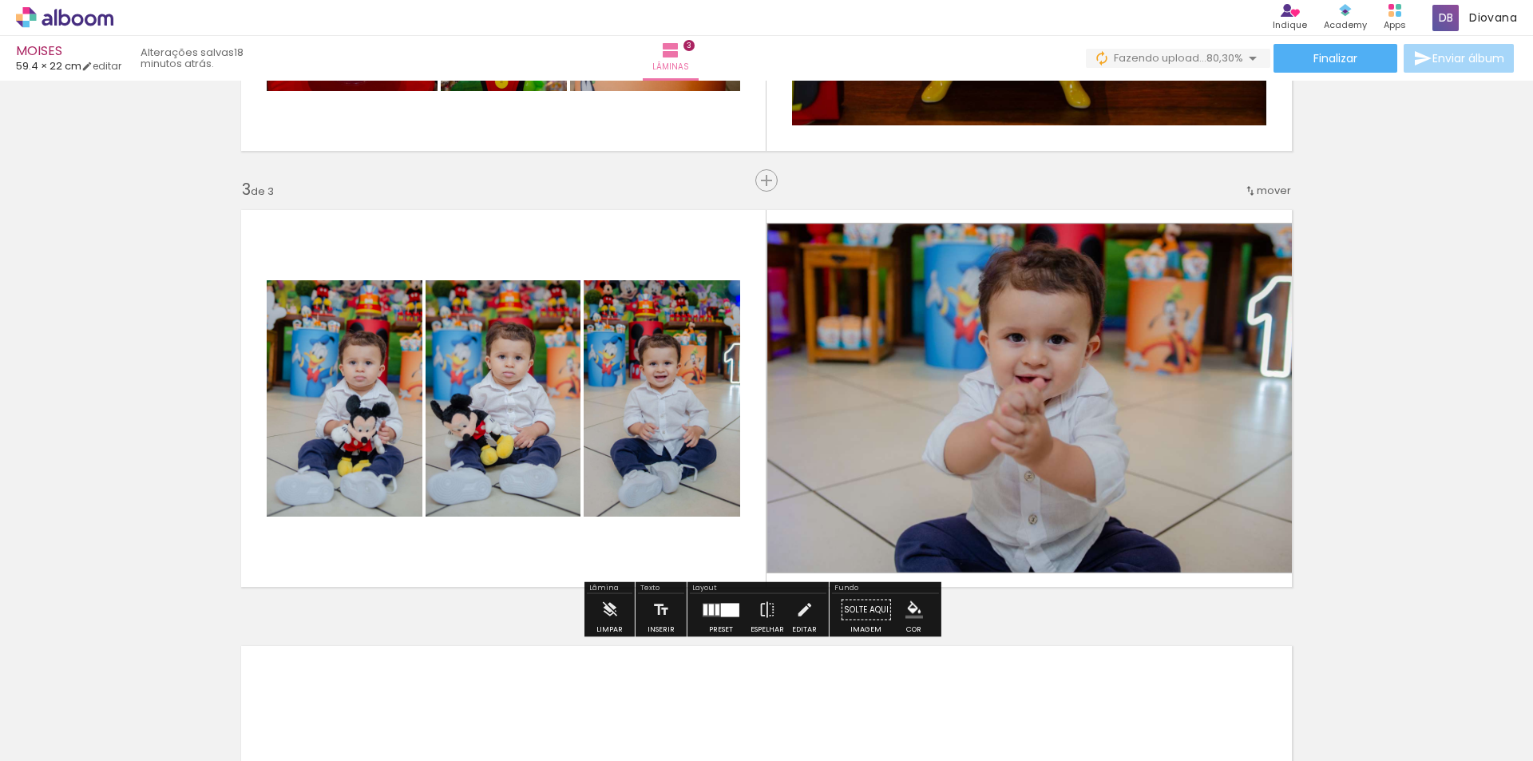
click at [1359, 545] on div "Inserir lâmina 1 de 3 Inserir lâmina 2 de 3 Inserir lâmina 3 de 3" at bounding box center [766, 160] width 1533 height 1745
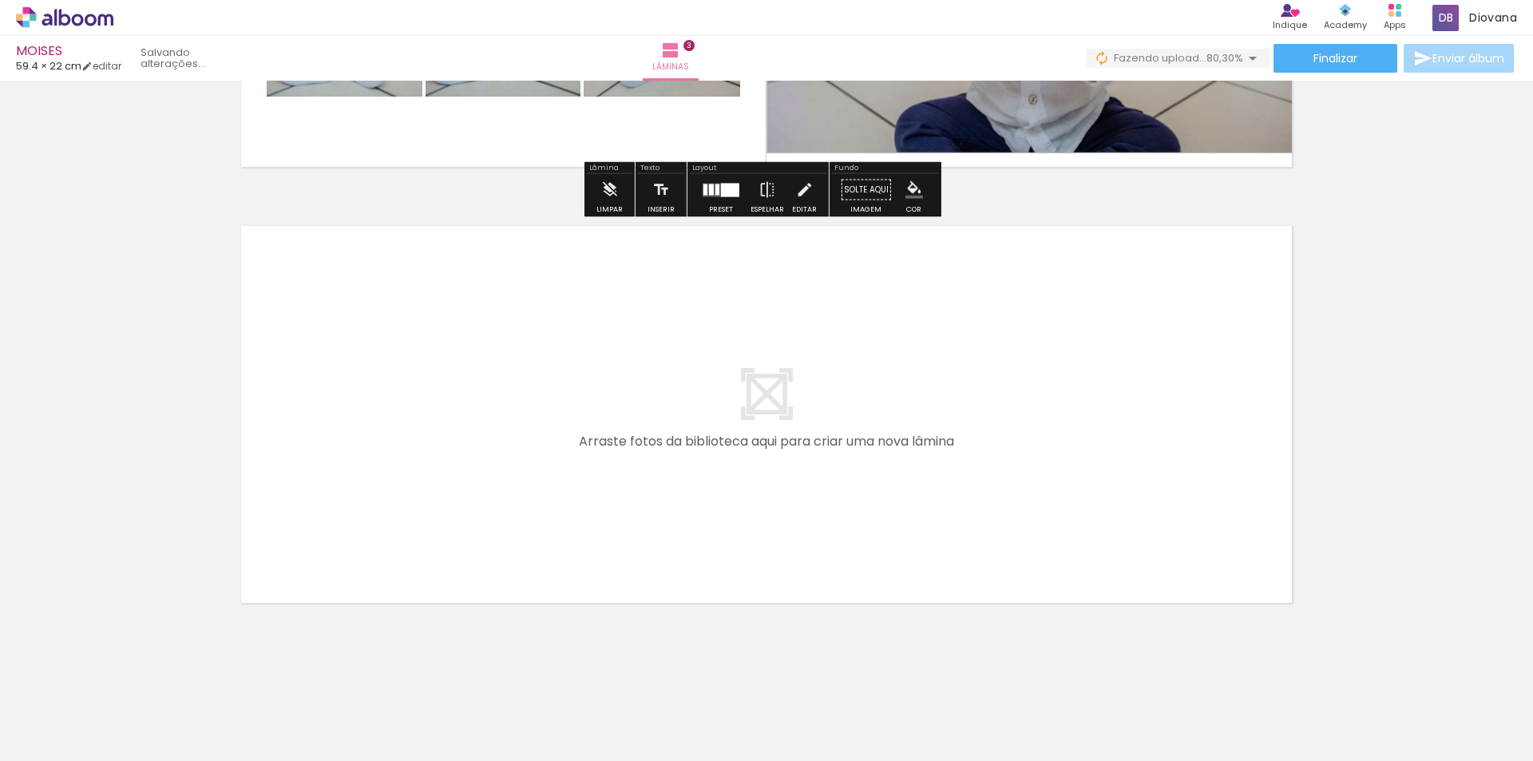
scroll to position [1226, 0]
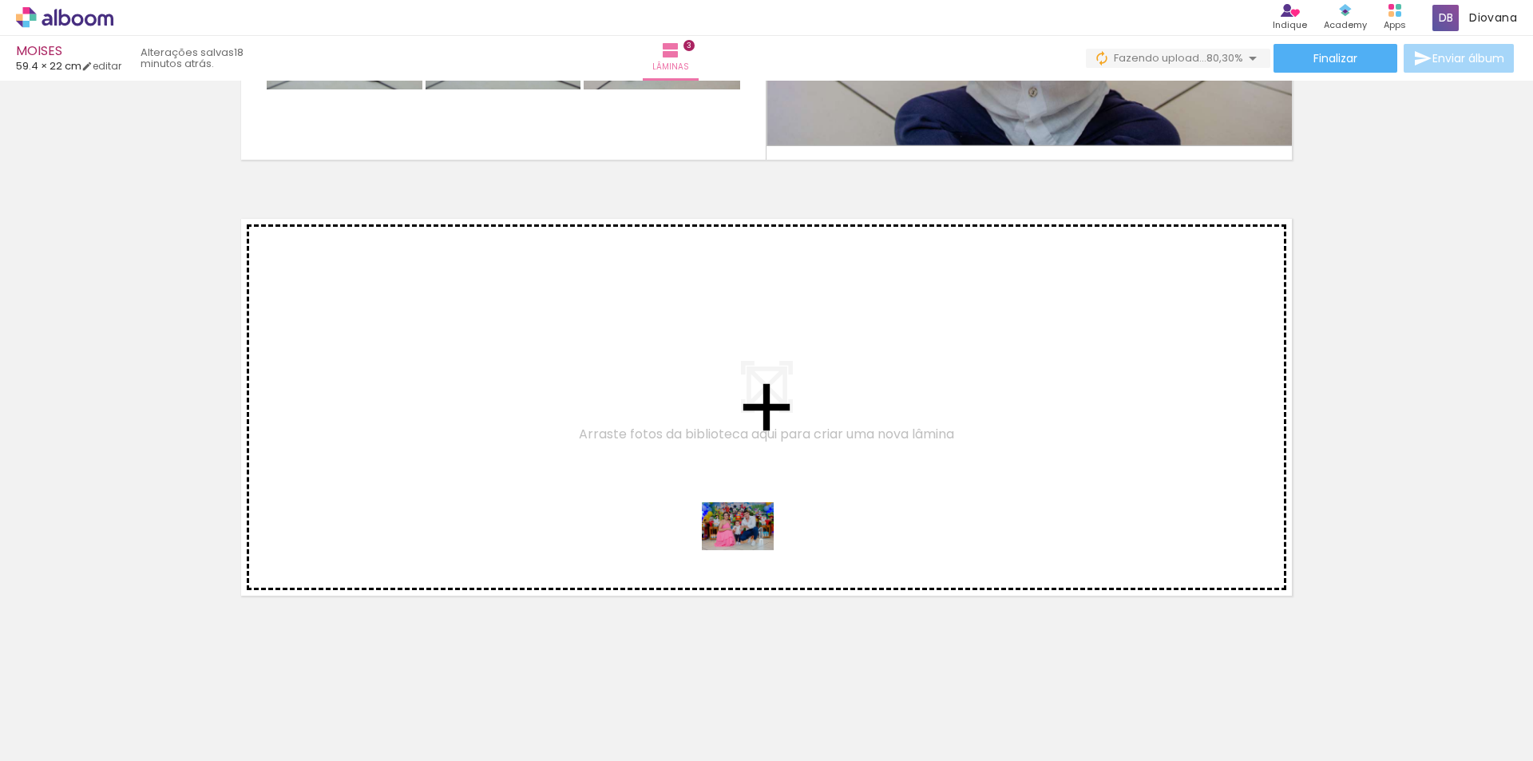
drag, startPoint x: 917, startPoint y: 721, endPoint x: 750, endPoint y: 550, distance: 239.4
click at [750, 550] on quentale-workspace at bounding box center [766, 380] width 1533 height 761
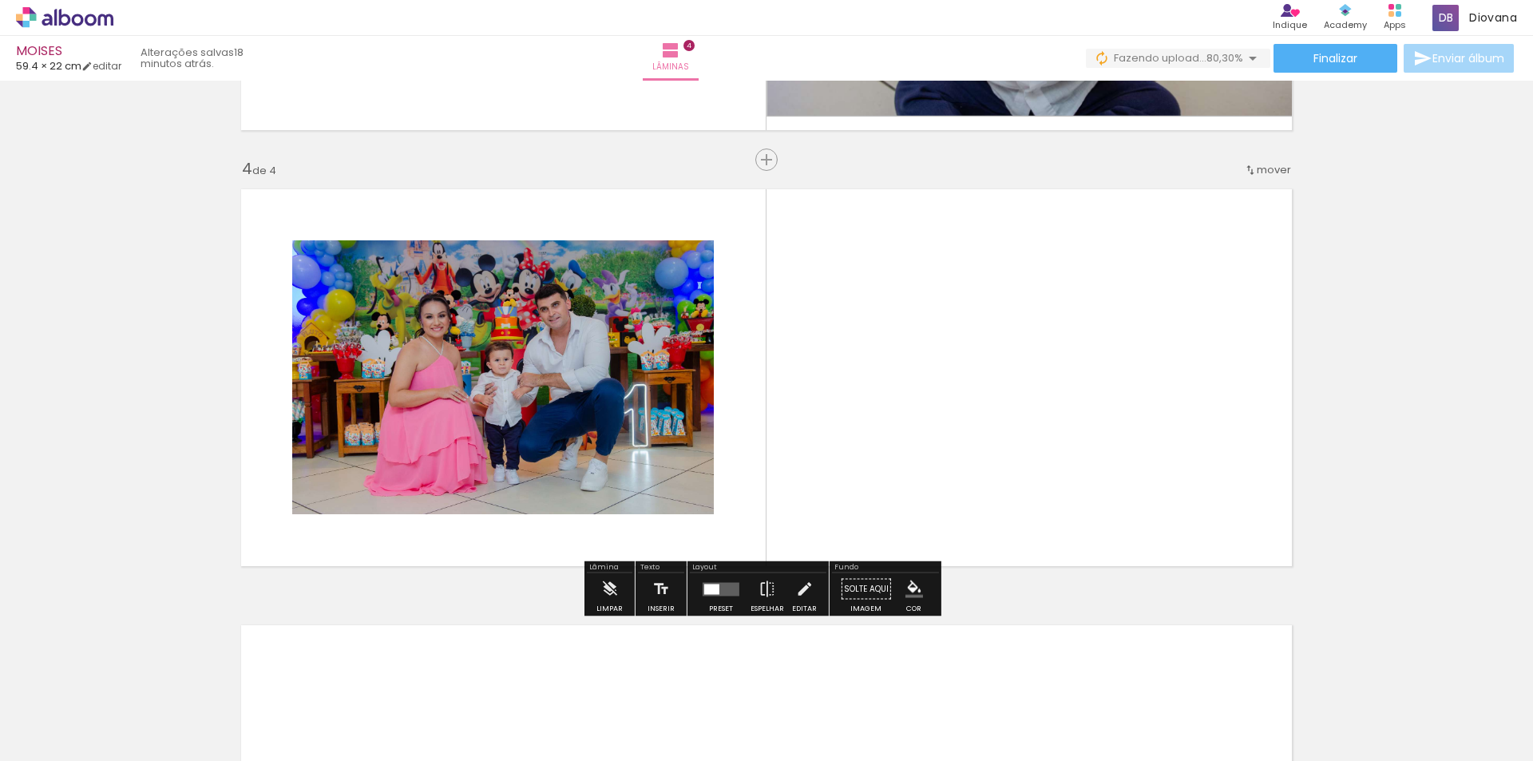
scroll to position [1262, 0]
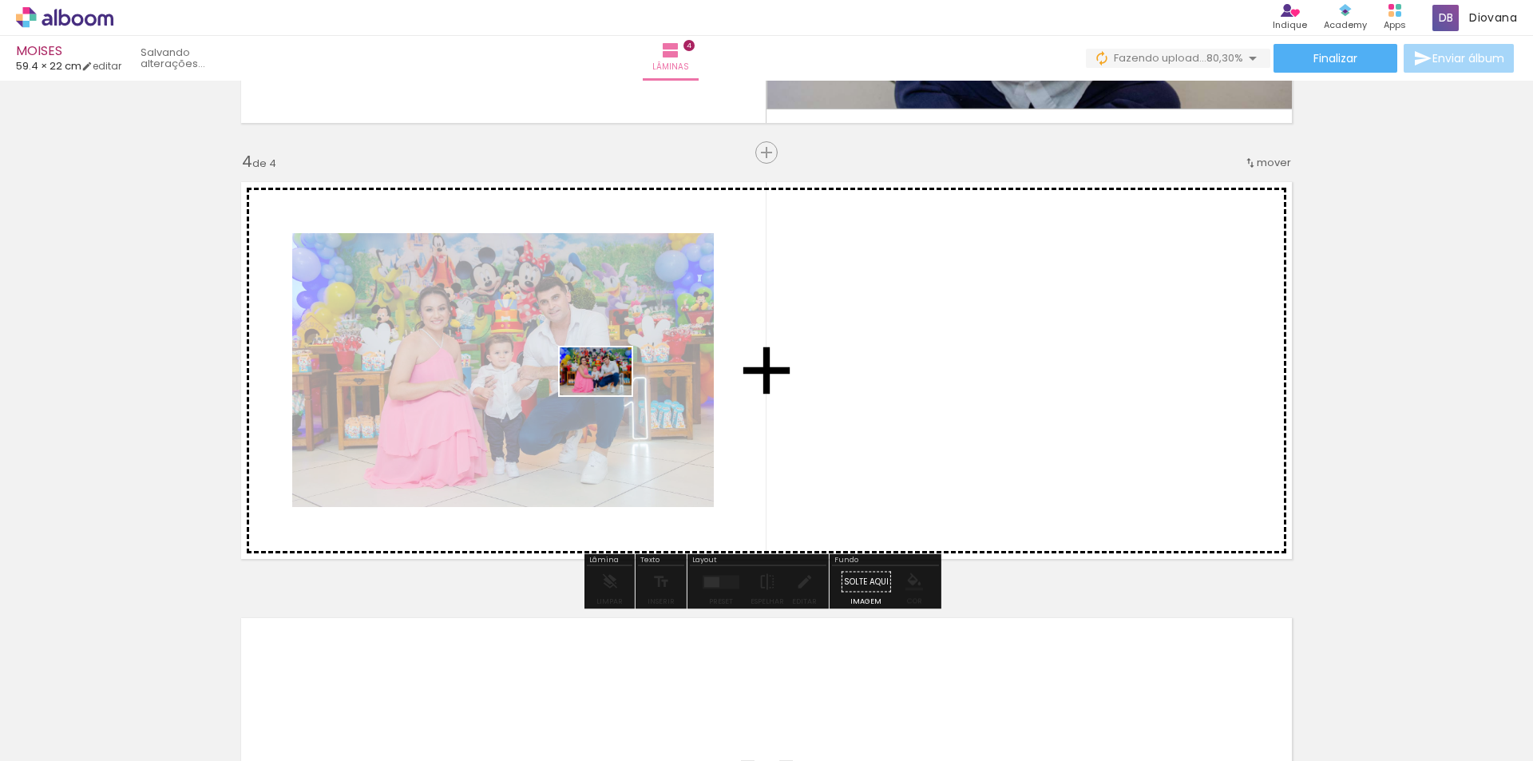
drag, startPoint x: 986, startPoint y: 707, endPoint x: 608, endPoint y: 395, distance: 490.1
click at [608, 395] on quentale-workspace at bounding box center [766, 380] width 1533 height 761
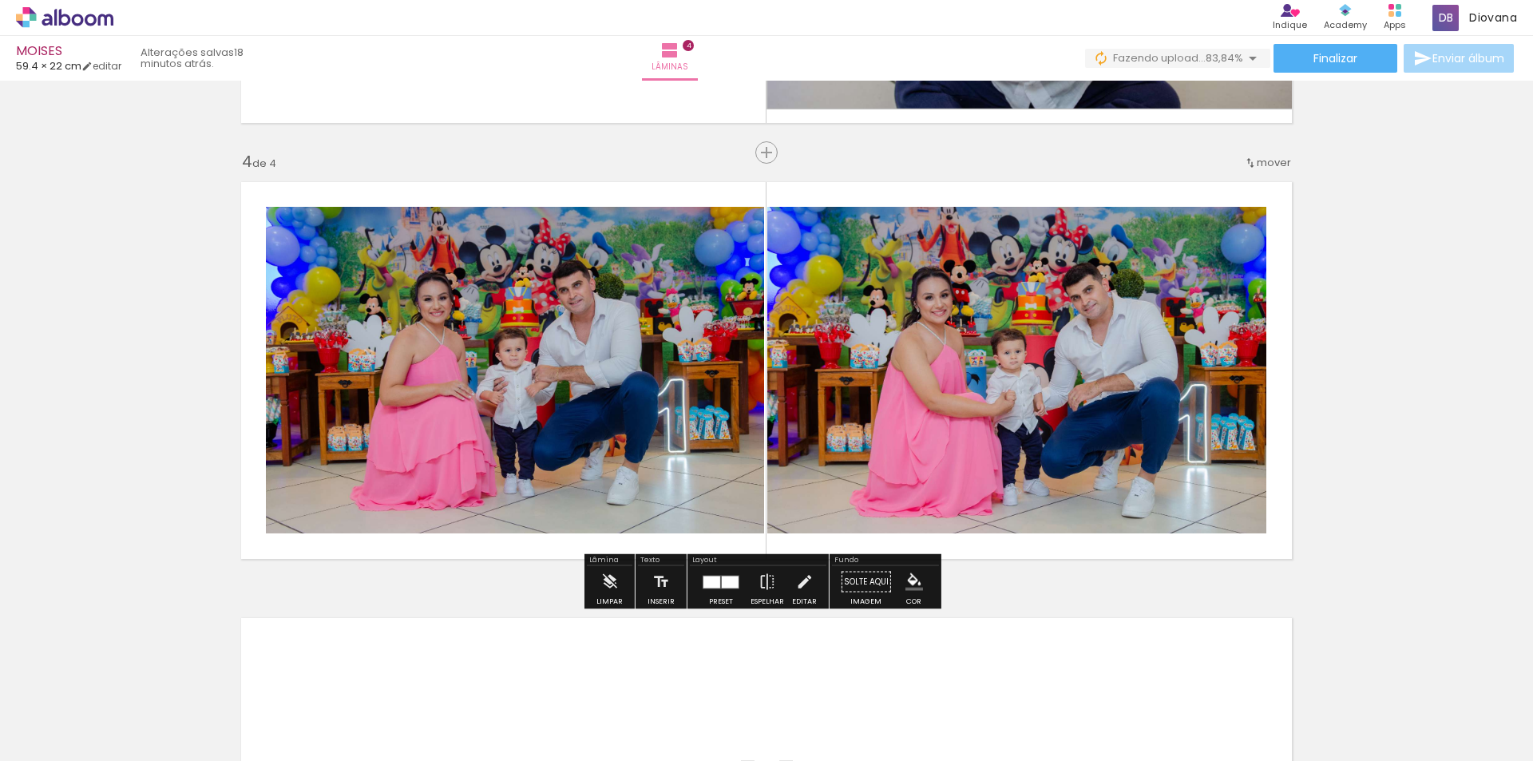
click at [608, 395] on quentale-photo at bounding box center [515, 370] width 498 height 327
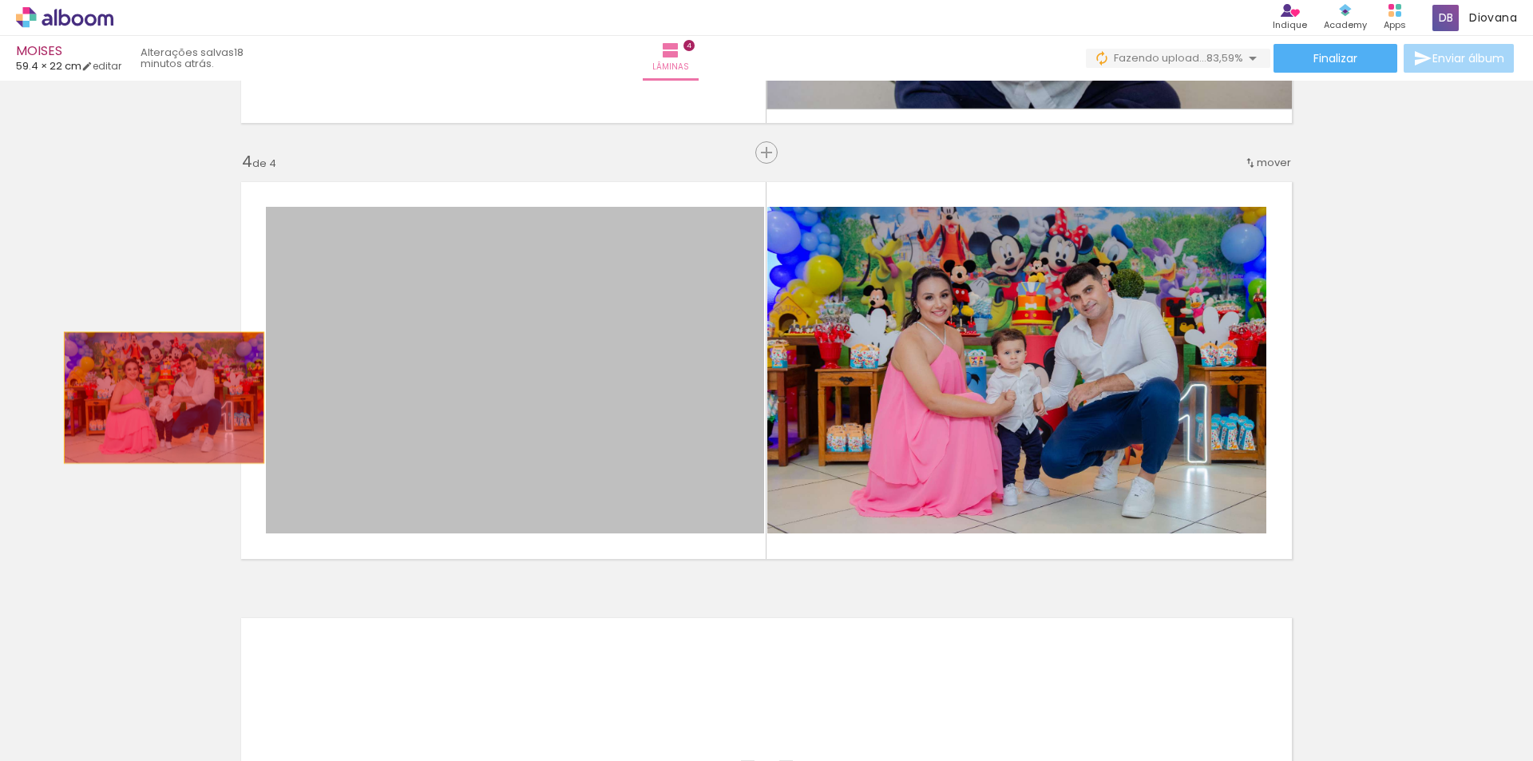
drag, startPoint x: 607, startPoint y: 395, endPoint x: 158, endPoint y: 398, distance: 448.8
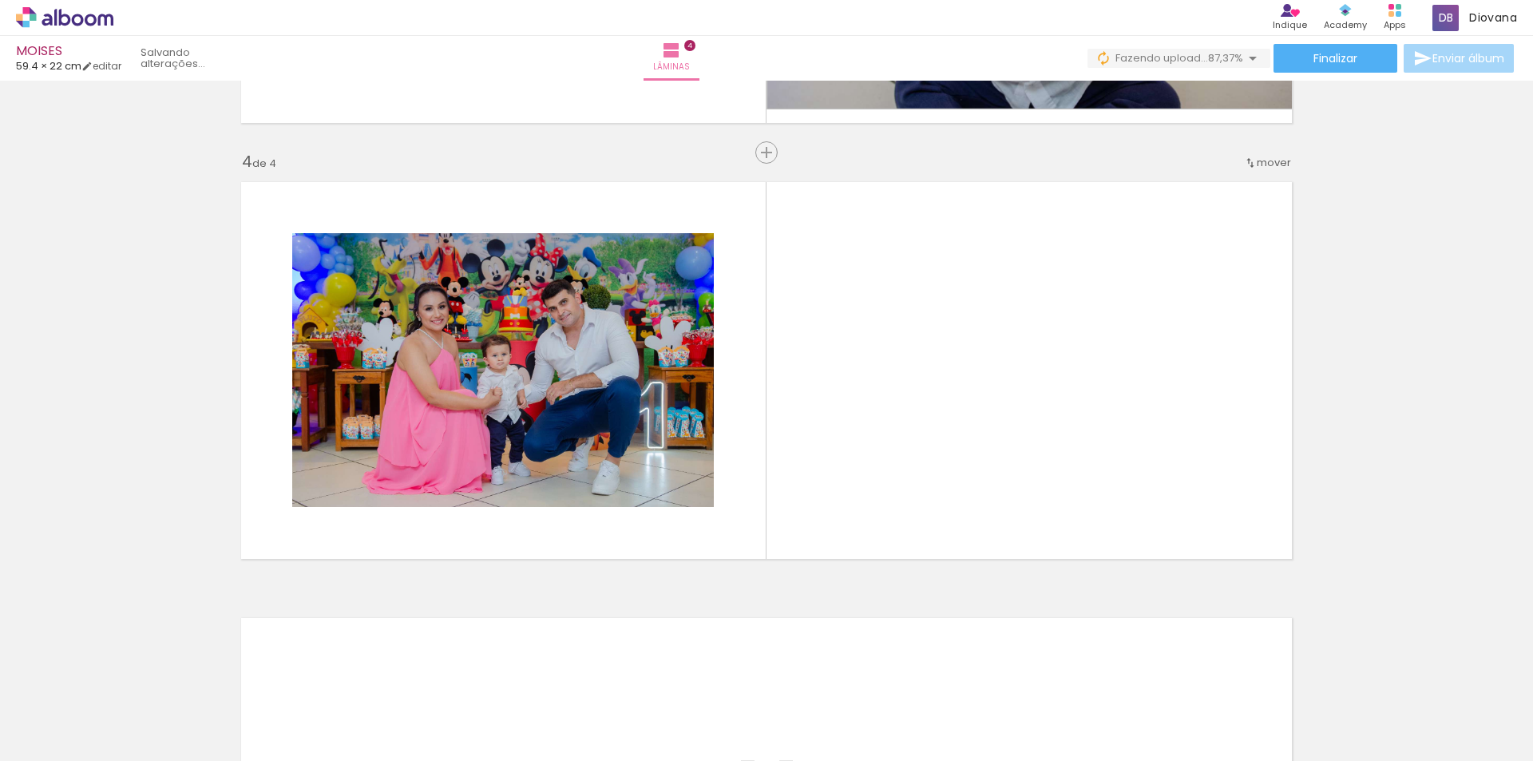
scroll to position [0, 4259]
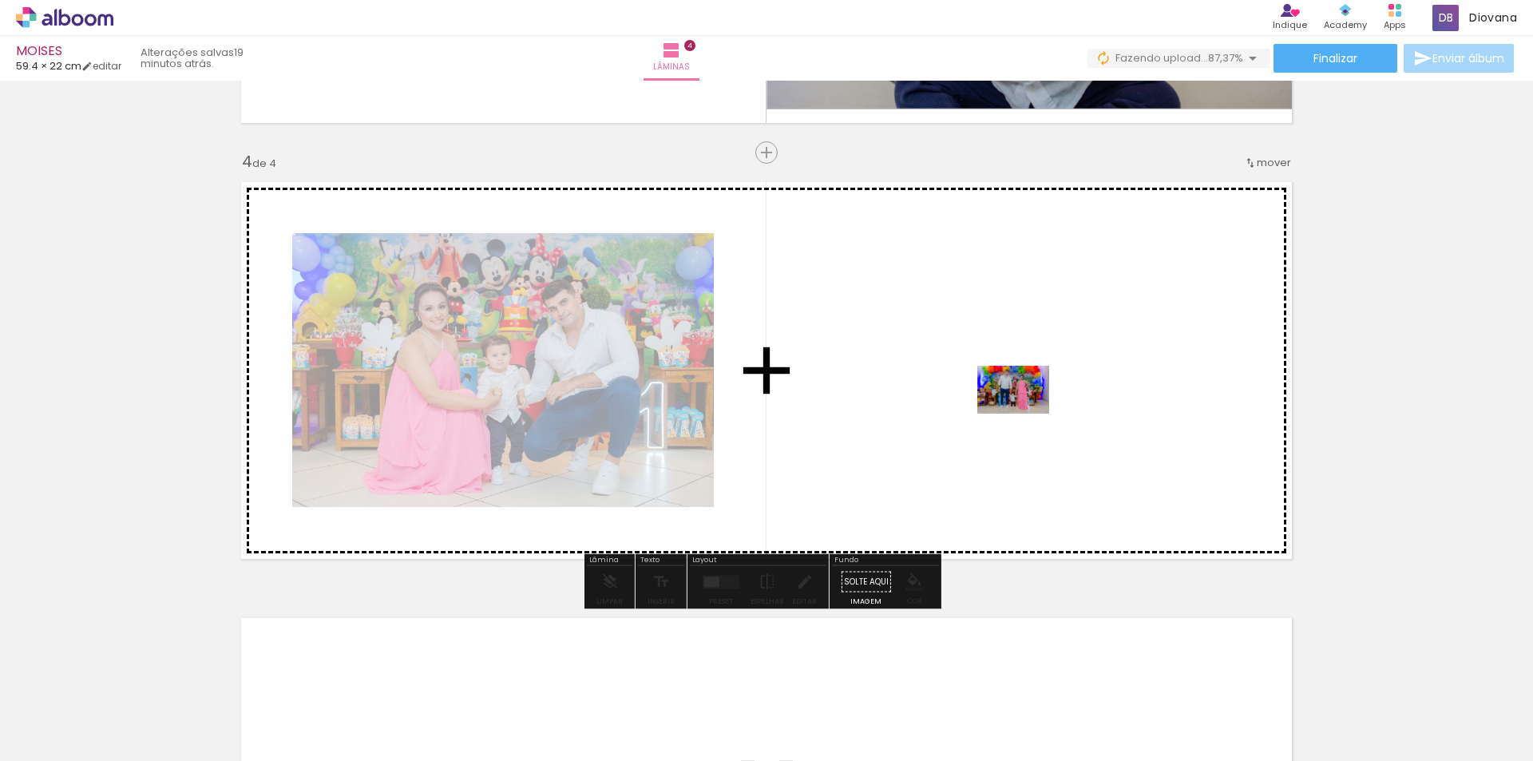
drag, startPoint x: 760, startPoint y: 719, endPoint x: 1025, endPoint y: 414, distance: 404.1
click at [1025, 414] on quentale-workspace at bounding box center [766, 380] width 1533 height 761
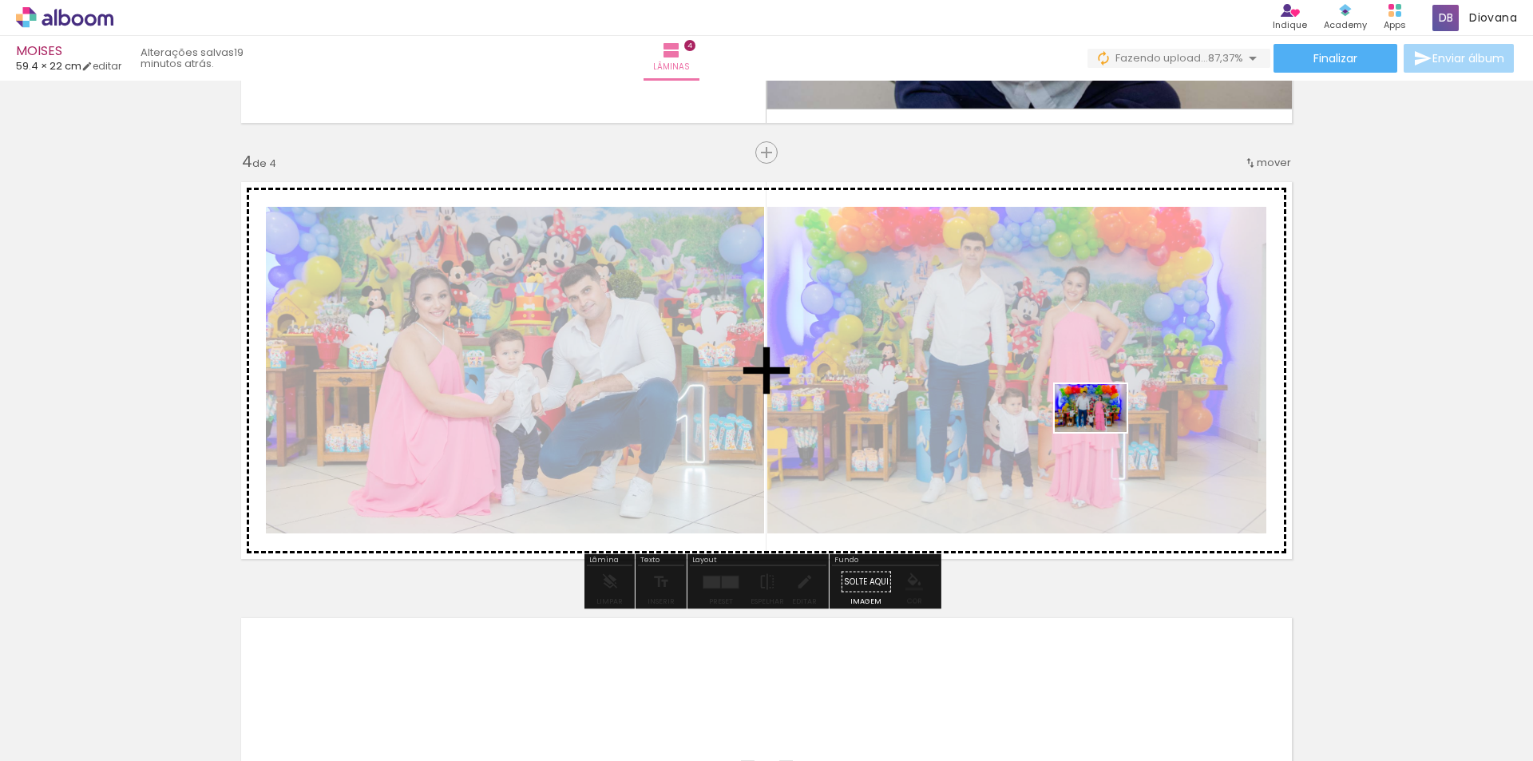
drag, startPoint x: 636, startPoint y: 717, endPoint x: 1103, endPoint y: 432, distance: 546.6
click at [1103, 432] on quentale-workspace at bounding box center [766, 380] width 1533 height 761
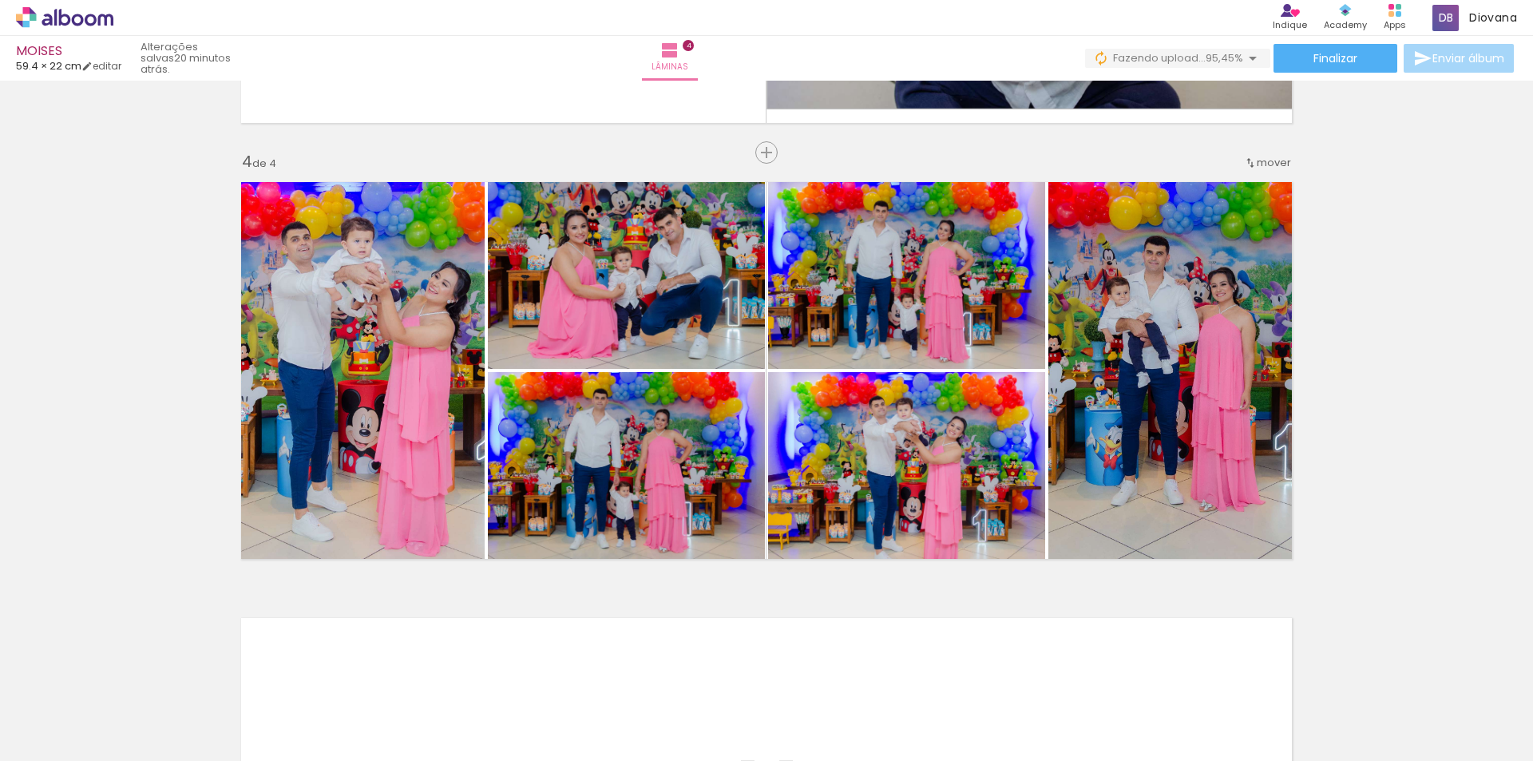
scroll to position [0, 3034]
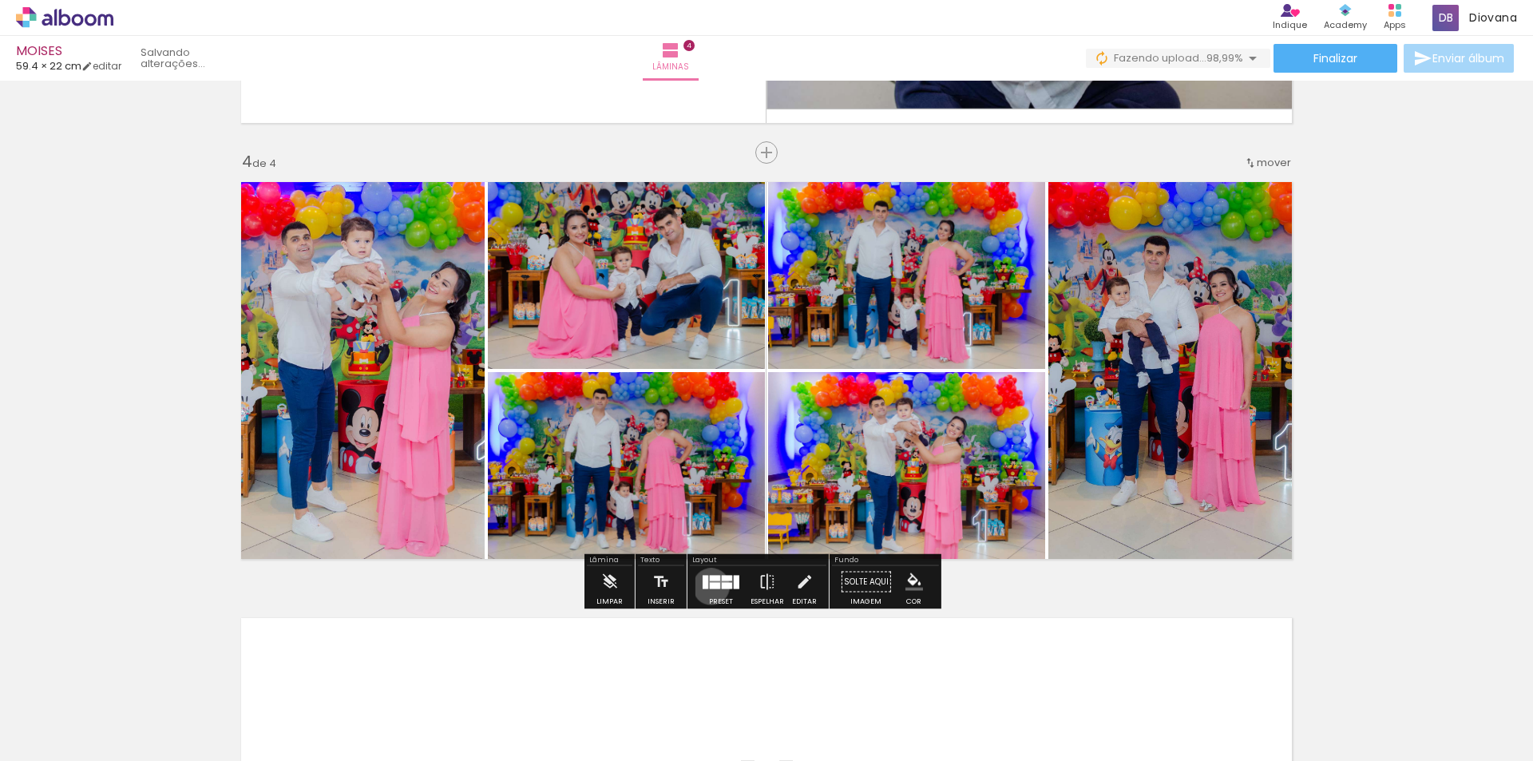
click at [710, 586] on div at bounding box center [715, 585] width 10 height 6
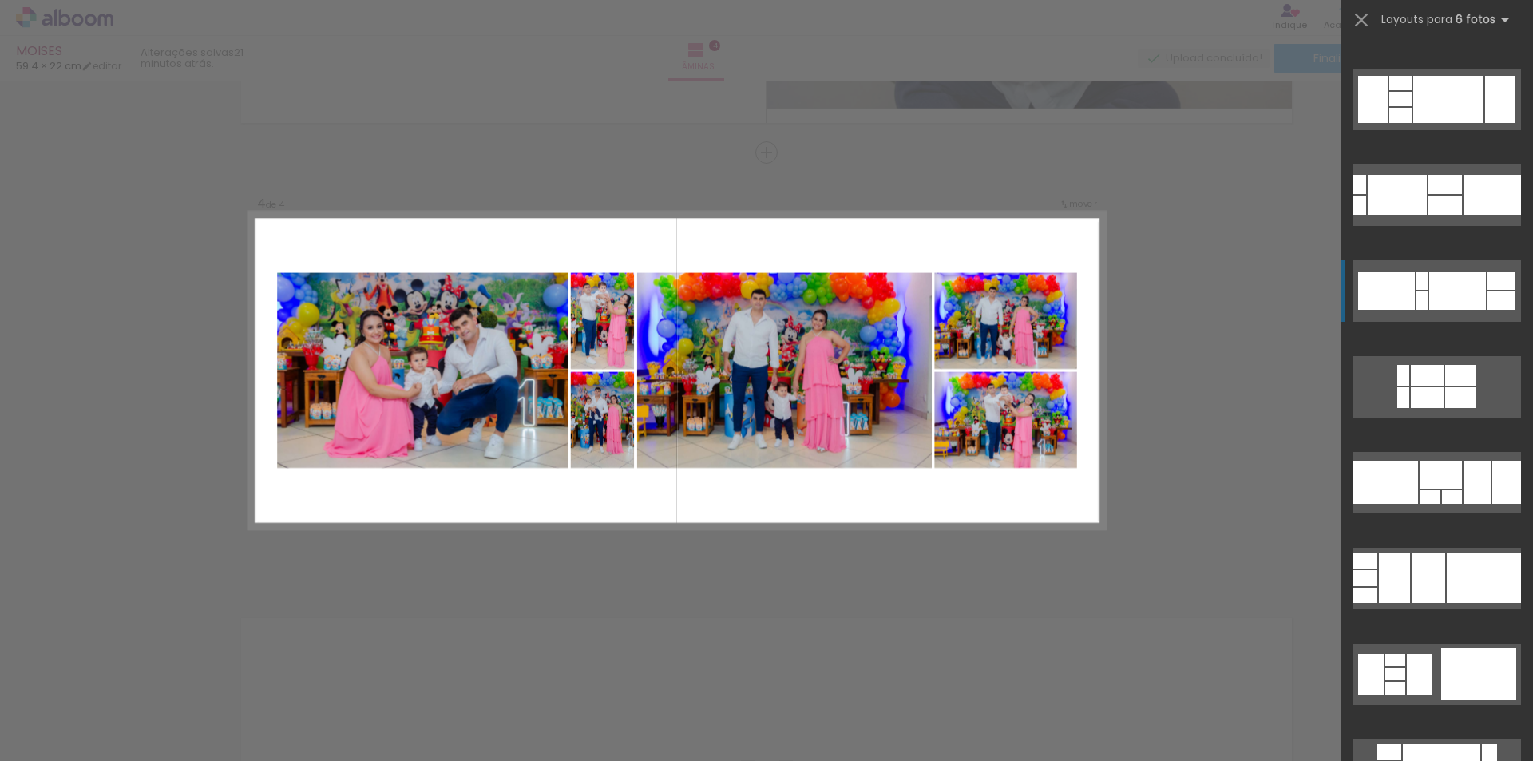
scroll to position [287, 0]
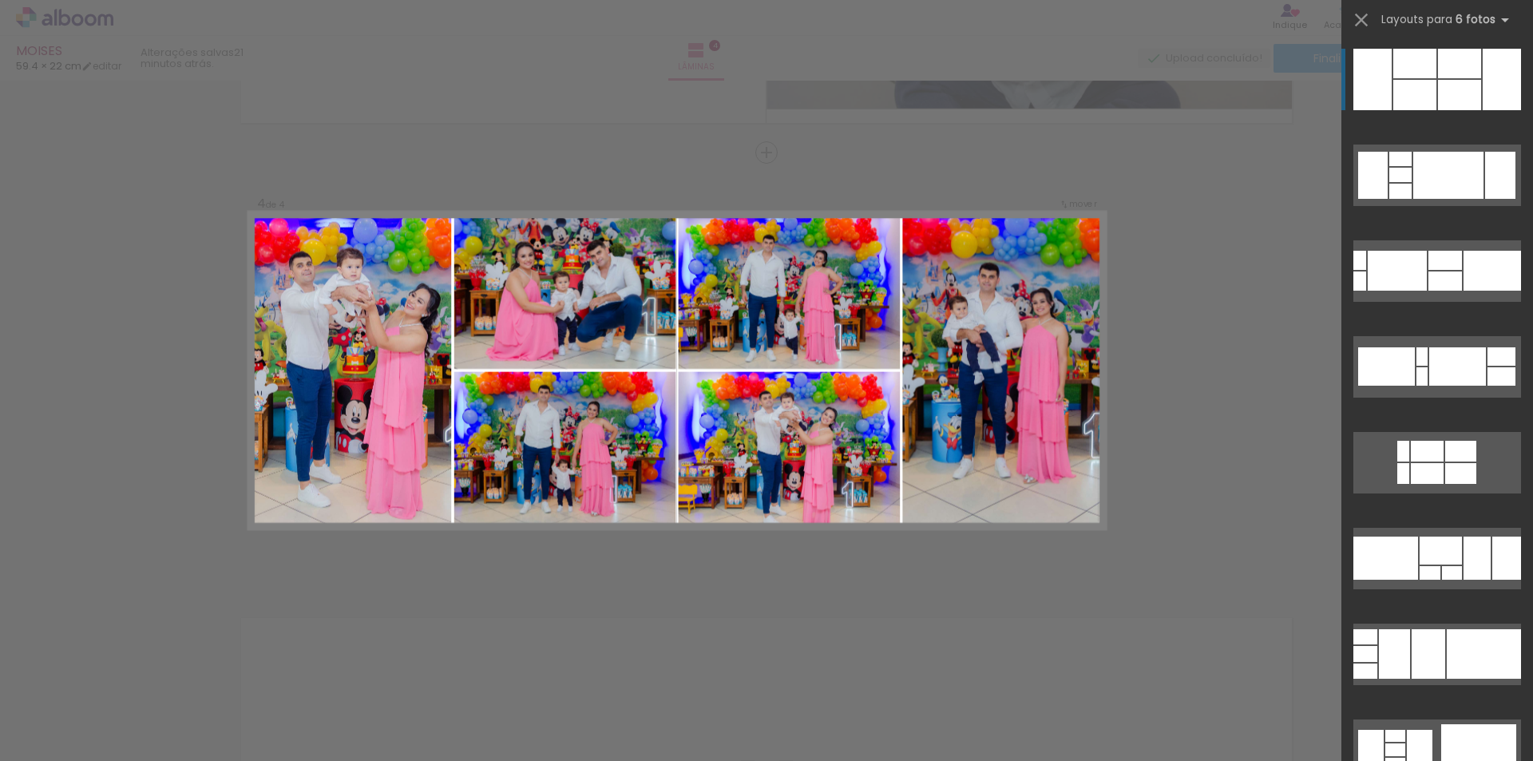
click at [1418, 84] on div at bounding box center [1414, 95] width 43 height 30
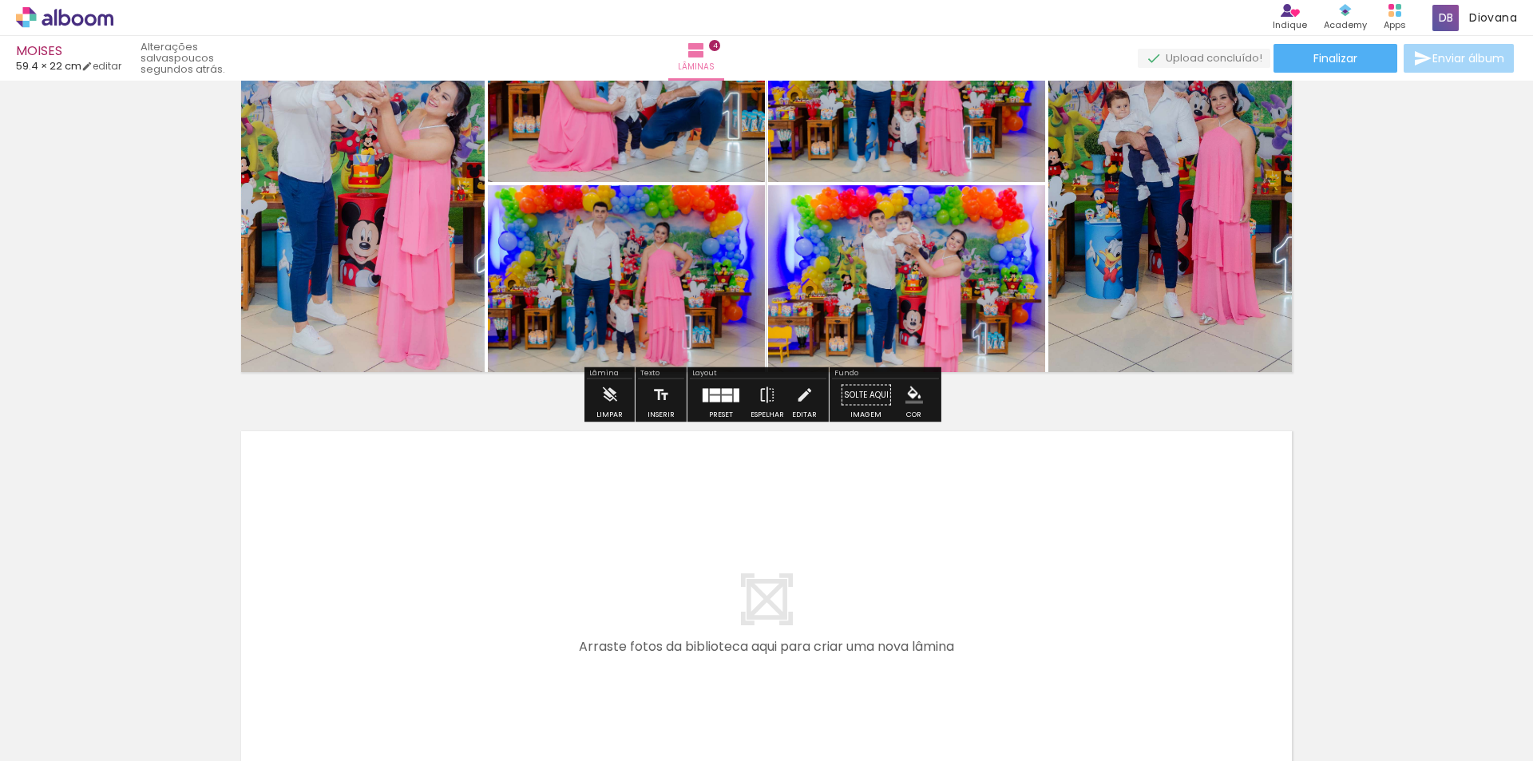
scroll to position [1502, 0]
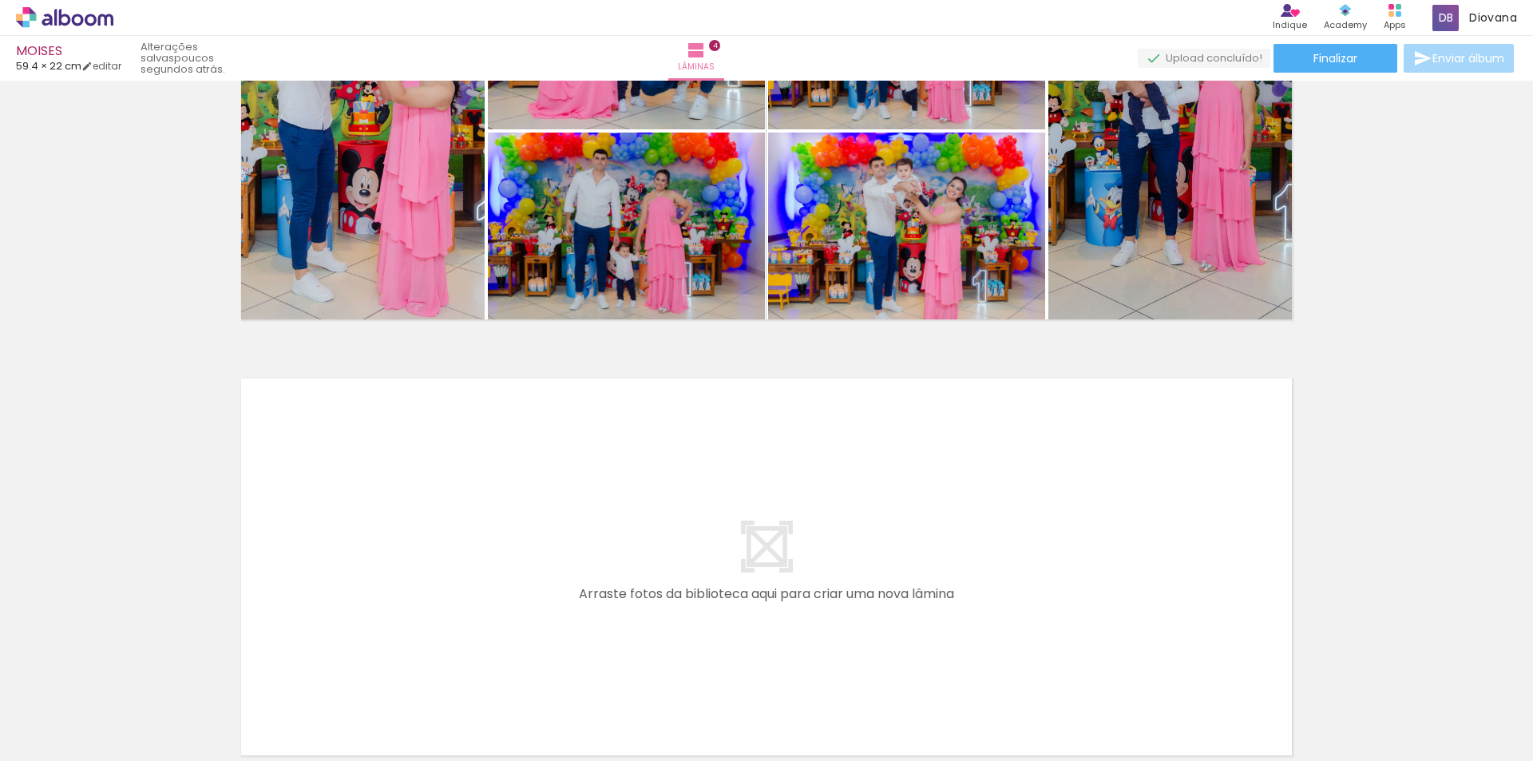
click at [82, 710] on iron-icon at bounding box center [81, 713] width 13 height 13
click at [0, 0] on slot "Não utilizadas" at bounding box center [0, 0] width 0 height 0
type input "Não utilizadas"
